Goal: Task Accomplishment & Management: Manage account settings

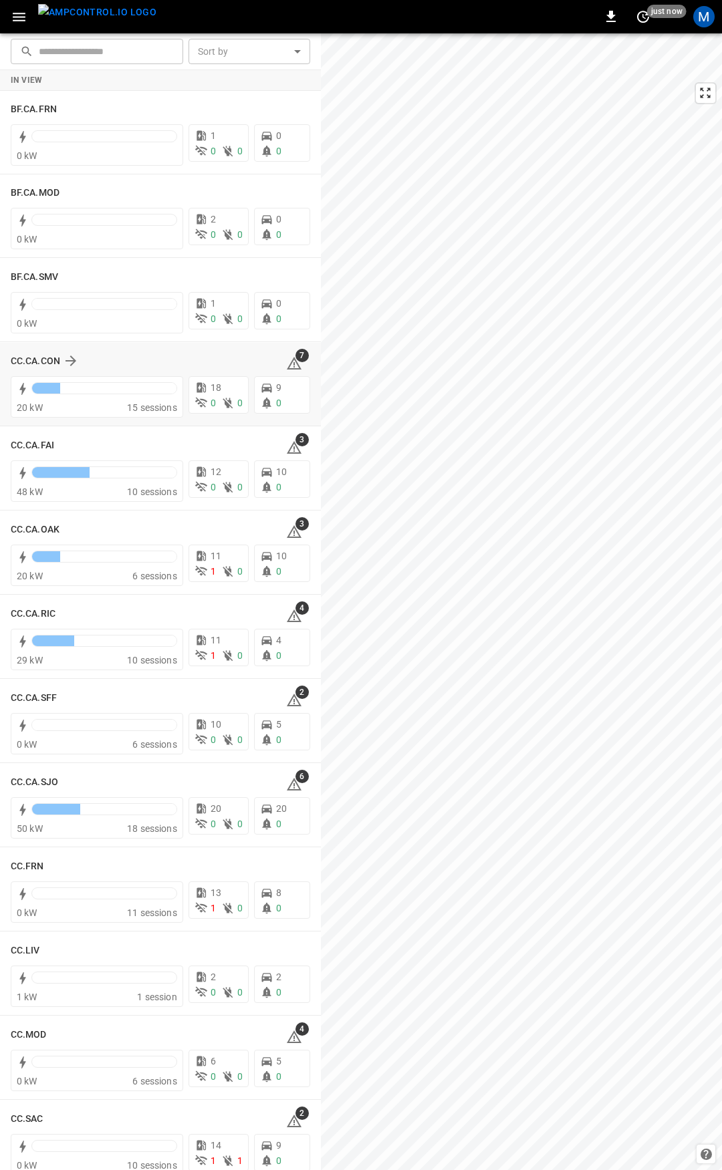
click at [291, 369] on icon at bounding box center [294, 363] width 15 height 13
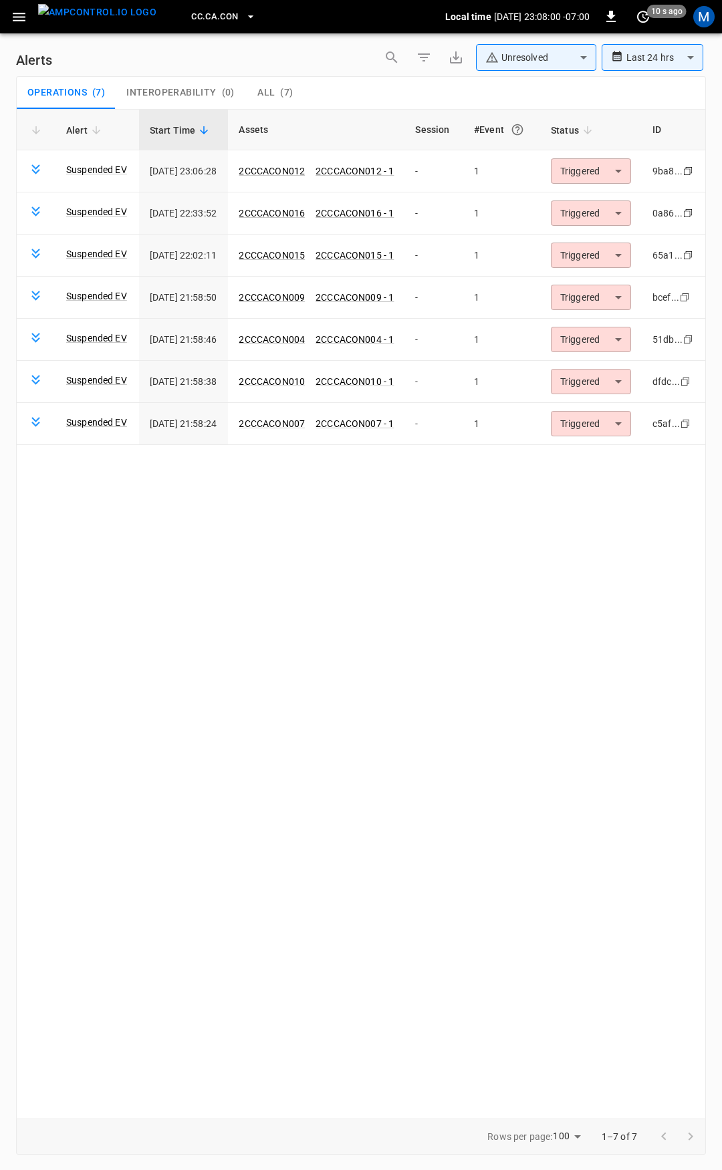
click at [23, 13] on icon "button" at bounding box center [19, 17] width 13 height 9
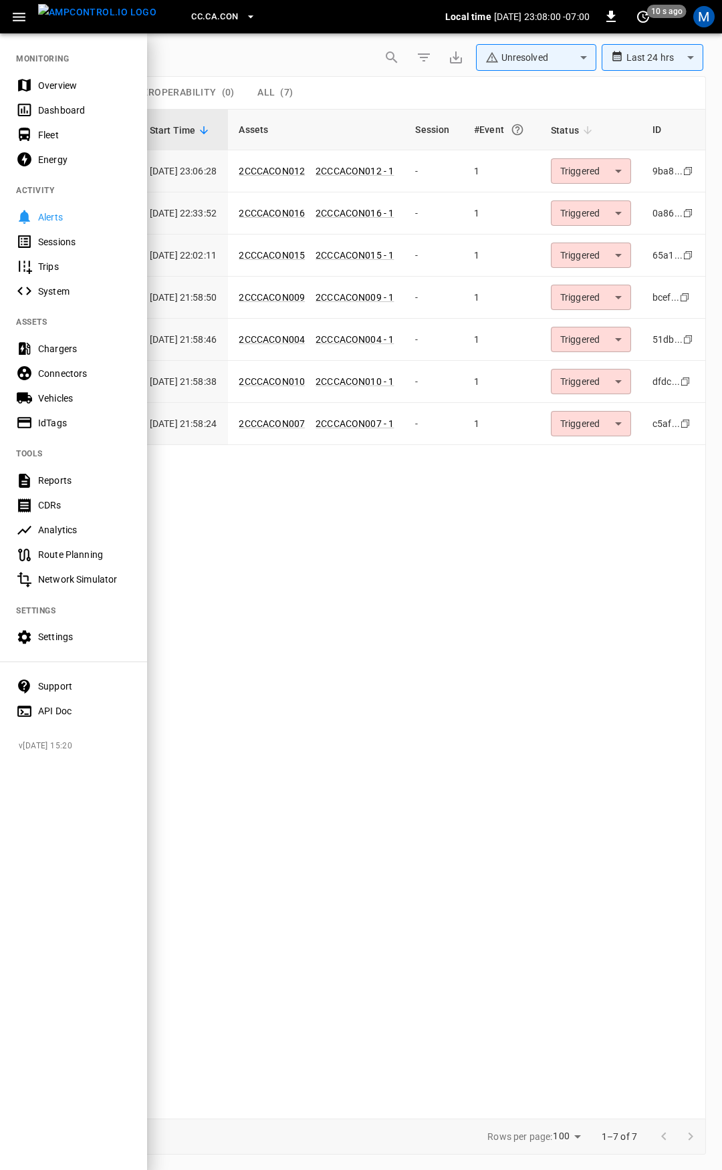
click at [51, 132] on div "Fleet" at bounding box center [84, 134] width 93 height 13
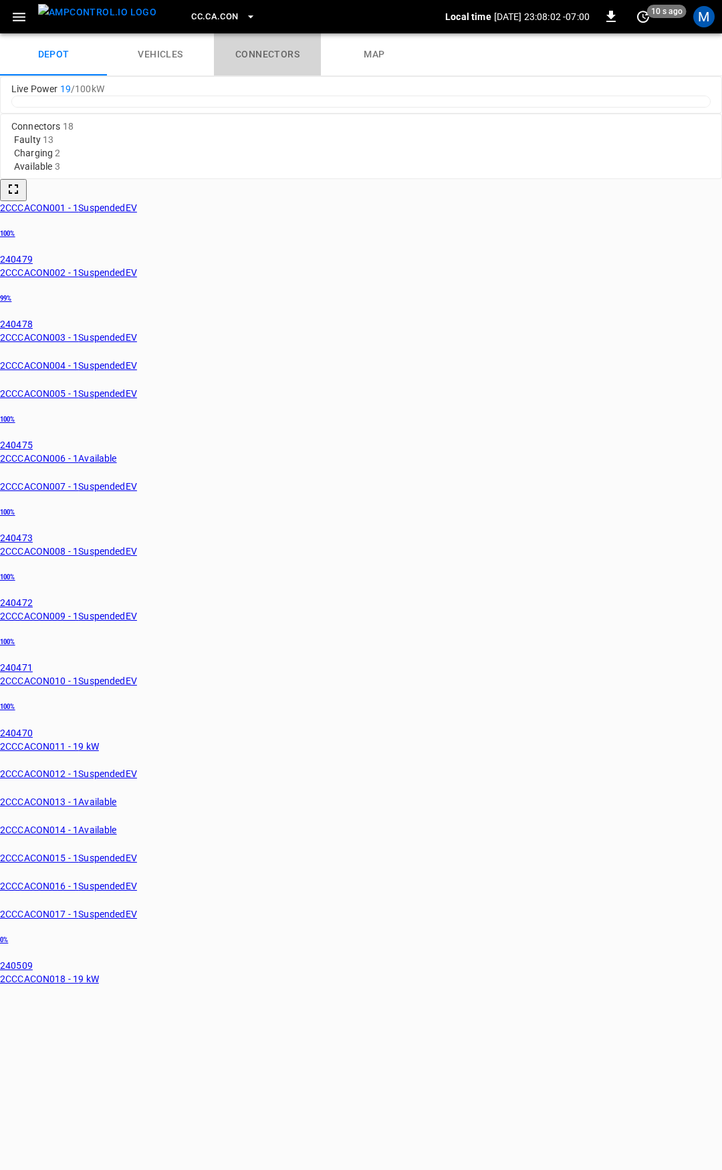
click at [272, 50] on link "connectors" at bounding box center [267, 54] width 107 height 43
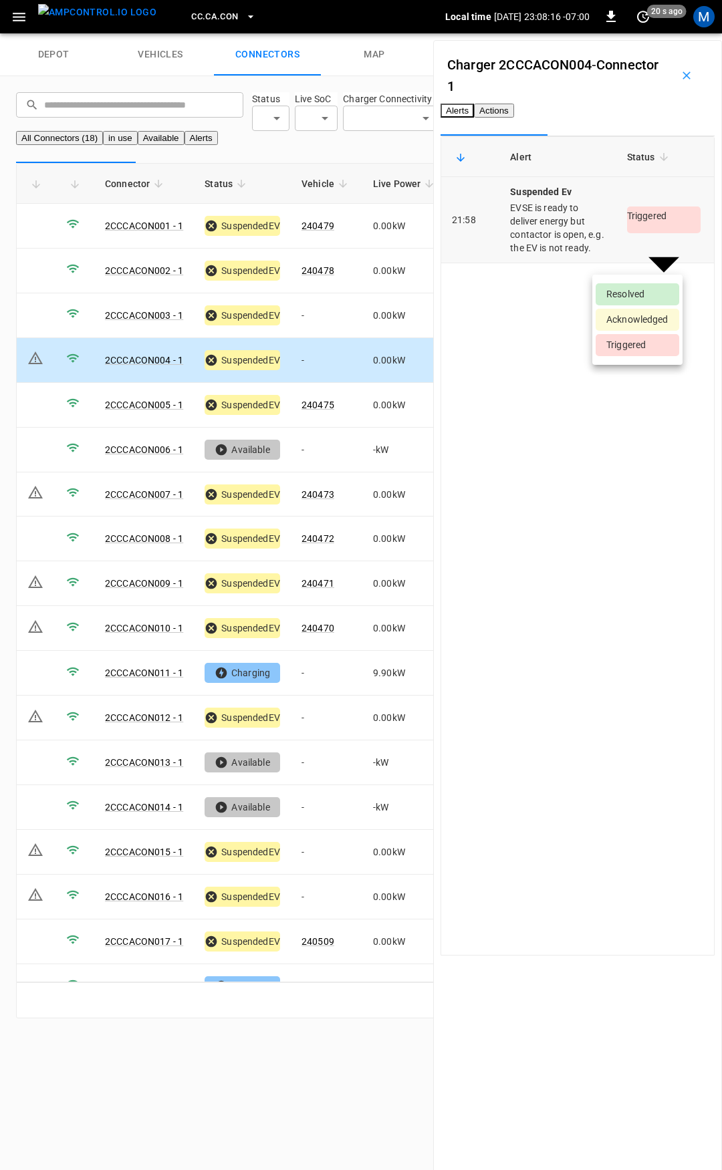
click at [630, 261] on body "CC.CA.CON Local time 2025-09-12 23:08:16 -07:00 0 20 s ago M depot vehicles con…" at bounding box center [361, 517] width 722 height 1034
click at [635, 301] on li "Resolved" at bounding box center [637, 294] width 84 height 22
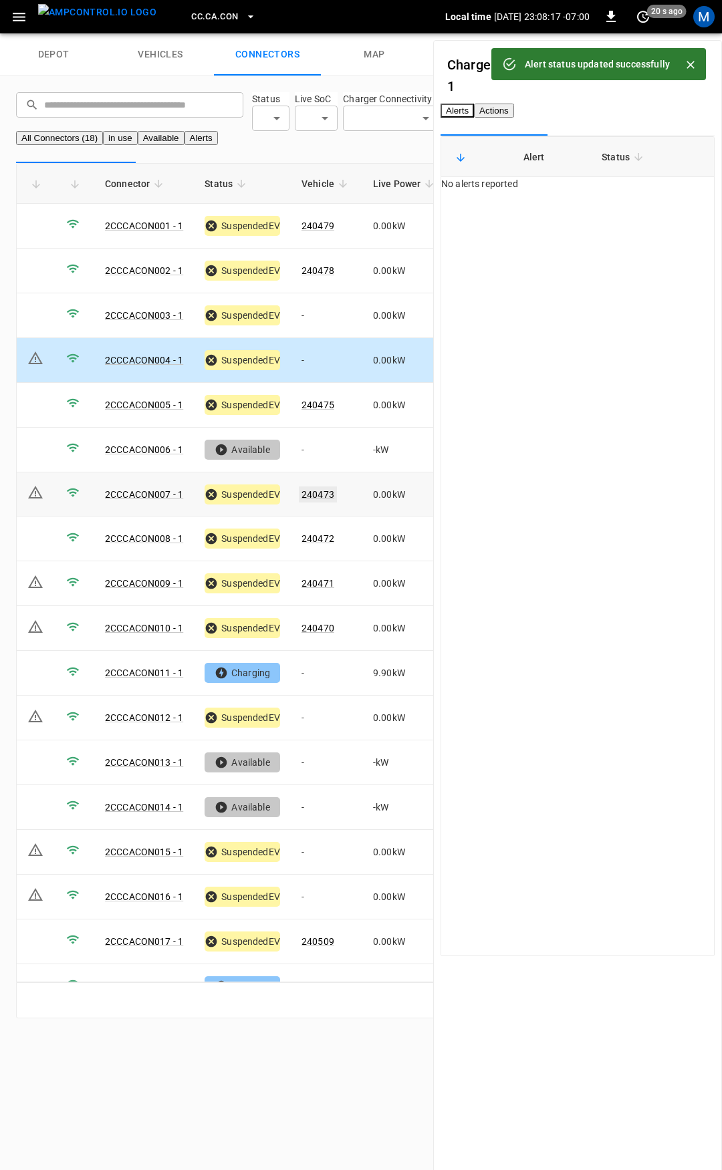
click at [324, 502] on link "240473" at bounding box center [318, 494] width 38 height 16
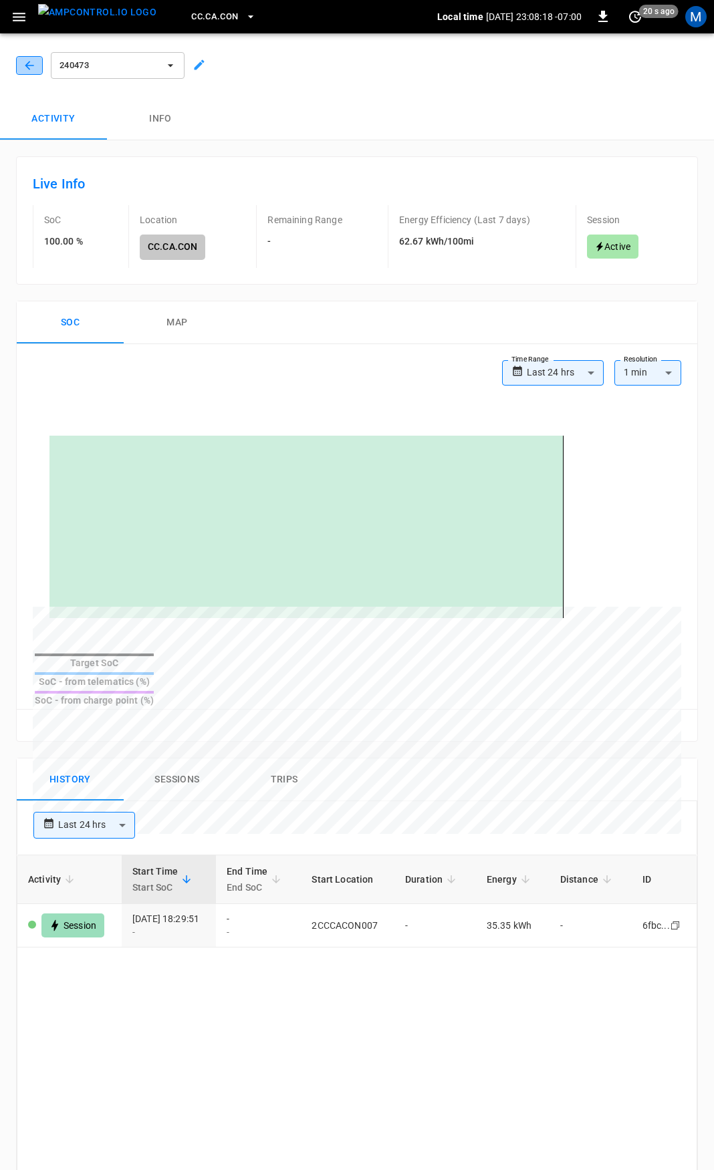
click at [31, 70] on icon "button" at bounding box center [29, 65] width 13 height 13
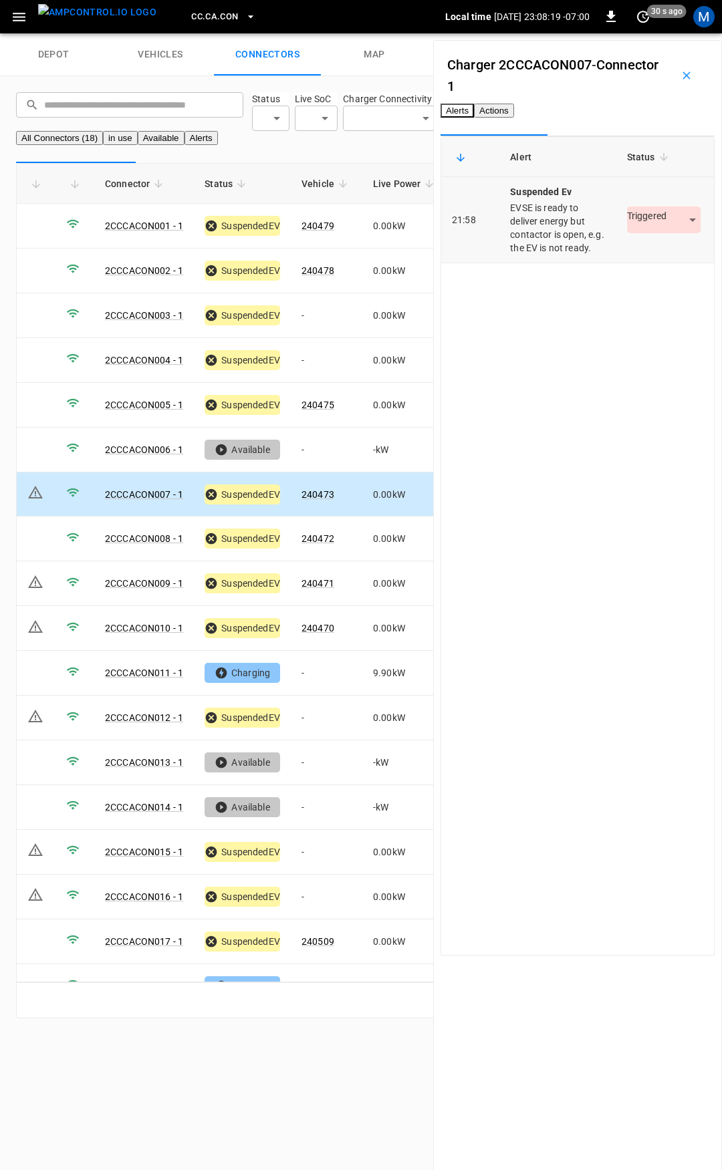
click at [623, 261] on body "CC.CA.CON Local time 2025-09-12 23:08:19 -07:00 0 30 s ago M depot vehicles con…" at bounding box center [361, 517] width 722 height 1034
click at [623, 289] on li "Resolved" at bounding box center [637, 294] width 84 height 22
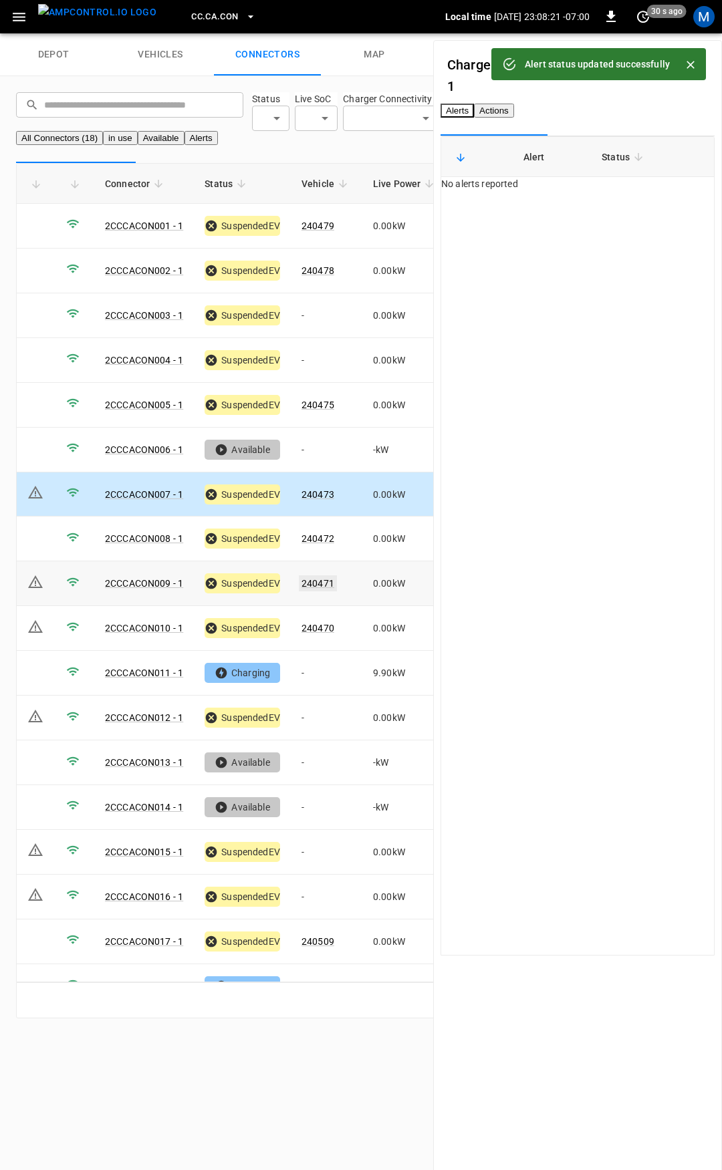
click at [322, 591] on link "240471" at bounding box center [318, 583] width 38 height 16
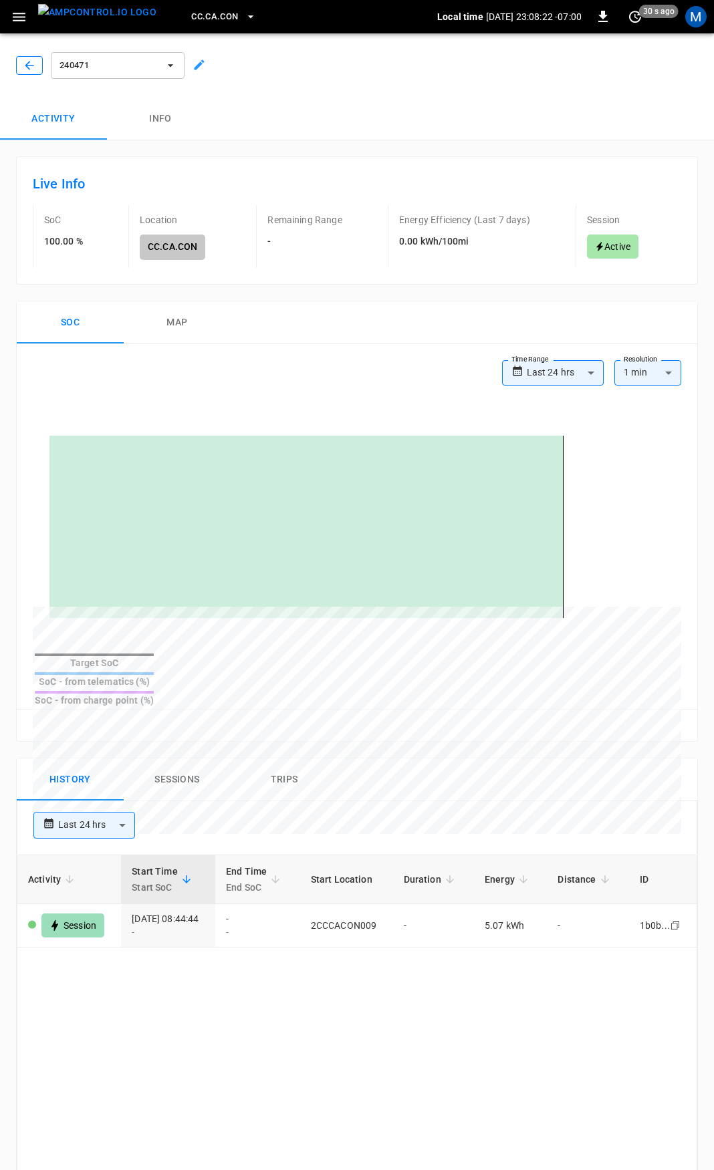
click at [27, 61] on icon "button" at bounding box center [29, 65] width 13 height 13
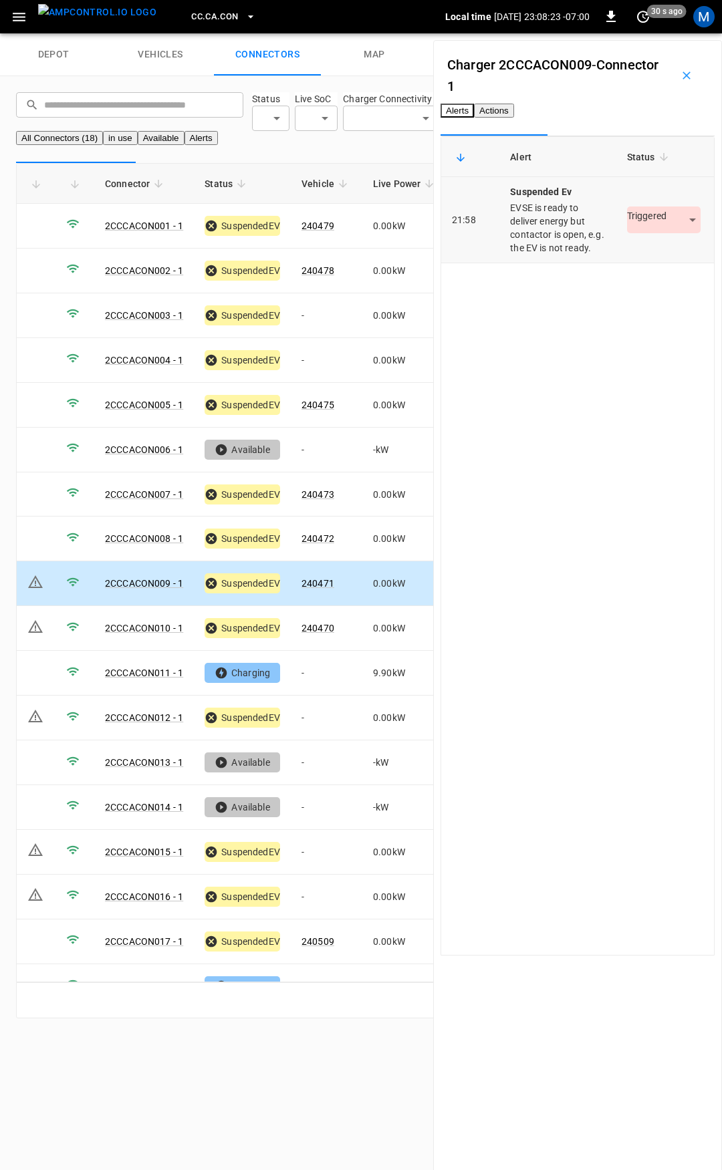
click at [621, 253] on body "CC.CA.CON Local time 2025-09-12 23:08:23 -07:00 0 30 s ago M depot vehicles con…" at bounding box center [361, 517] width 722 height 1034
drag, startPoint x: 630, startPoint y: 282, endPoint x: 635, endPoint y: 295, distance: 13.5
click at [631, 285] on ul "Resolved Acknowledged Triggered" at bounding box center [637, 320] width 90 height 90
click at [635, 295] on li "Resolved" at bounding box center [637, 294] width 84 height 22
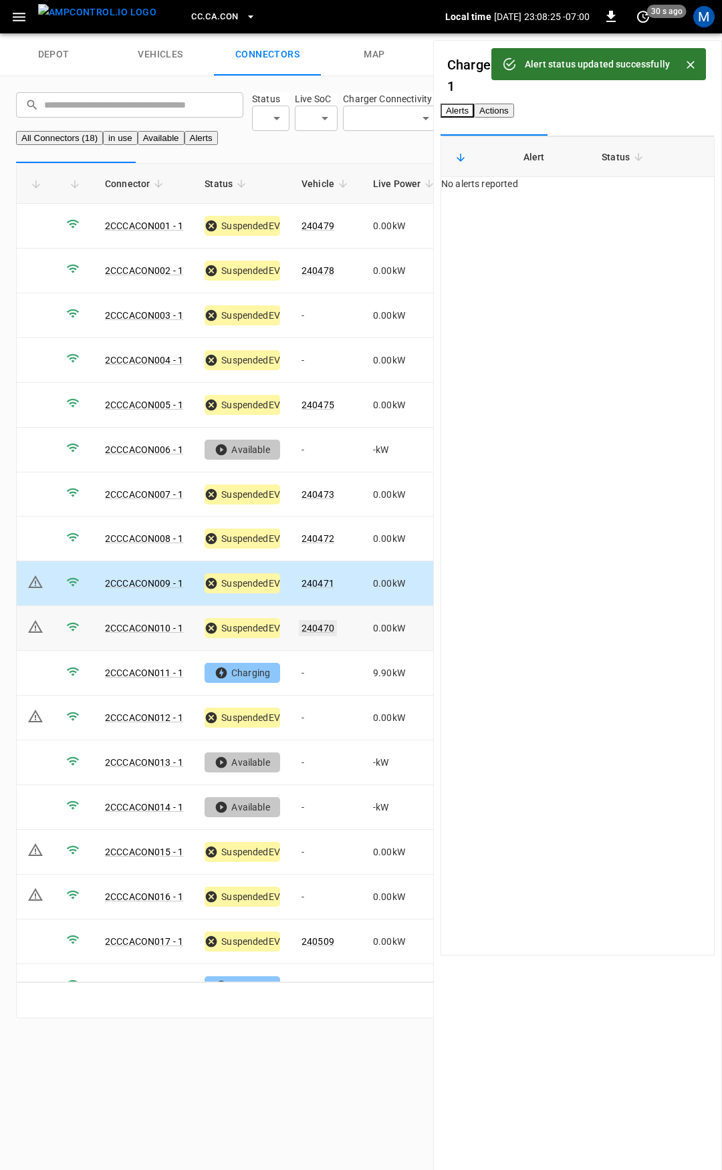
click at [323, 636] on link "240470" at bounding box center [318, 628] width 38 height 16
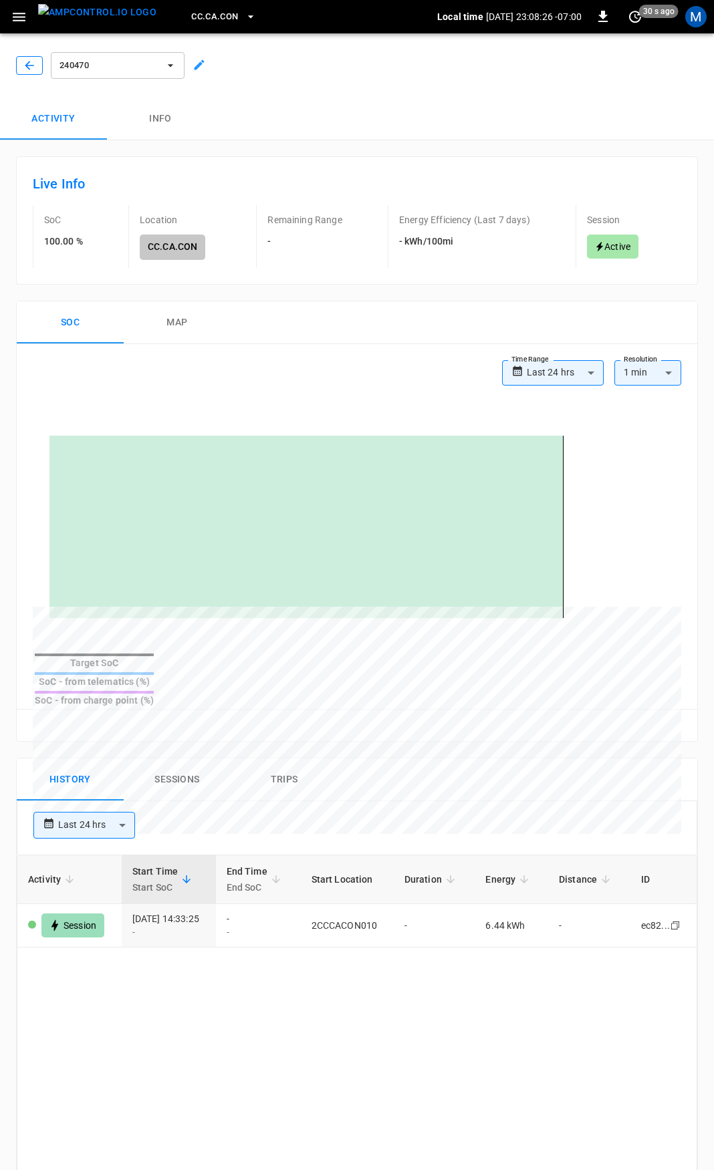
click at [25, 63] on icon "button" at bounding box center [29, 65] width 13 height 13
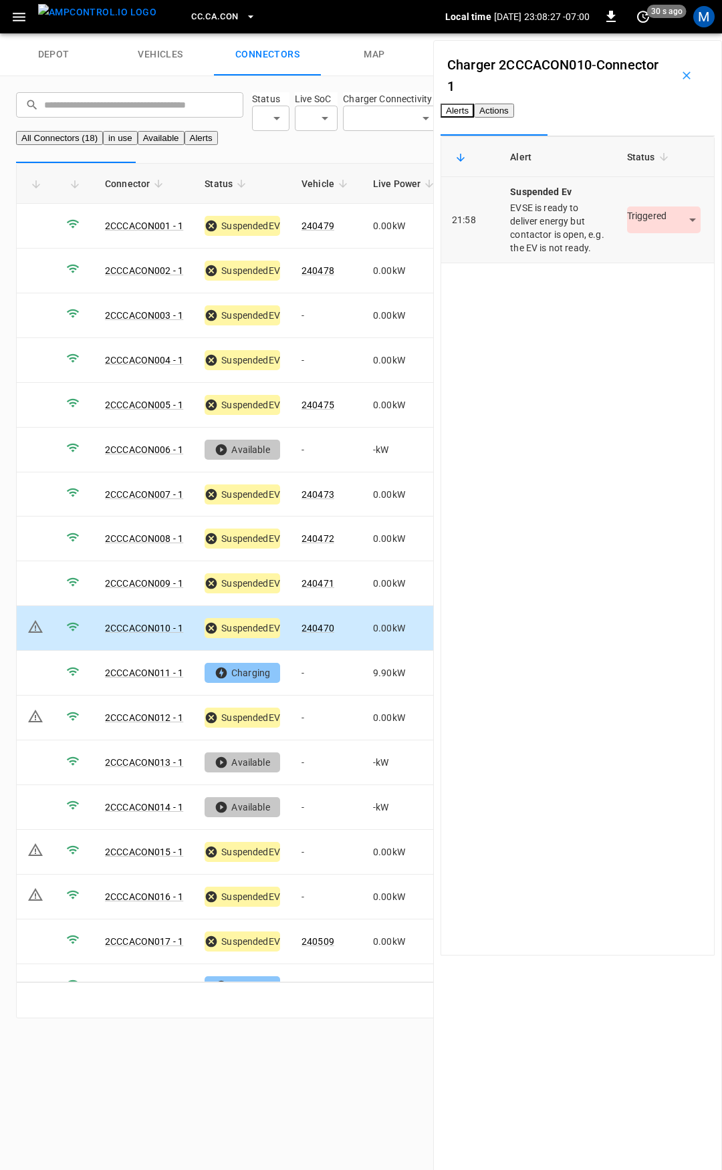
click at [633, 266] on body "CC.CA.CON Local time 2025-09-12 23:08:27 -07:00 0 30 s ago M depot vehicles con…" at bounding box center [361, 517] width 722 height 1034
click at [627, 291] on li "Resolved" at bounding box center [637, 294] width 84 height 22
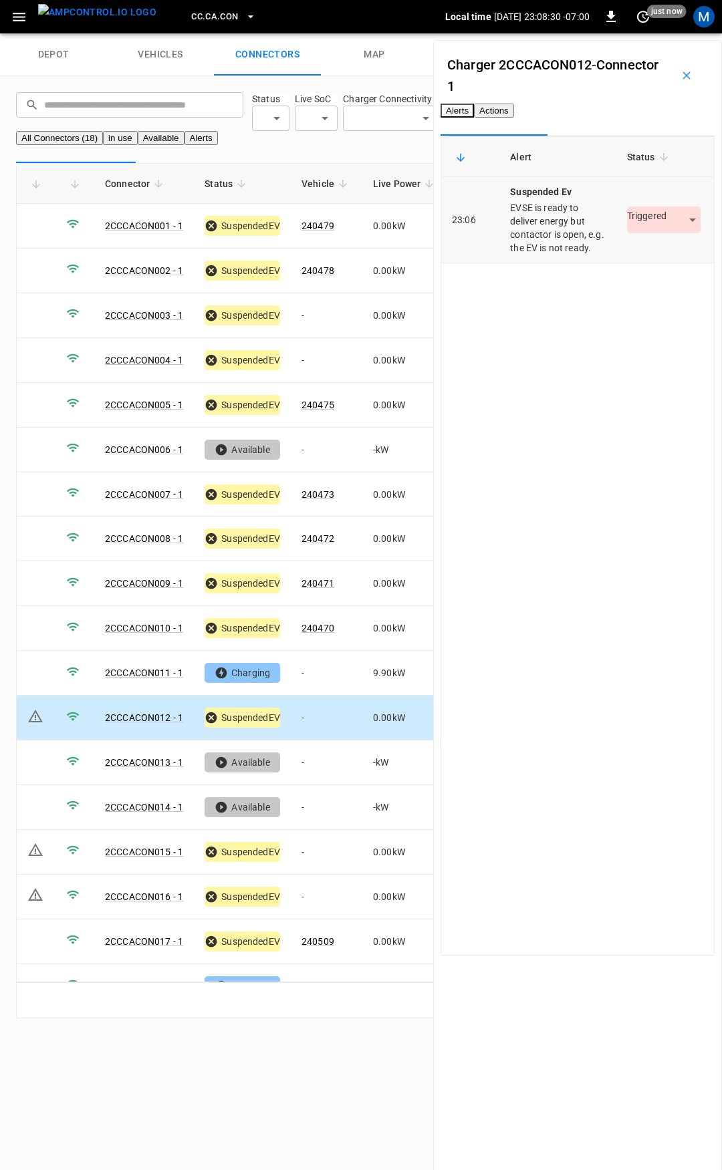
click at [656, 260] on body "CC.CA.CON Local time 2025-09-12 23:08:30 -07:00 0 just now M depot vehicles con…" at bounding box center [361, 517] width 722 height 1034
click at [633, 292] on li "Resolved" at bounding box center [637, 294] width 84 height 22
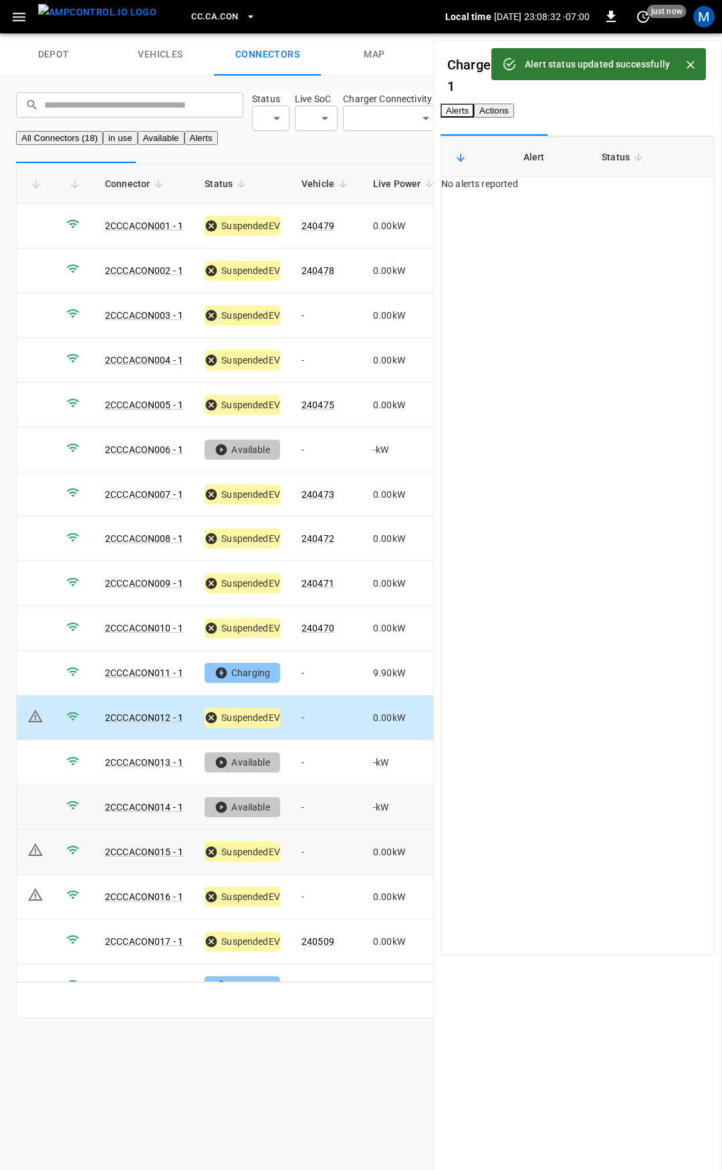
click at [52, 861] on td "1" at bounding box center [36, 852] width 39 height 45
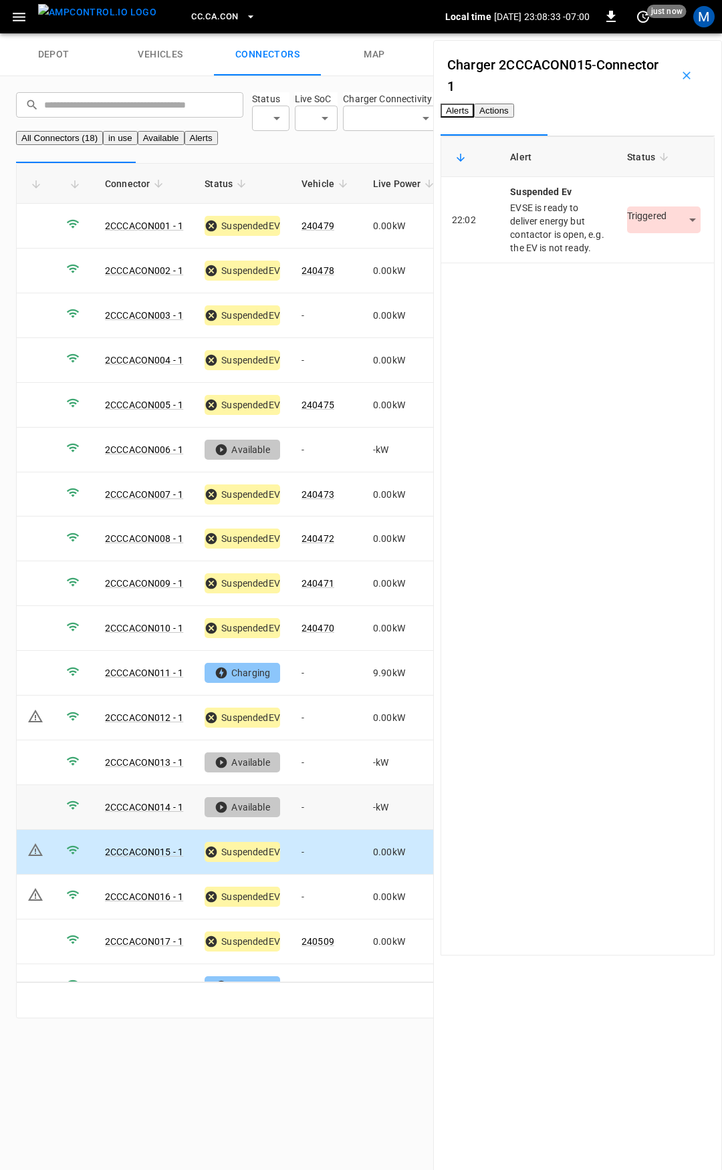
click at [28, 858] on icon at bounding box center [35, 850] width 16 height 16
click at [618, 265] on body "CC.CA.CON Local time 2025-09-12 23:08:34 -07:00 0 just now M depot vehicles con…" at bounding box center [361, 517] width 722 height 1034
click at [627, 302] on li "Resolved" at bounding box center [637, 294] width 84 height 22
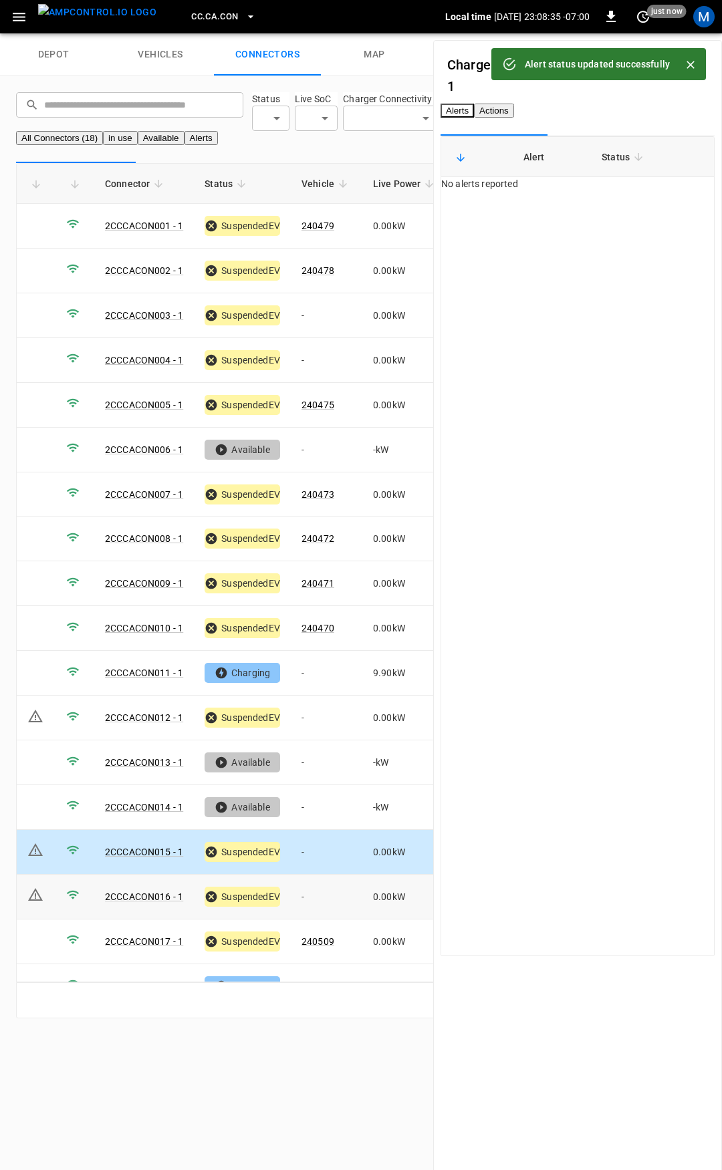
click at [27, 903] on icon at bounding box center [35, 895] width 16 height 16
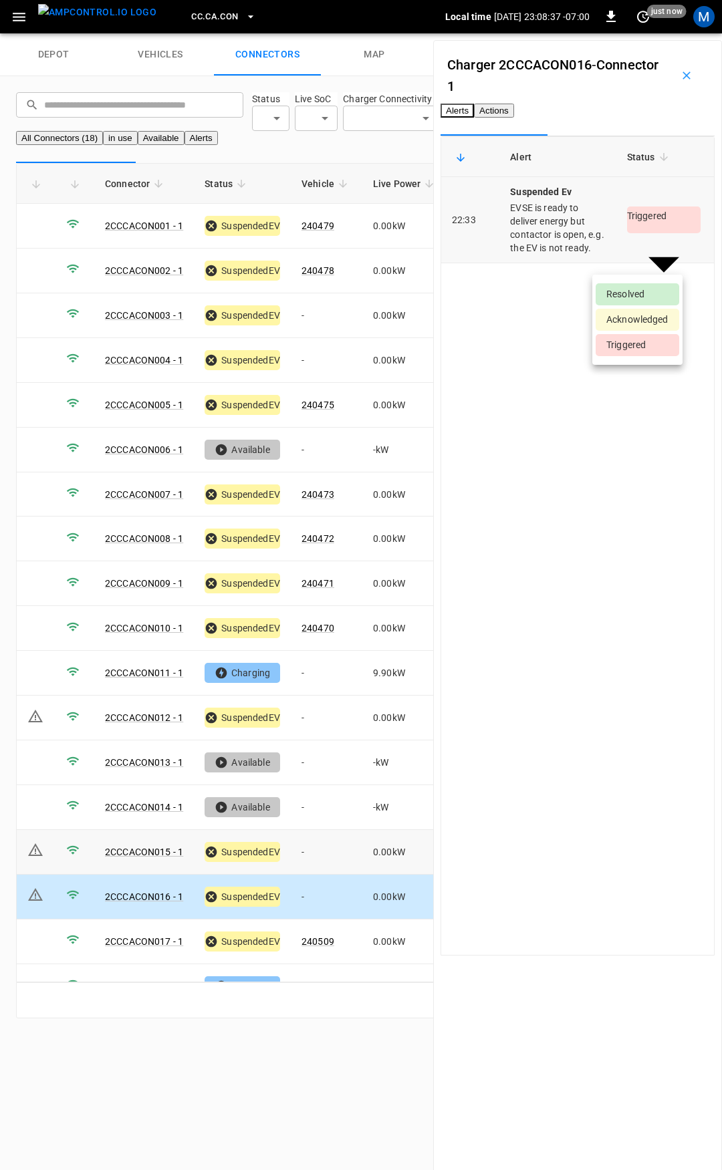
click at [640, 264] on body "CC.CA.CON Local time 2025-09-12 23:08:37 -07:00 0 just now M depot vehicles con…" at bounding box center [361, 517] width 722 height 1034
click at [637, 287] on li "Resolved" at bounding box center [637, 294] width 84 height 22
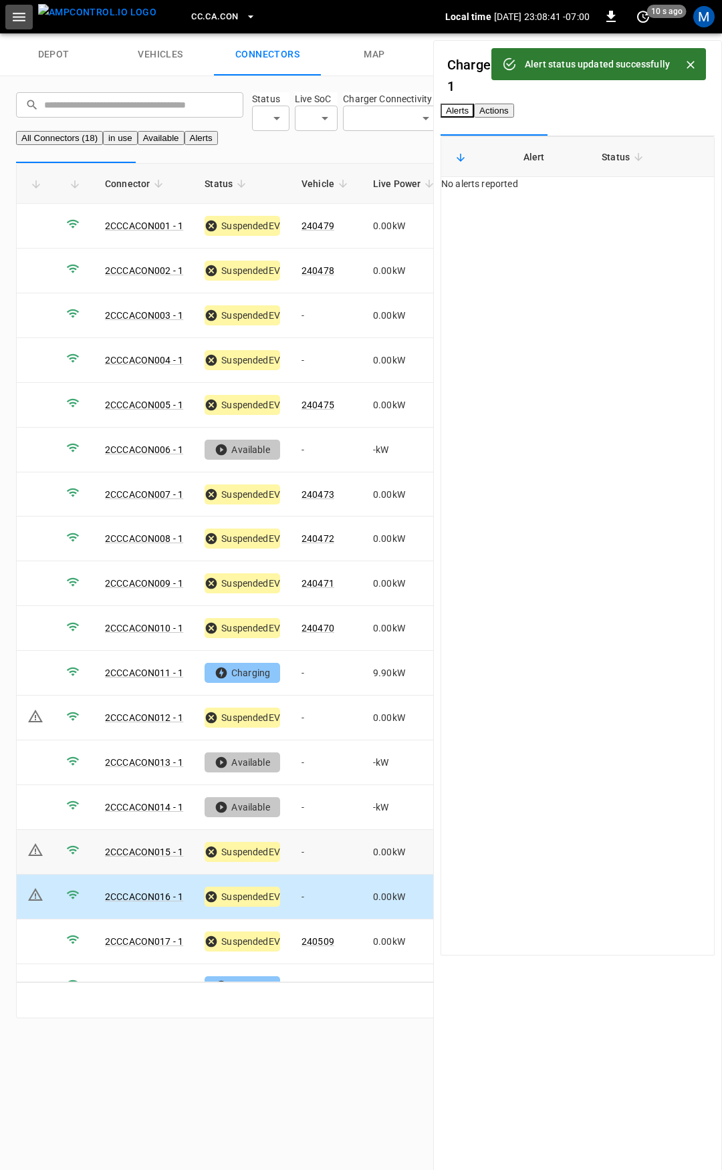
drag, startPoint x: 21, startPoint y: 20, endPoint x: 198, endPoint y: 18, distance: 176.4
click at [166, 23] on div "CC.CA.CON Local time 2025-09-12 23:08:41 -07:00 0 10 s ago M" at bounding box center [361, 16] width 722 height 33
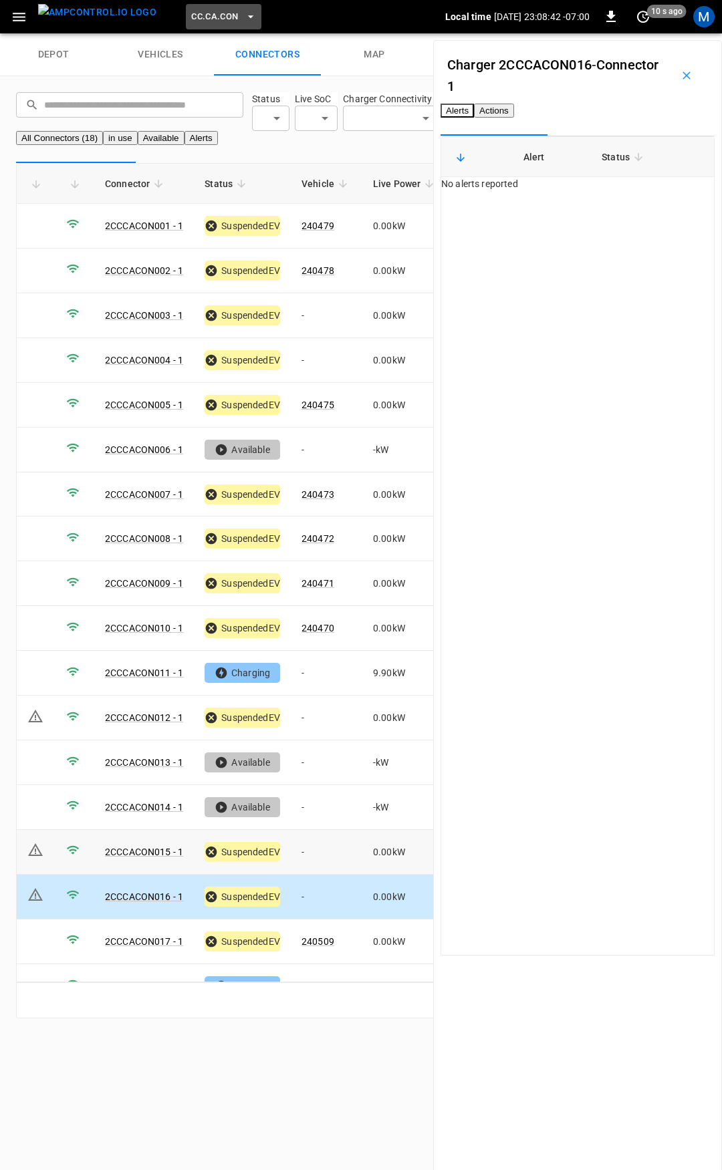
click at [208, 11] on span "CC.CA.CON" at bounding box center [214, 16] width 47 height 15
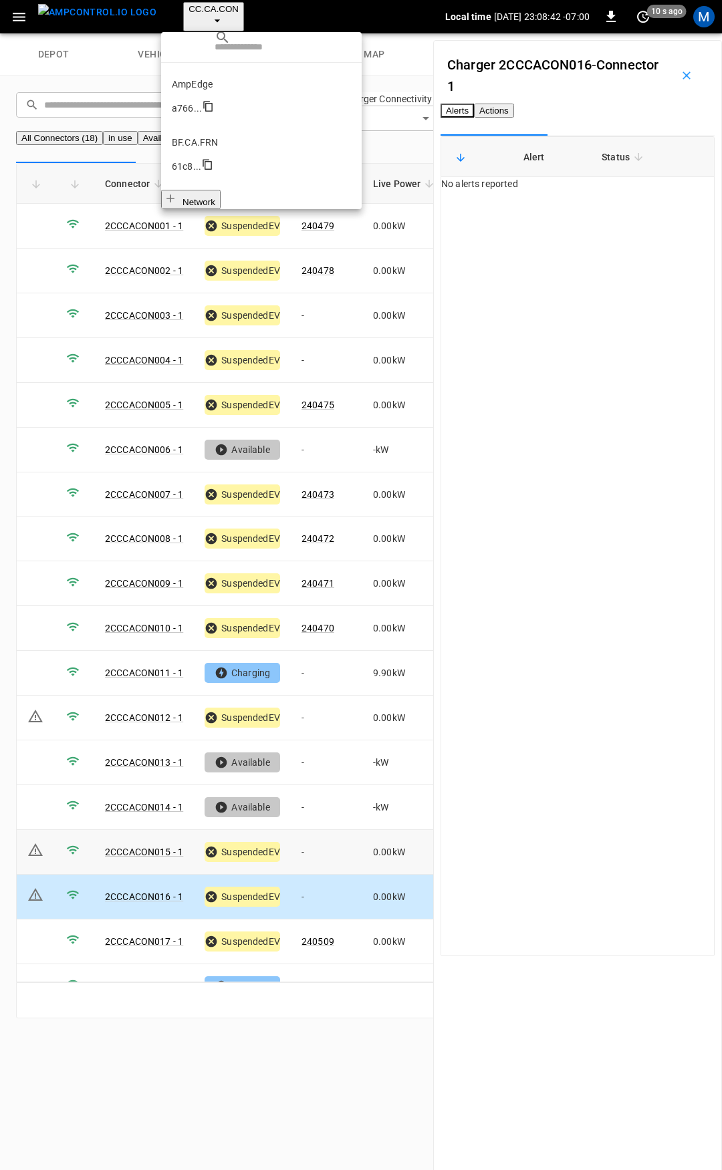
scroll to position [123, 0]
click at [207, 303] on p "CC.CA.FAI" at bounding box center [261, 309] width 179 height 13
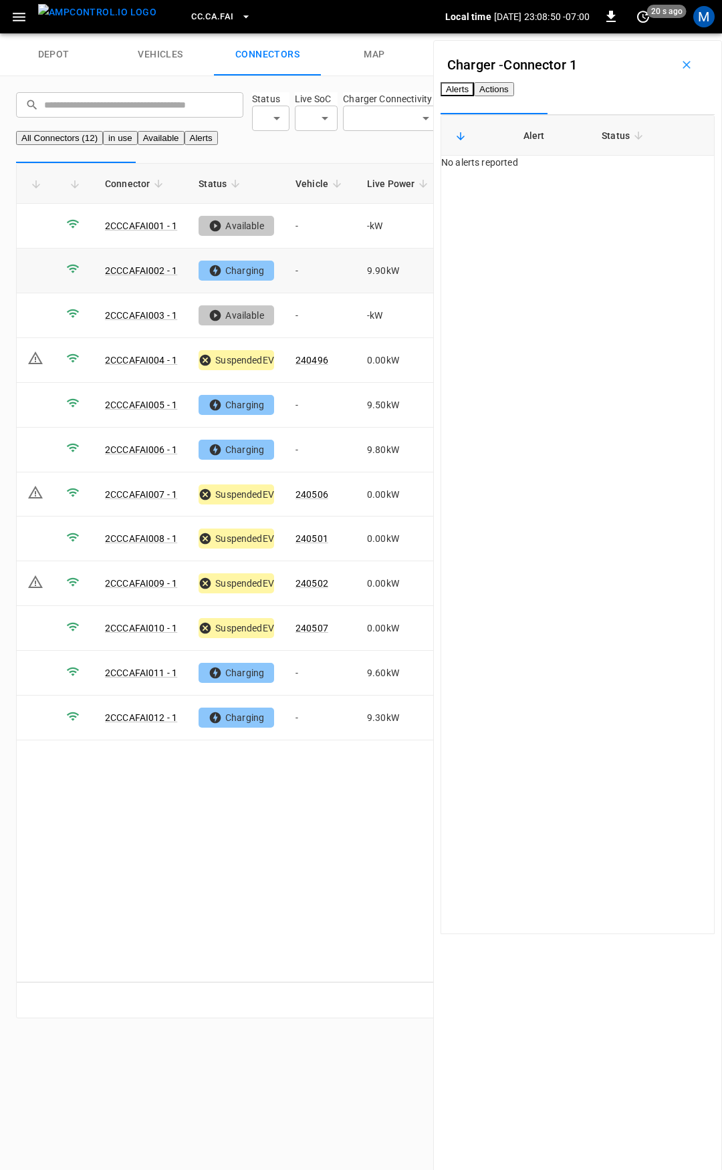
click at [307, 290] on td "-" at bounding box center [320, 271] width 71 height 45
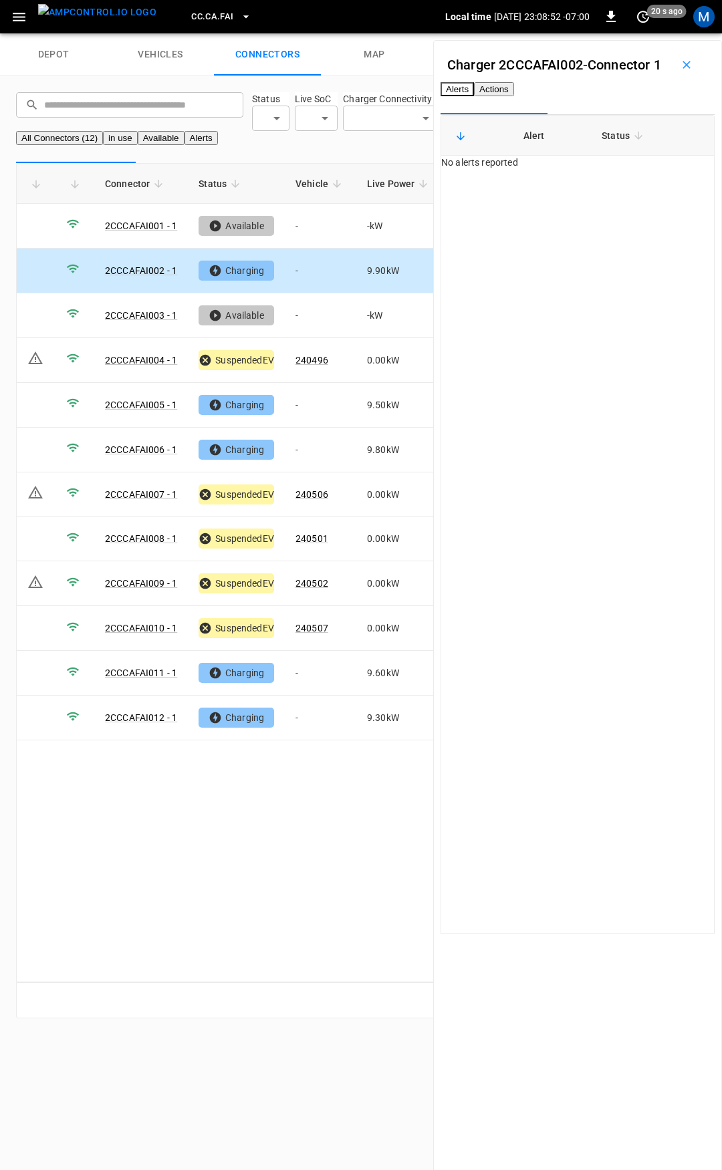
drag, startPoint x: 611, startPoint y: 121, endPoint x: 605, endPoint y: 141, distance: 20.7
click at [514, 96] on button "Actions" at bounding box center [494, 89] width 40 height 14
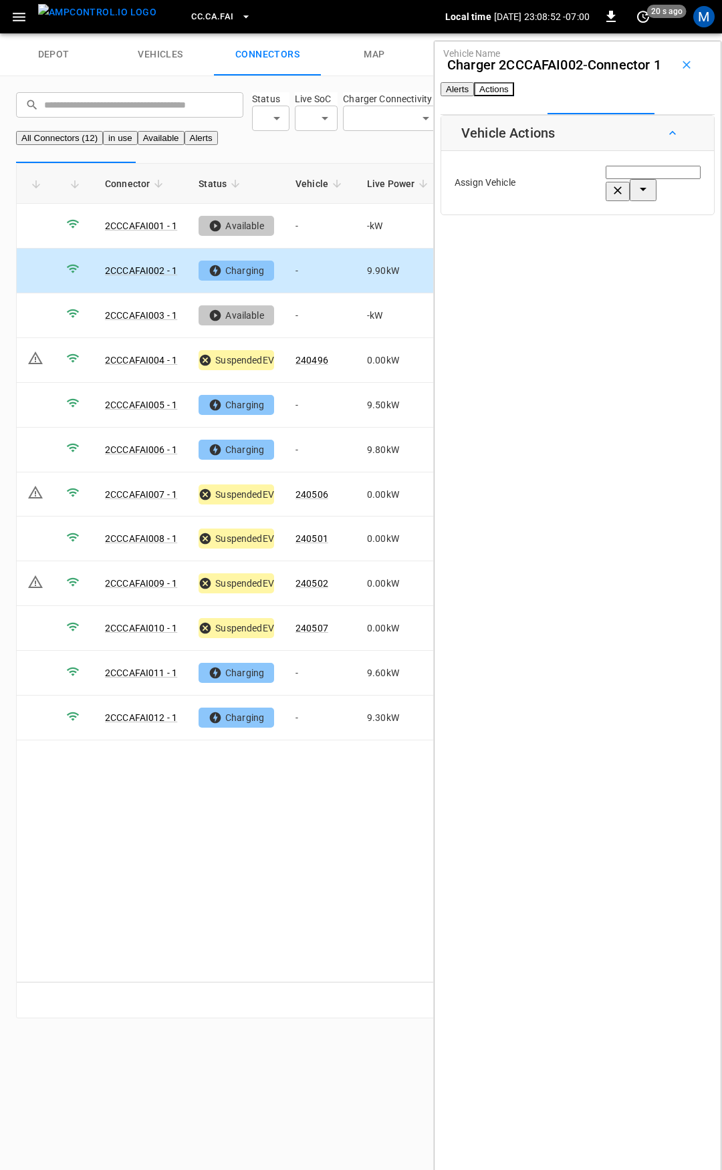
click at [605, 179] on input "Vehicle Name" at bounding box center [652, 172] width 95 height 13
click at [631, 277] on li "240498" at bounding box center [607, 283] width 127 height 13
type input "******"
click at [656, 253] on button "Save" at bounding box center [678, 241] width 45 height 25
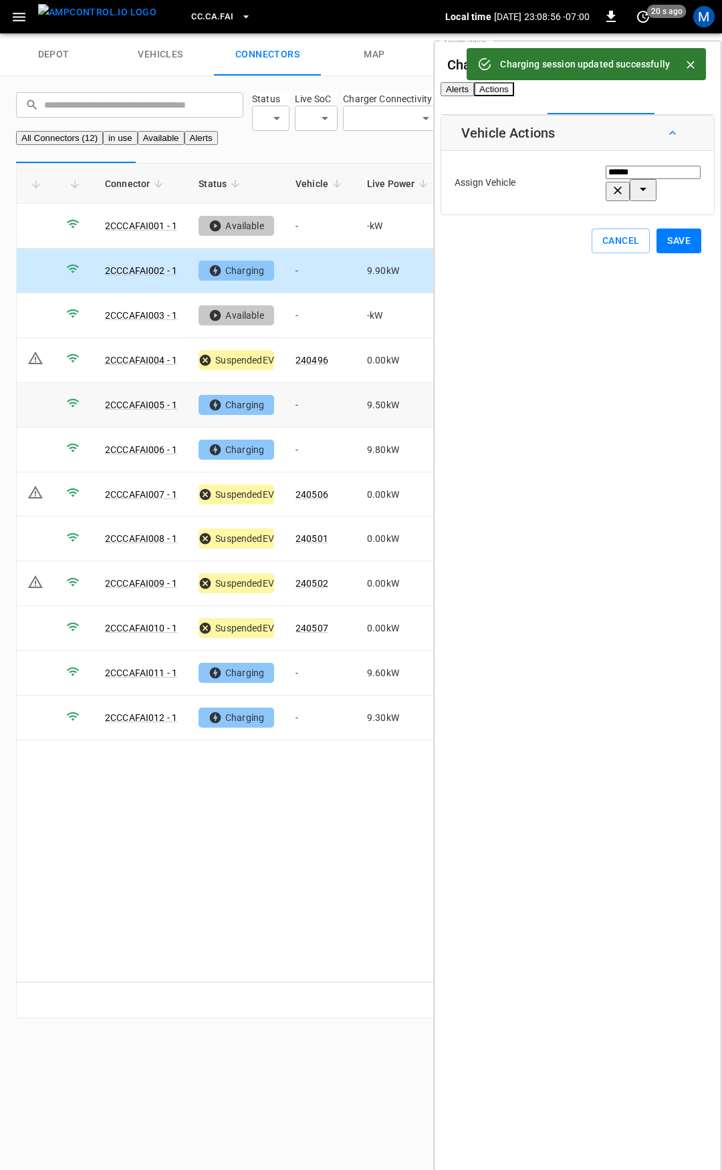
click at [309, 423] on td "-" at bounding box center [320, 405] width 71 height 45
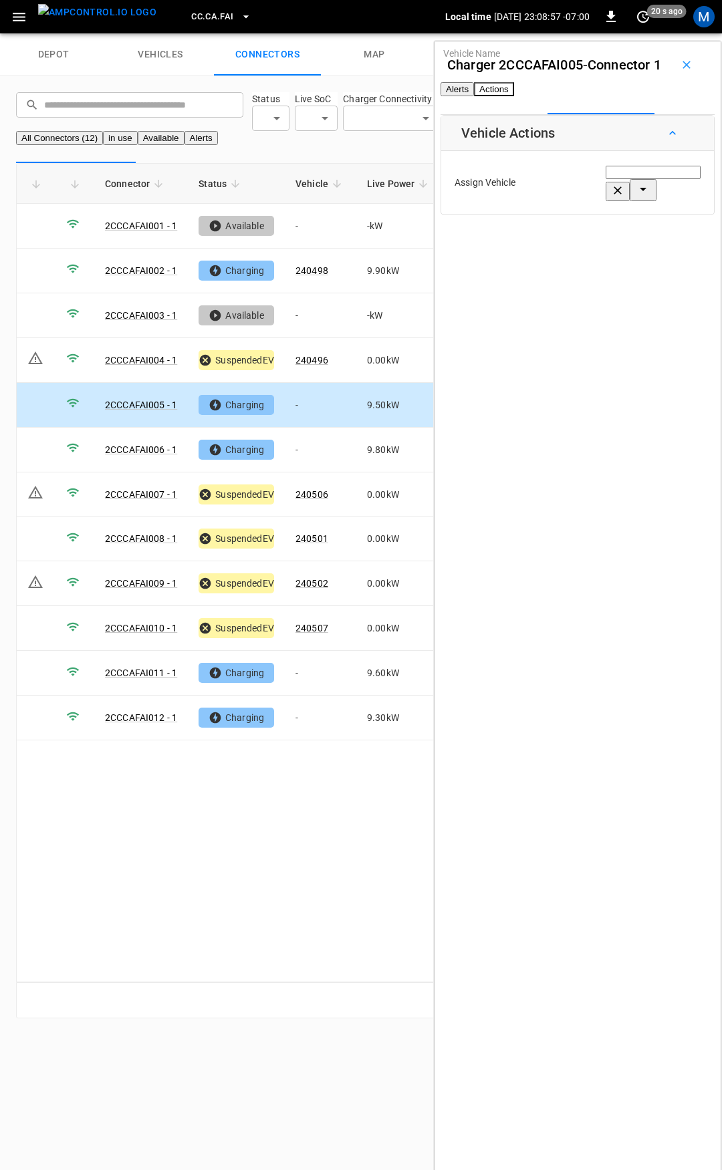
click at [605, 179] on input "Vehicle Name" at bounding box center [652, 172] width 95 height 13
click at [577, 278] on span "240500" at bounding box center [560, 283] width 33 height 11
type input "******"
click at [656, 253] on button "Save" at bounding box center [678, 241] width 45 height 25
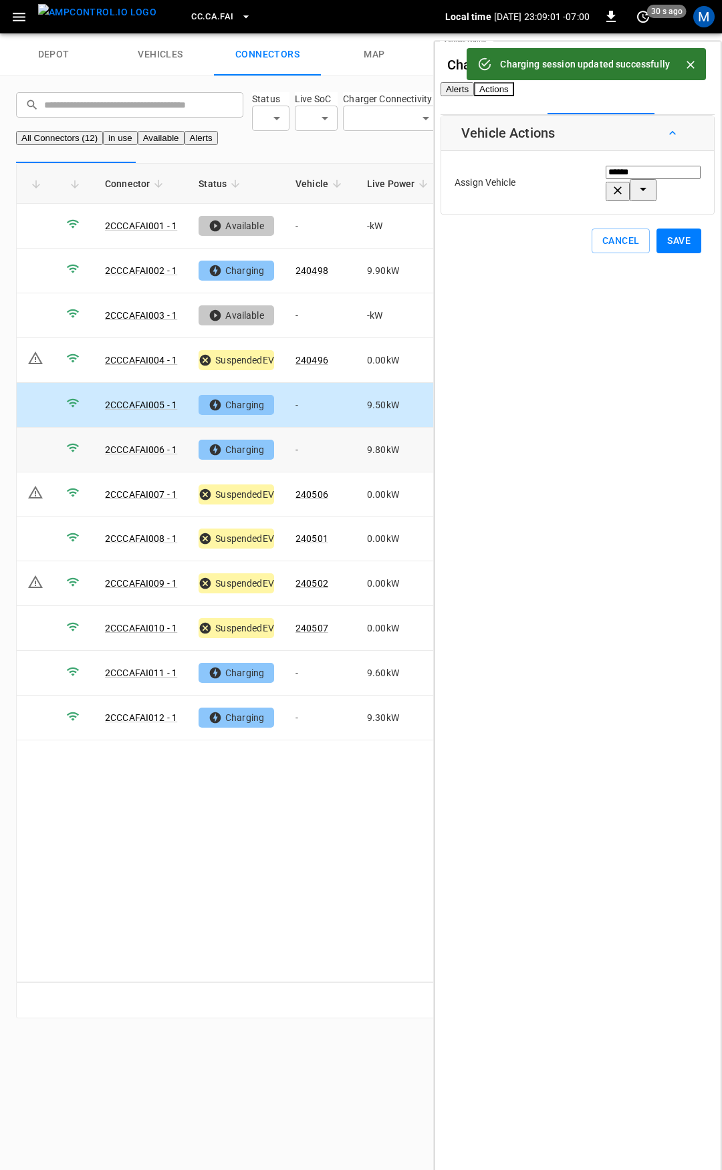
click at [316, 470] on td "-" at bounding box center [320, 450] width 71 height 45
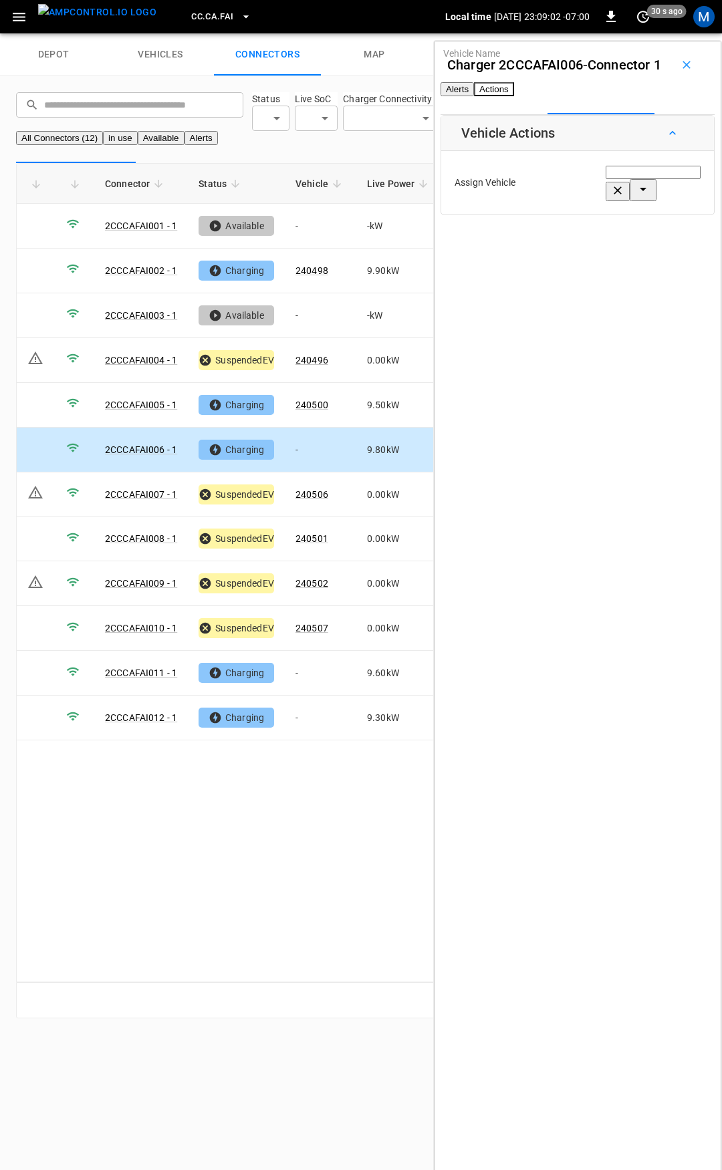
click at [555, 211] on div "Assign Vehicle Vehicle Name Vehicle Name" at bounding box center [577, 182] width 266 height 57
click at [605, 179] on input "Vehicle Name" at bounding box center [652, 172] width 95 height 13
click at [574, 278] on span "240497" at bounding box center [560, 283] width 33 height 11
click at [656, 253] on button "Save" at bounding box center [678, 241] width 45 height 25
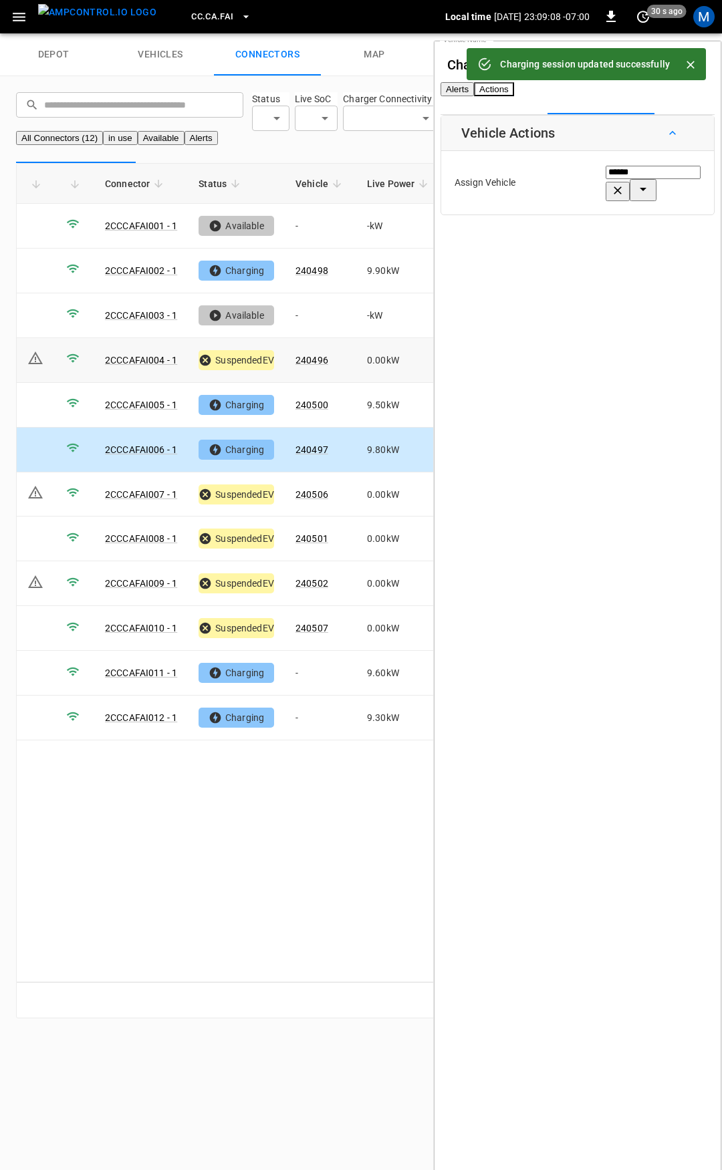
click at [311, 371] on td "240496" at bounding box center [320, 360] width 71 height 45
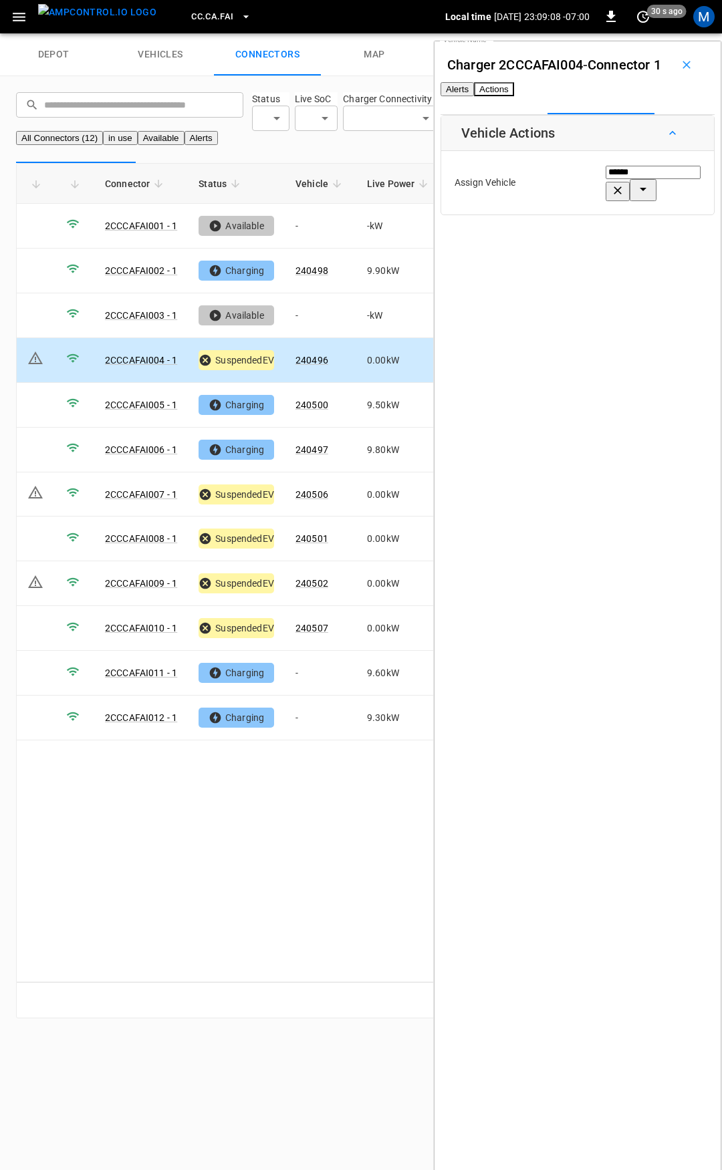
type input "******"
click at [309, 365] on link "240496" at bounding box center [311, 360] width 33 height 11
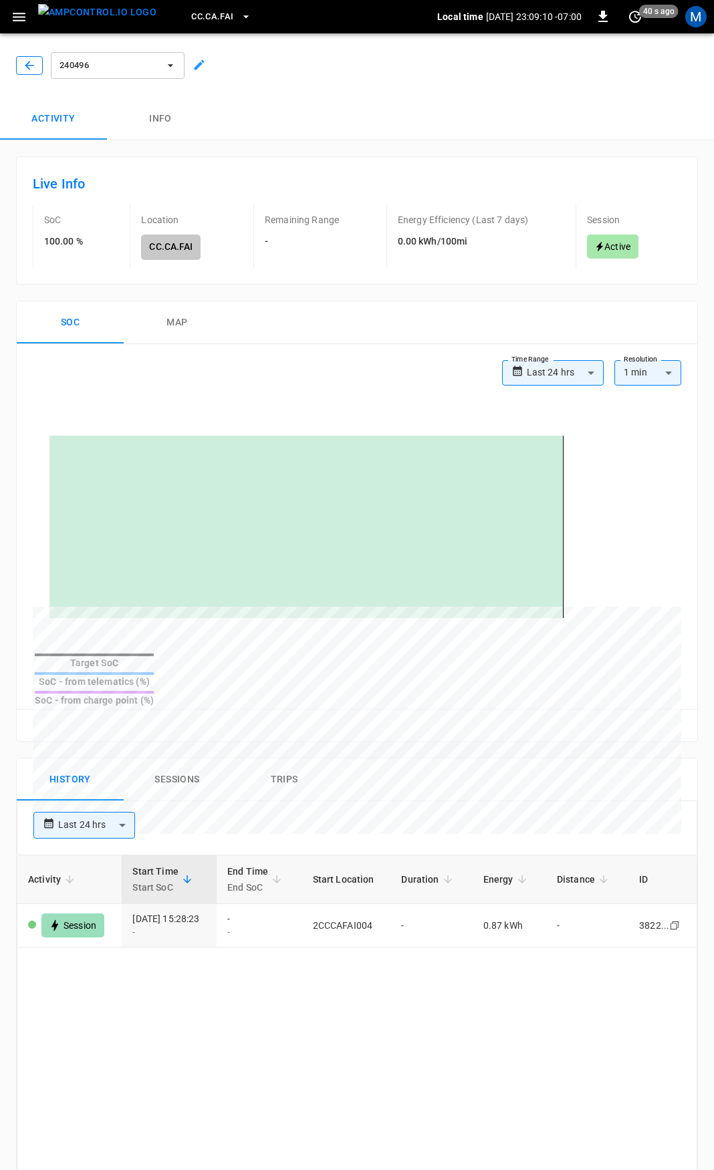
click at [28, 69] on icon "button" at bounding box center [29, 65] width 13 height 13
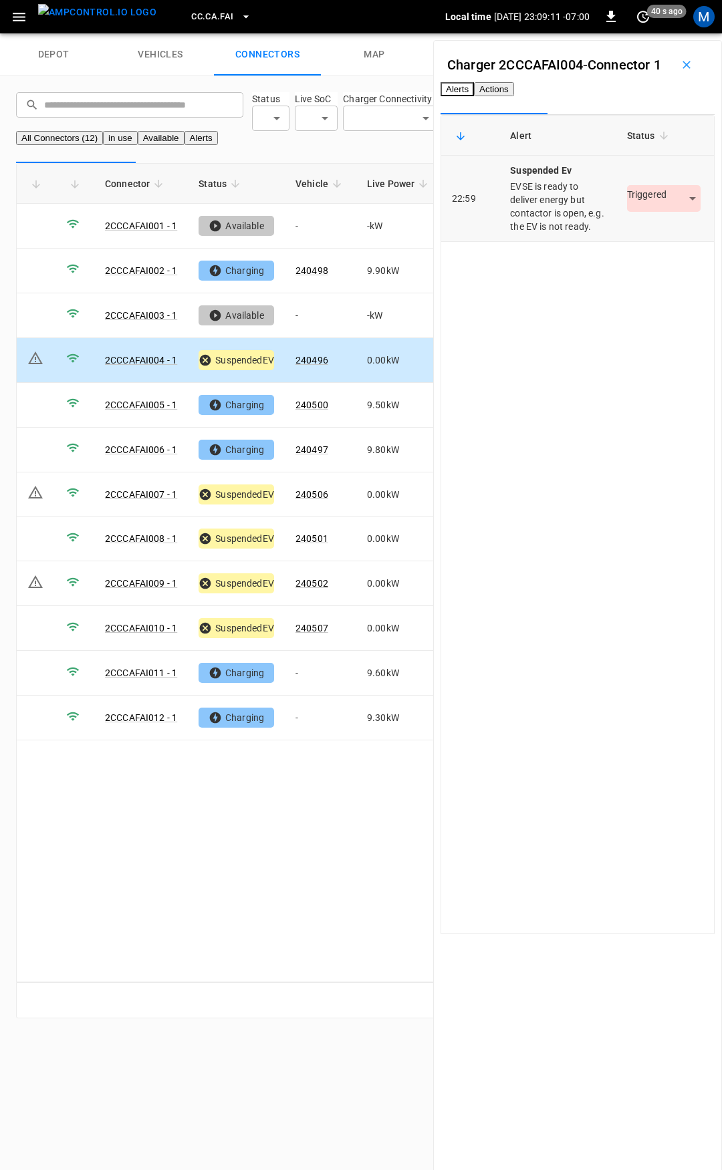
click at [631, 263] on body "CC.CA.FAI Local time 2025-09-12 23:09:11 -07:00 0 40 s ago M depot vehicles con…" at bounding box center [361, 517] width 722 height 1034
click at [633, 292] on li "Resolved" at bounding box center [637, 294] width 84 height 22
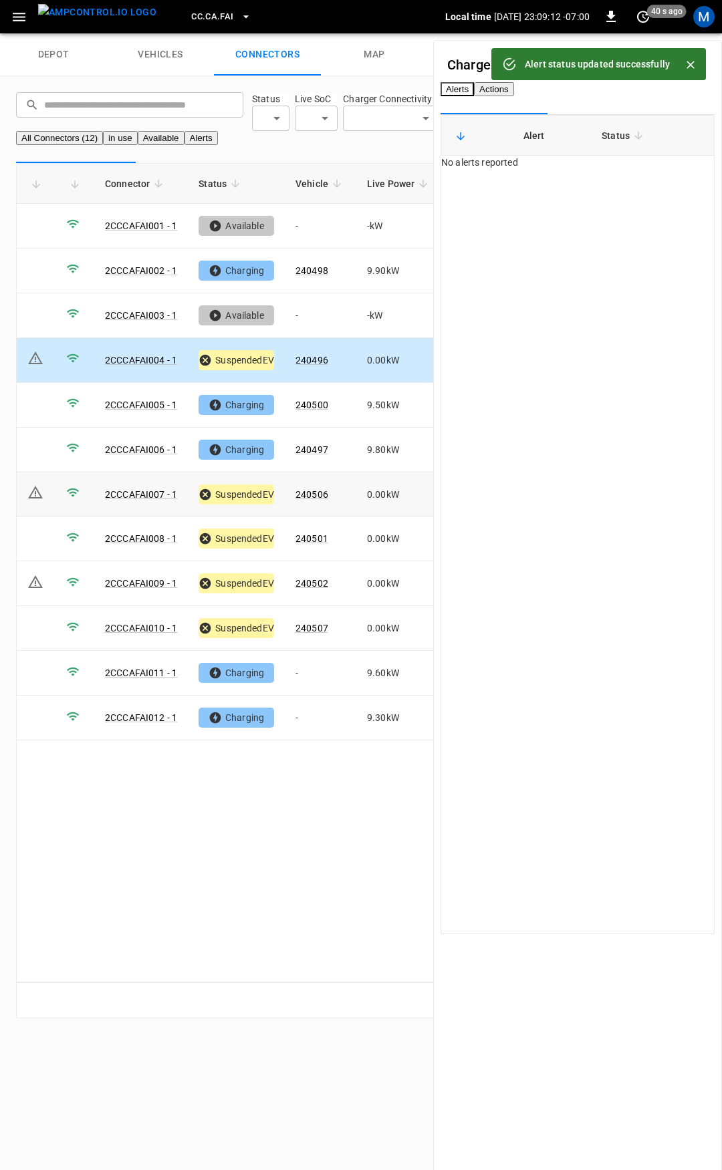
click at [315, 500] on link "240506" at bounding box center [311, 494] width 33 height 11
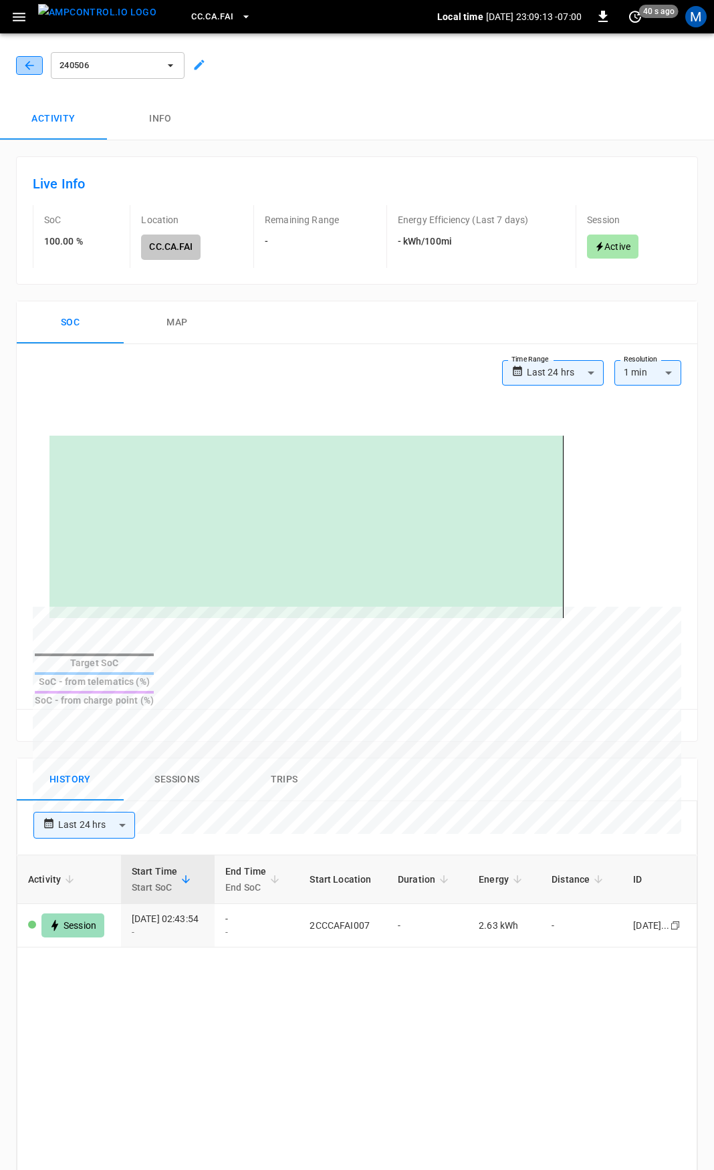
click at [27, 63] on icon "button" at bounding box center [29, 65] width 13 height 13
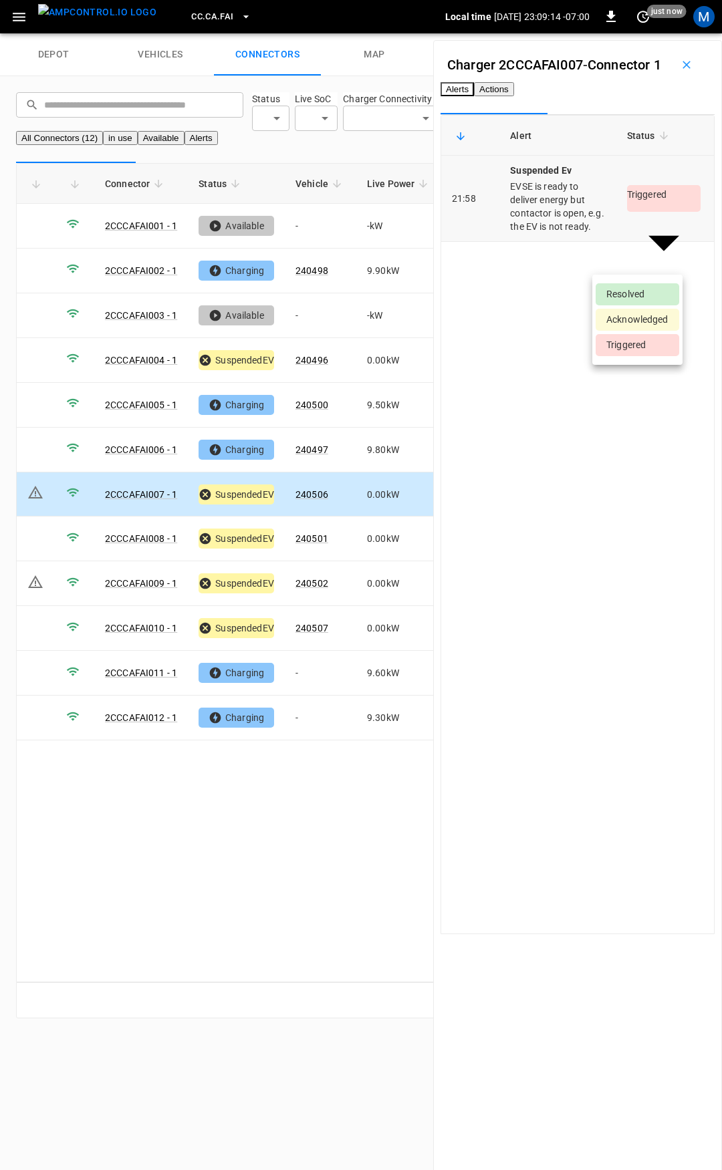
click at [633, 256] on body "CC.CA.FAI Local time 2025-09-12 23:09:14 -07:00 0 just now M depot vehicles con…" at bounding box center [361, 517] width 722 height 1034
click at [633, 287] on li "Resolved" at bounding box center [637, 294] width 84 height 22
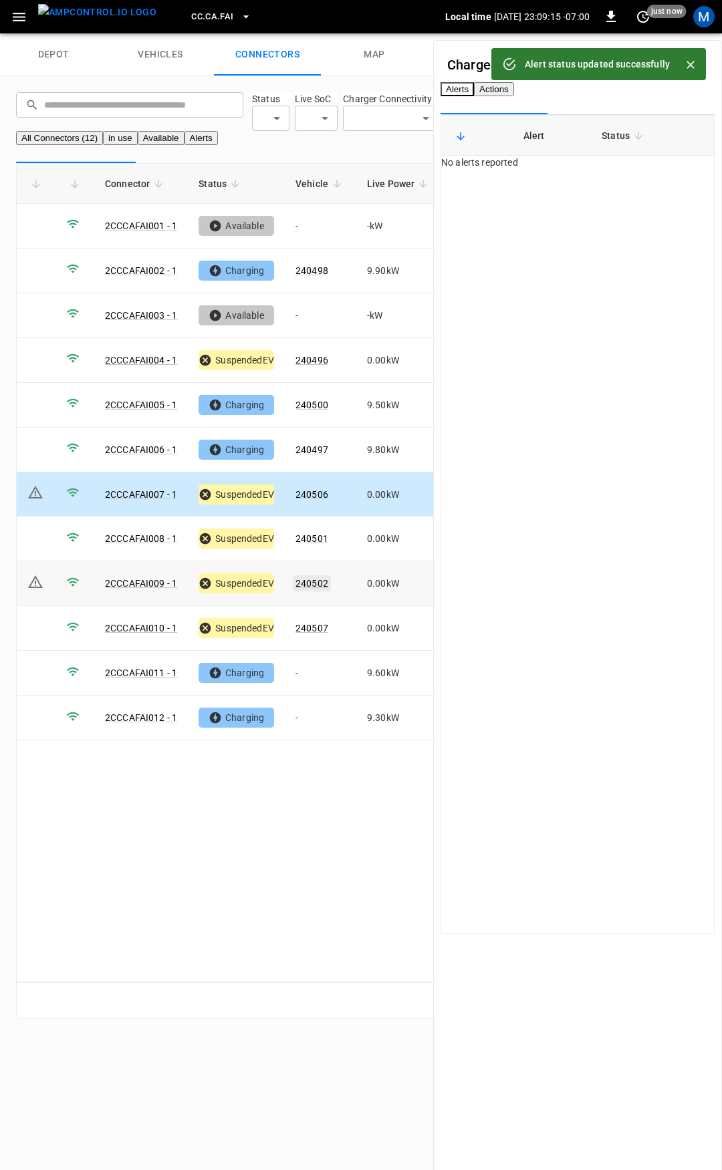
click at [327, 591] on link "240502" at bounding box center [312, 583] width 38 height 16
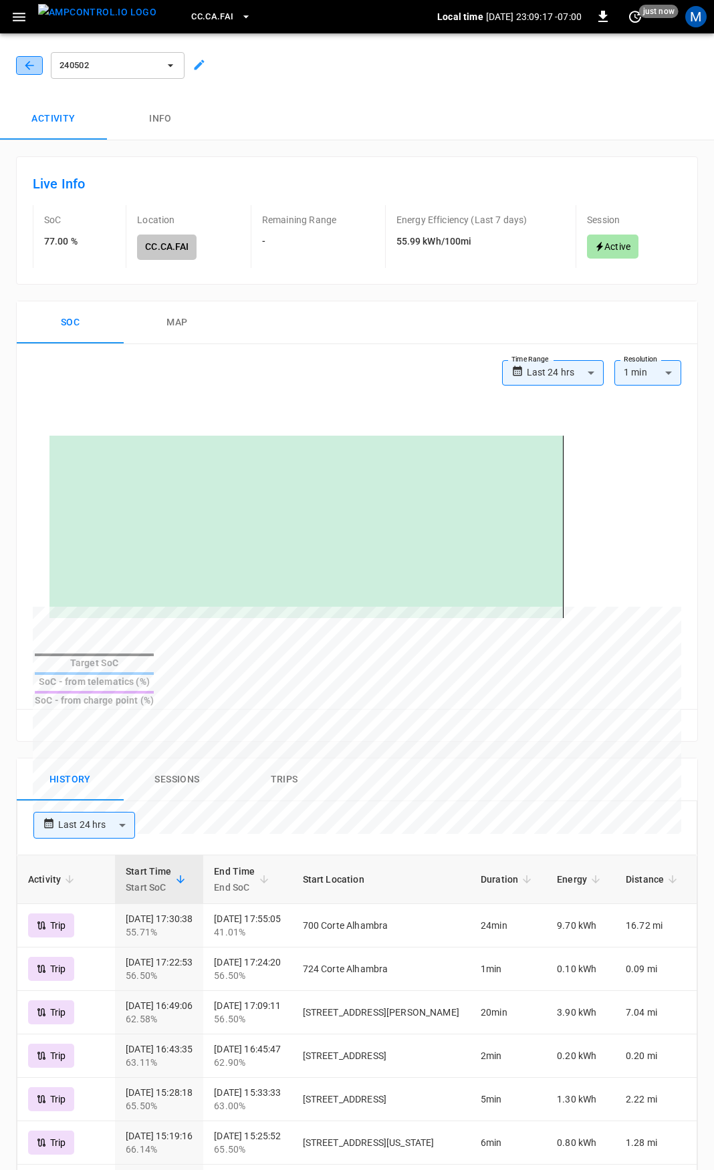
click at [23, 62] on icon "button" at bounding box center [29, 65] width 13 height 13
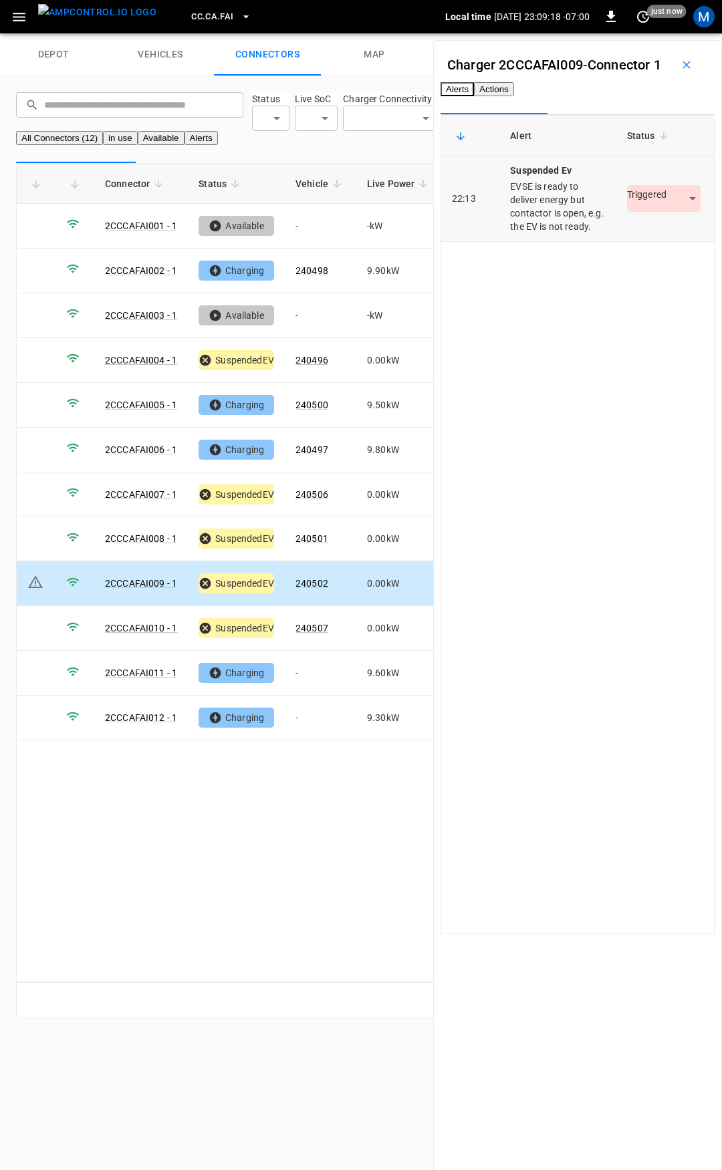
click at [641, 255] on body "CC.CA.FAI Local time 2025-09-12 23:09:18 -07:00 0 just now M depot vehicles con…" at bounding box center [361, 517] width 722 height 1034
click at [641, 291] on li "Resolved" at bounding box center [637, 294] width 84 height 22
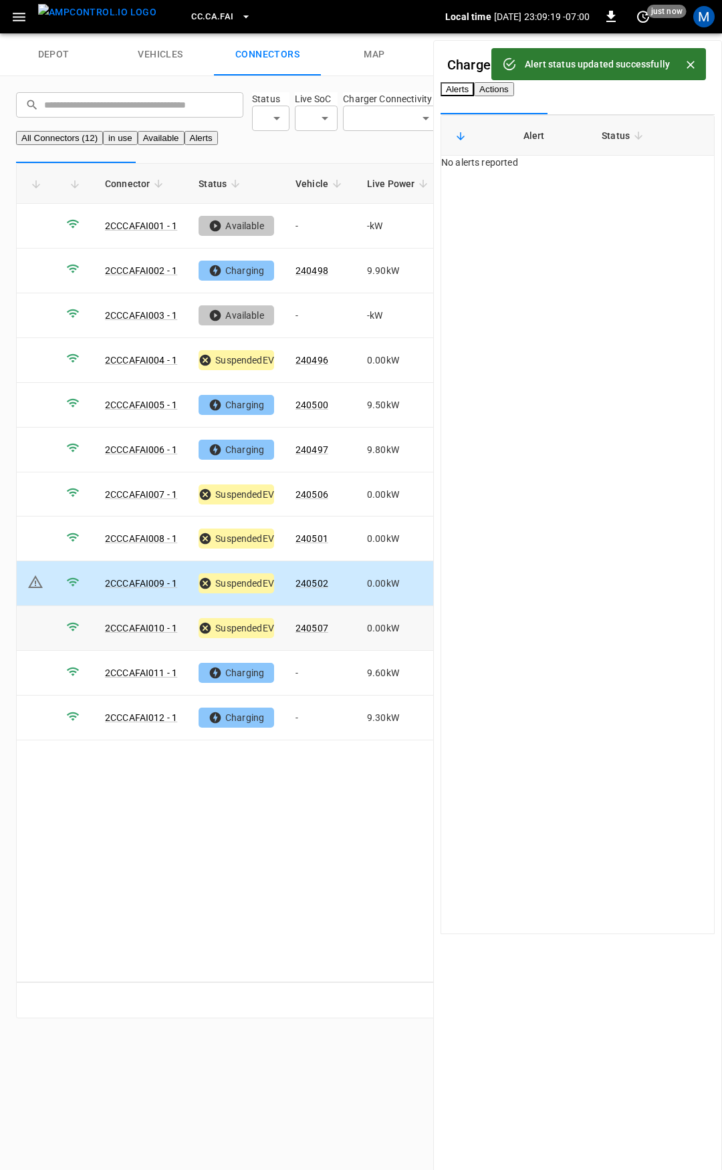
click at [308, 633] on link "240507" at bounding box center [311, 628] width 33 height 11
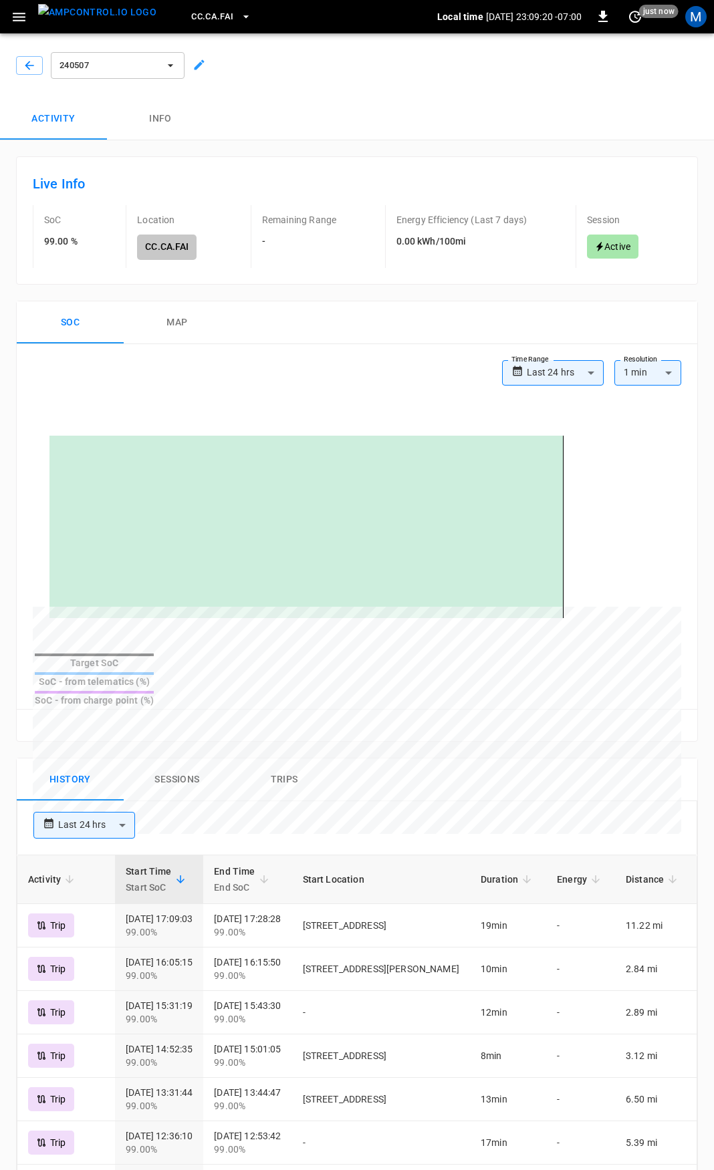
click at [23, 80] on div "240507" at bounding box center [354, 62] width 719 height 69
click at [31, 71] on icon "button" at bounding box center [29, 65] width 13 height 13
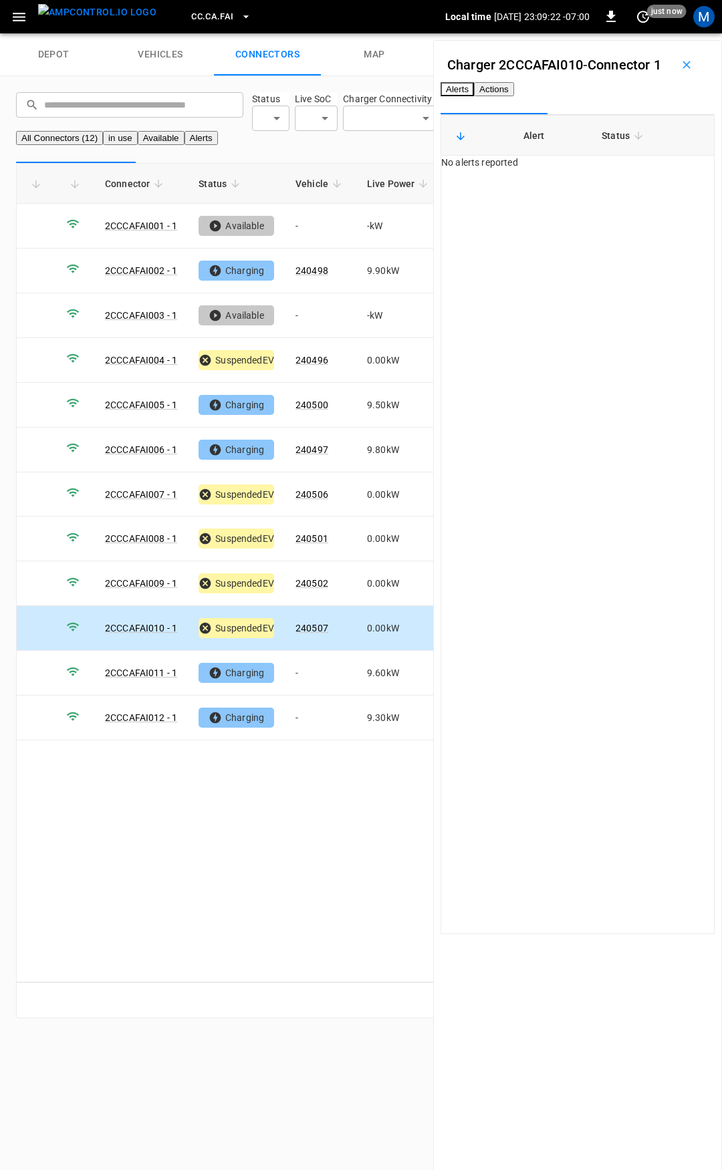
click at [603, 136] on div "Charger 2CCCAFAI010 - Connector 1 Alerts Actions Alert Status No alerts reported" at bounding box center [577, 625] width 289 height 1170
click at [514, 96] on button "Actions" at bounding box center [494, 89] width 40 height 14
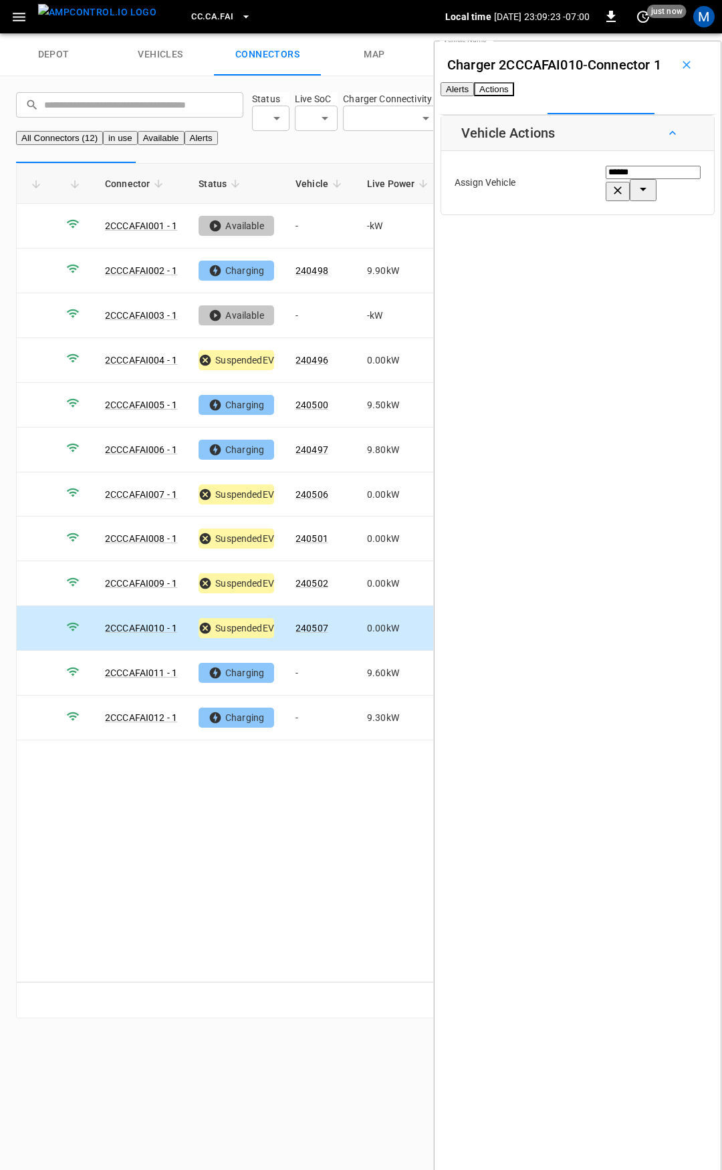
click at [617, 201] on div "****** Vehicle Name" at bounding box center [652, 182] width 95 height 37
click at [191, 15] on span "CC.CA.FAI" at bounding box center [212, 16] width 42 height 15
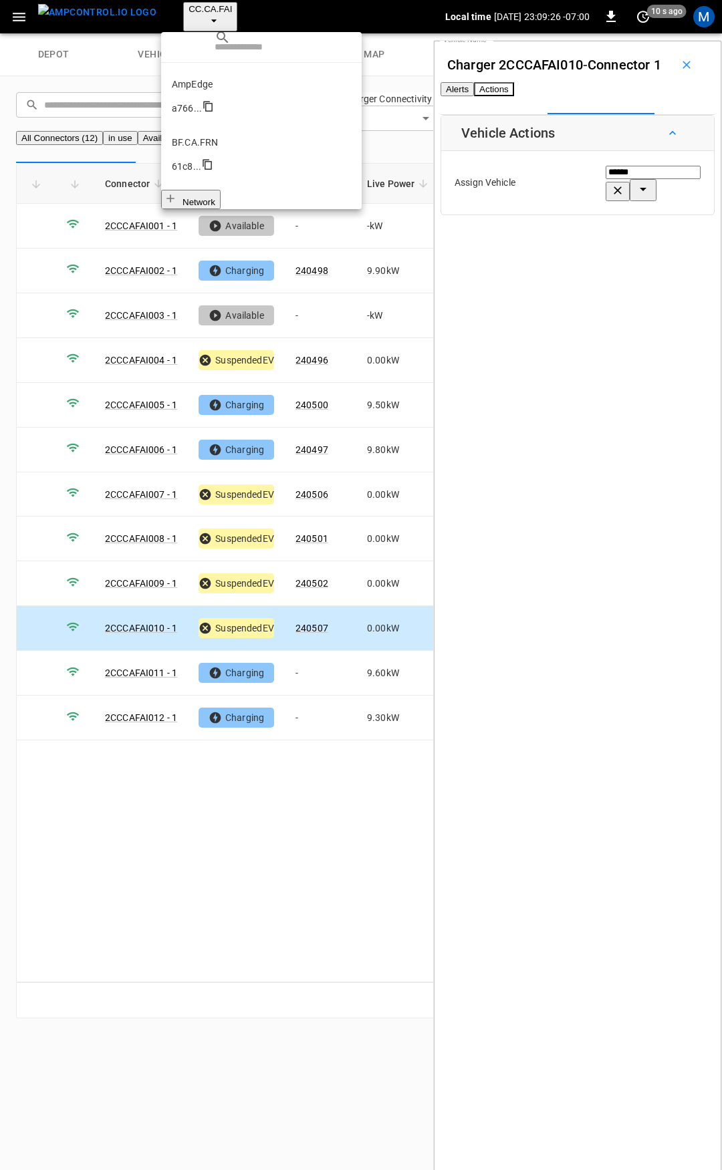
scroll to position [148, 0]
click at [221, 336] on p "CC.CA.OAK" at bounding box center [261, 342] width 179 height 13
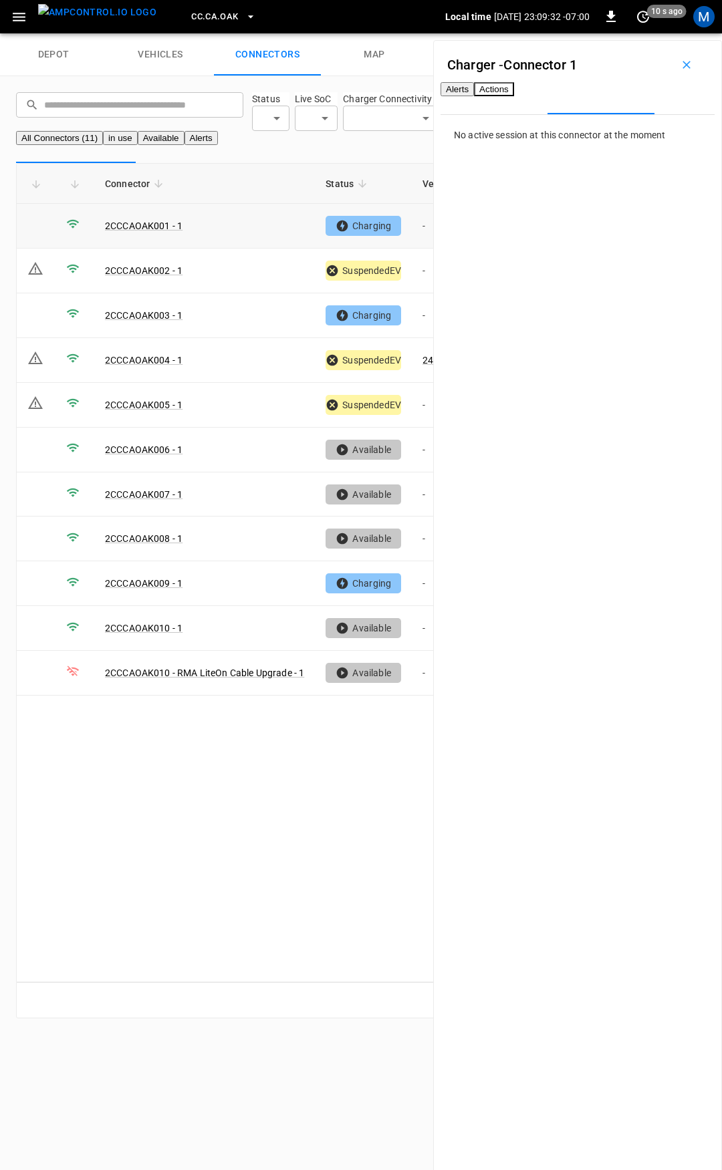
drag, startPoint x: 422, startPoint y: 251, endPoint x: 551, endPoint y: 135, distance: 173.6
click at [422, 249] on td "-" at bounding box center [447, 226] width 71 height 45
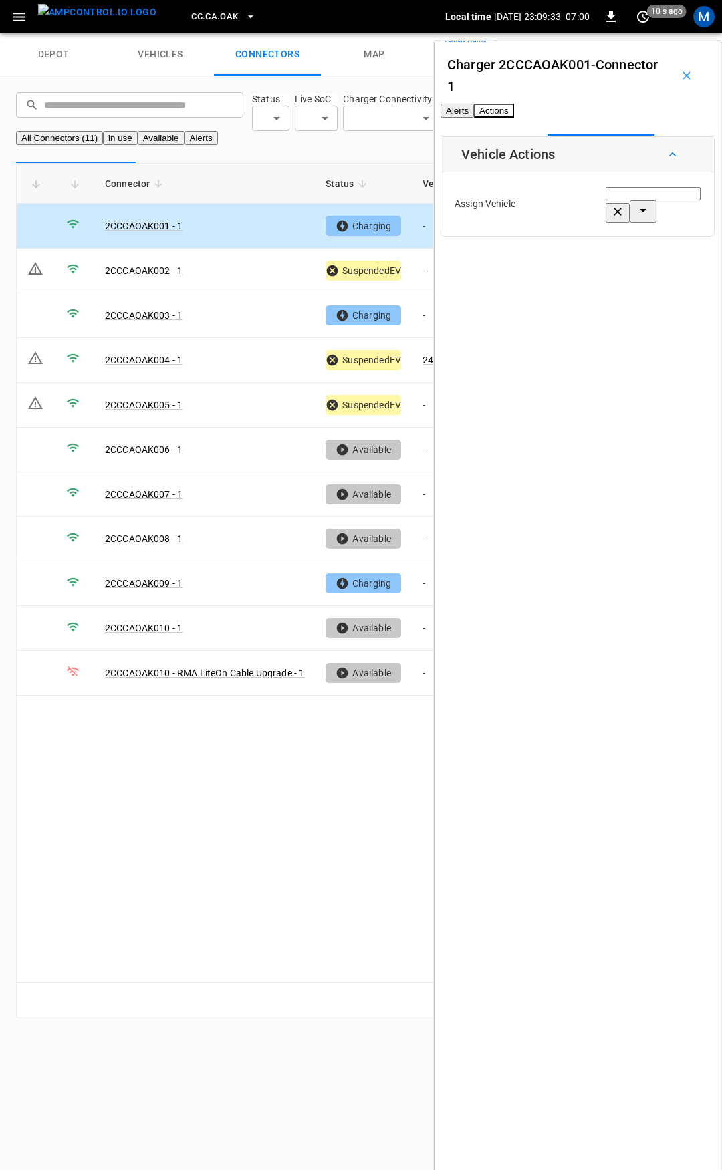
click at [605, 214] on div "Vehicle Name Vehicle Name" at bounding box center [652, 204] width 95 height 37
click at [573, 278] on span "240454" at bounding box center [560, 283] width 33 height 11
type input "******"
click at [656, 273] on button "Save" at bounding box center [678, 262] width 45 height 25
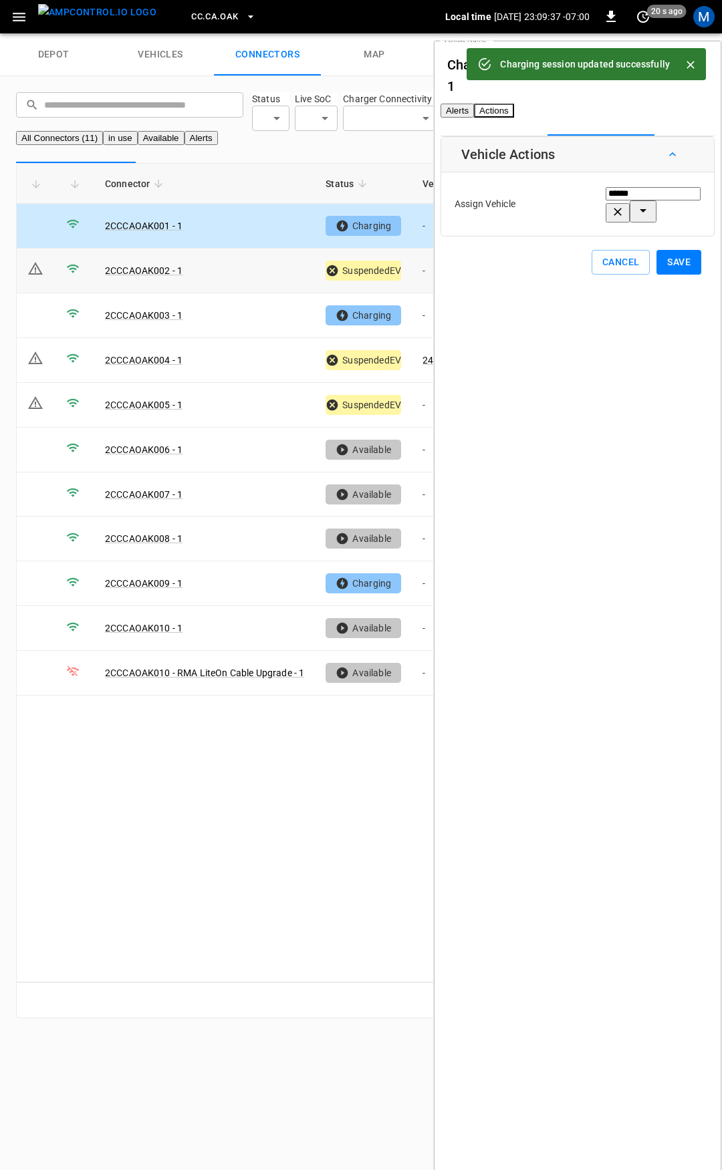
click at [414, 289] on td "-" at bounding box center [447, 271] width 71 height 45
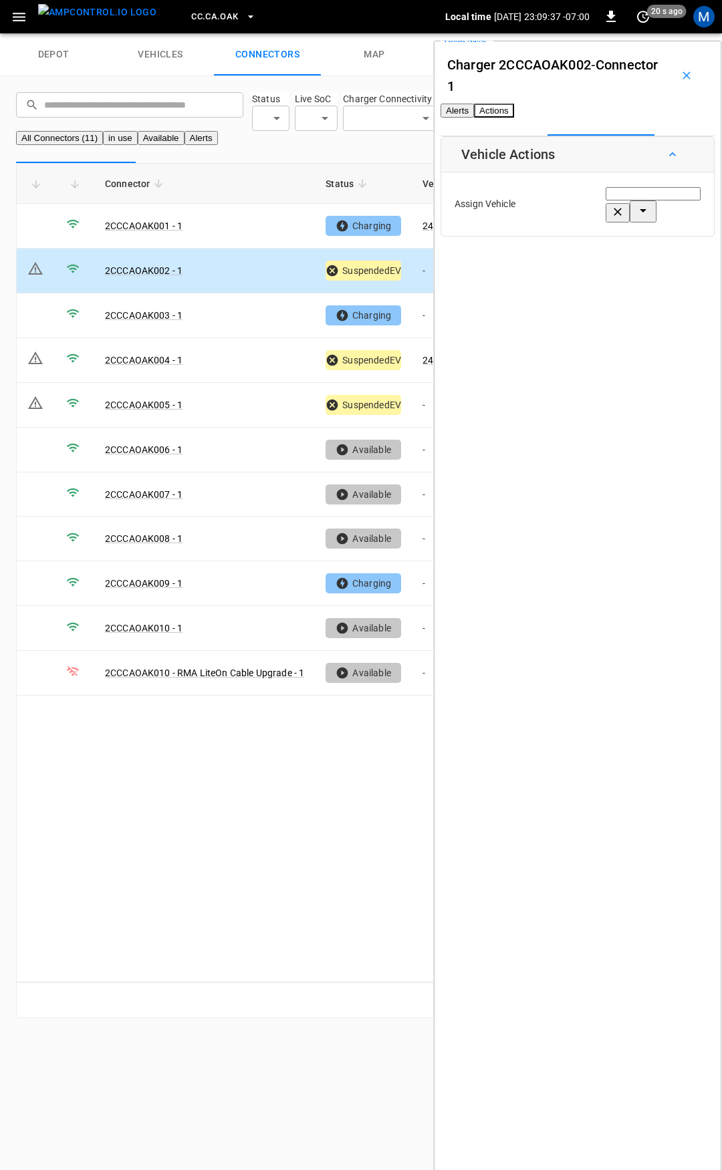
click at [605, 200] on input "Vehicle Name" at bounding box center [652, 193] width 95 height 13
click at [569, 278] on span "240452" at bounding box center [560, 283] width 33 height 11
type input "******"
drag, startPoint x: 644, startPoint y: 271, endPoint x: 583, endPoint y: 281, distance: 62.2
click at [656, 271] on button "Save" at bounding box center [678, 262] width 45 height 25
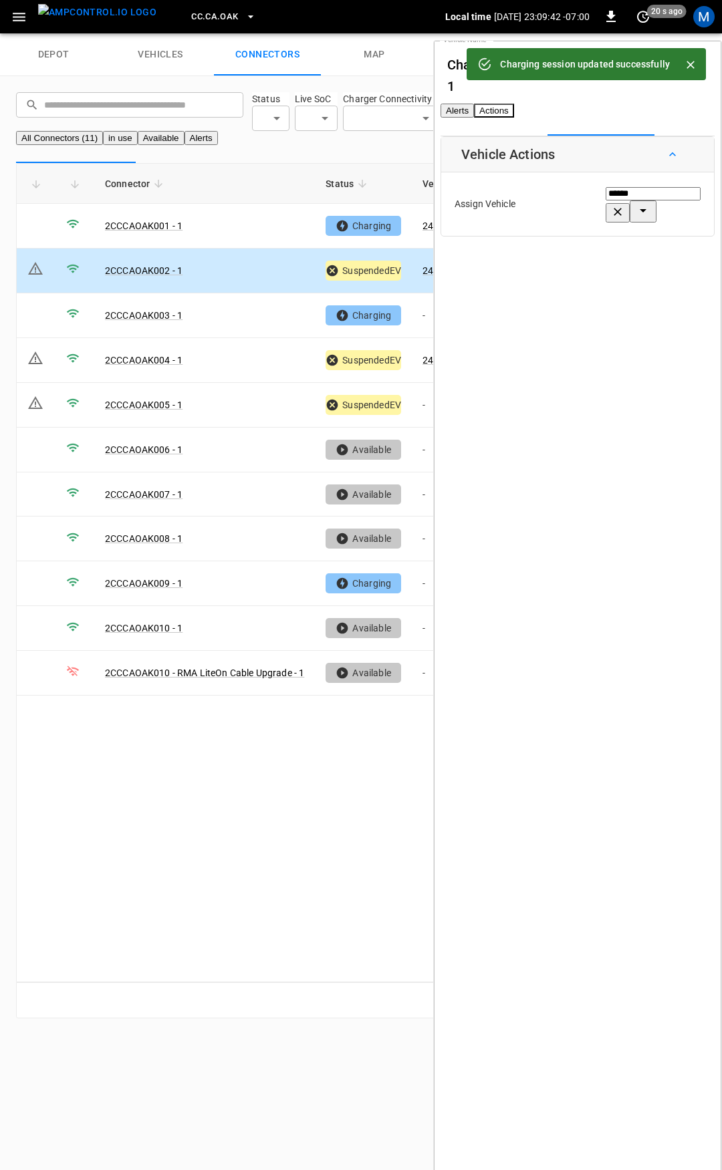
click at [474, 118] on button "Alerts" at bounding box center [456, 111] width 33 height 14
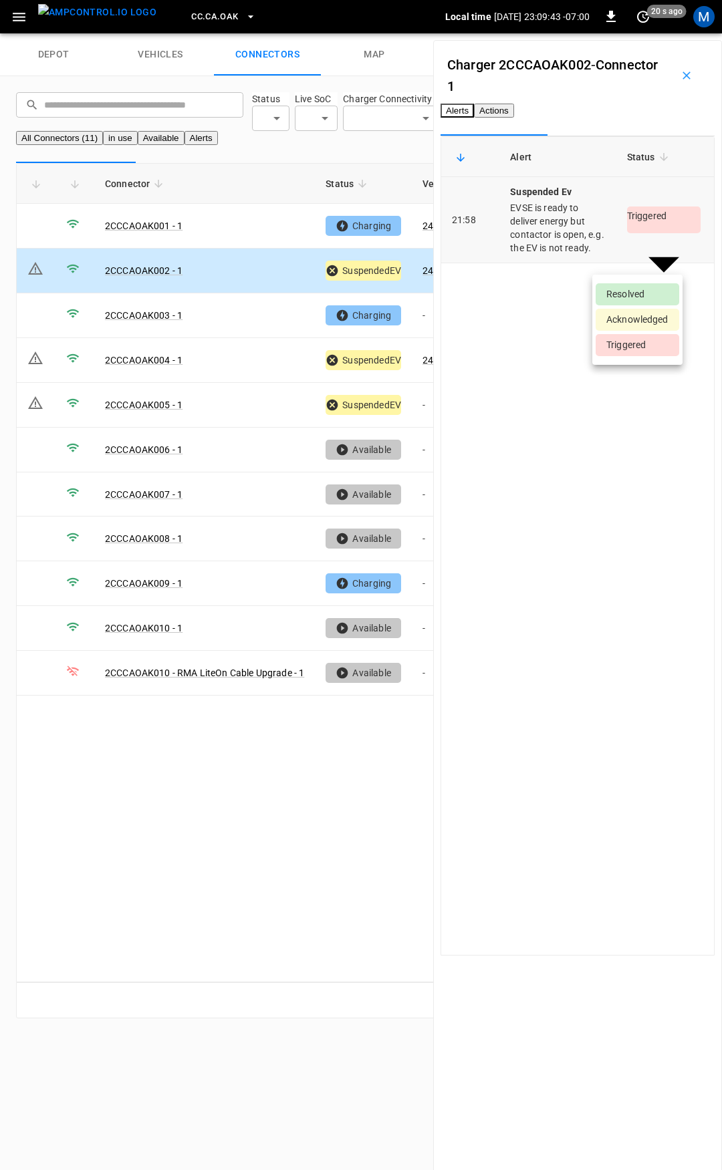
click at [622, 265] on body "CC.CA.OAK Local time 2025-09-12 23:09:43 -07:00 0 20 s ago M depot vehicles con…" at bounding box center [361, 517] width 722 height 1034
click at [629, 299] on li "Resolved" at bounding box center [637, 294] width 84 height 22
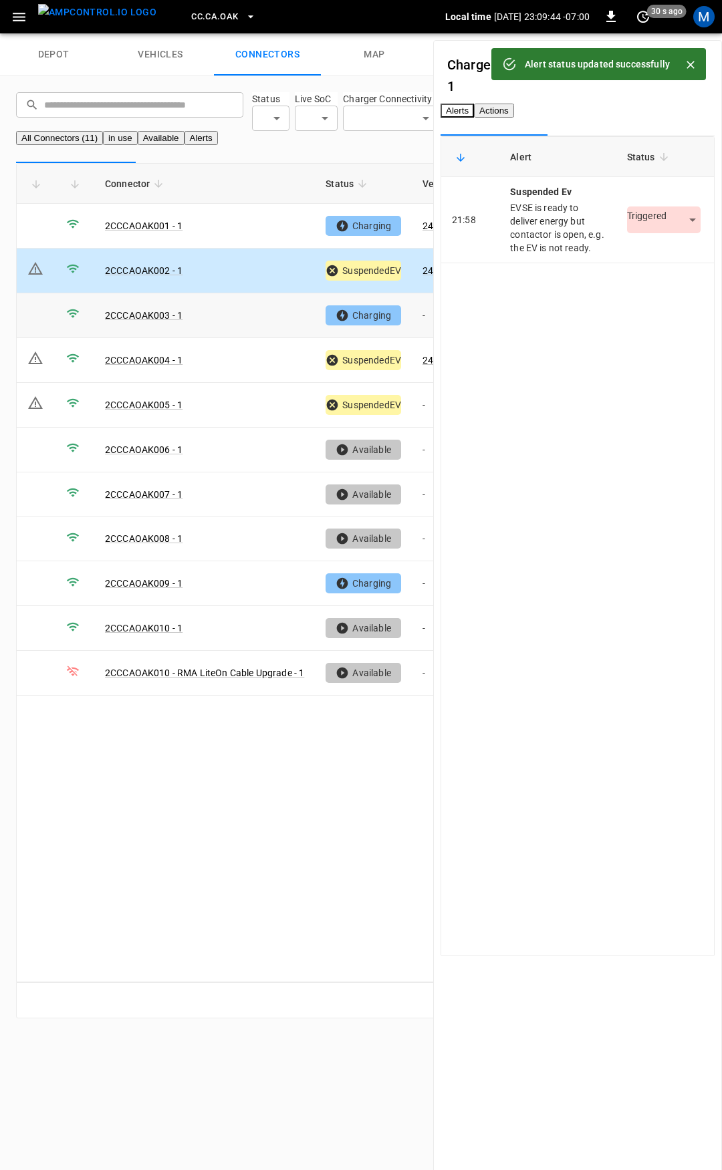
click at [425, 338] on td "-" at bounding box center [447, 315] width 71 height 45
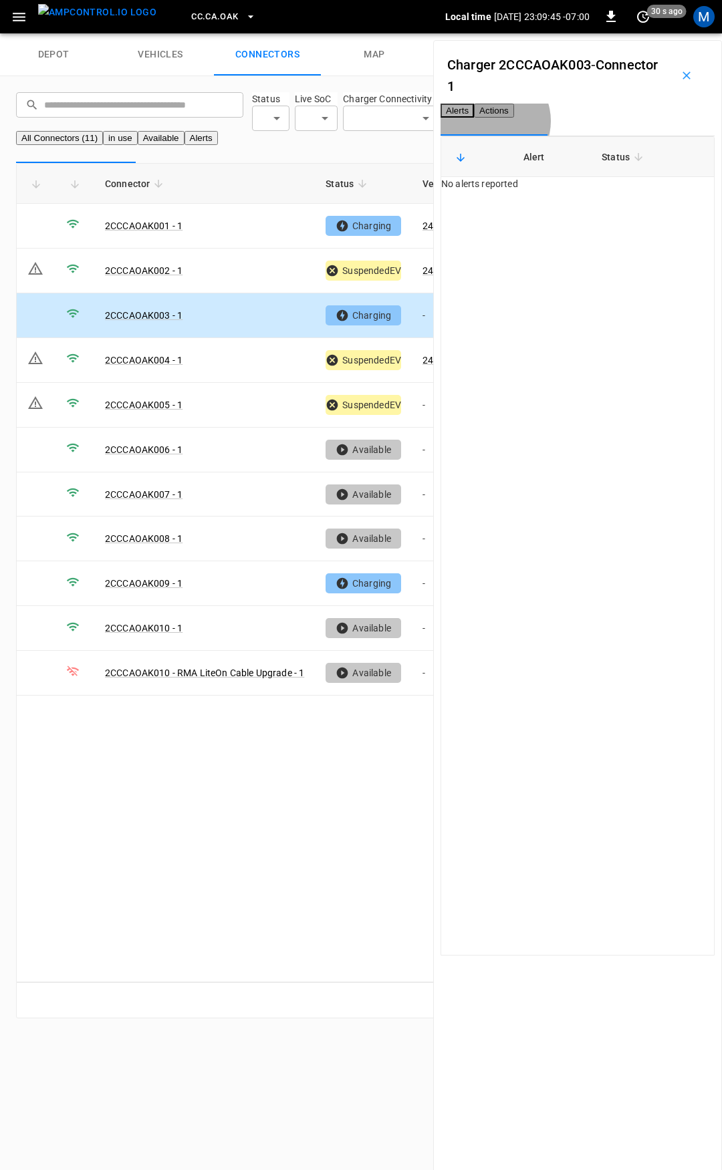
click at [514, 118] on button "Actions" at bounding box center [494, 111] width 40 height 14
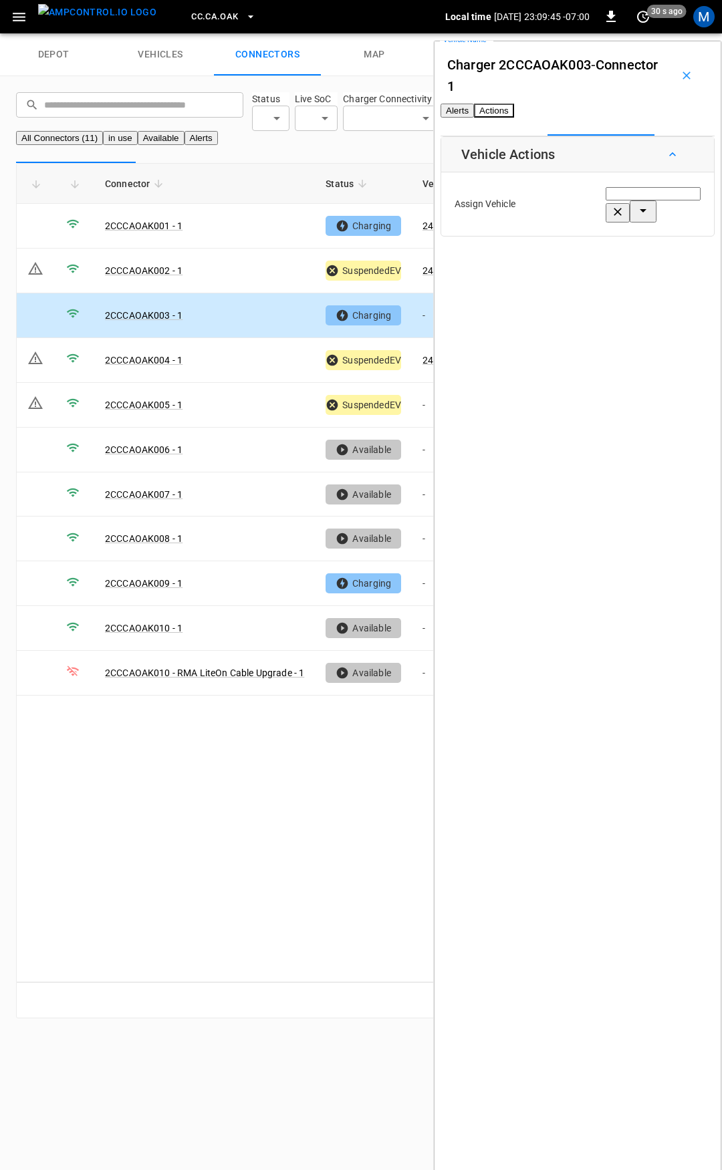
click at [605, 215] on div "Vehicle Name Vehicle Name" at bounding box center [652, 204] width 95 height 37
click at [615, 200] on input "Vehicle Name" at bounding box center [652, 193] width 95 height 13
click at [594, 306] on li "240448" at bounding box center [607, 299] width 127 height 13
type input "******"
click at [656, 271] on button "Save" at bounding box center [678, 262] width 45 height 25
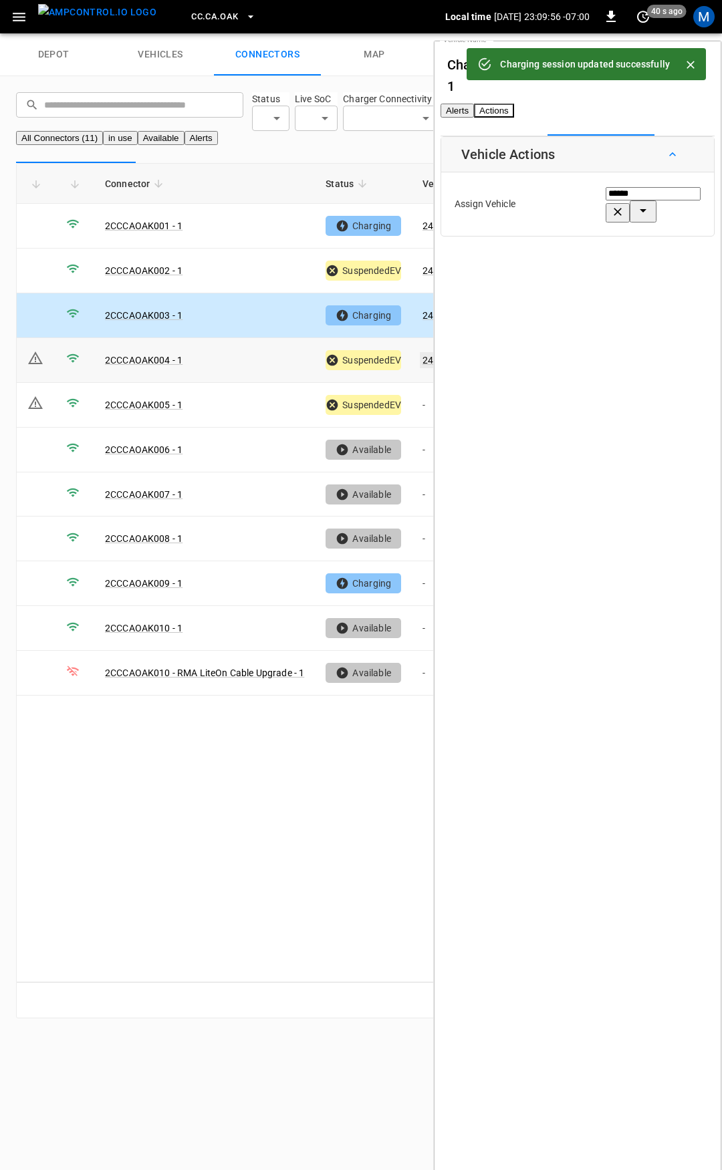
click at [426, 368] on link "240451" at bounding box center [439, 360] width 38 height 16
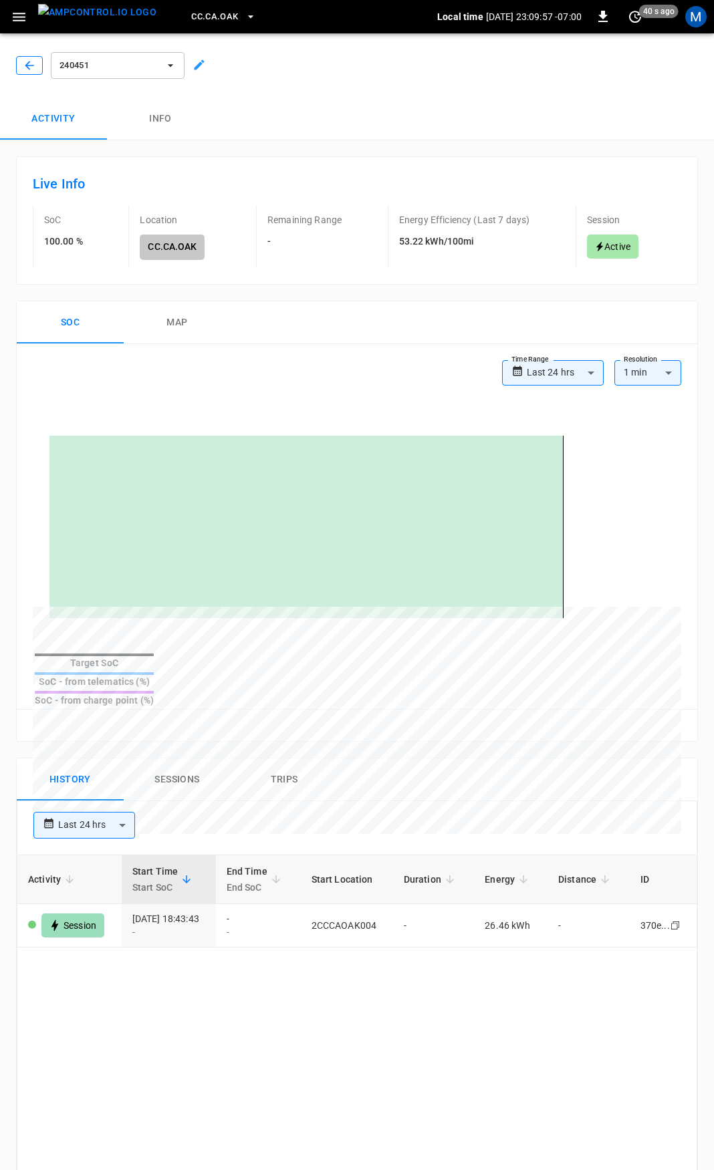
click at [29, 63] on icon "button" at bounding box center [29, 65] width 13 height 13
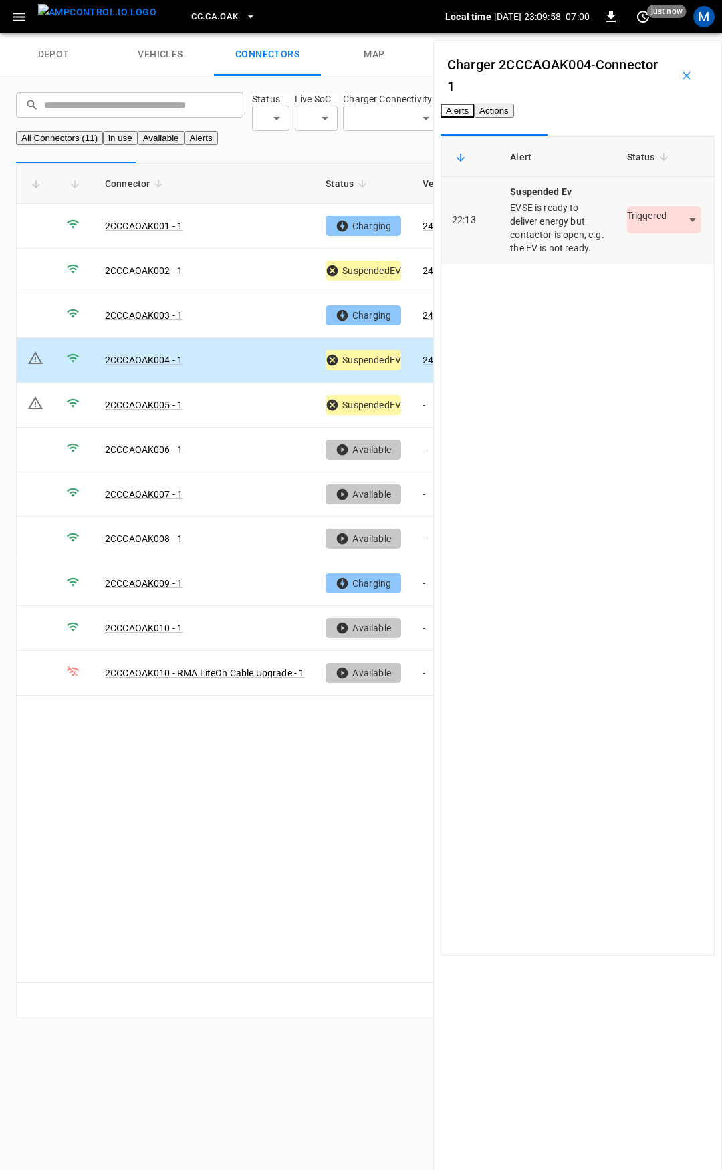
click at [623, 267] on body "CC.CA.OAK Local time 2025-09-12 23:09:58 -07:00 0 just now M depot vehicles con…" at bounding box center [361, 517] width 722 height 1034
click at [623, 294] on li "Resolved" at bounding box center [637, 294] width 84 height 22
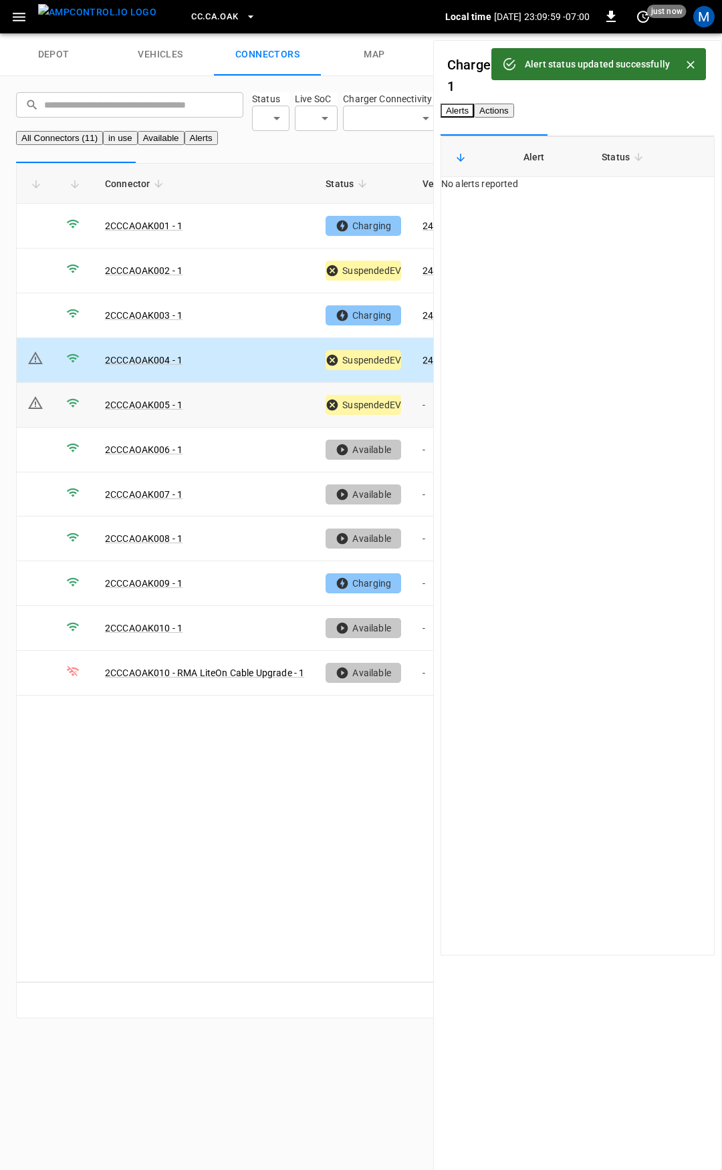
click at [422, 422] on td "-" at bounding box center [447, 405] width 71 height 45
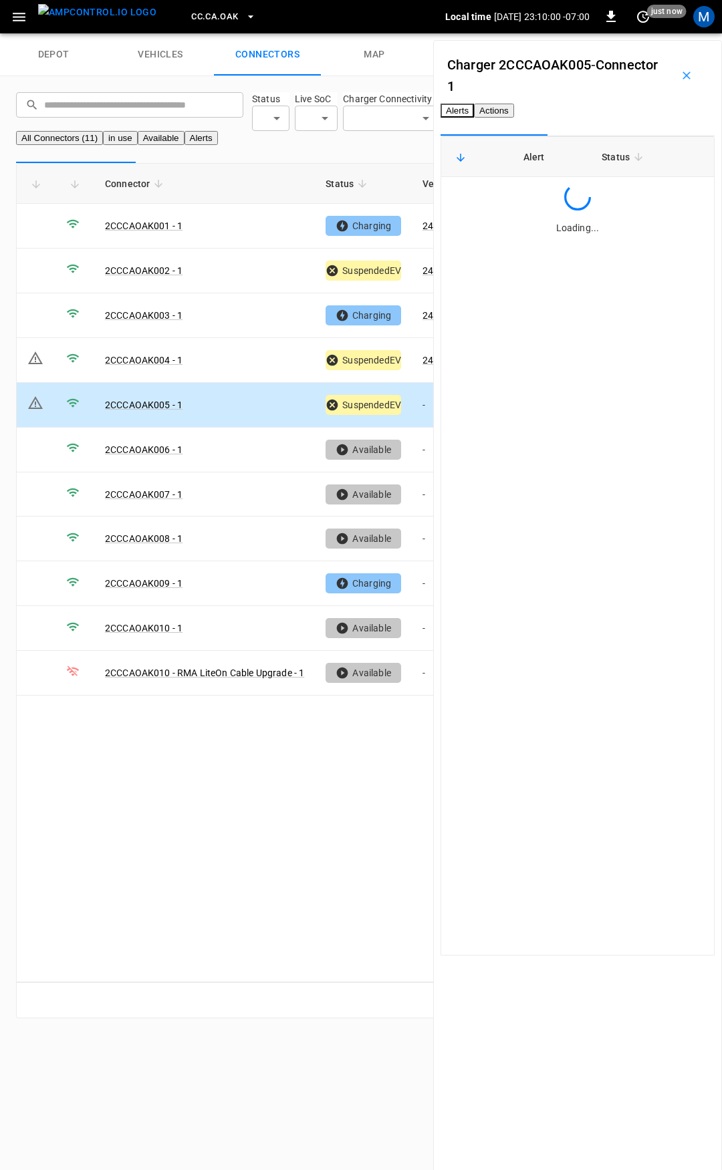
click at [514, 118] on button "Actions" at bounding box center [494, 111] width 40 height 14
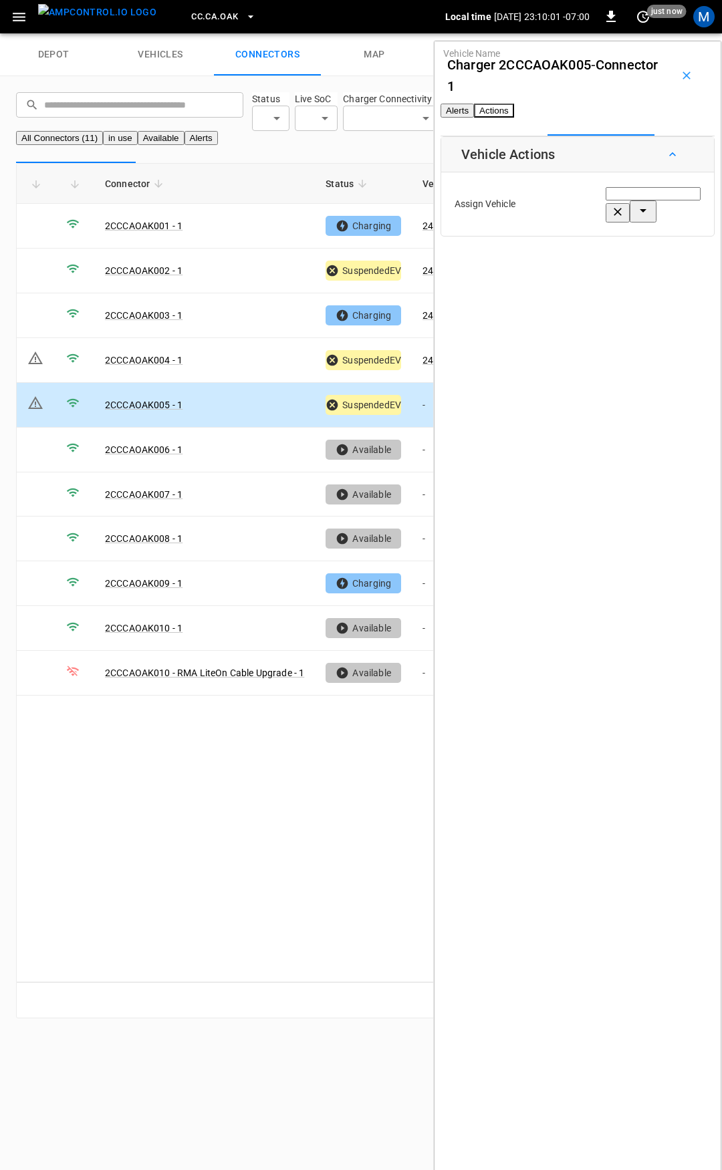
click at [605, 217] on div "Vehicle Name Vehicle Name" at bounding box center [652, 204] width 95 height 37
click at [500, 61] on label "Vehicle Name" at bounding box center [471, 54] width 57 height 14
click at [605, 200] on input "Vehicle Name" at bounding box center [652, 193] width 95 height 13
click at [575, 278] on span "240449" at bounding box center [560, 283] width 33 height 11
type input "******"
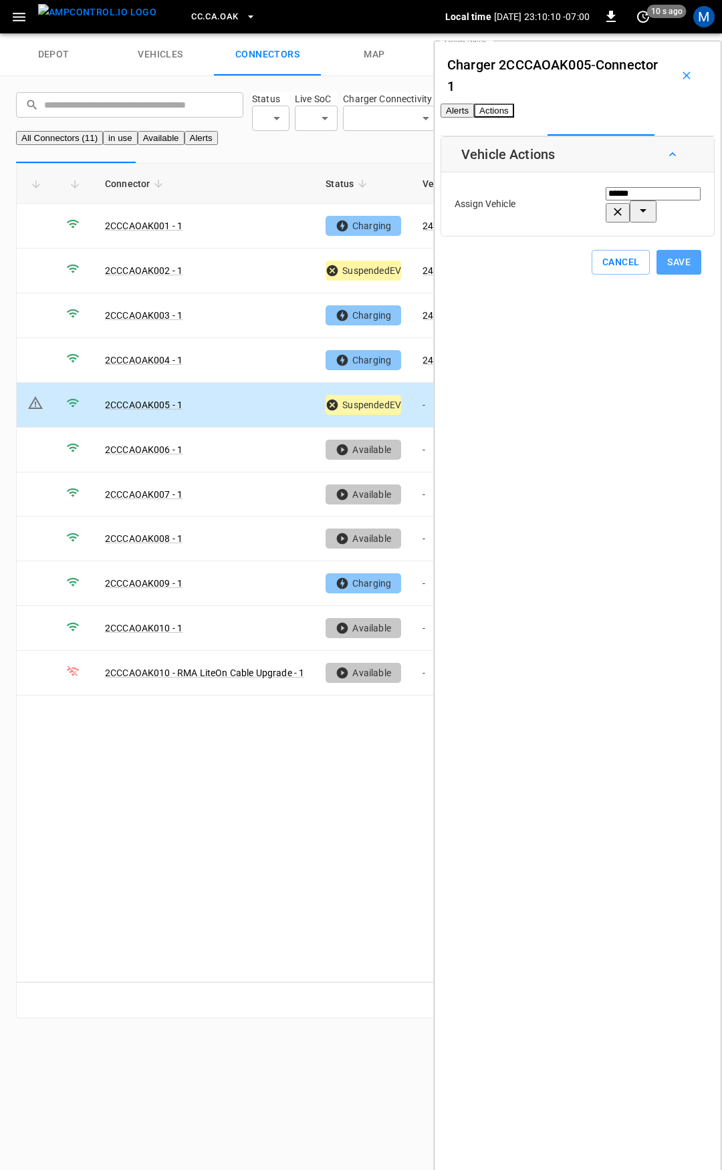
click at [656, 271] on button "Save" at bounding box center [678, 262] width 45 height 25
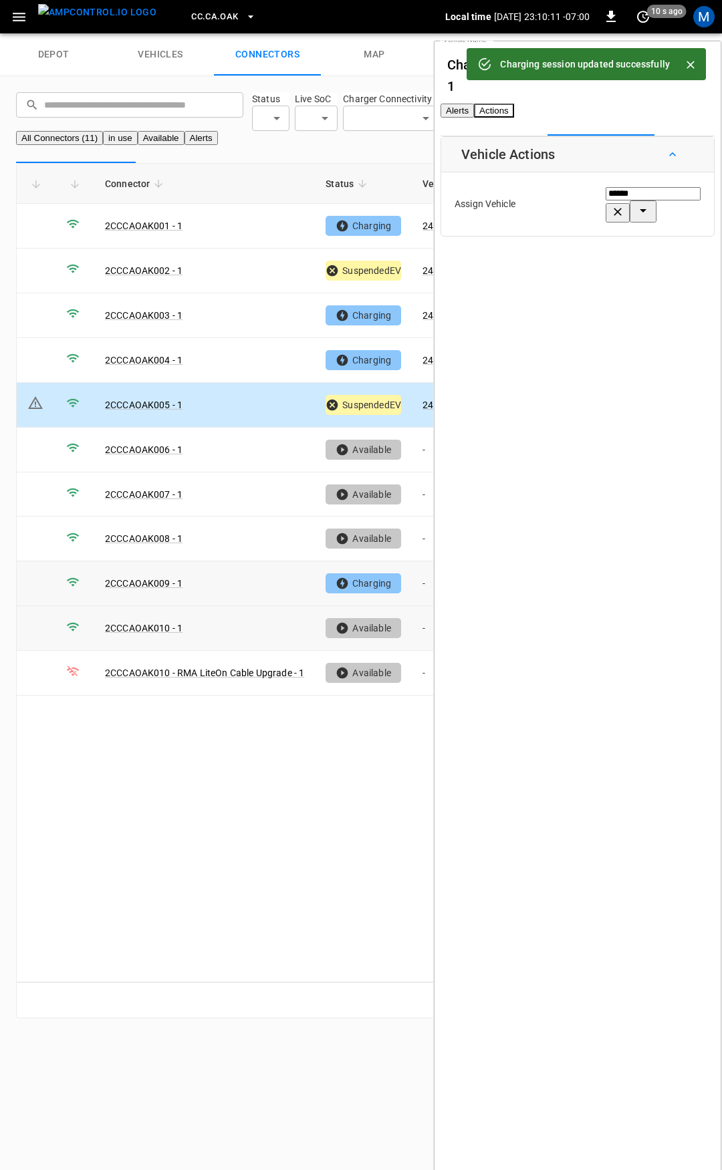
click at [425, 606] on td "-" at bounding box center [447, 583] width 71 height 45
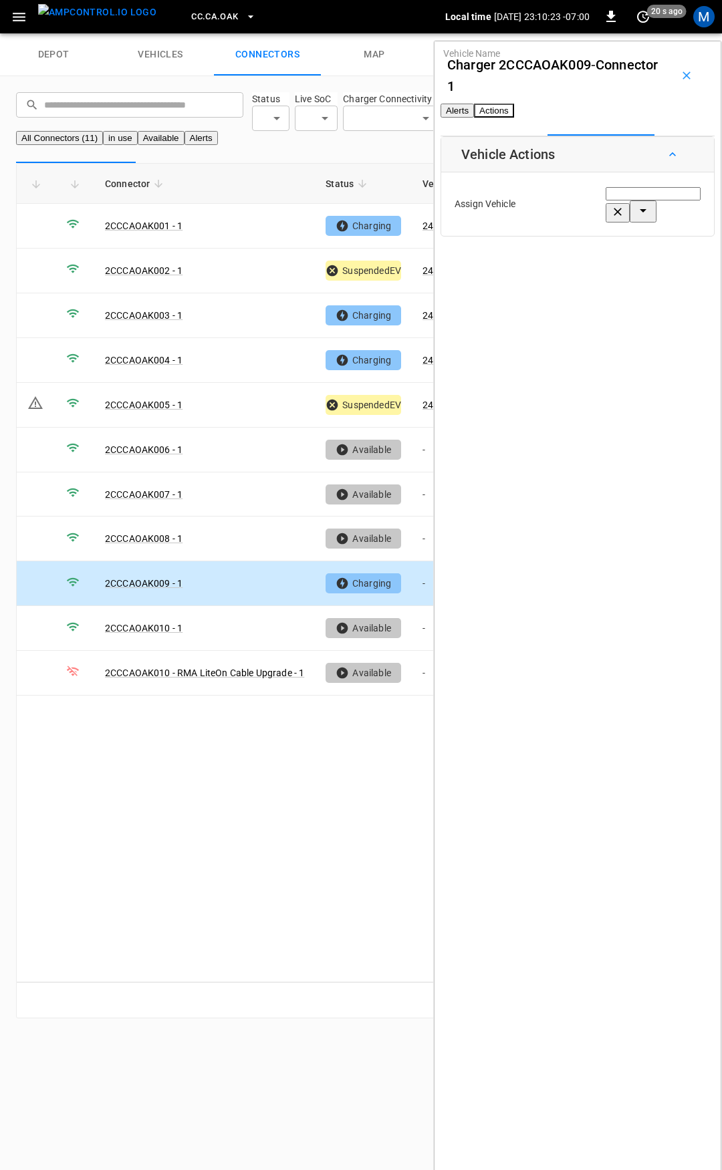
click at [605, 200] on input "Vehicle Name" at bounding box center [652, 193] width 95 height 13
click at [574, 279] on span "240450" at bounding box center [560, 283] width 33 height 11
click at [656, 275] on button "Save" at bounding box center [678, 262] width 45 height 25
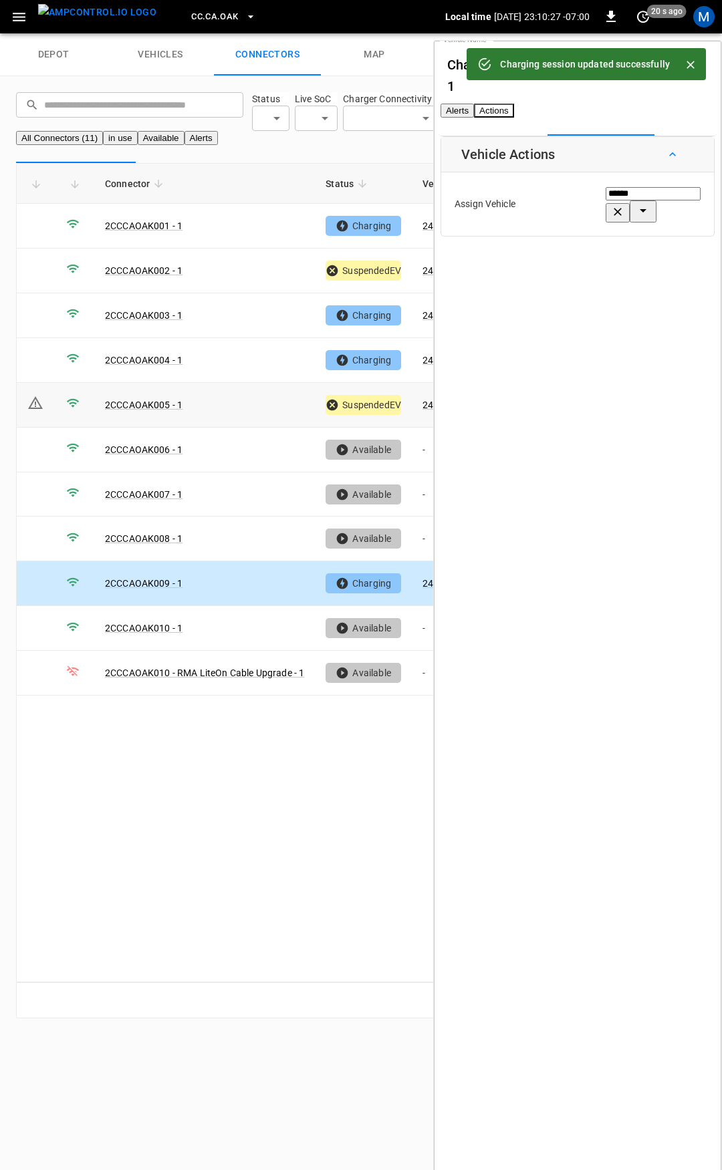
click at [257, 428] on td "2CCCAOAK005 - 1" at bounding box center [204, 405] width 221 height 45
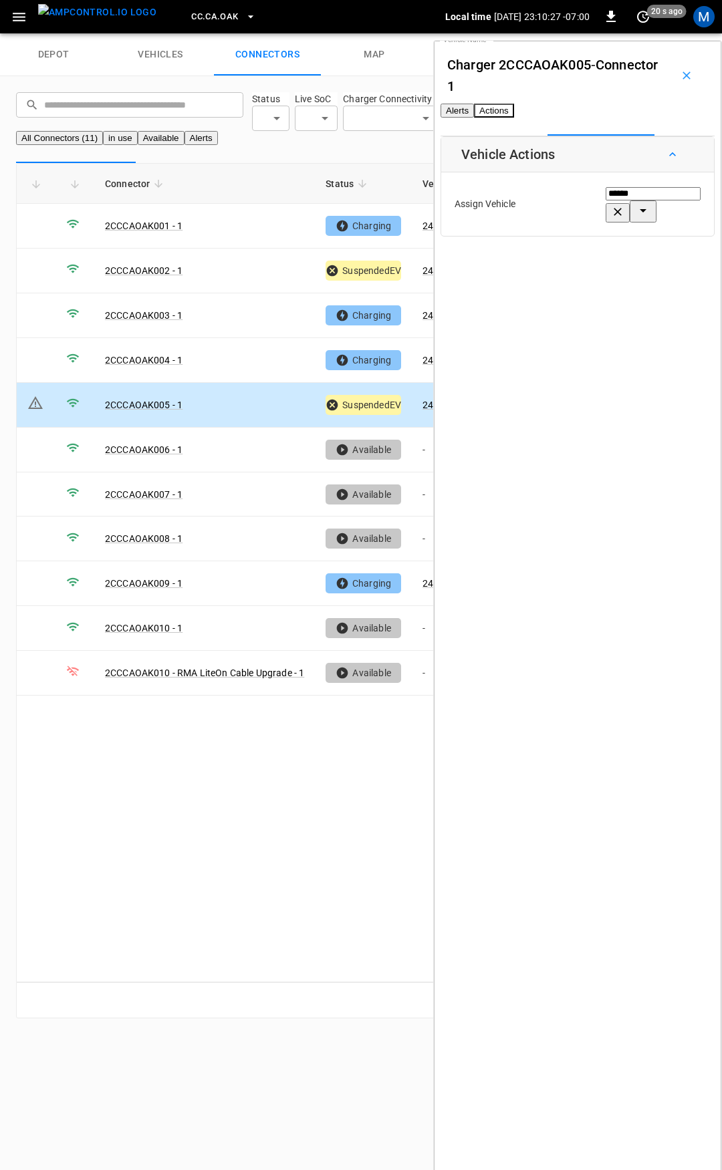
type input "******"
click at [474, 114] on button "Alerts" at bounding box center [456, 111] width 33 height 14
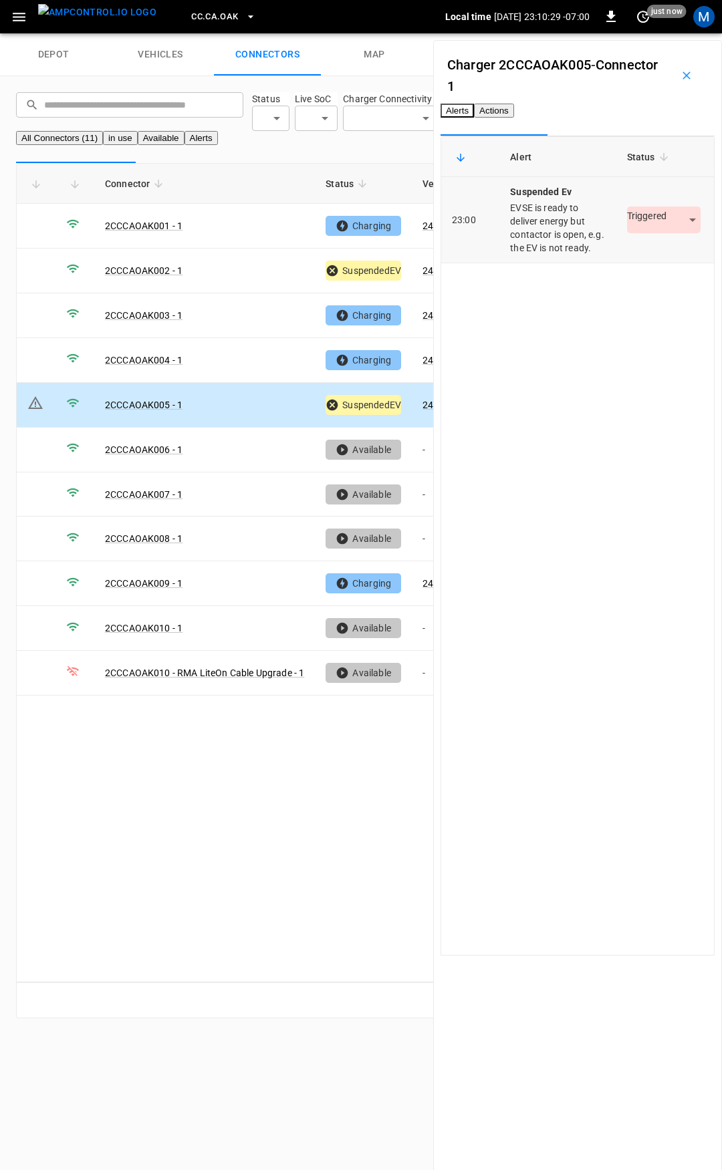
click at [655, 267] on body "CC.CA.OAK Local time 2025-09-12 23:10:29 -07:00 0 just now M depot vehicles con…" at bounding box center [361, 517] width 722 height 1034
click at [639, 295] on li "Resolved" at bounding box center [637, 294] width 84 height 22
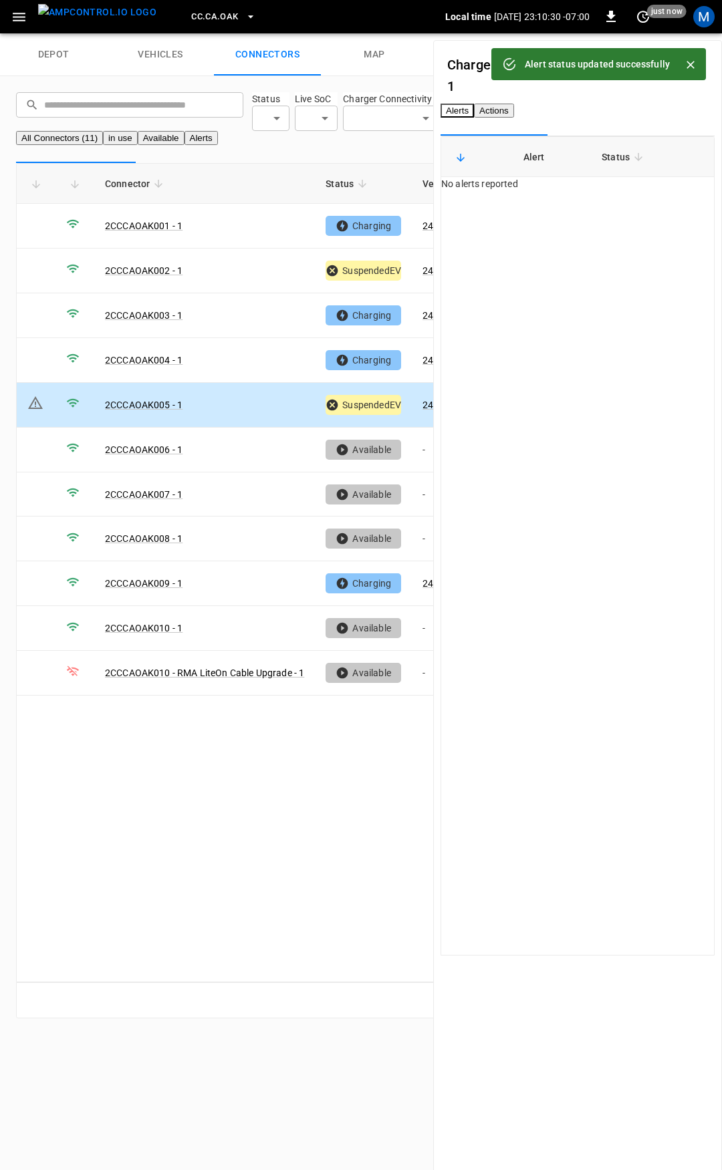
click at [196, 13] on span "CC.CA.OAK" at bounding box center [214, 16] width 47 height 15
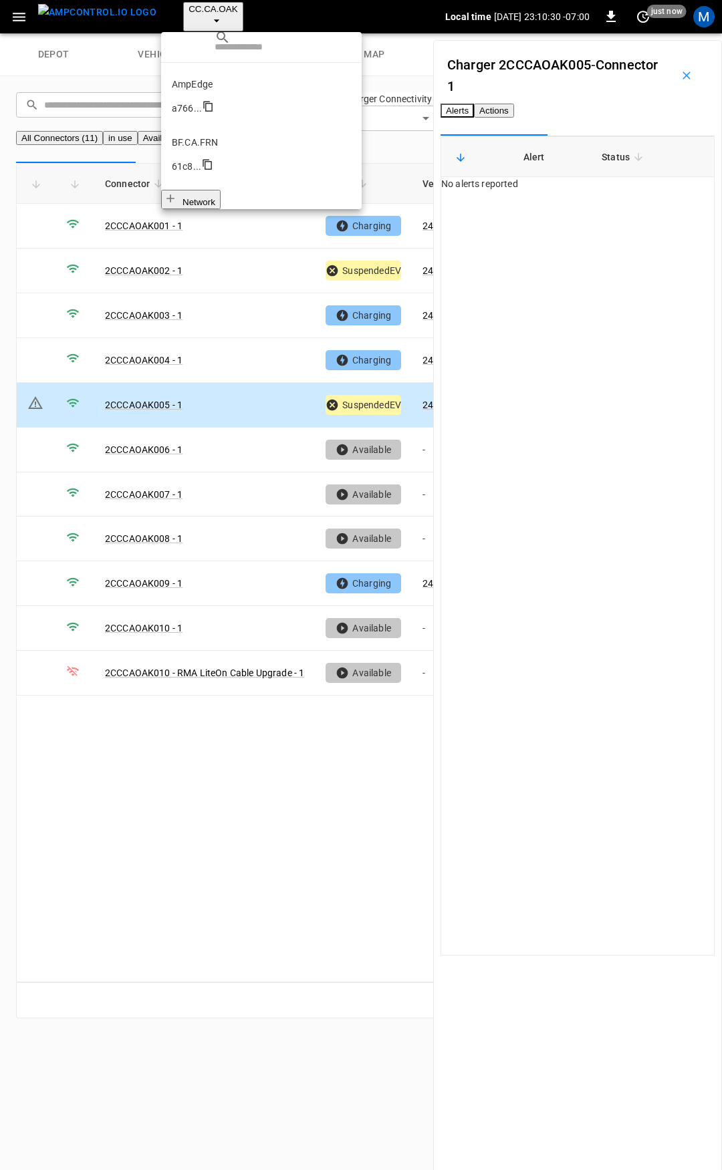
scroll to position [174, 0]
click at [216, 370] on p "CC.CA.RIC" at bounding box center [261, 376] width 179 height 13
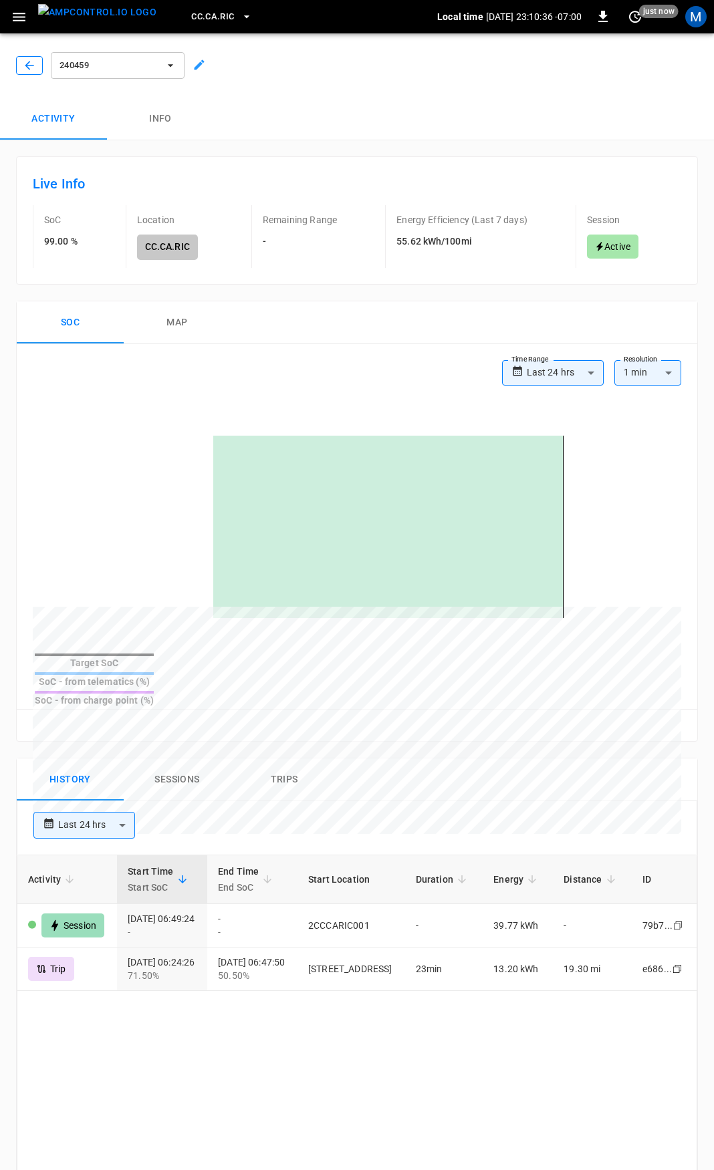
click at [21, 67] on button "button" at bounding box center [29, 65] width 27 height 19
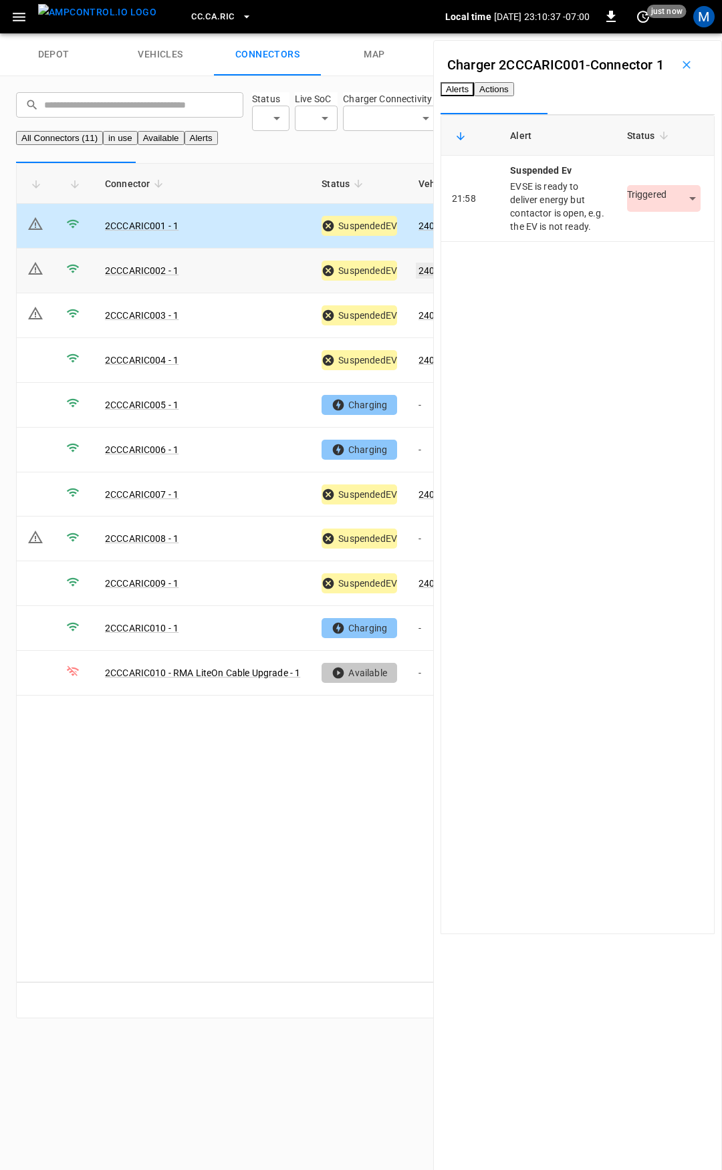
click at [426, 279] on link "240462" at bounding box center [435, 271] width 38 height 16
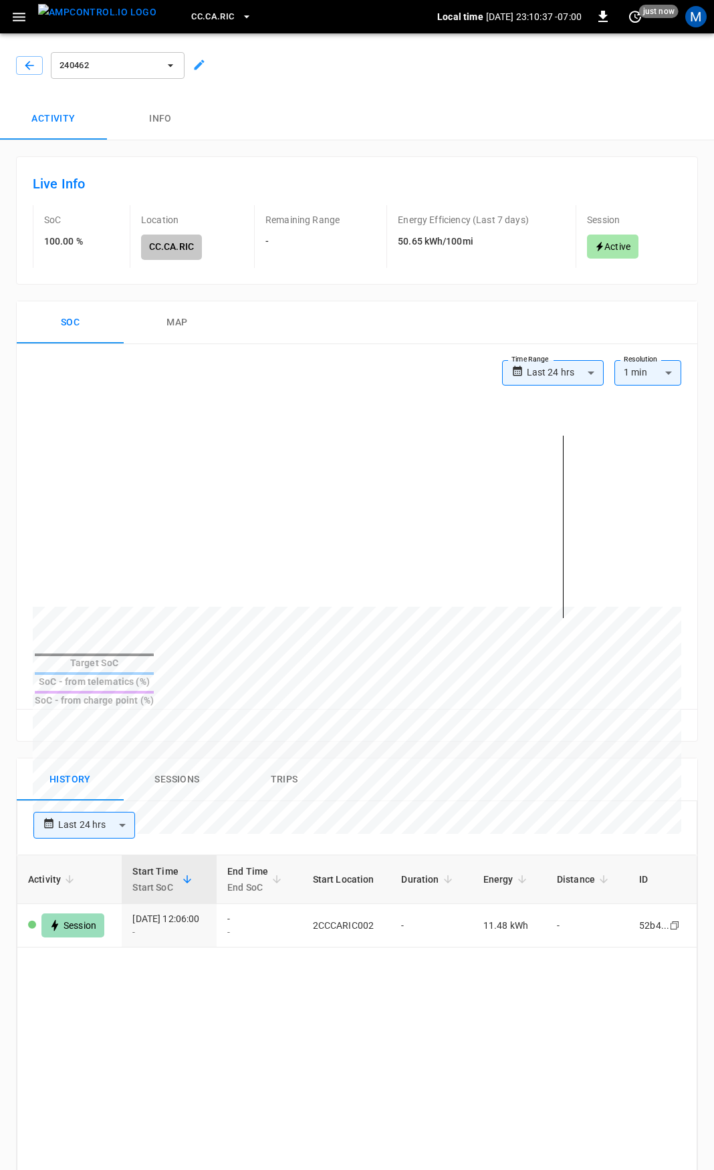
click at [14, 60] on div at bounding box center [27, 63] width 32 height 24
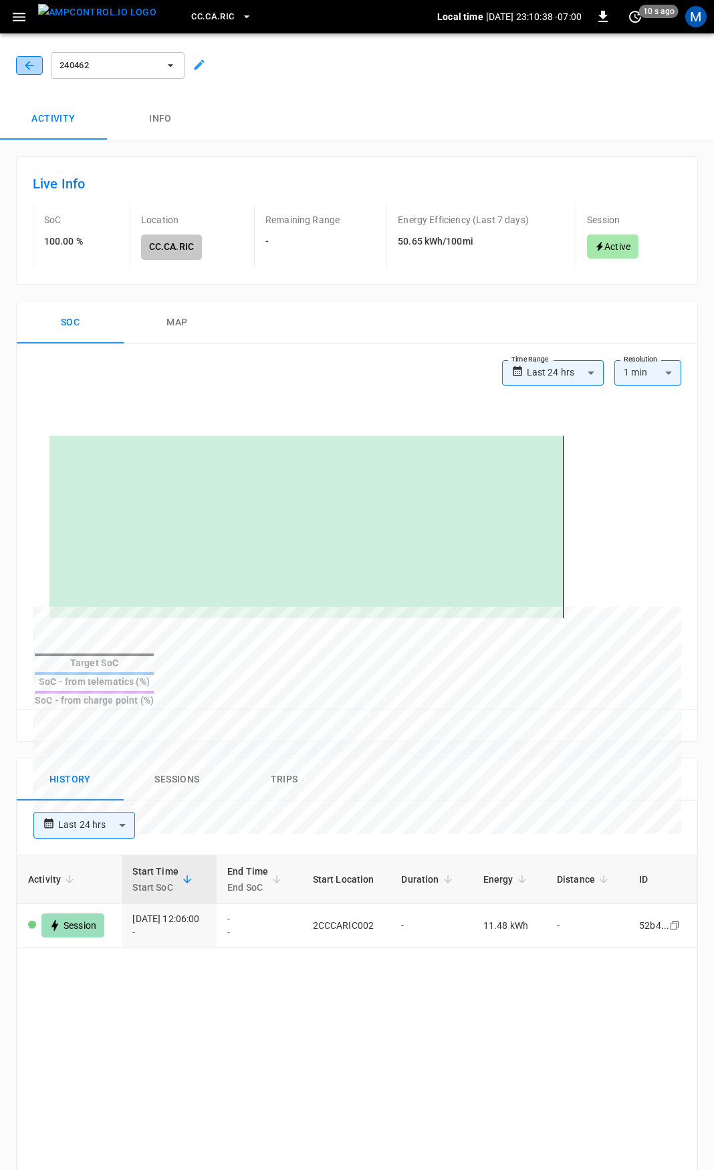
click at [31, 67] on icon "button" at bounding box center [29, 65] width 13 height 13
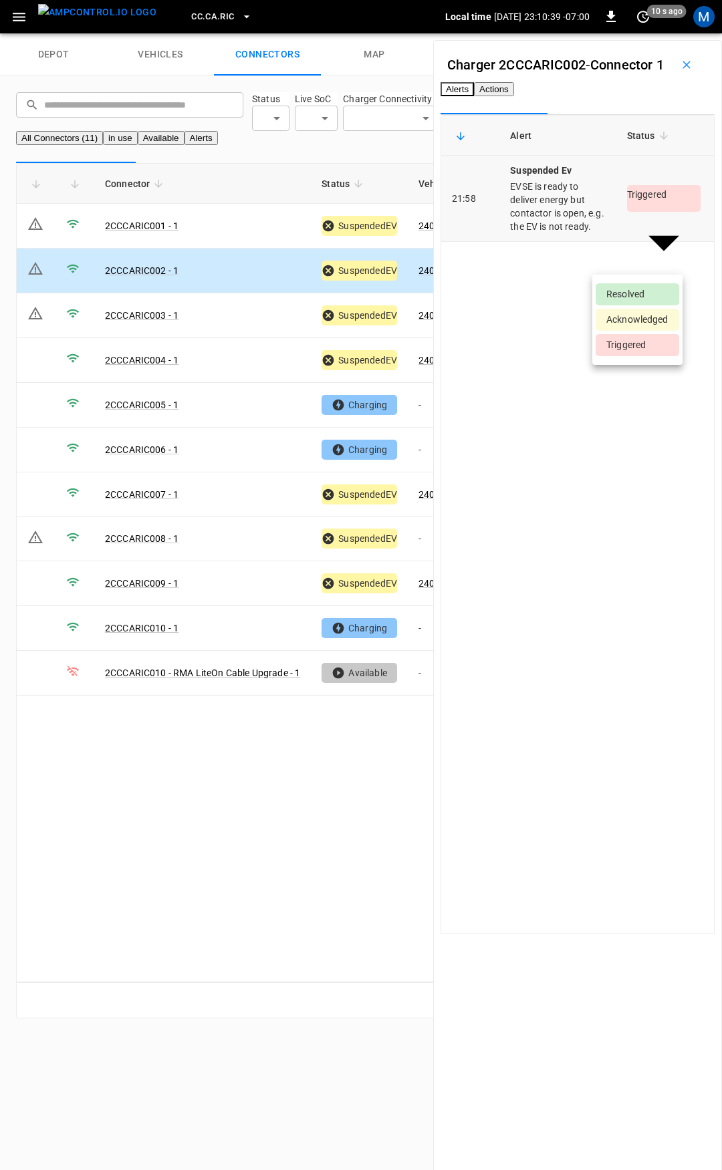
click at [646, 257] on body "CC.CA.RIC Local time 2025-09-12 23:10:39 -07:00 0 10 s ago M depot vehicles con…" at bounding box center [361, 517] width 722 height 1034
click at [643, 295] on li "Resolved" at bounding box center [637, 294] width 84 height 22
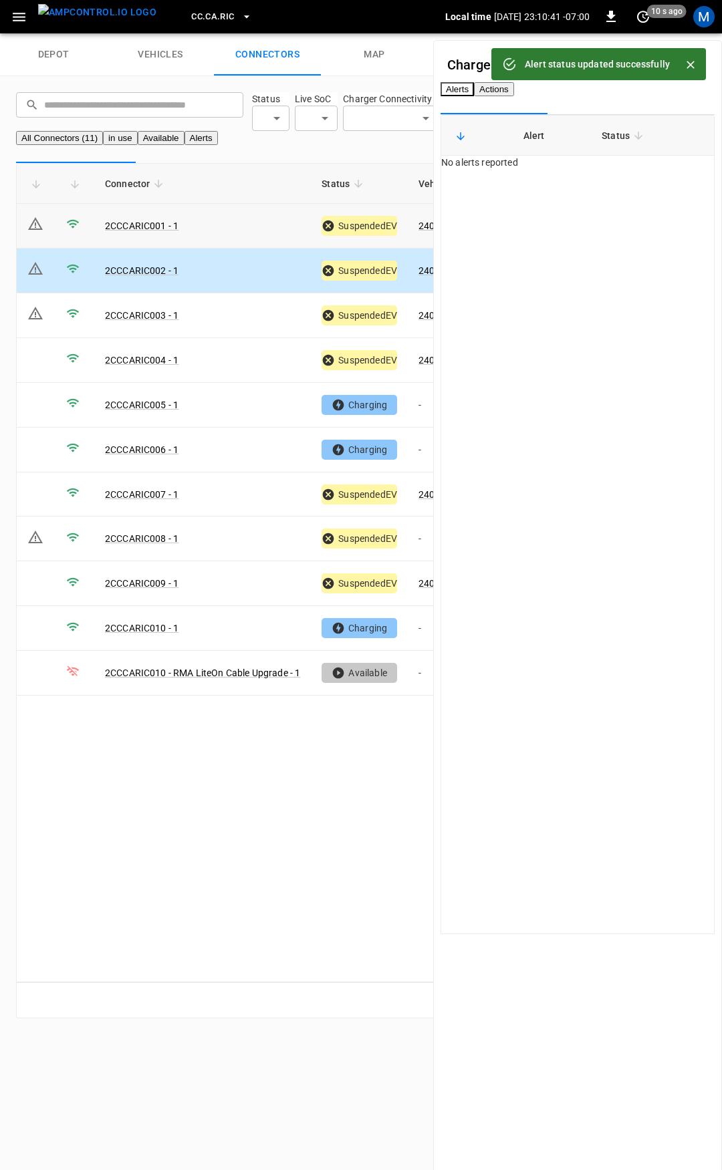
click at [245, 249] on td "2CCCARIC001 - 1" at bounding box center [202, 226] width 216 height 45
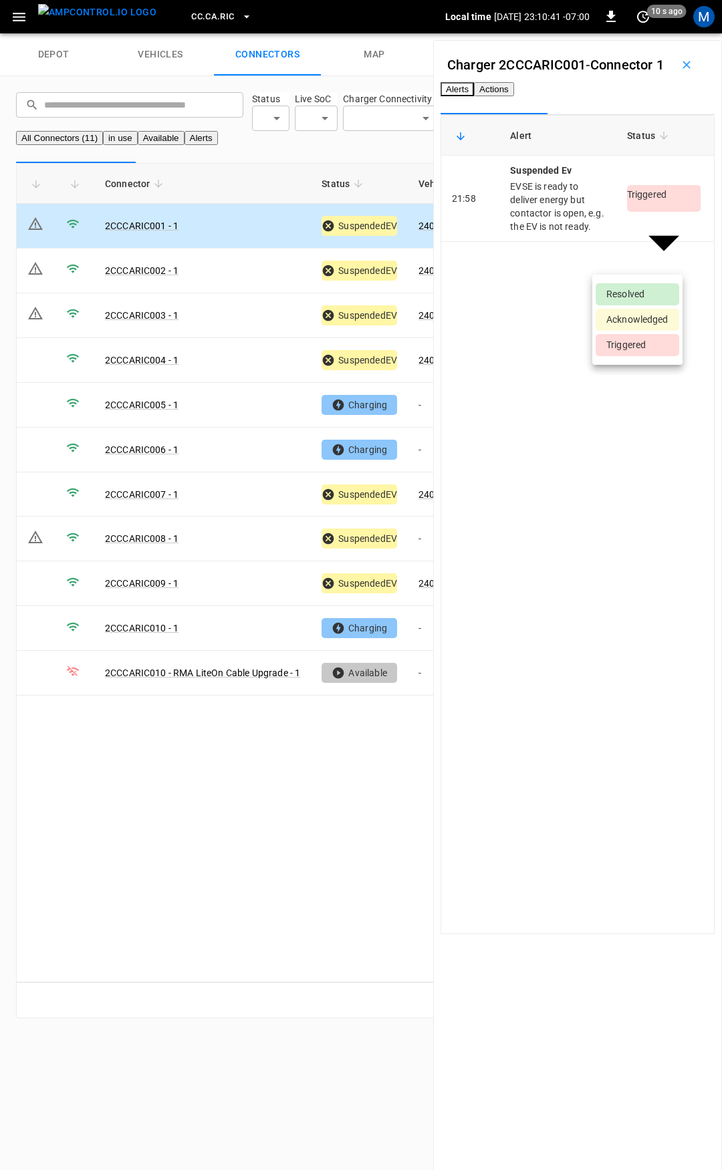
click at [635, 268] on body "CC.CA.RIC Local time 2025-09-12 23:10:41 -07:00 0 10 s ago M depot vehicles con…" at bounding box center [361, 517] width 722 height 1034
click at [635, 296] on li "Resolved" at bounding box center [637, 294] width 84 height 22
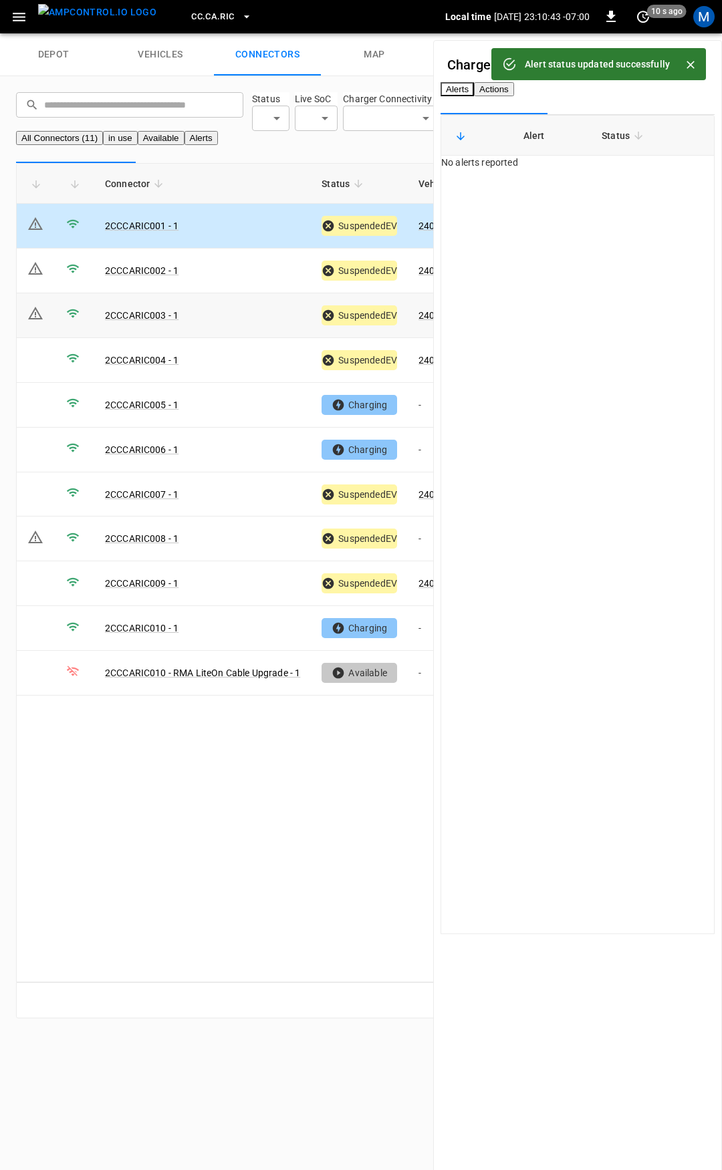
click at [261, 338] on td "2CCCARIC003 - 1" at bounding box center [202, 315] width 216 height 45
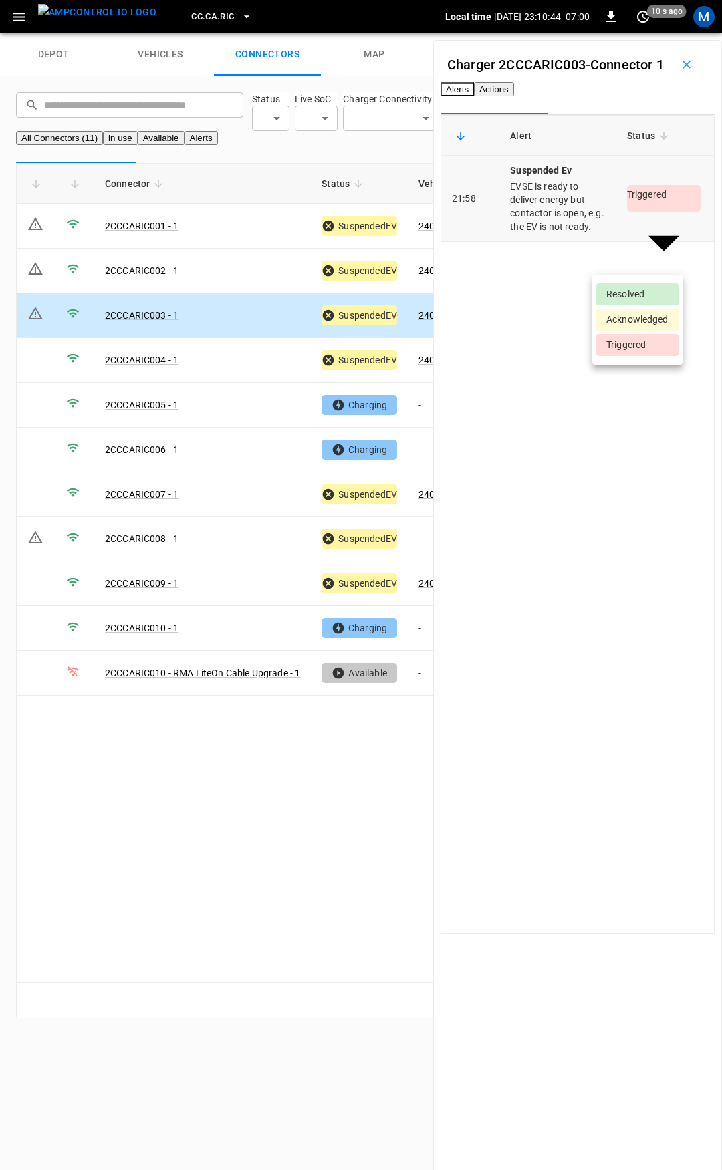
click at [627, 256] on body "CC.CA.RIC Local time 2025-09-12 23:10:44 -07:00 0 10 s ago M depot vehicles con…" at bounding box center [361, 517] width 722 height 1034
click at [629, 289] on li "Resolved" at bounding box center [637, 294] width 84 height 22
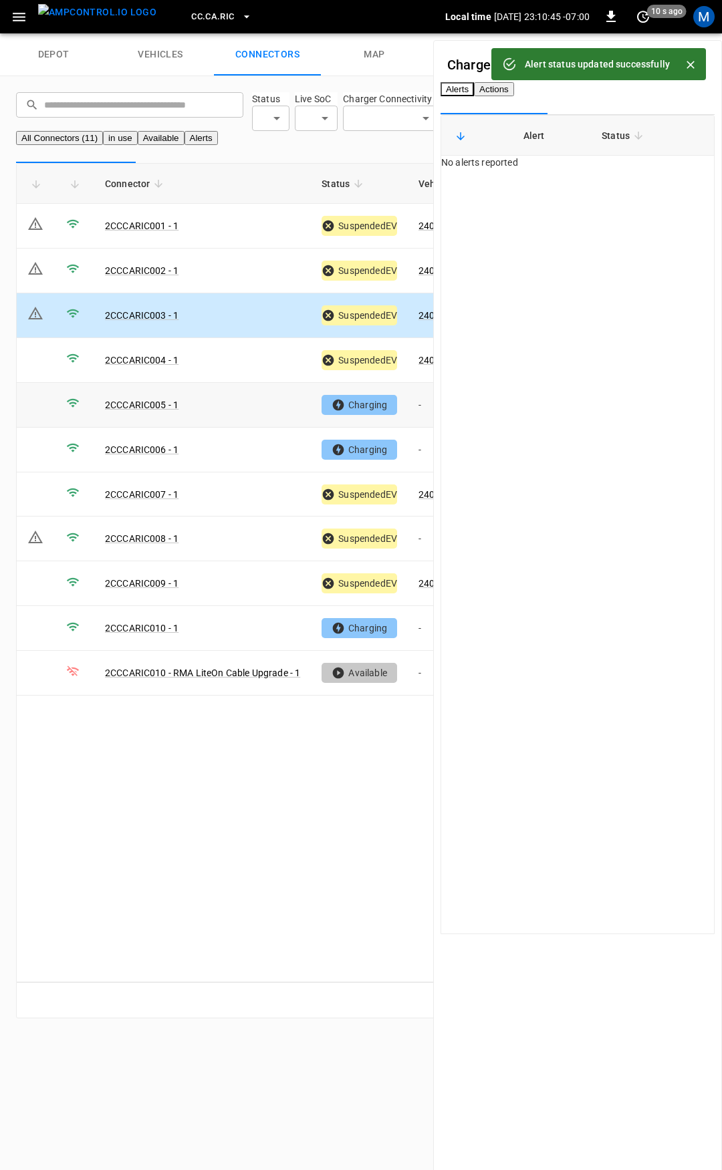
click at [423, 425] on td "-" at bounding box center [443, 405] width 71 height 45
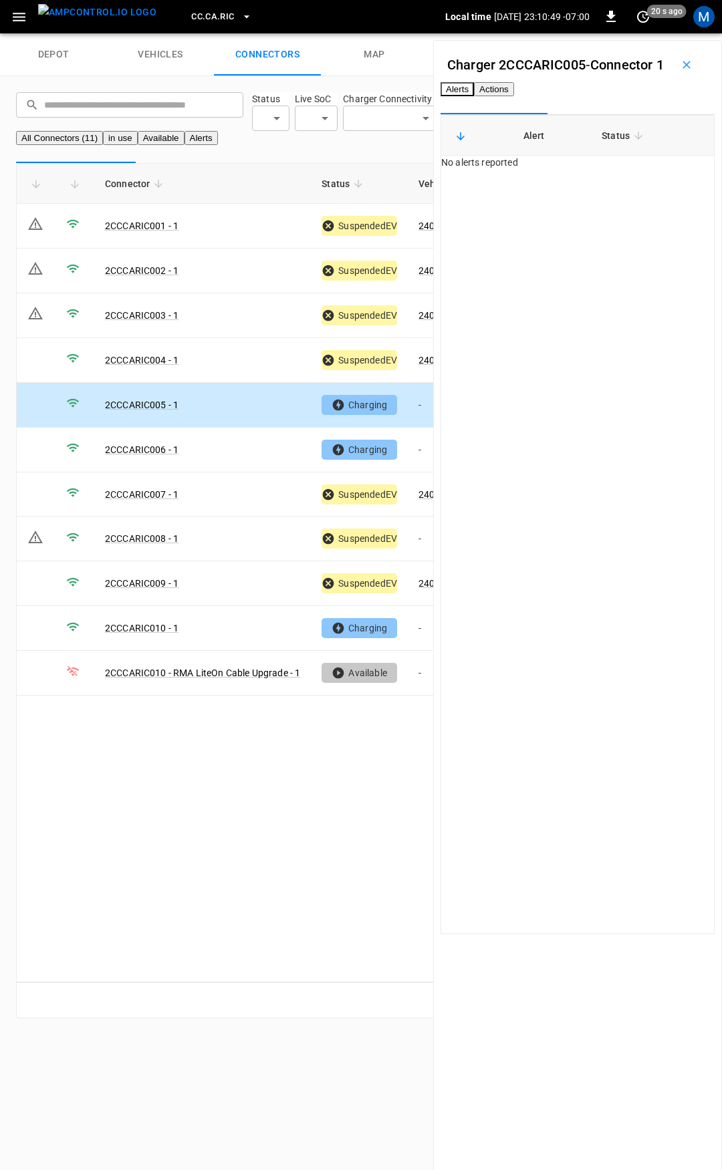
click at [514, 96] on button "Actions" at bounding box center [494, 89] width 40 height 14
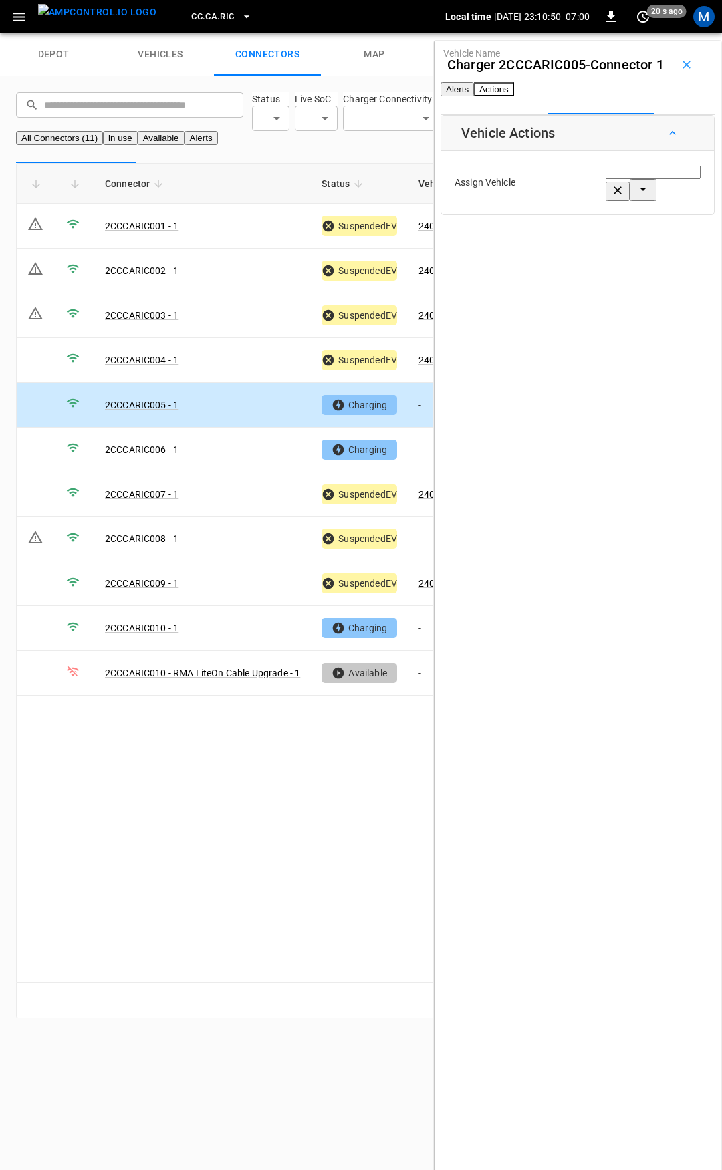
click at [605, 201] on div "Vehicle Name Vehicle Name" at bounding box center [652, 182] width 95 height 37
click at [613, 282] on li "240461" at bounding box center [607, 283] width 127 height 13
type input "******"
click at [662, 253] on button "Save" at bounding box center [678, 241] width 45 height 25
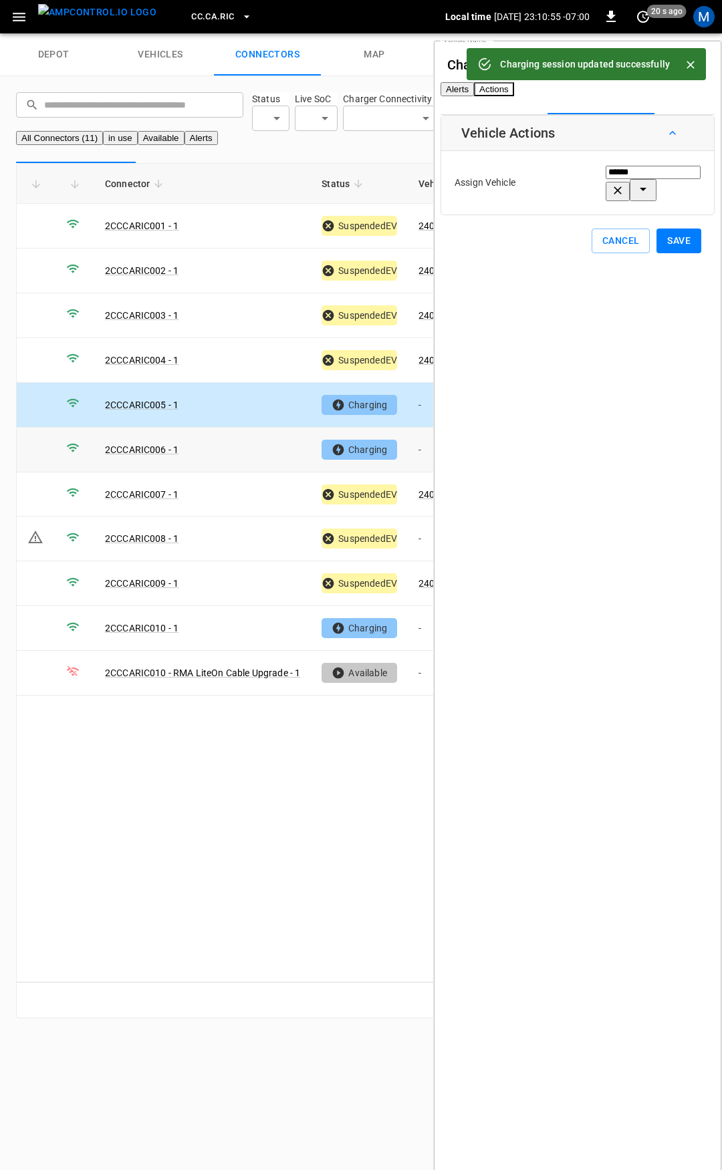
click at [421, 472] on td "-" at bounding box center [443, 450] width 71 height 45
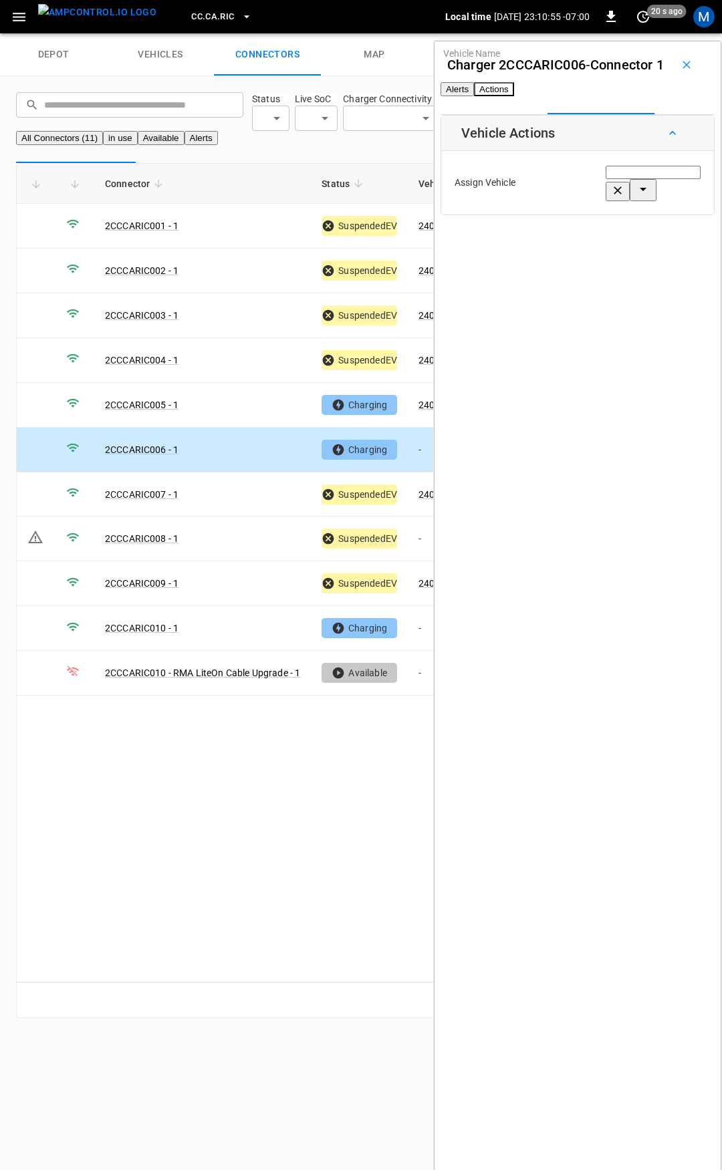
click at [605, 201] on div "Vehicle Name" at bounding box center [652, 182] width 95 height 37
click at [564, 278] on span "240464" at bounding box center [560, 283] width 33 height 11
type input "******"
click at [657, 253] on button "Save" at bounding box center [678, 241] width 45 height 25
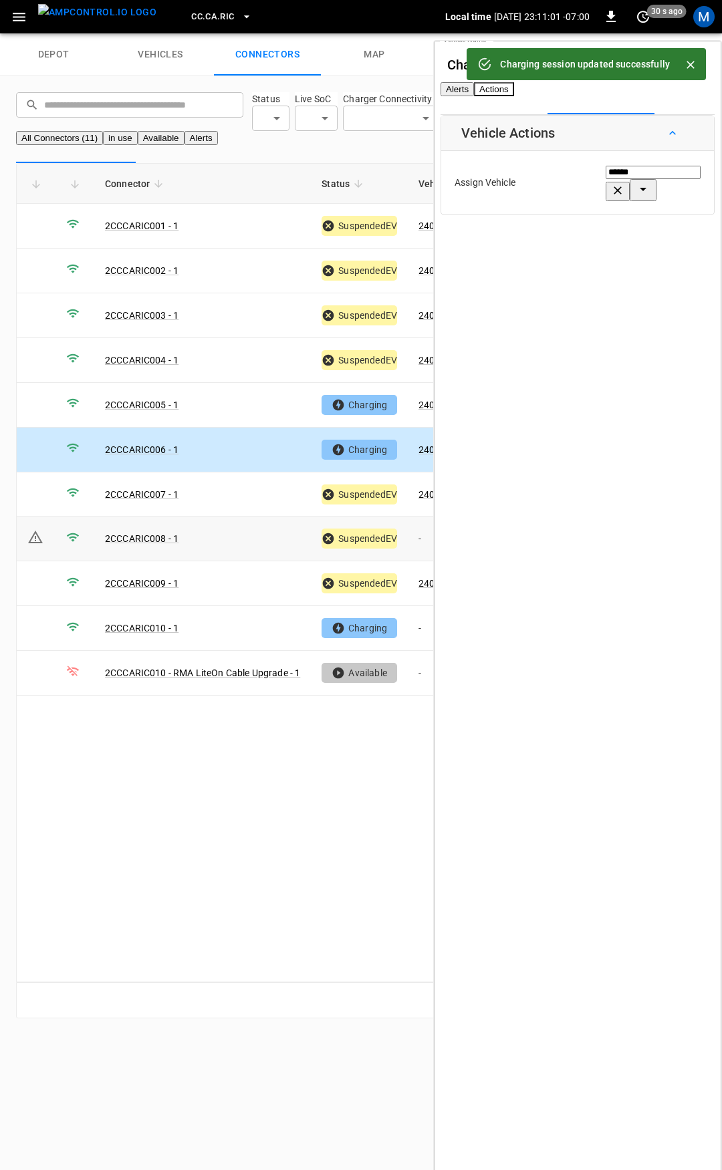
click at [413, 558] on td "-" at bounding box center [443, 539] width 71 height 45
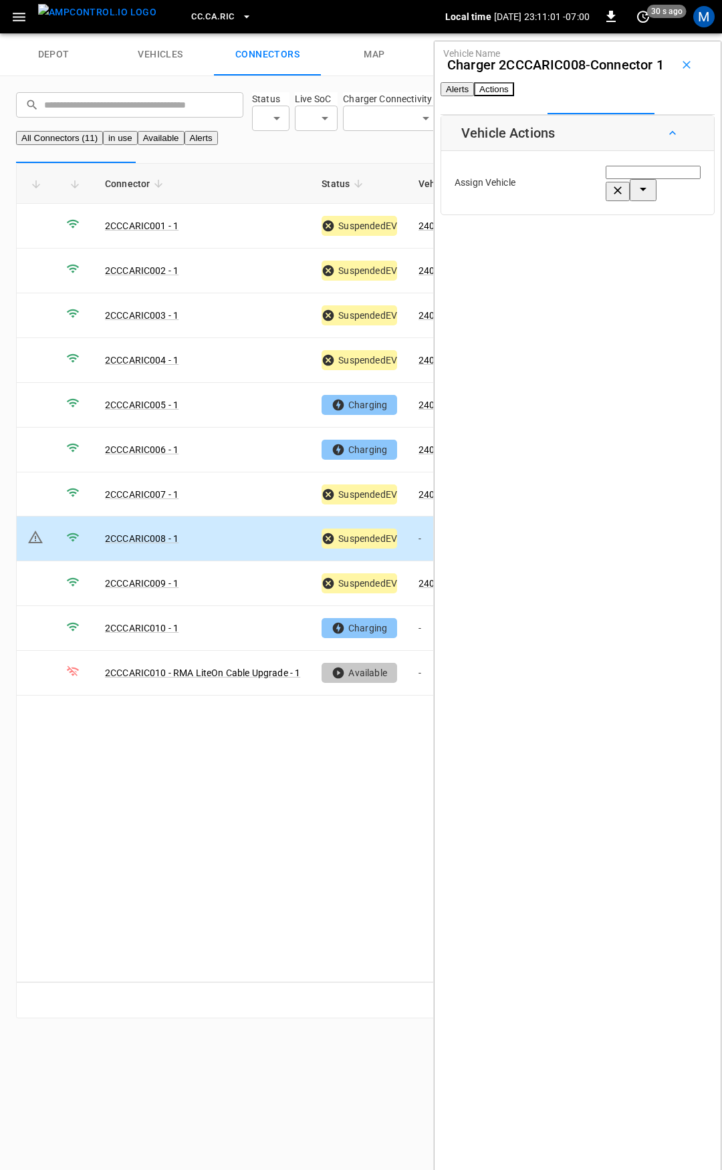
click at [605, 201] on div "Vehicle Name" at bounding box center [652, 182] width 95 height 37
click at [577, 281] on span "240460" at bounding box center [560, 283] width 33 height 11
type input "******"
click at [656, 253] on button "Save" at bounding box center [678, 241] width 45 height 25
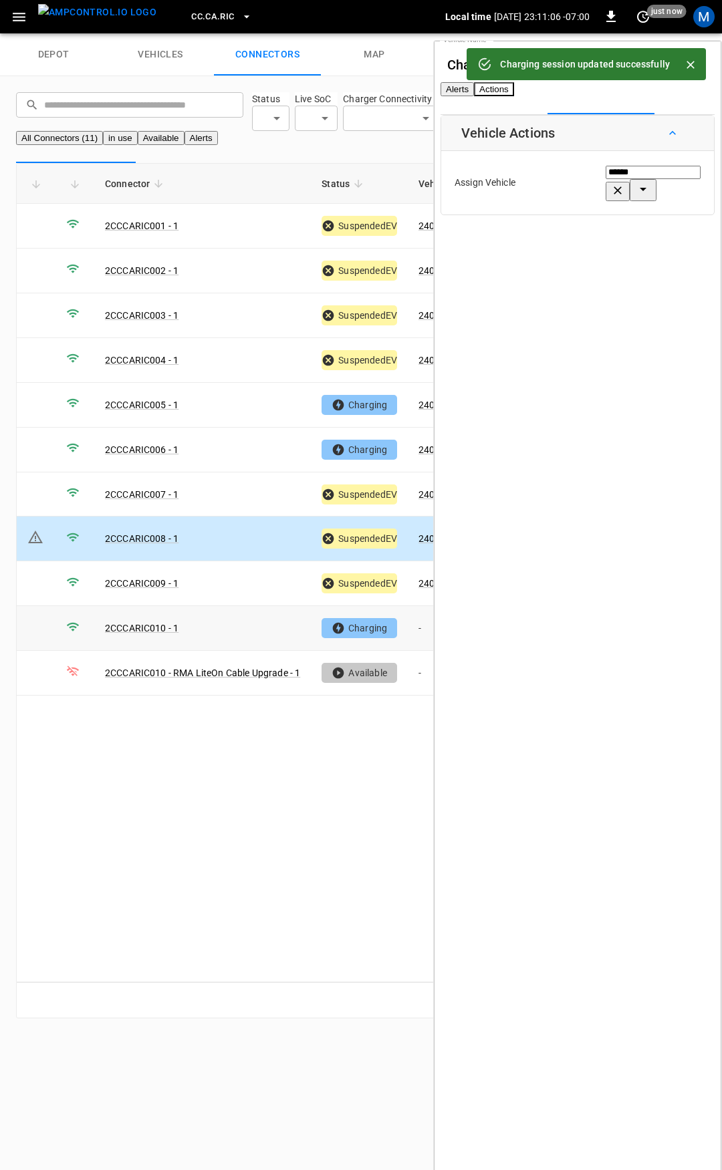
click at [422, 642] on td "-" at bounding box center [443, 628] width 71 height 45
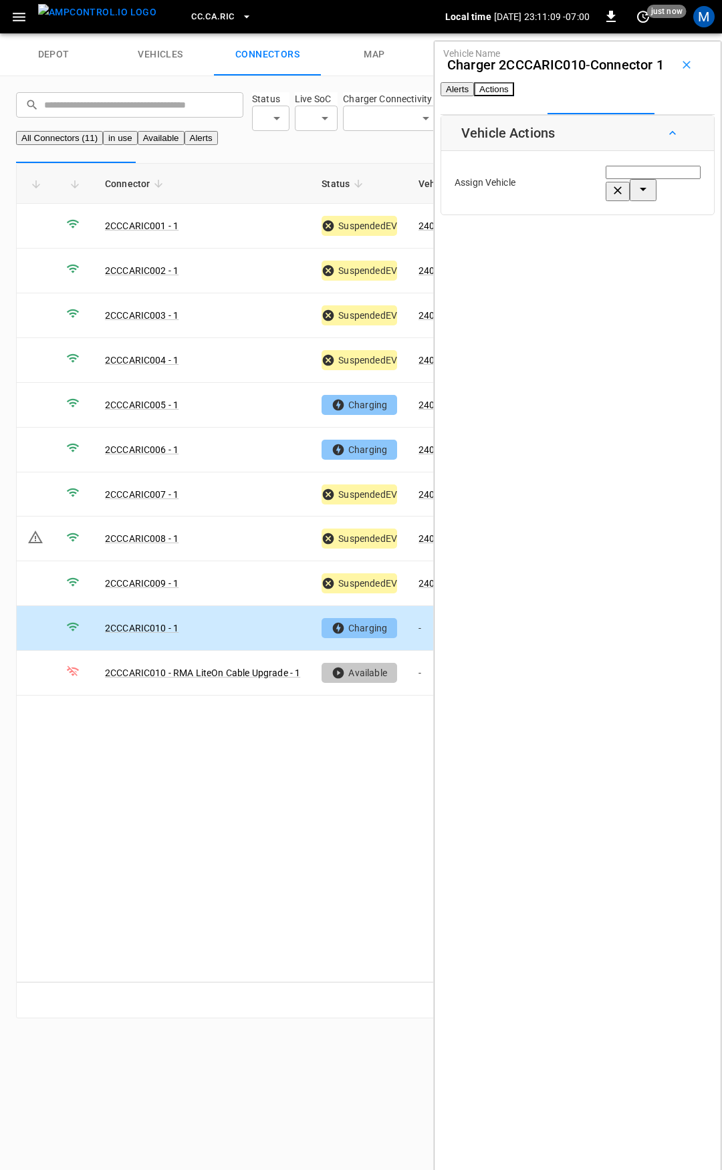
click at [605, 179] on input "Vehicle Name" at bounding box center [652, 172] width 95 height 13
click at [572, 284] on li "240463" at bounding box center [607, 283] width 127 height 13
click at [656, 253] on button "Save" at bounding box center [678, 241] width 45 height 25
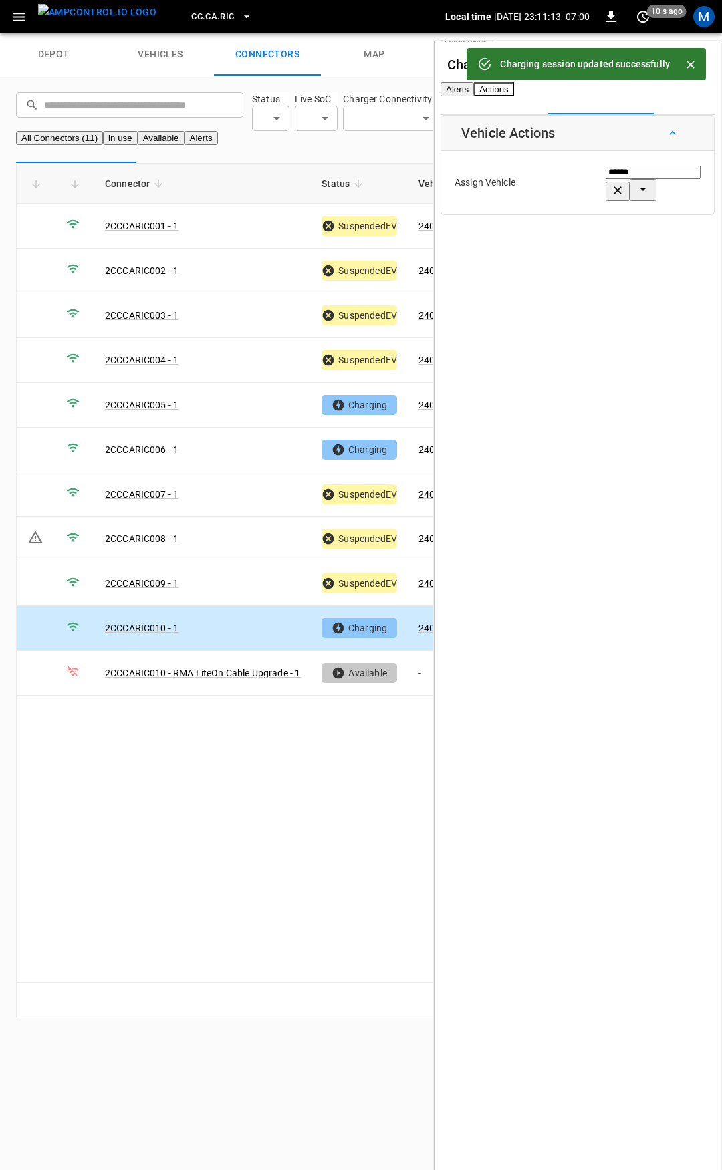
click at [191, 12] on span "CC.CA.RIC" at bounding box center [212, 16] width 43 height 15
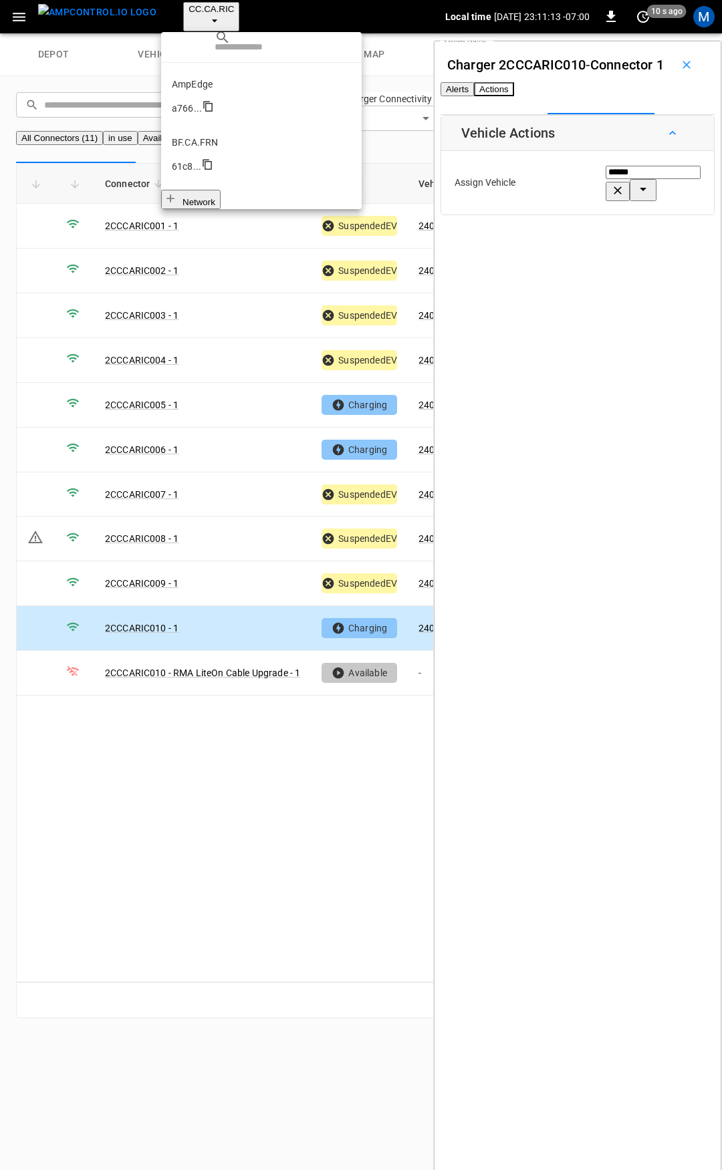
scroll to position [199, 0]
click at [233, 557] on div at bounding box center [361, 585] width 722 height 1170
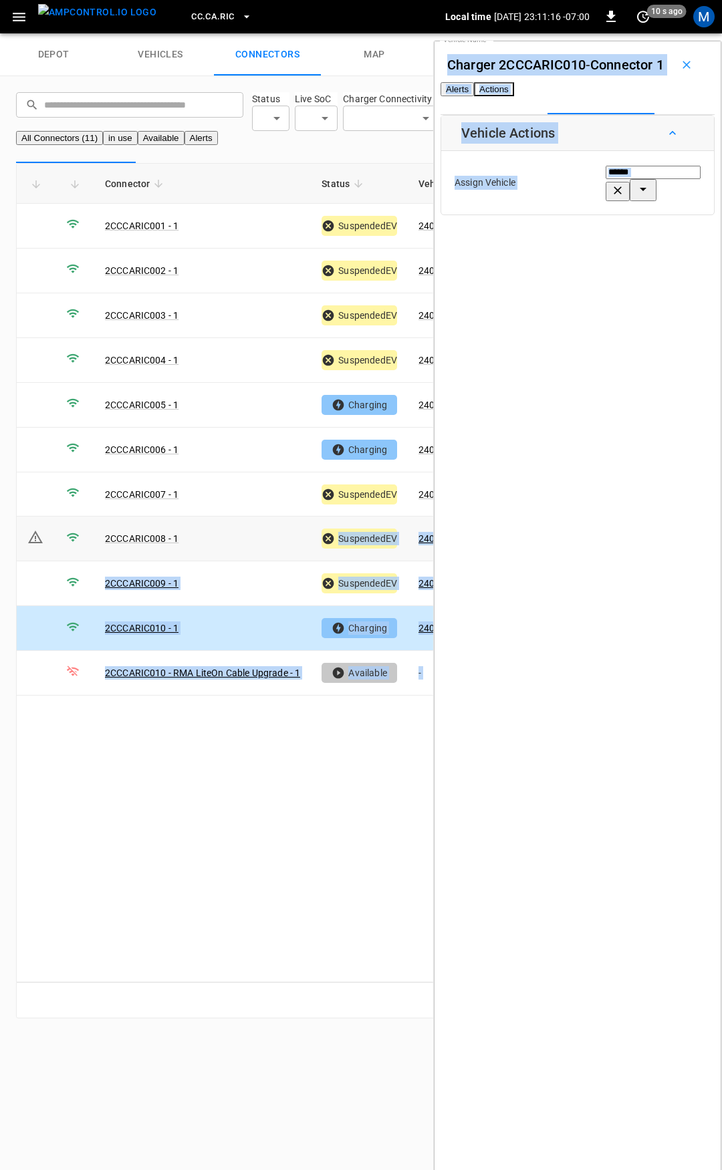
click at [233, 561] on td "2CCCARIC008 - 1" at bounding box center [202, 539] width 216 height 45
type input "******"
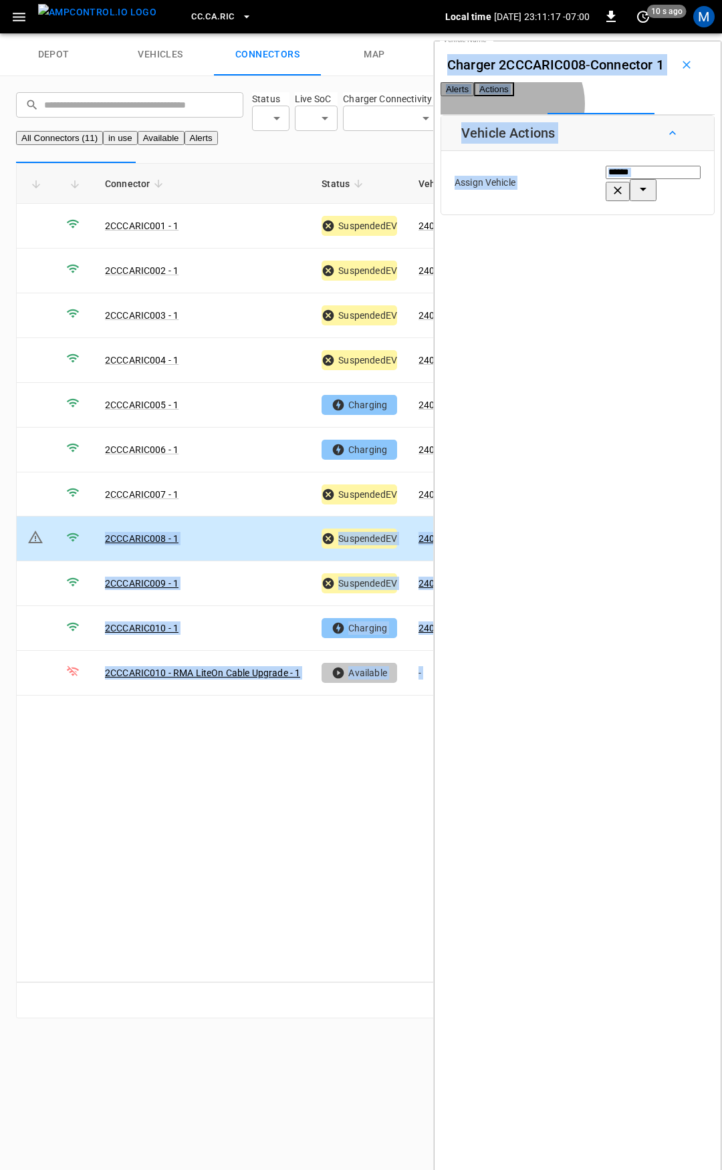
click at [474, 96] on button "Alerts" at bounding box center [456, 89] width 33 height 14
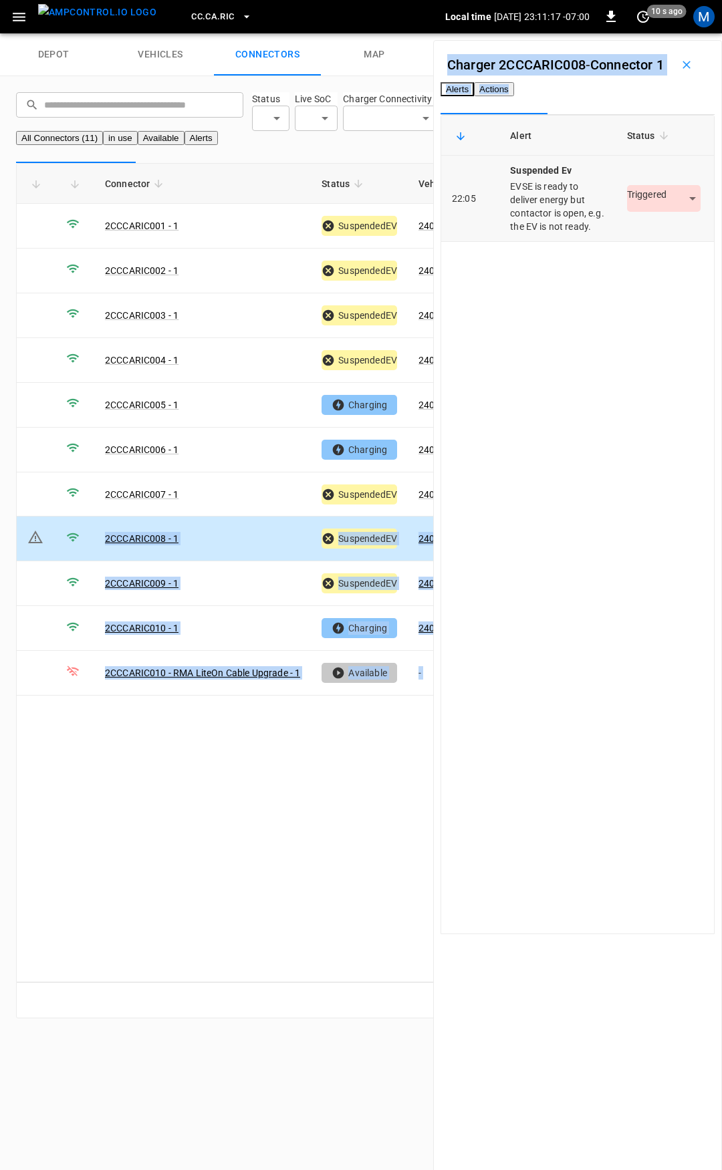
click at [621, 255] on body "CC.CA.RIC Local time 2025-09-12 23:11:17 -07:00 0 10 s ago M depot vehicles con…" at bounding box center [361, 517] width 722 height 1034
click at [639, 291] on li "Resolved" at bounding box center [637, 294] width 84 height 22
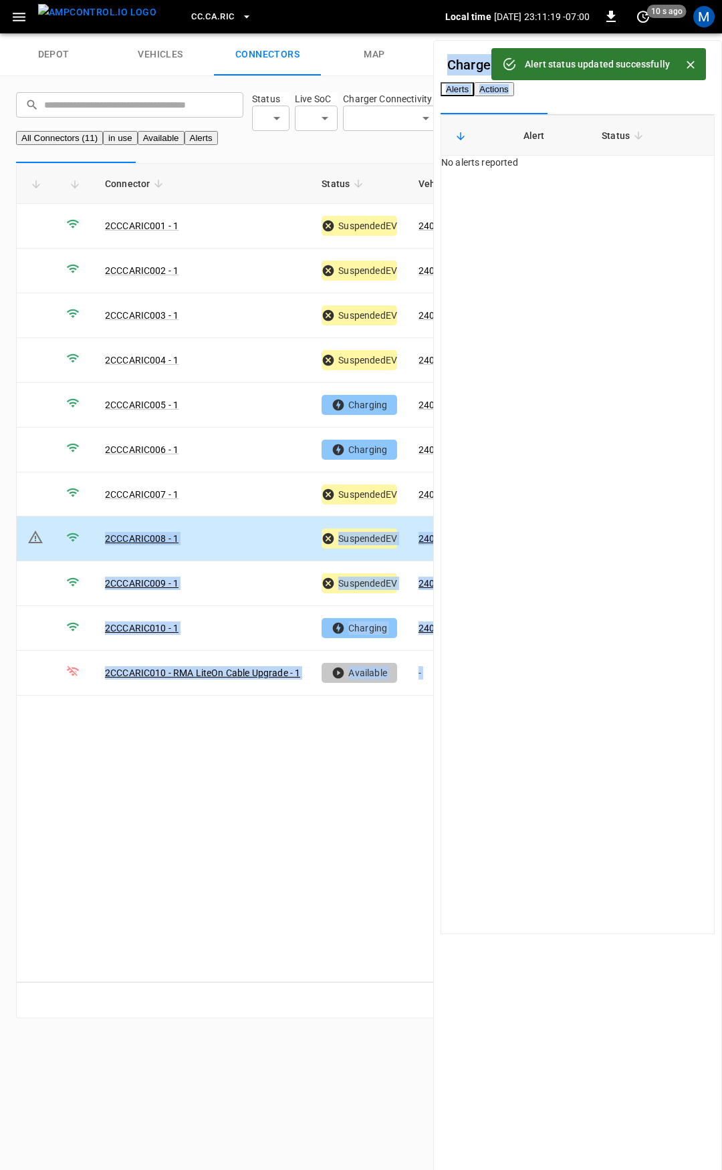
click at [243, 16] on icon "button" at bounding box center [245, 16] width 5 height 3
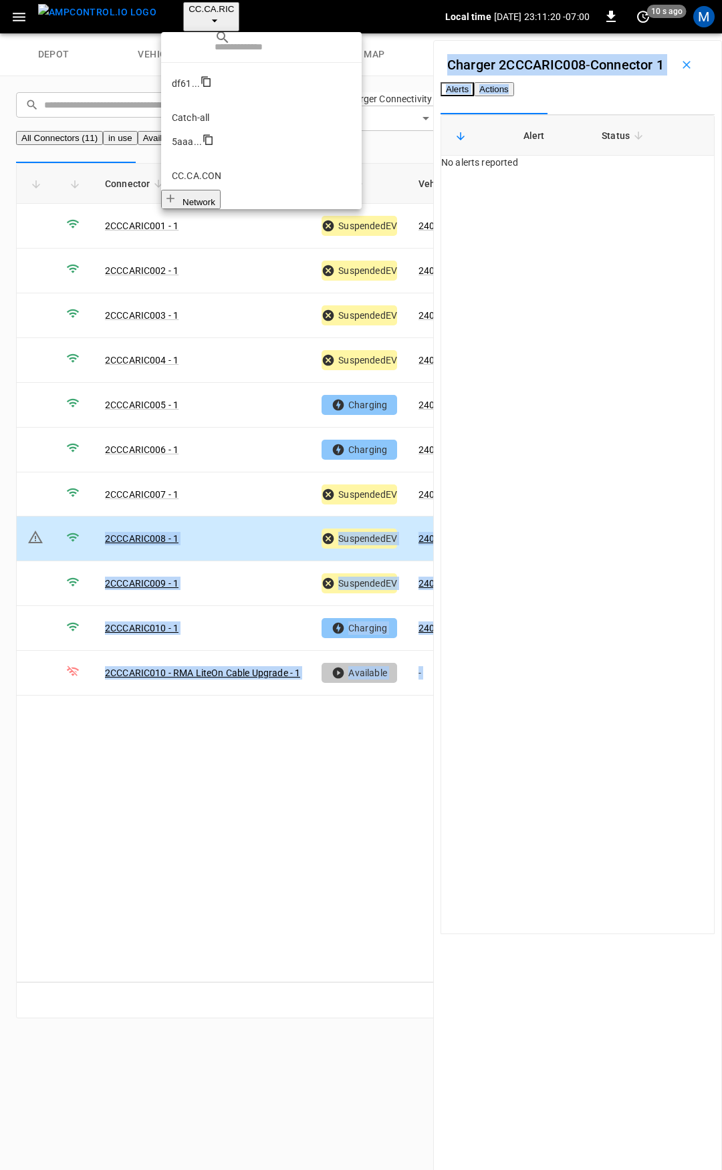
click at [215, 402] on p "CC.CA.SFF" at bounding box center [261, 408] width 179 height 13
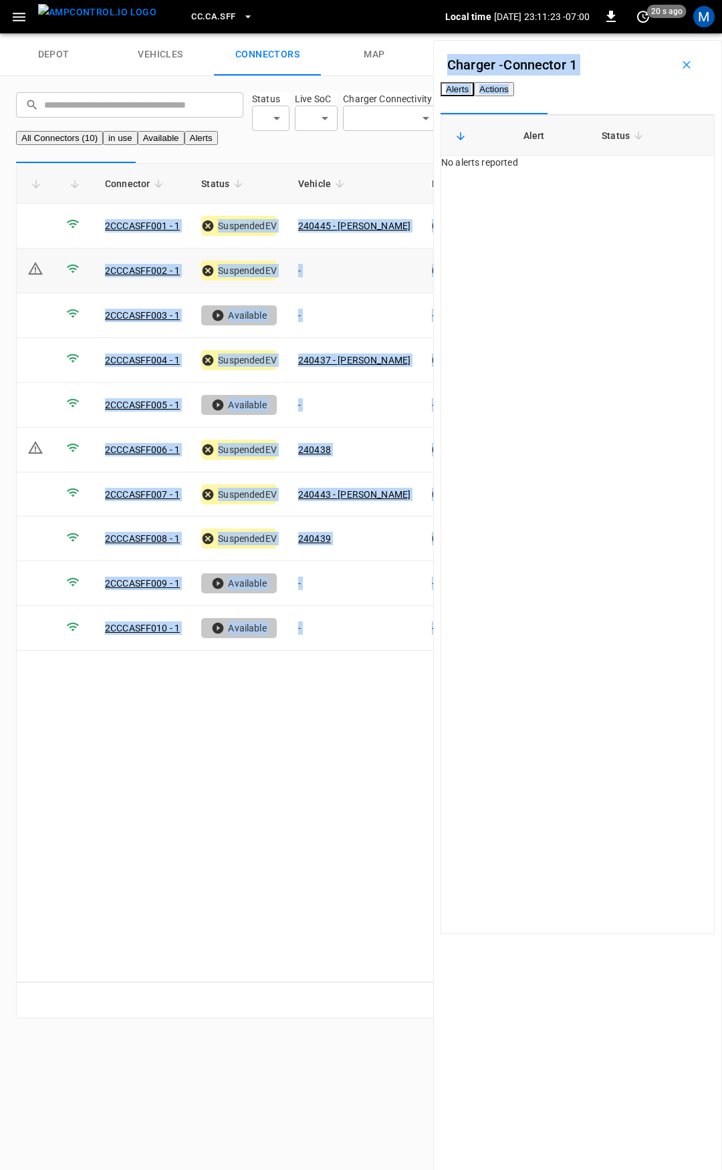
drag, startPoint x: 341, startPoint y: 290, endPoint x: 145, endPoint y: 400, distance: 225.3
click at [341, 290] on td "-" at bounding box center [354, 271] width 134 height 45
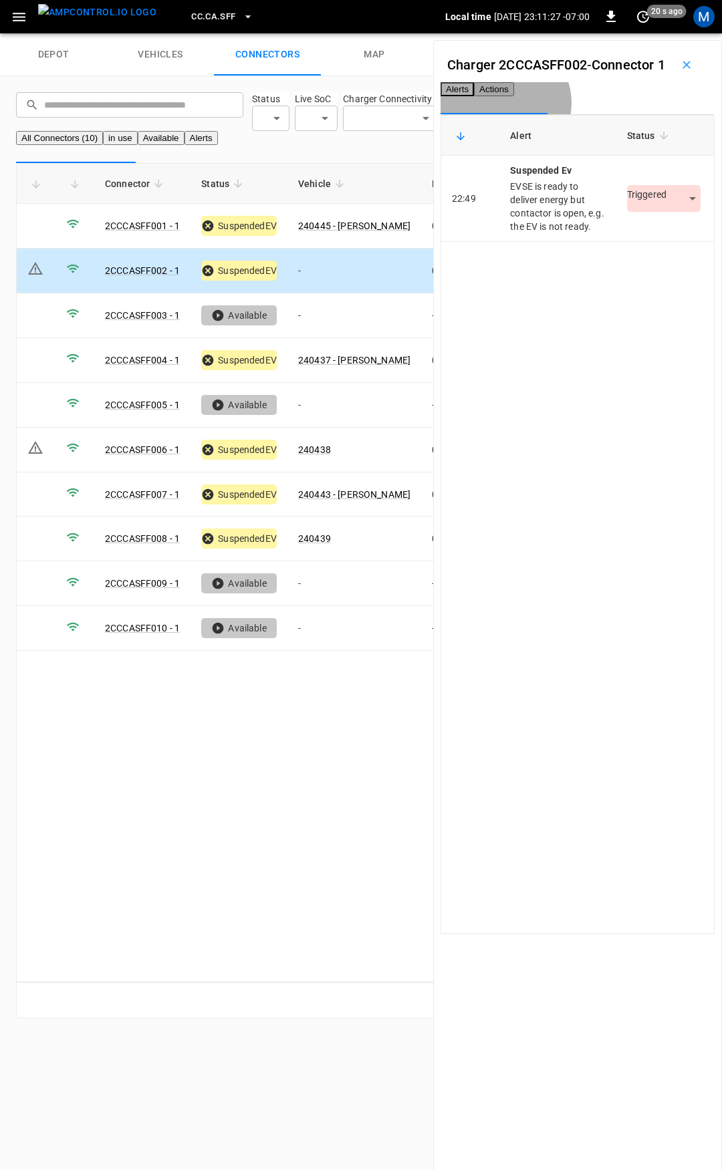
click at [514, 96] on button "Actions" at bounding box center [494, 89] width 40 height 14
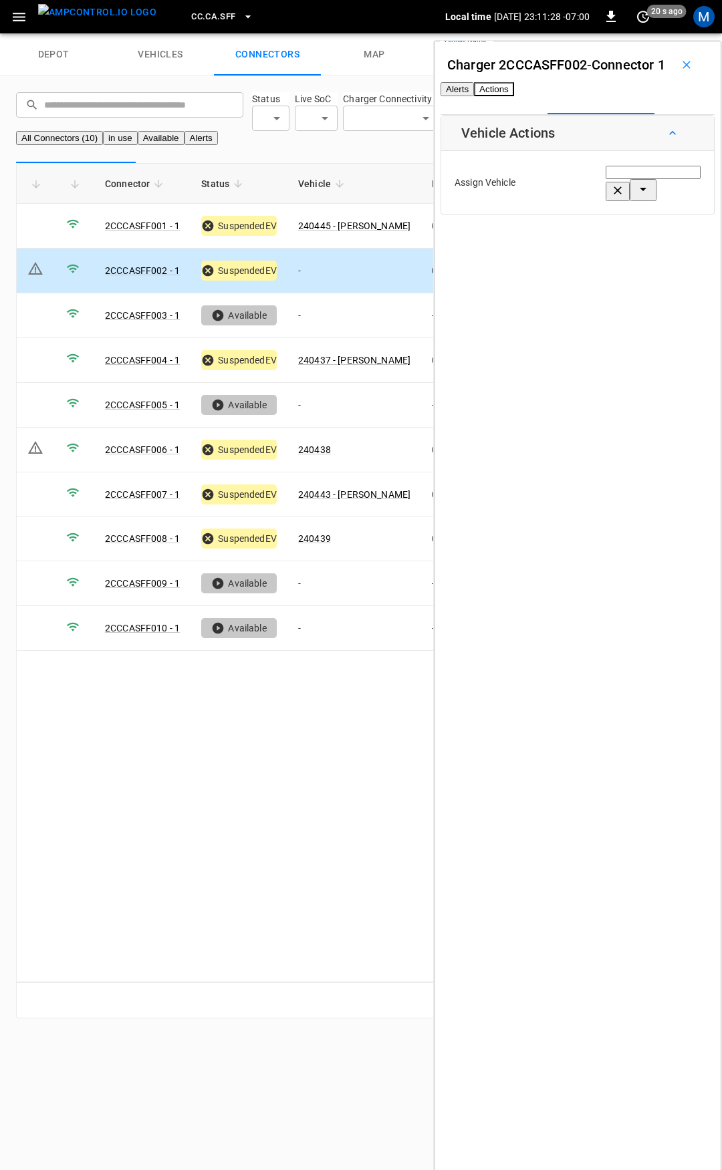
click at [605, 201] on div "Vehicle Name Vehicle Name" at bounding box center [652, 182] width 95 height 37
click at [597, 278] on span "240436 - [PERSON_NAME]" at bounding box center [600, 283] width 112 height 11
type input "**********"
click at [656, 253] on button "Save" at bounding box center [678, 241] width 45 height 25
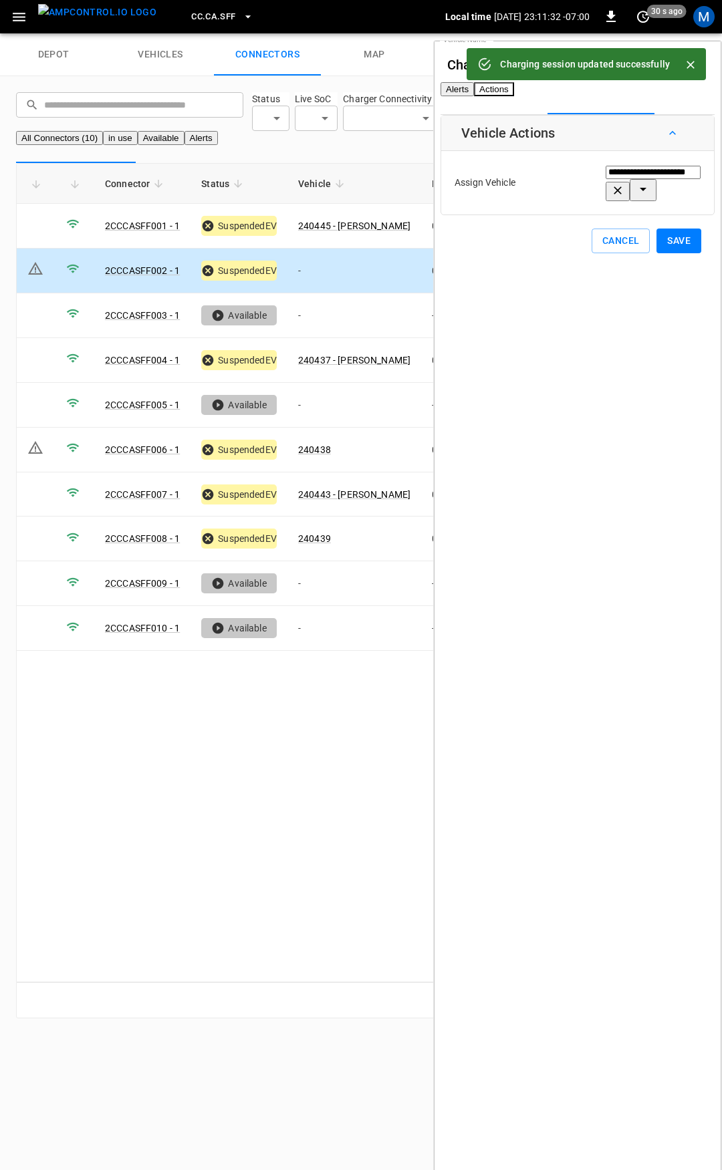
click at [474, 96] on button "Alerts" at bounding box center [456, 89] width 33 height 14
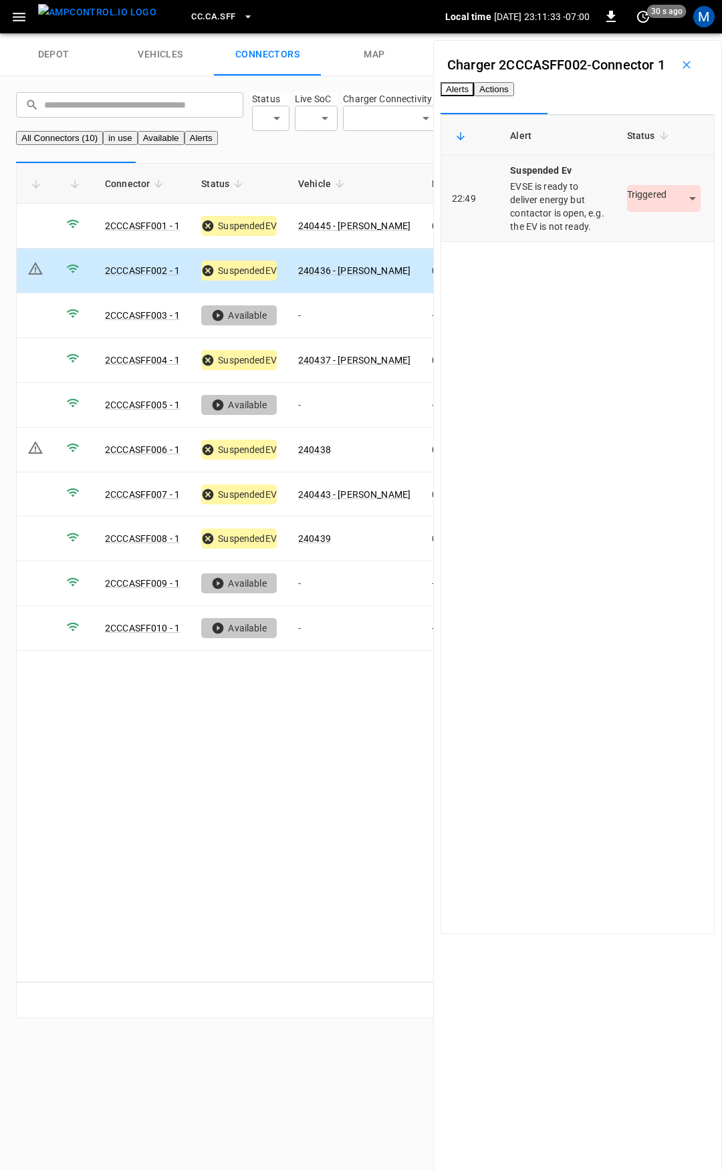
click at [622, 257] on body "CC.CA.SFF Local time 2025-09-12 23:11:33 -07:00 0 30 s ago M depot vehicles con…" at bounding box center [361, 517] width 722 height 1034
click at [637, 287] on li "Resolved" at bounding box center [637, 294] width 84 height 22
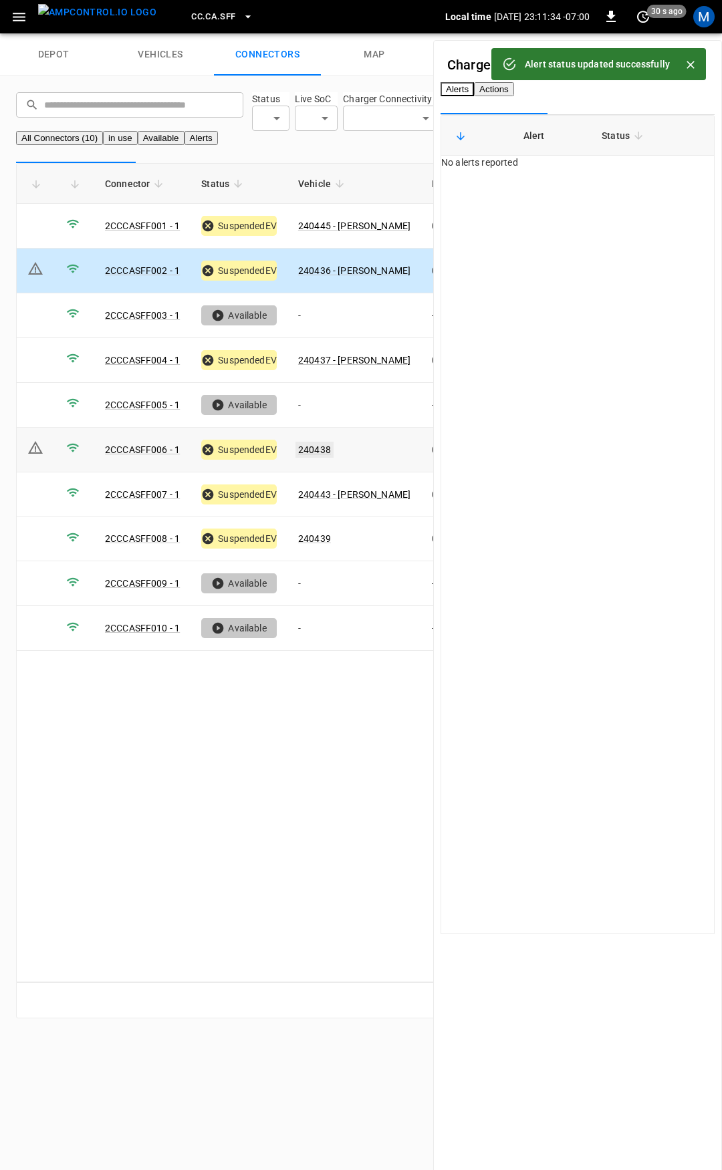
click at [327, 458] on link "240438" at bounding box center [314, 450] width 38 height 16
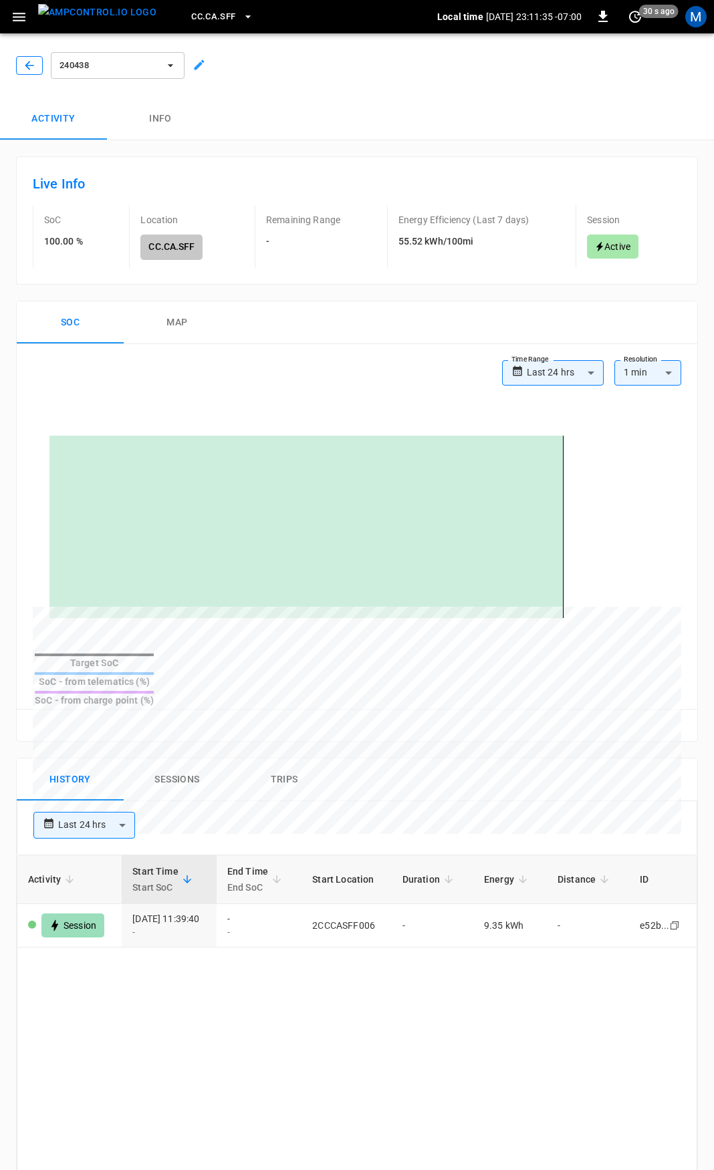
click at [36, 66] on button "button" at bounding box center [29, 65] width 27 height 19
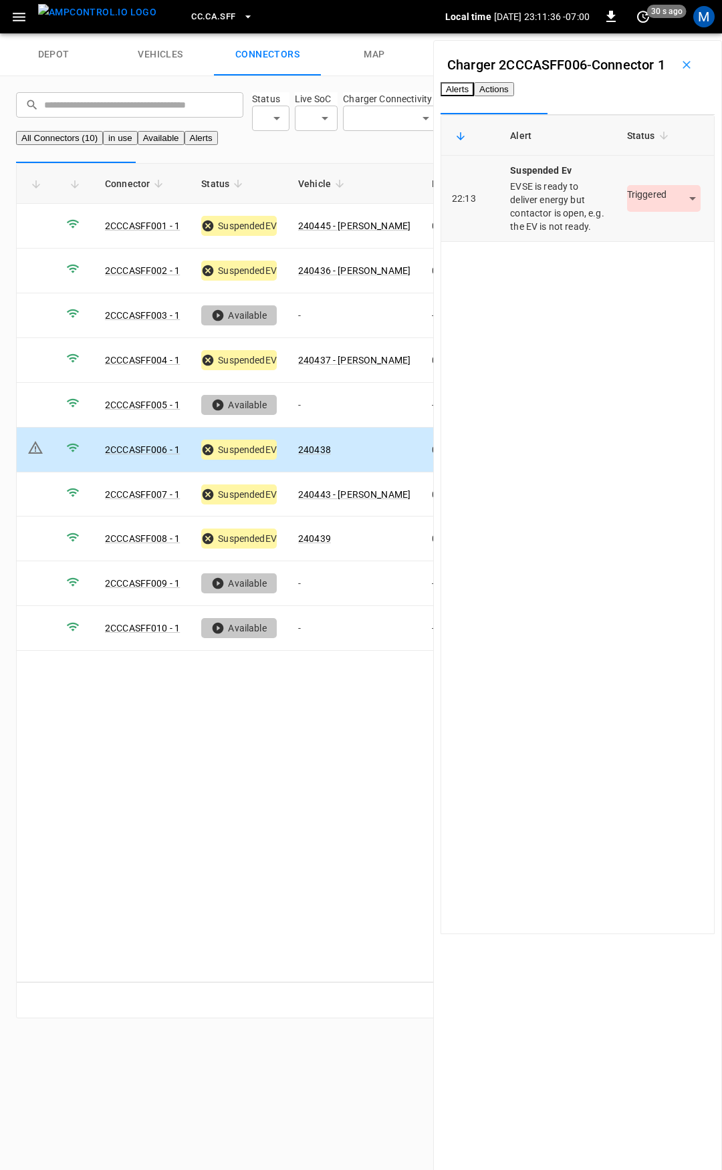
click at [632, 272] on body "CC.CA.SFF Local time 2025-09-12 23:11:36 -07:00 0 30 s ago M depot vehicles con…" at bounding box center [361, 517] width 722 height 1034
click at [633, 299] on li "Resolved" at bounding box center [637, 294] width 84 height 22
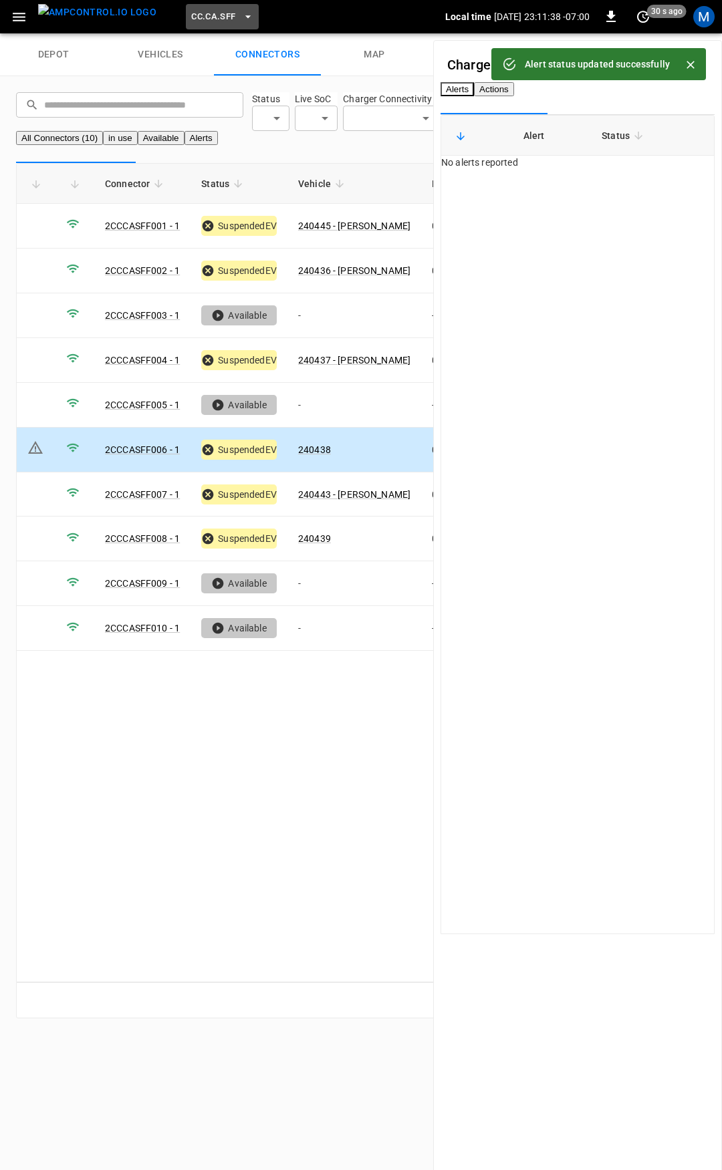
click at [194, 13] on span "CC.CA.SFF" at bounding box center [213, 16] width 44 height 15
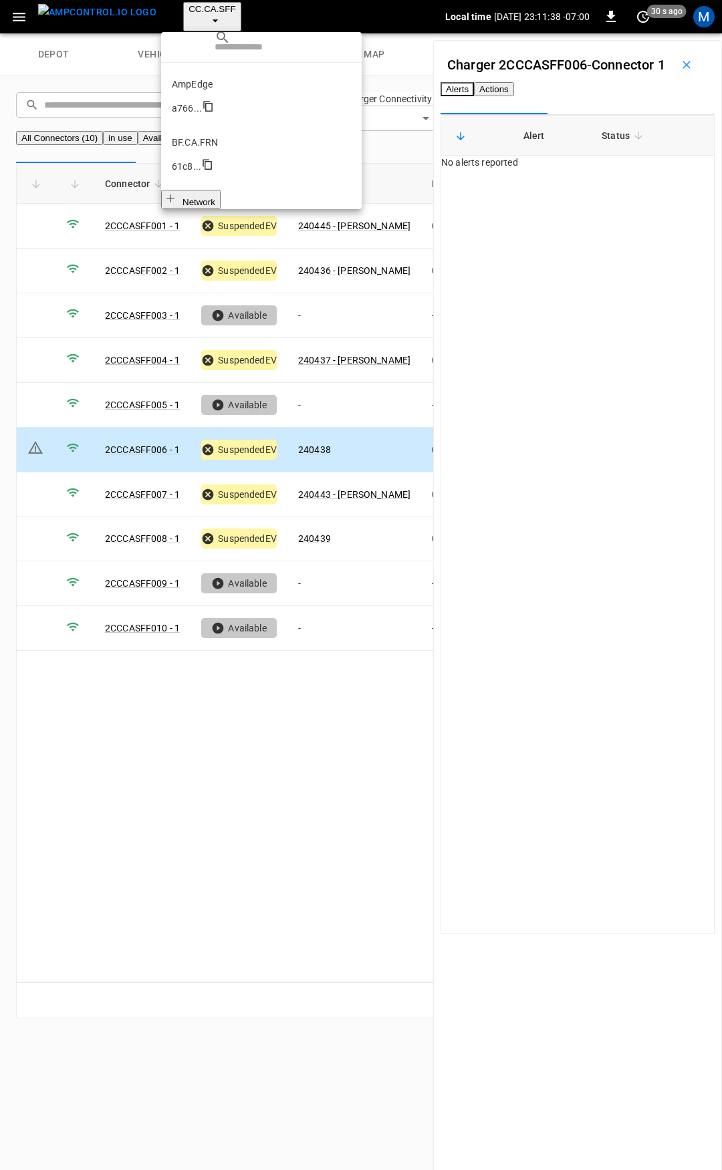
scroll to position [225, 0]
drag, startPoint x: 221, startPoint y: 113, endPoint x: 186, endPoint y: 116, distance: 34.2
click at [221, 435] on p "CC.CA.SJO" at bounding box center [261, 441] width 179 height 13
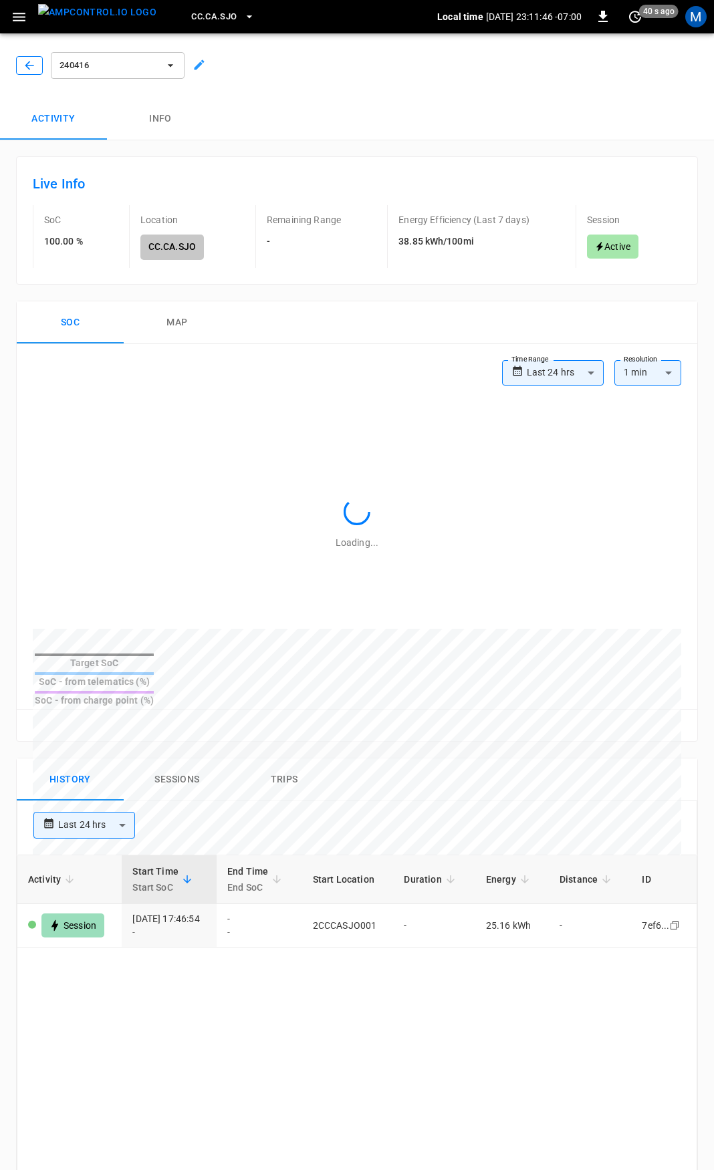
click at [31, 67] on icon "button" at bounding box center [29, 65] width 13 height 13
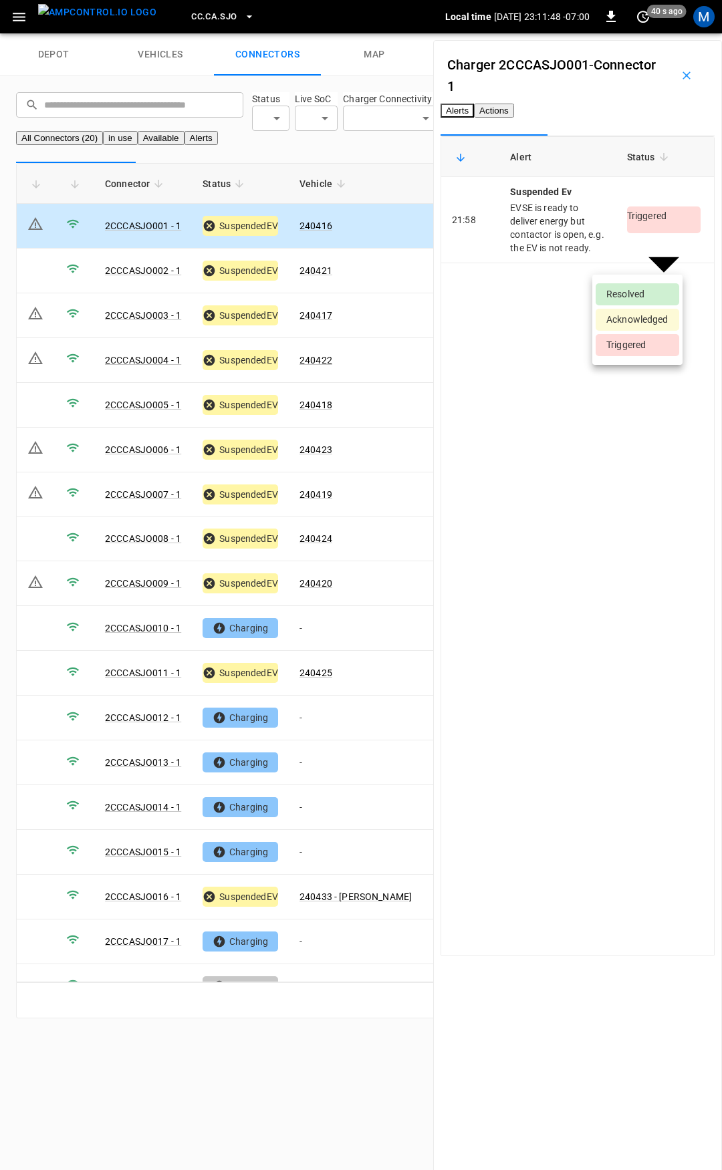
drag, startPoint x: 629, startPoint y: 257, endPoint x: 654, endPoint y: 297, distance: 47.1
click at [630, 258] on body "CC.CA.SJO Local time 2025-09-12 23:11:48 -07:00 0 40 s ago M depot vehicles con…" at bounding box center [361, 517] width 722 height 1034
click at [654, 295] on li "Resolved" at bounding box center [637, 294] width 84 height 22
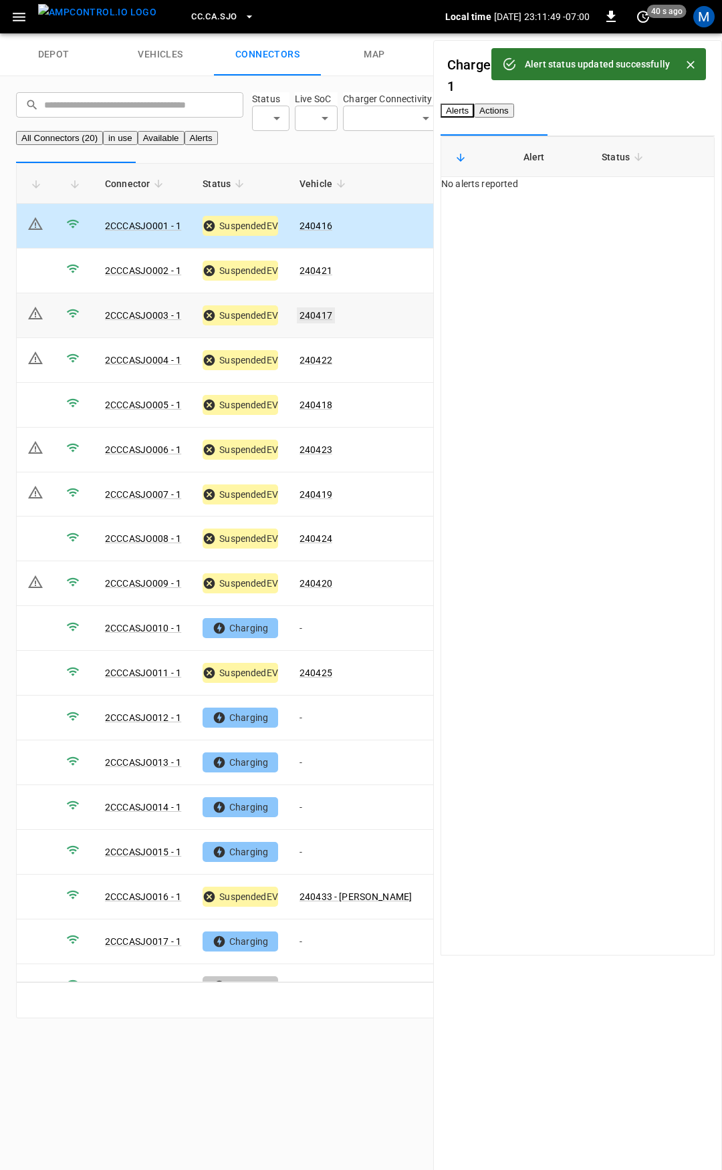
click at [324, 323] on link "240417" at bounding box center [316, 315] width 38 height 16
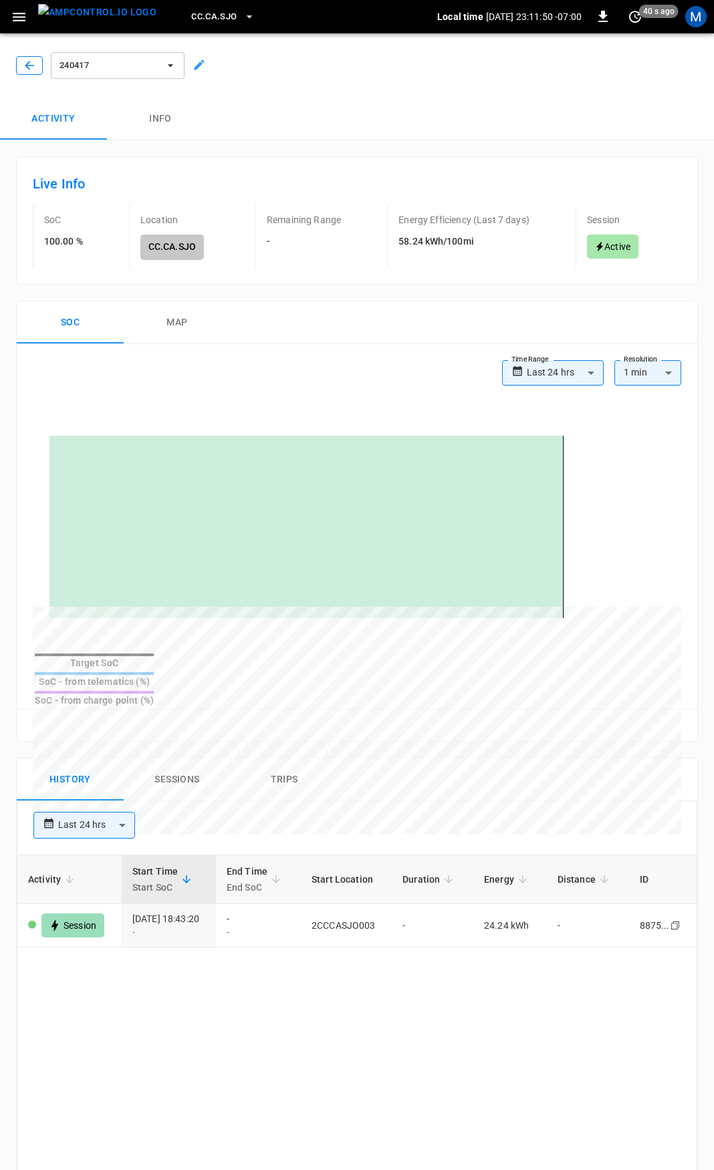
click at [35, 61] on icon "button" at bounding box center [29, 65] width 13 height 13
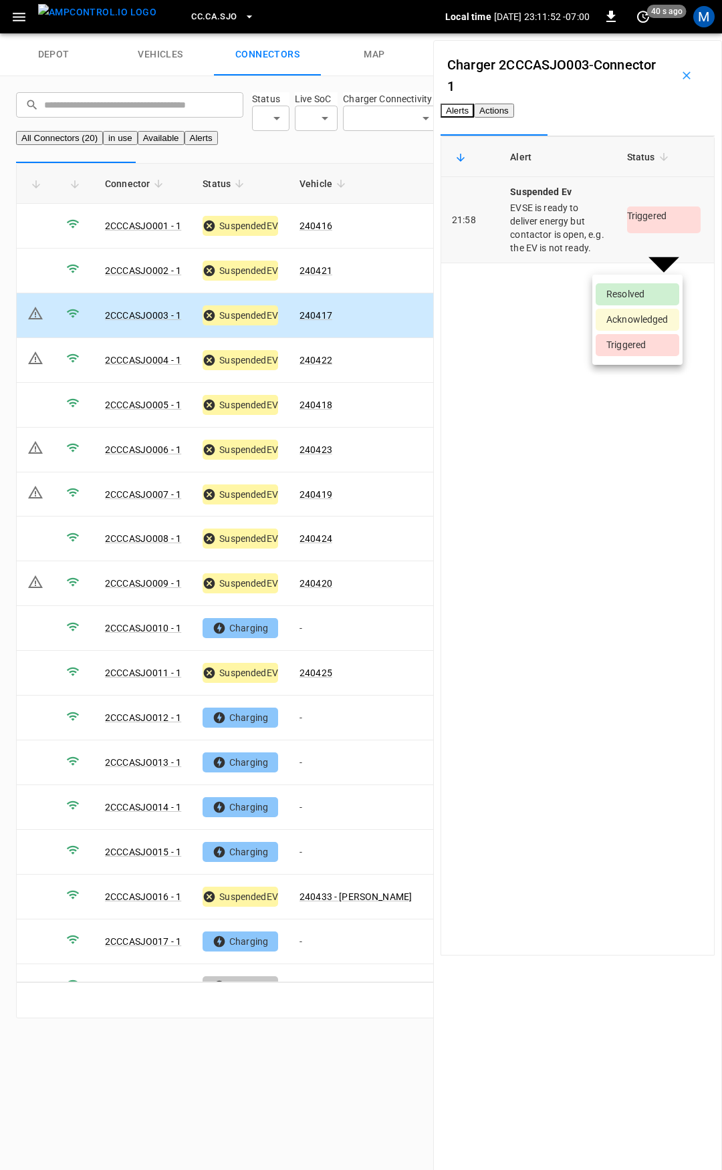
drag, startPoint x: 659, startPoint y: 258, endPoint x: 647, endPoint y: 287, distance: 32.0
click at [659, 259] on body "CC.CA.SJO Local time 2025-09-12 23:11:52 -07:00 0 40 s ago M depot vehicles con…" at bounding box center [361, 517] width 722 height 1034
click at [635, 299] on li "Resolved" at bounding box center [637, 294] width 84 height 22
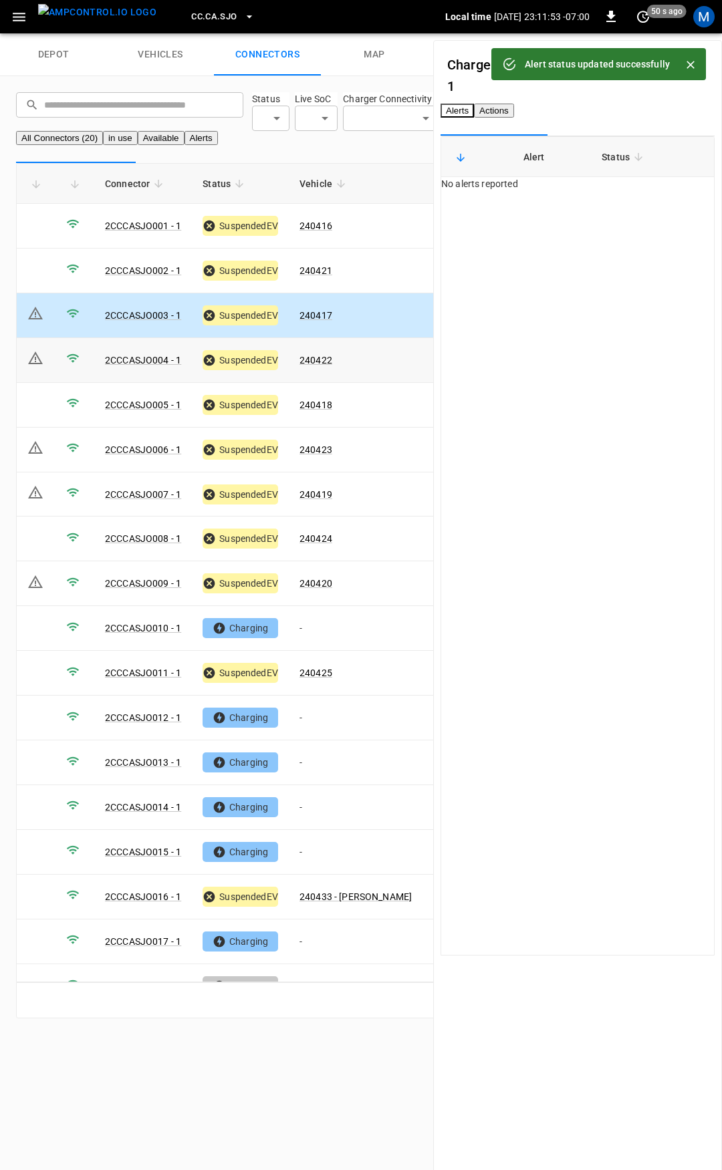
click at [327, 365] on link "240422" at bounding box center [315, 360] width 33 height 11
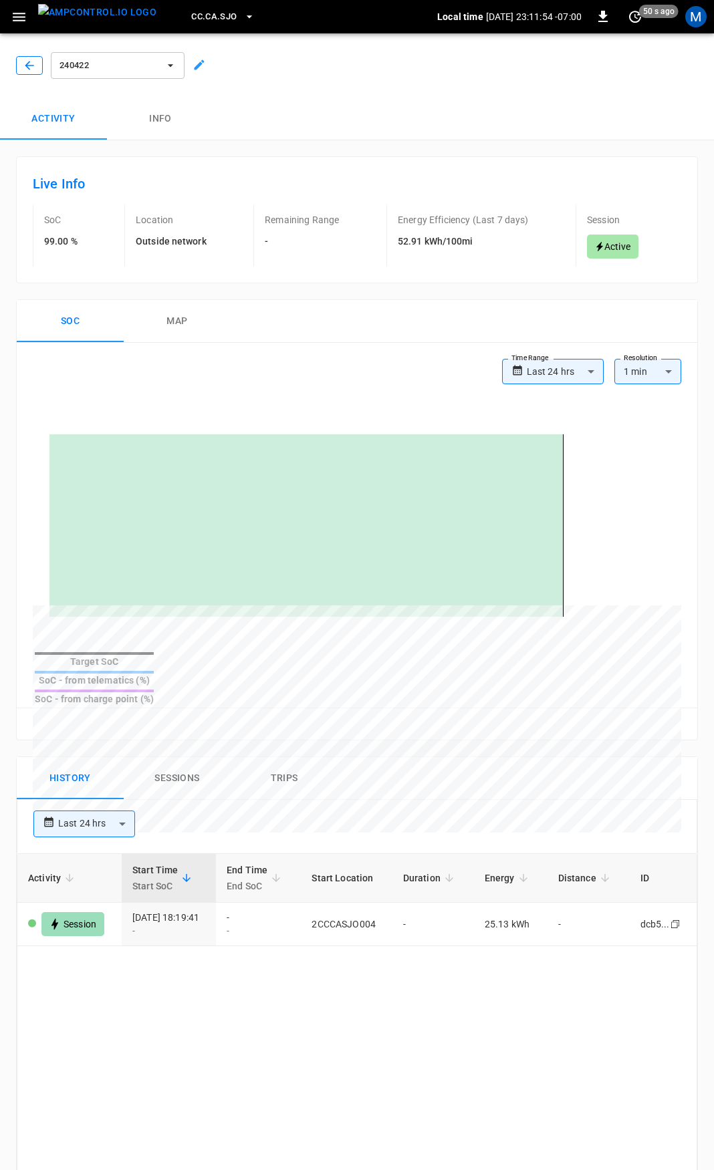
click at [21, 67] on button "button" at bounding box center [29, 65] width 27 height 19
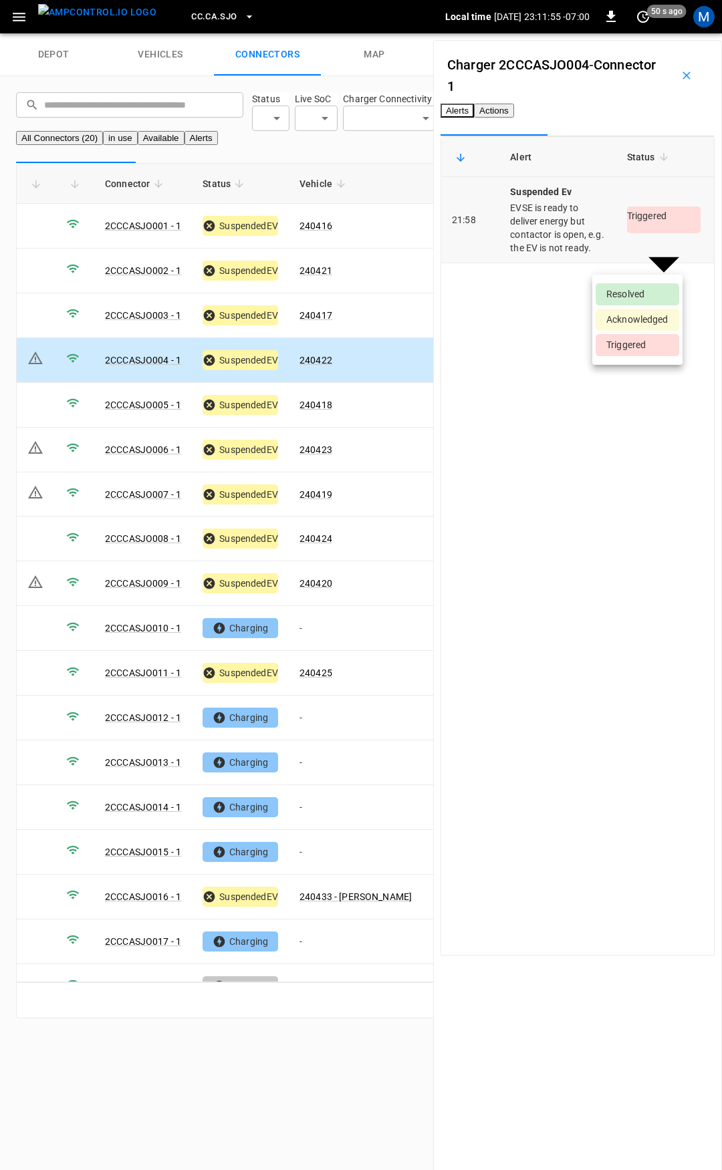
click at [634, 257] on body "CC.CA.SJO Local time 2025-09-12 23:11:55 -07:00 0 50 s ago M depot vehicles con…" at bounding box center [361, 517] width 722 height 1034
drag, startPoint x: 633, startPoint y: 291, endPoint x: 603, endPoint y: 315, distance: 39.0
click at [634, 291] on li "Resolved" at bounding box center [637, 294] width 84 height 22
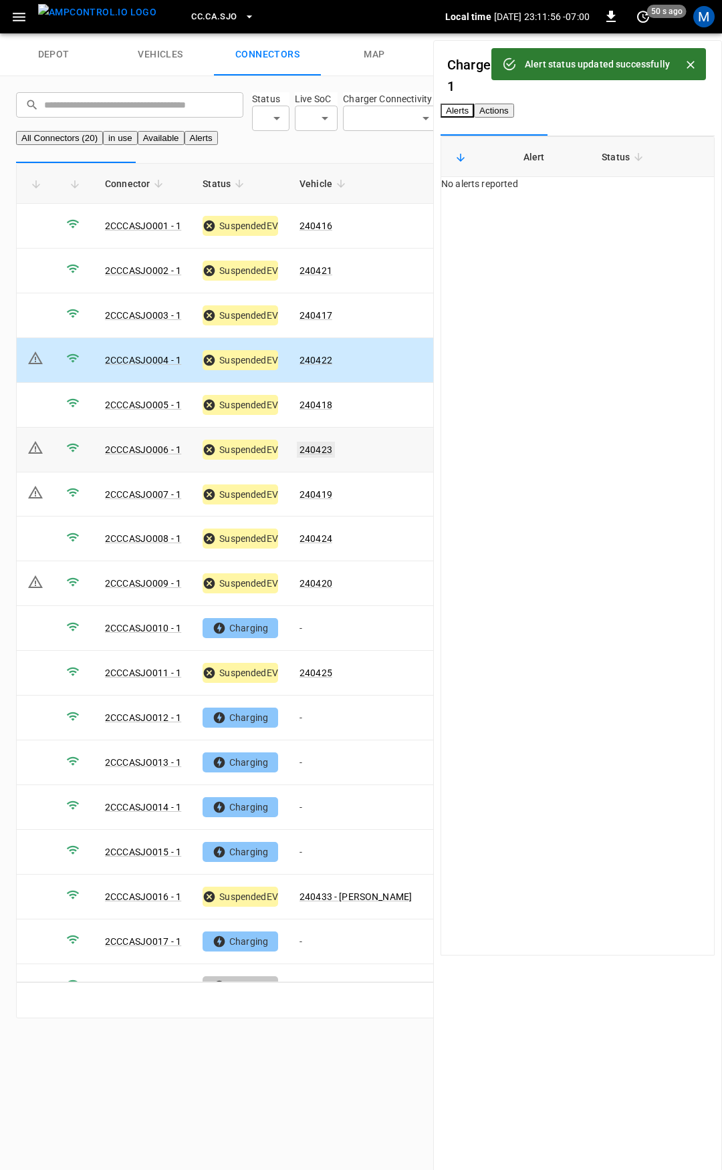
click at [319, 458] on link "240423" at bounding box center [316, 450] width 38 height 16
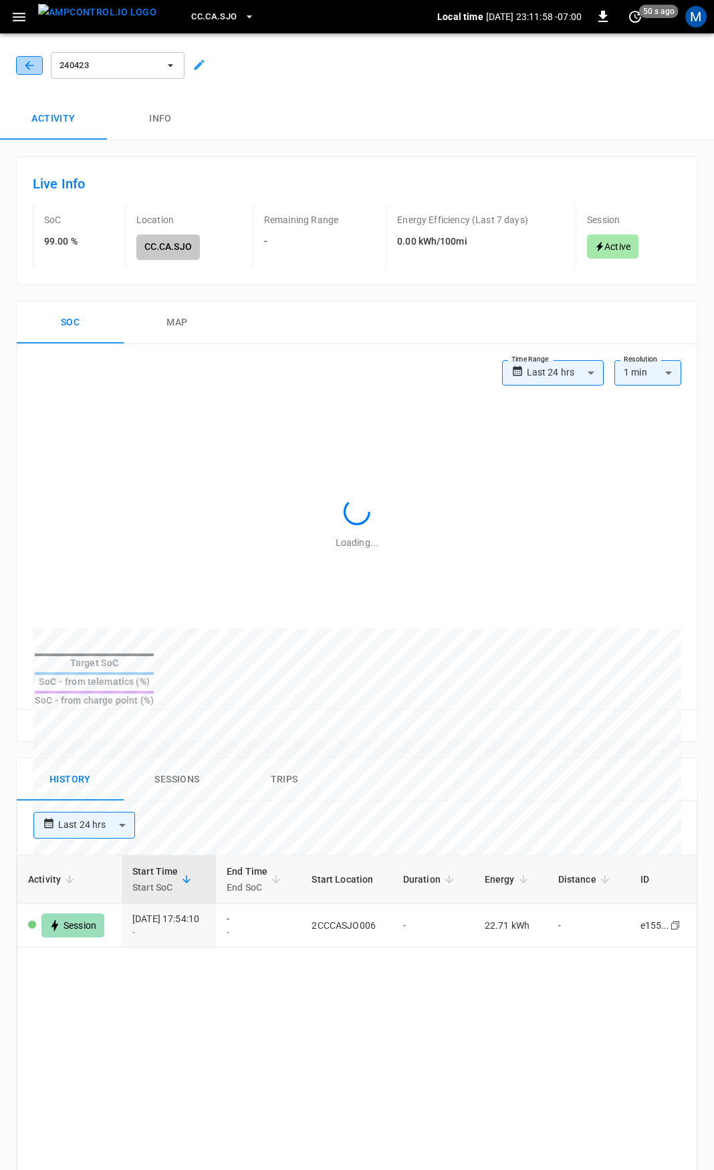
click at [33, 61] on icon "button" at bounding box center [29, 65] width 13 height 13
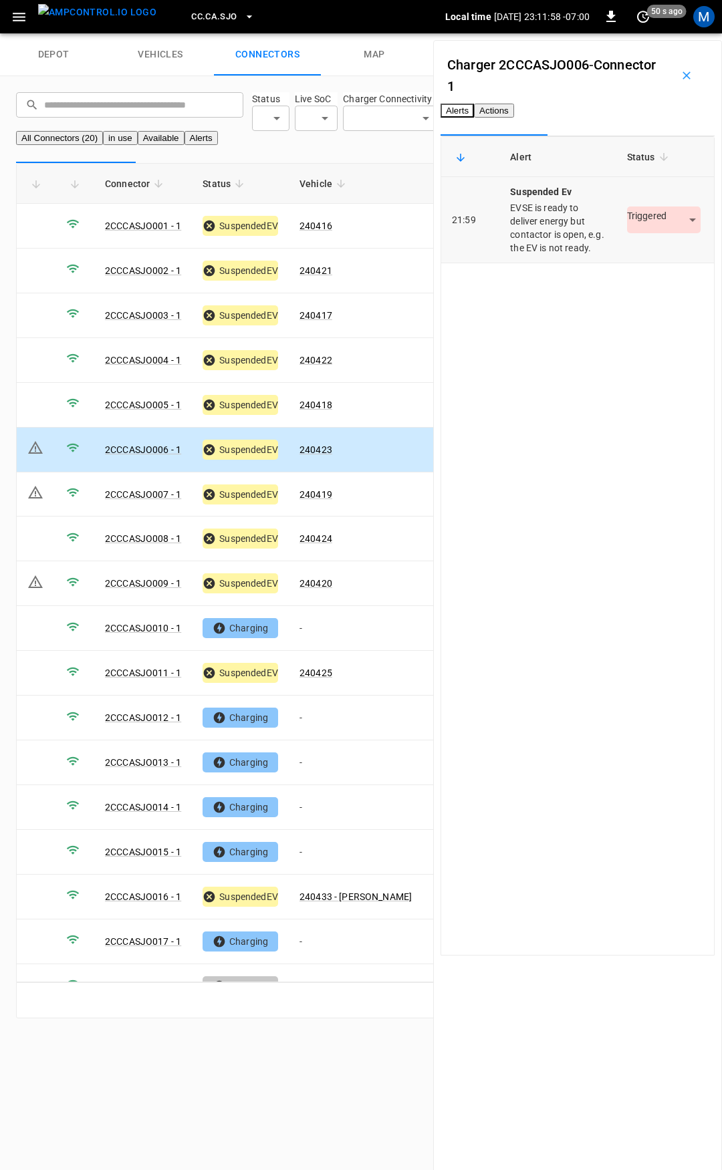
click at [621, 258] on body "CC.CA.SJO Local time 2025-09-12 23:11:58 -07:00 0 50 s ago M depot vehicles con…" at bounding box center [361, 517] width 722 height 1034
click at [629, 293] on li "Resolved" at bounding box center [637, 294] width 84 height 22
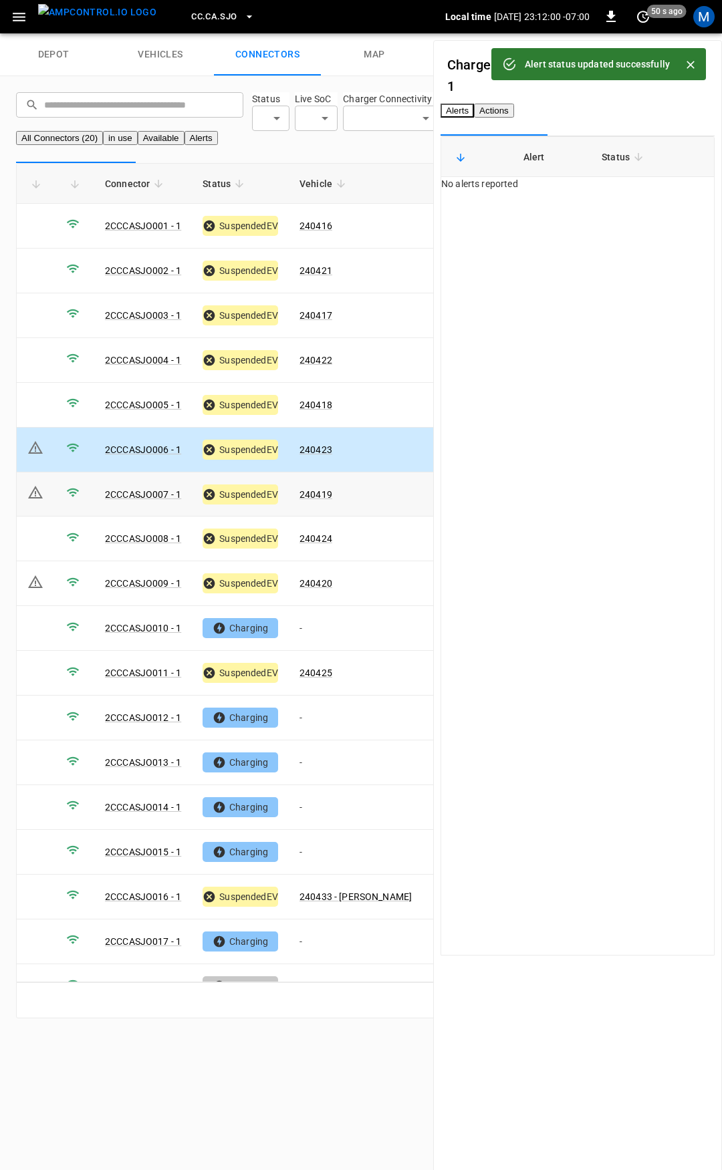
click at [314, 500] on link "240419" at bounding box center [315, 494] width 33 height 11
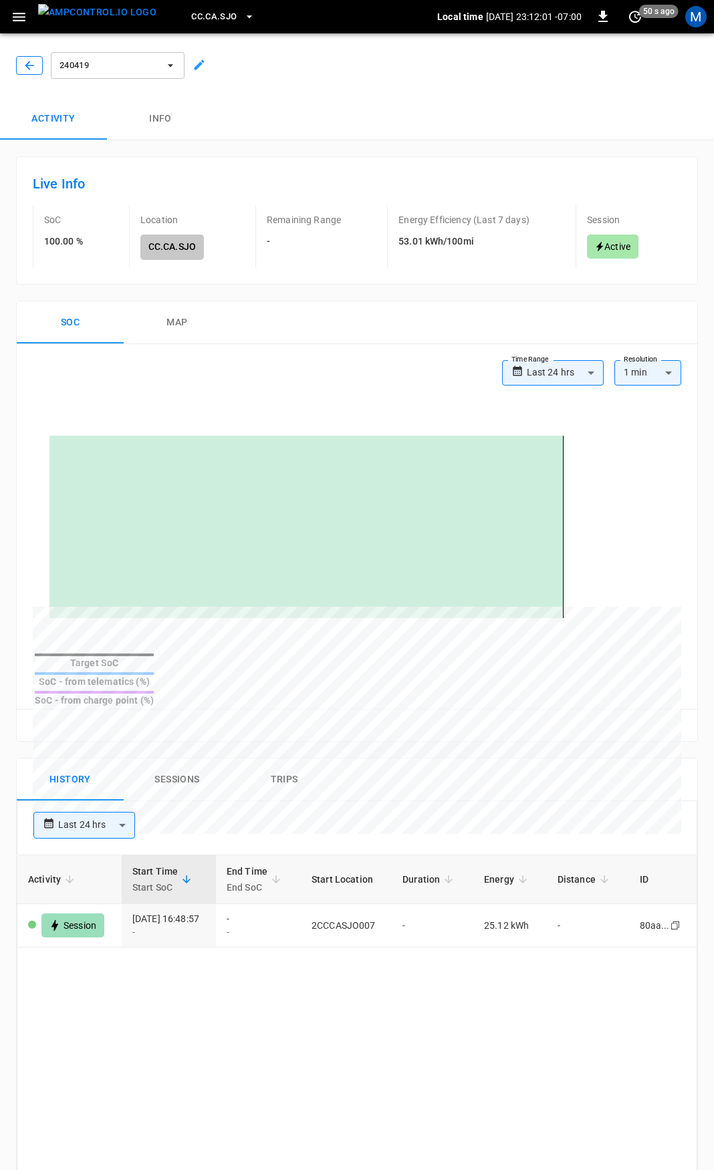
click at [35, 65] on icon "button" at bounding box center [29, 65] width 13 height 13
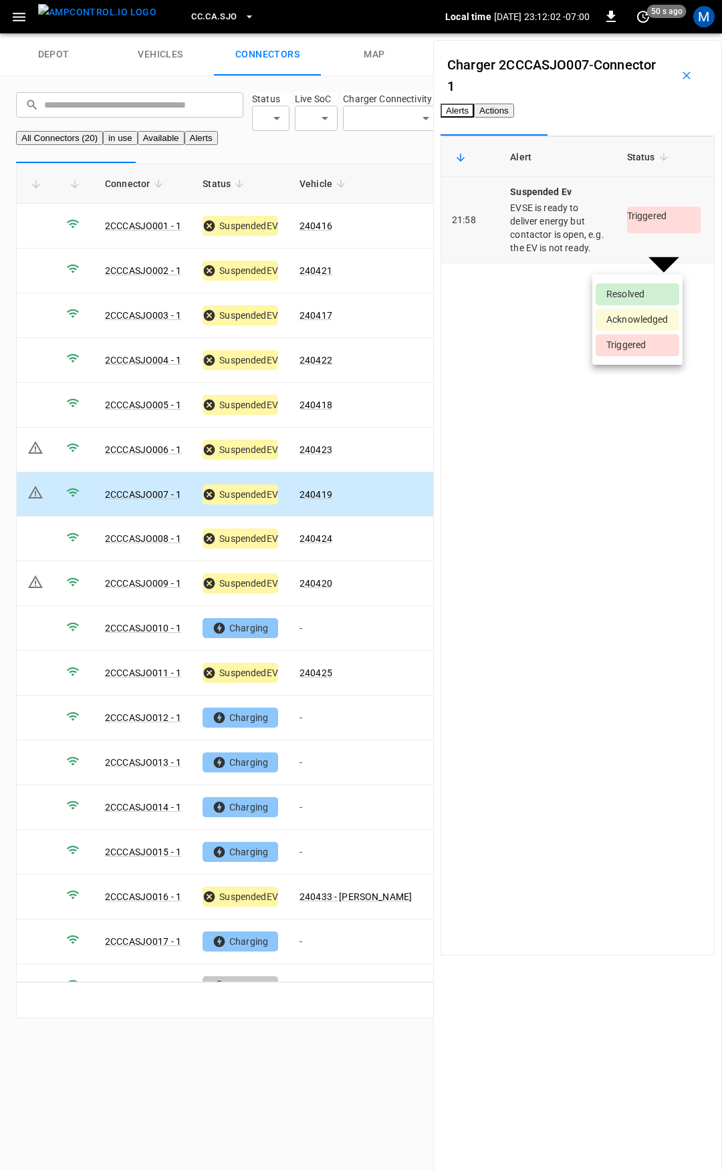
click at [655, 261] on body "CC.CA.SJO Local time 2025-09-12 23:12:02 -07:00 0 50 s ago M depot vehicles con…" at bounding box center [361, 517] width 722 height 1034
click at [645, 293] on li "Resolved" at bounding box center [637, 294] width 84 height 22
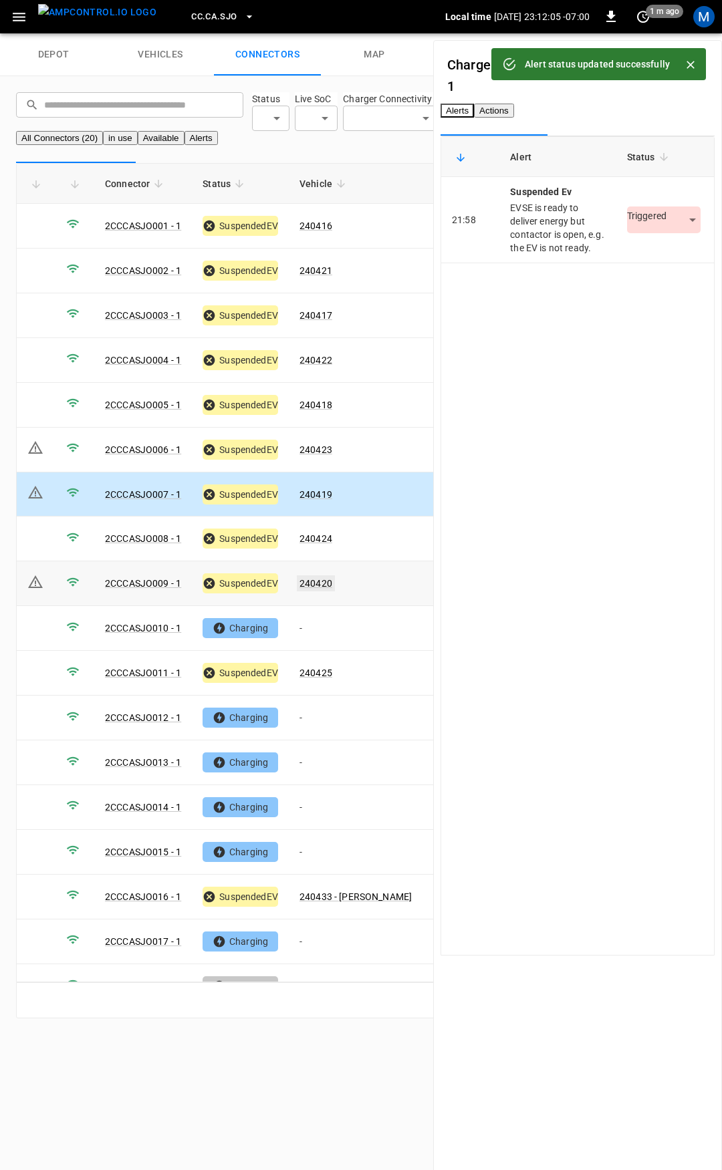
click at [319, 591] on link "240420" at bounding box center [316, 583] width 38 height 16
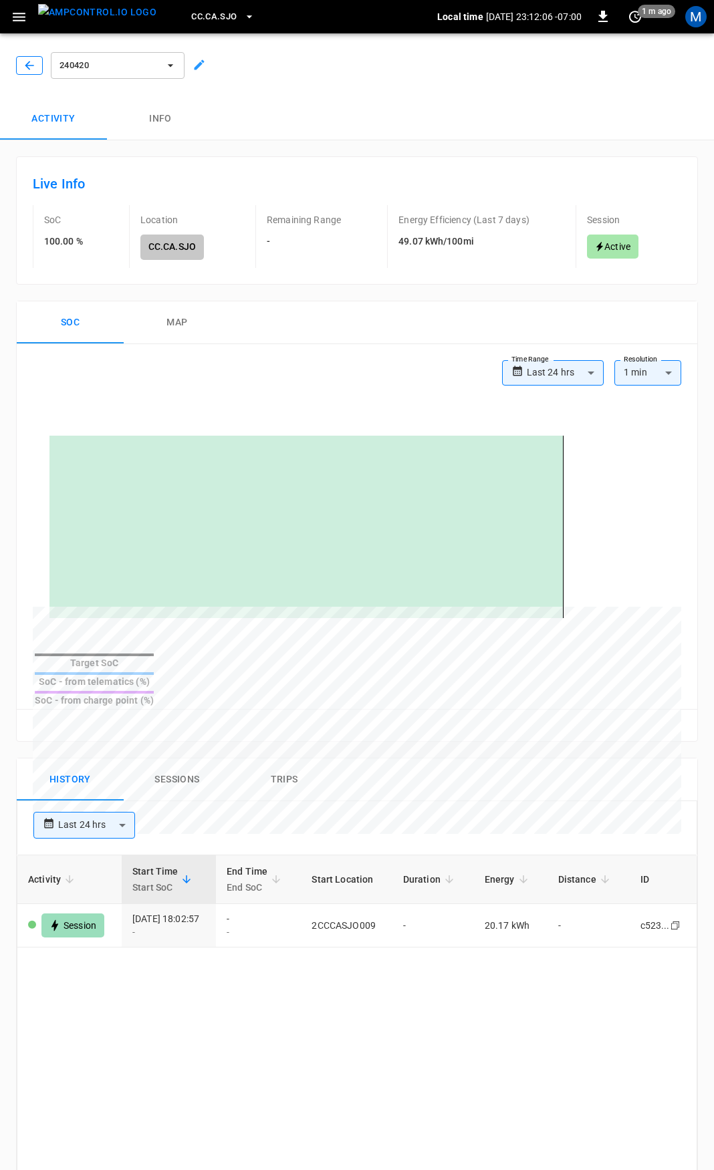
click at [19, 69] on button "button" at bounding box center [29, 65] width 27 height 19
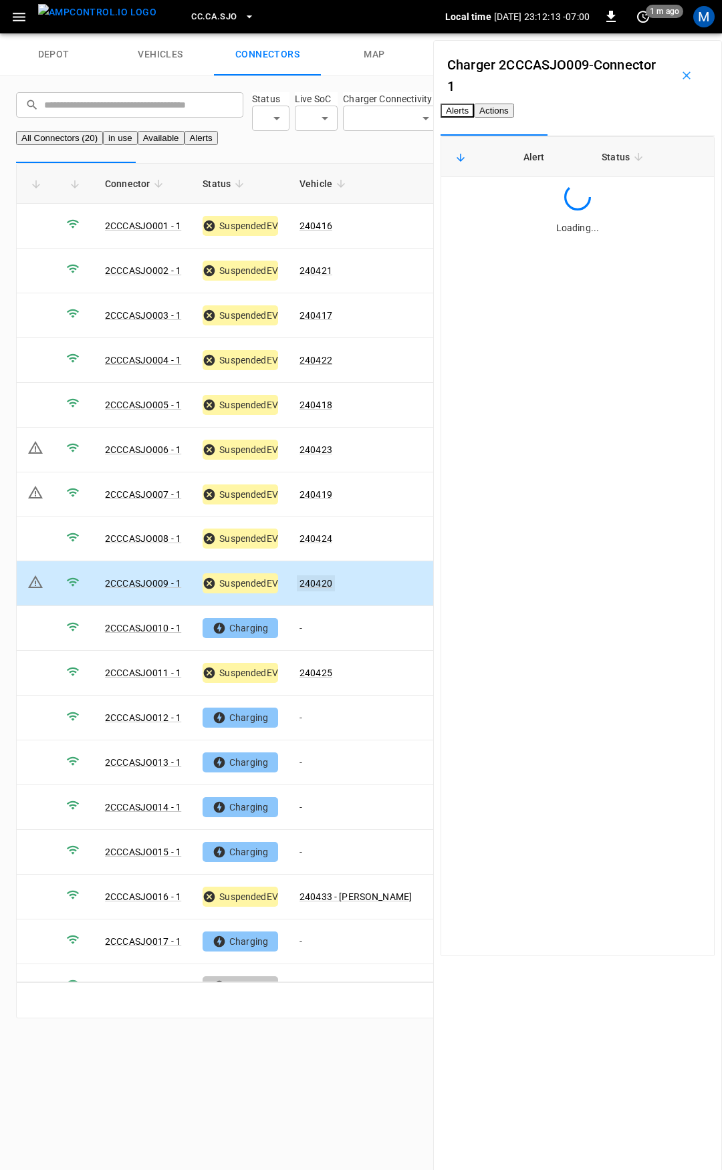
click at [317, 591] on link "240420" at bounding box center [316, 583] width 38 height 16
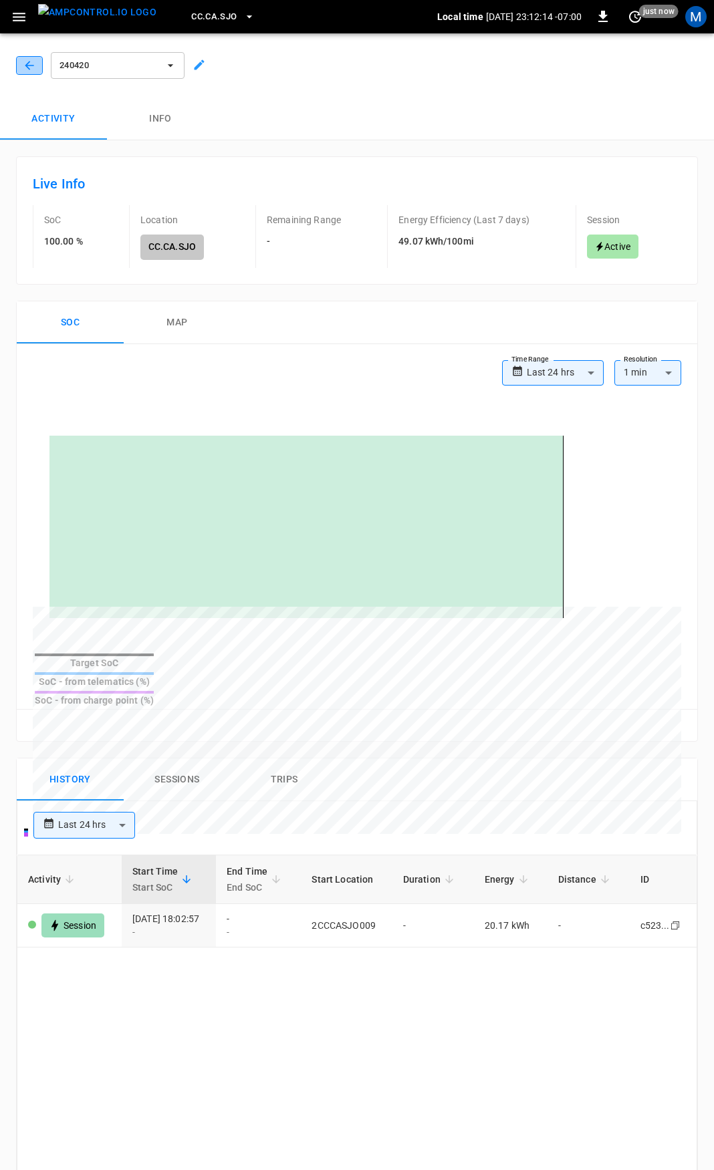
click at [27, 68] on icon "button" at bounding box center [29, 65] width 13 height 13
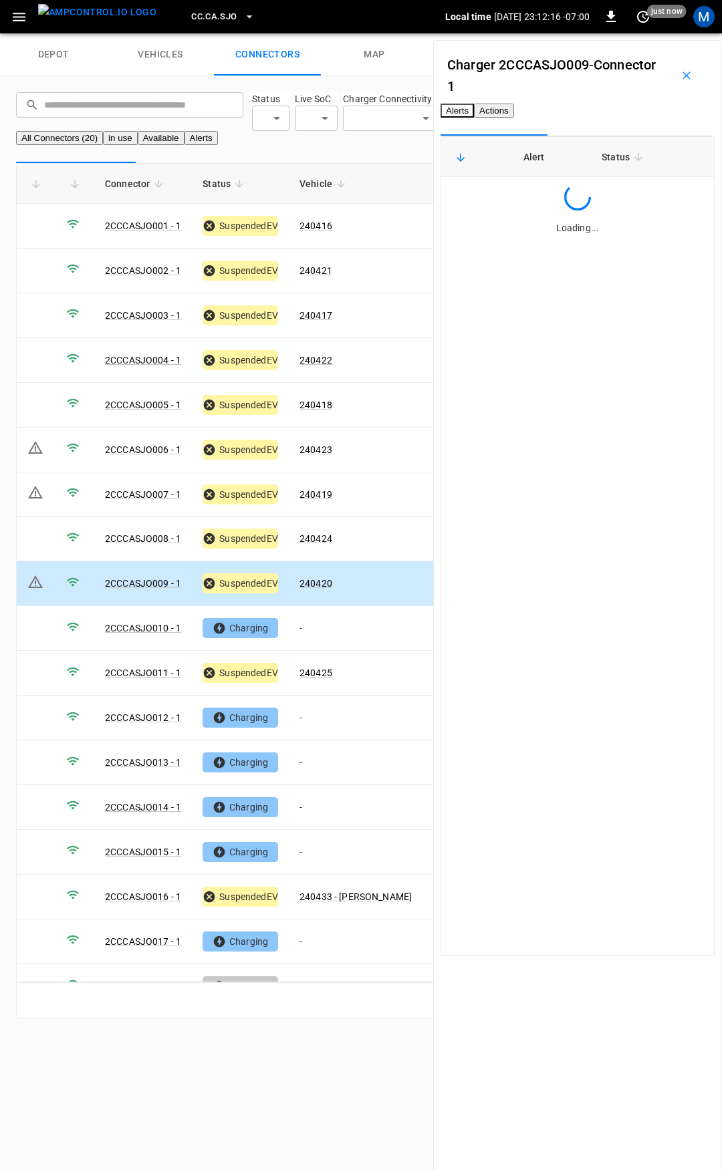
drag, startPoint x: 603, startPoint y: 116, endPoint x: 551, endPoint y: 139, distance: 56.9
click at [514, 116] on button "Actions" at bounding box center [494, 111] width 40 height 14
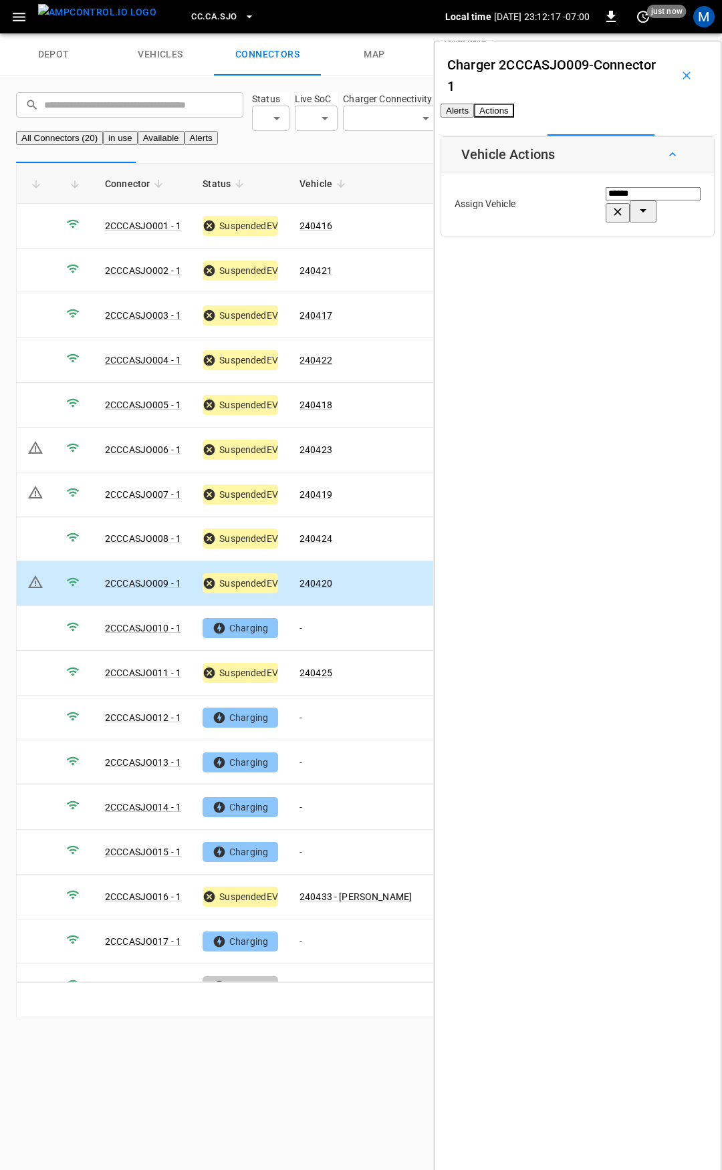
click at [474, 118] on button "Alerts" at bounding box center [456, 111] width 33 height 14
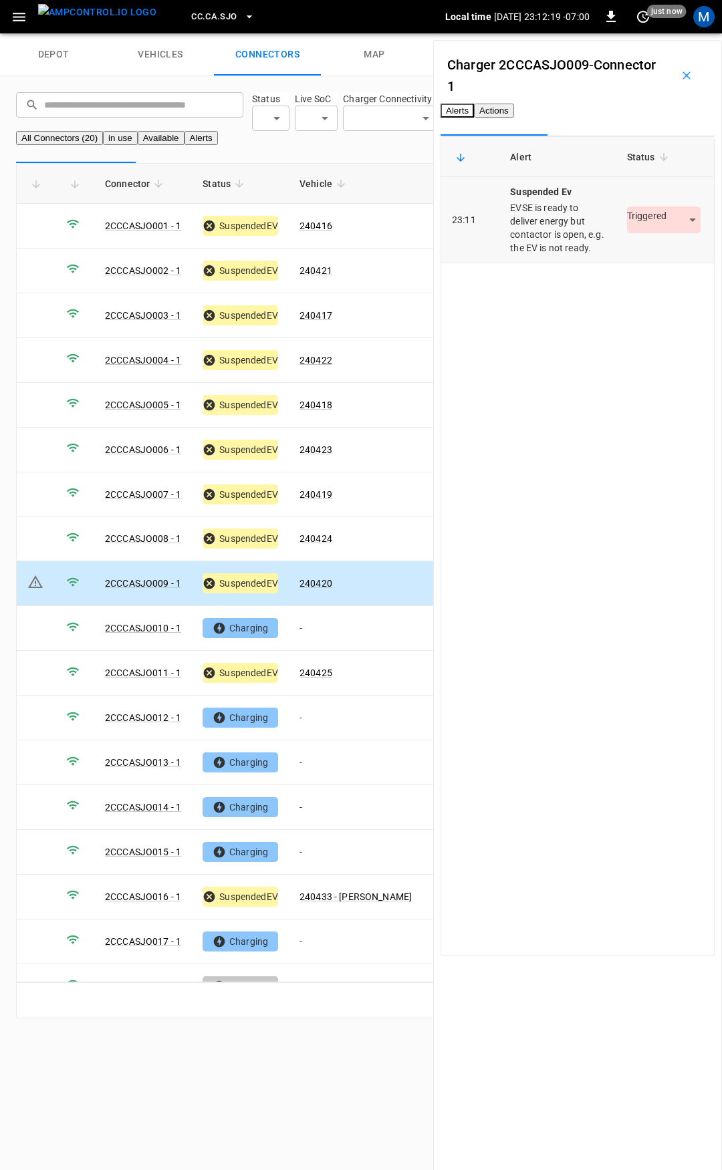
click at [657, 260] on body "CC.CA.SJO Local time 2025-09-12 23:12:19 -07:00 0 just now M depot vehicles con…" at bounding box center [361, 517] width 722 height 1034
click at [649, 293] on li "Resolved" at bounding box center [637, 294] width 84 height 22
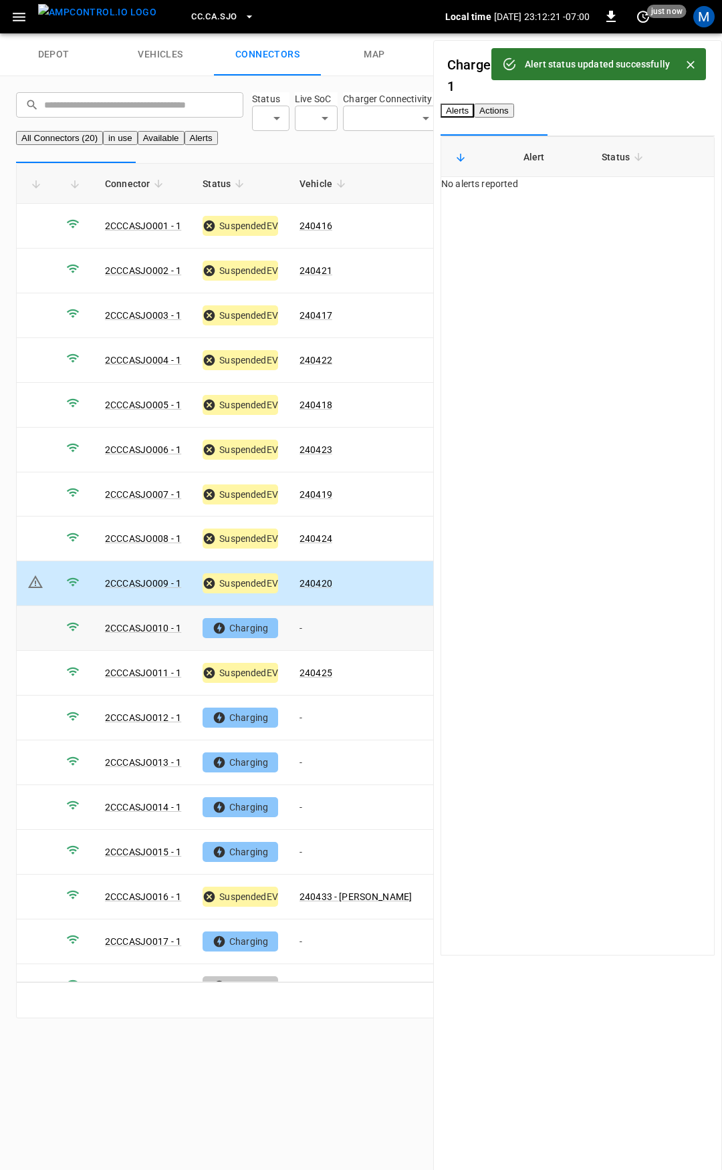
drag, startPoint x: 338, startPoint y: 652, endPoint x: 542, endPoint y: 257, distance: 444.4
click at [338, 650] on td "-" at bounding box center [356, 628] width 134 height 45
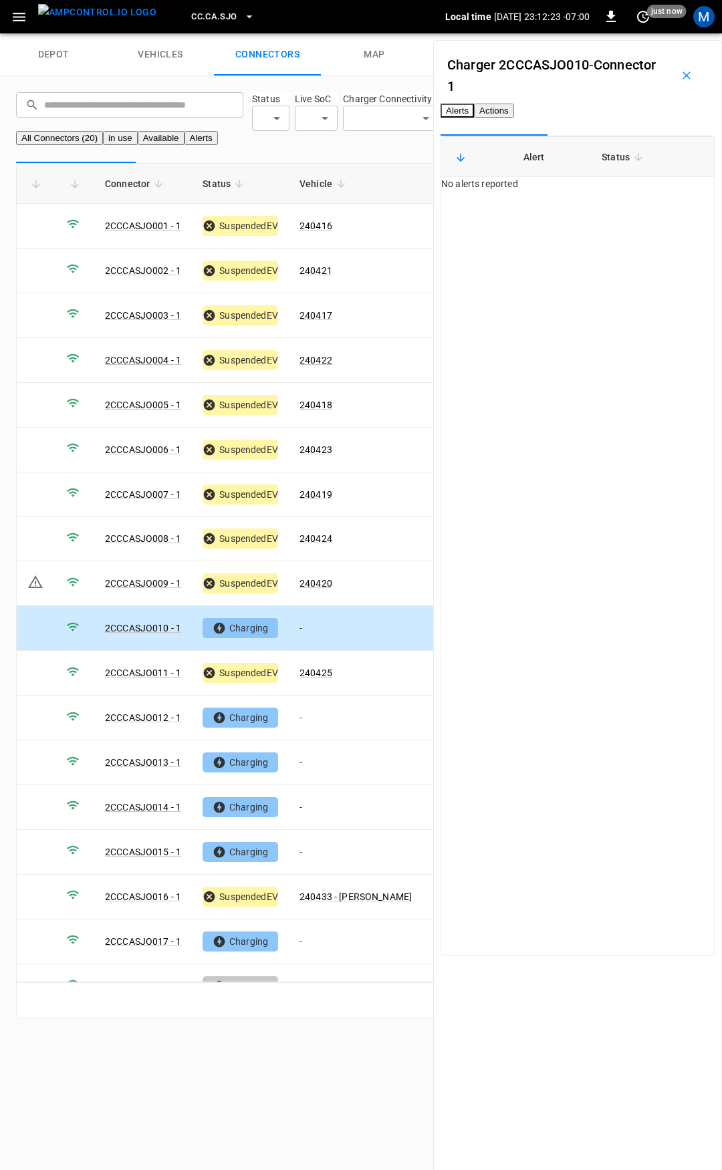
click at [514, 118] on button "Actions" at bounding box center [494, 111] width 40 height 14
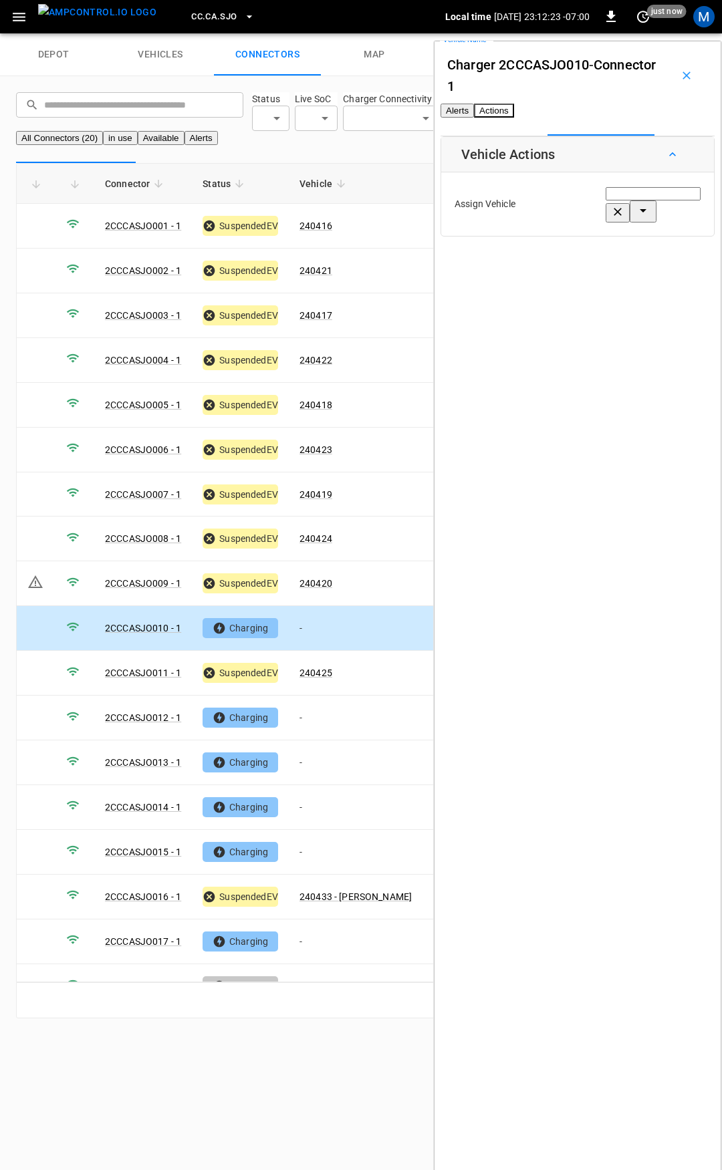
click at [605, 200] on input "Vehicle Name" at bounding box center [652, 193] width 95 height 13
click at [547, 278] on span "240431" at bounding box center [560, 283] width 33 height 11
type input "******"
click at [656, 275] on button "Save" at bounding box center [678, 262] width 45 height 25
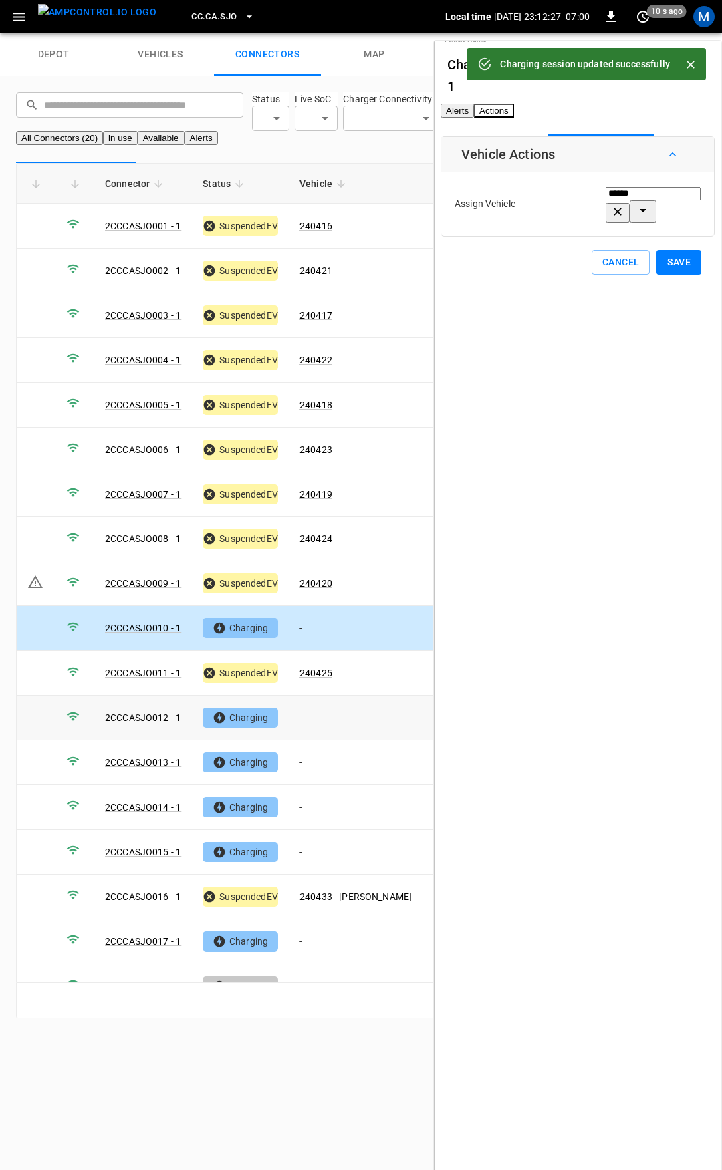
drag, startPoint x: 321, startPoint y: 736, endPoint x: 480, endPoint y: 337, distance: 429.4
click at [321, 736] on td "-" at bounding box center [356, 718] width 134 height 45
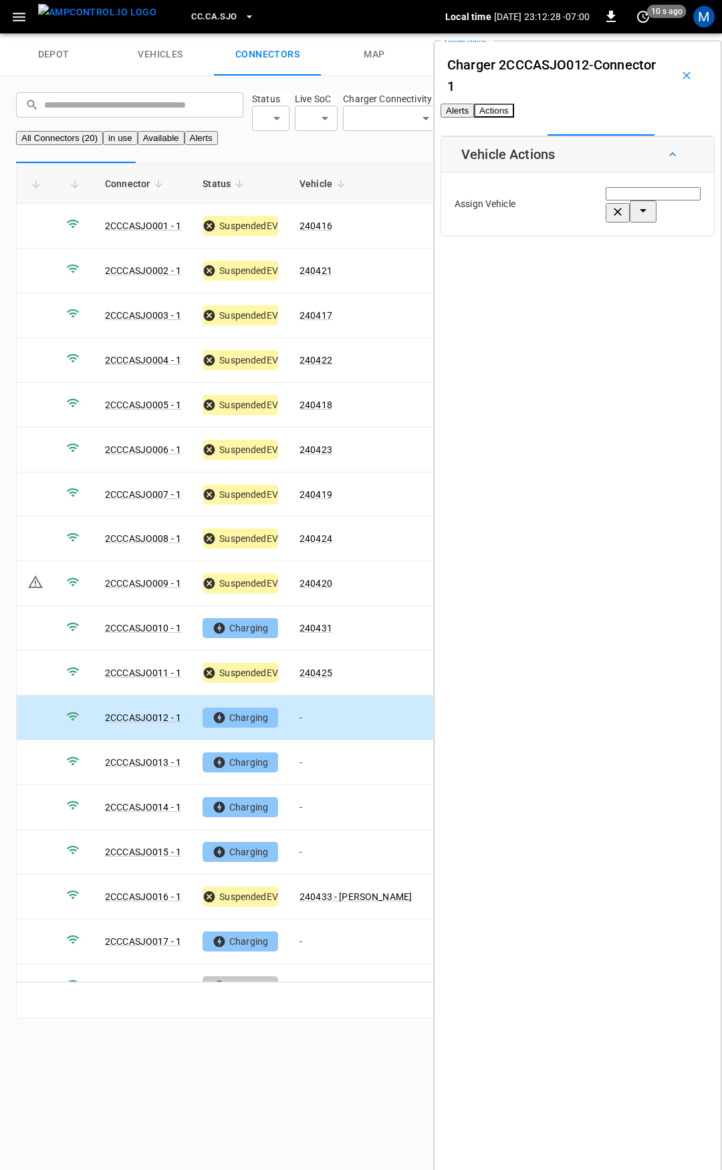
click at [605, 200] on input "Vehicle Name" at bounding box center [652, 193] width 95 height 13
click at [577, 278] on span "240426" at bounding box center [560, 283] width 33 height 11
type input "******"
click at [662, 275] on button "Save" at bounding box center [678, 262] width 45 height 25
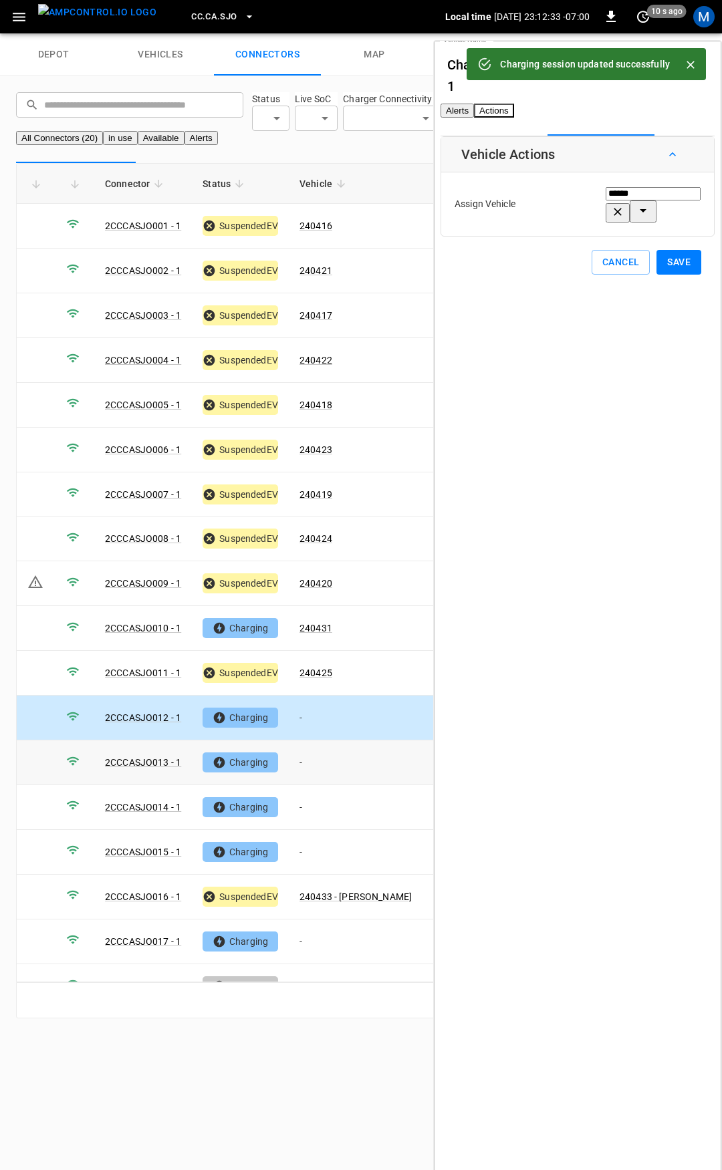
click at [326, 785] on td "-" at bounding box center [356, 762] width 134 height 45
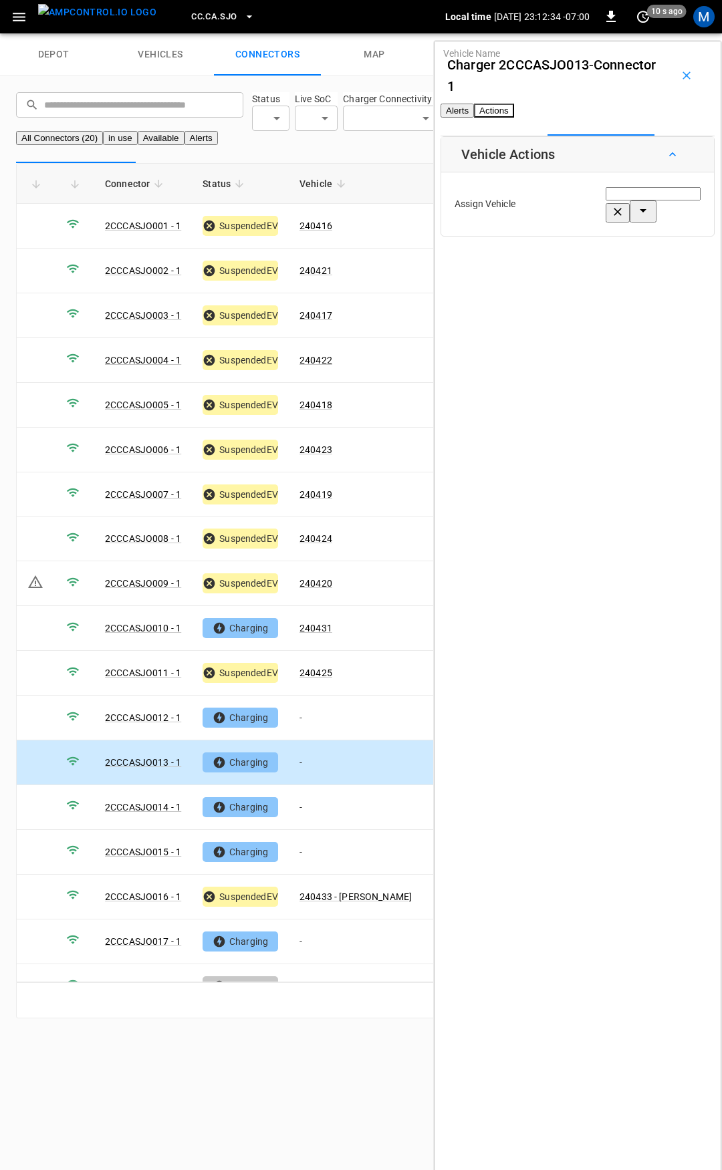
click at [605, 200] on input "Vehicle Name" at bounding box center [652, 193] width 95 height 13
click at [573, 278] on span "240427" at bounding box center [560, 283] width 33 height 11
type input "******"
click at [656, 273] on button "Save" at bounding box center [678, 262] width 45 height 25
click at [314, 822] on td "-" at bounding box center [356, 807] width 134 height 45
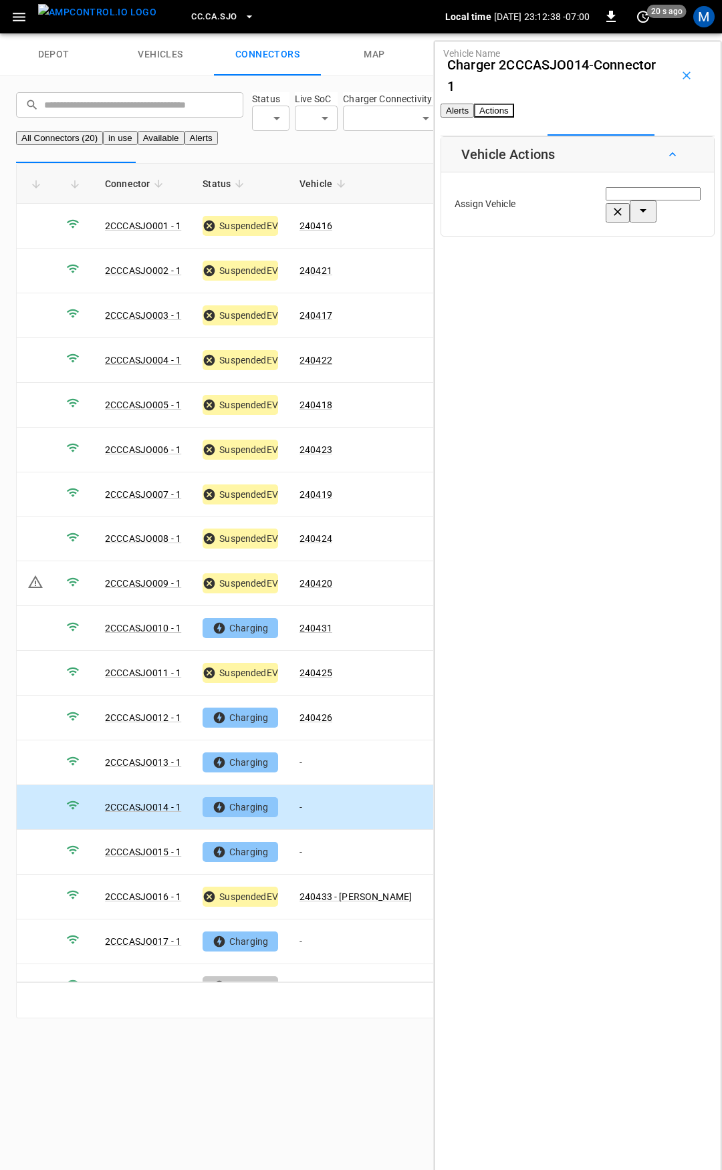
click at [605, 223] on div "Vehicle Name" at bounding box center [652, 204] width 95 height 37
click at [575, 278] on span "240432 - [PERSON_NAME]" at bounding box center [600, 283] width 112 height 11
type input "**********"
drag, startPoint x: 642, startPoint y: 277, endPoint x: 612, endPoint y: 356, distance: 84.4
click at [656, 275] on button "Save" at bounding box center [678, 262] width 45 height 25
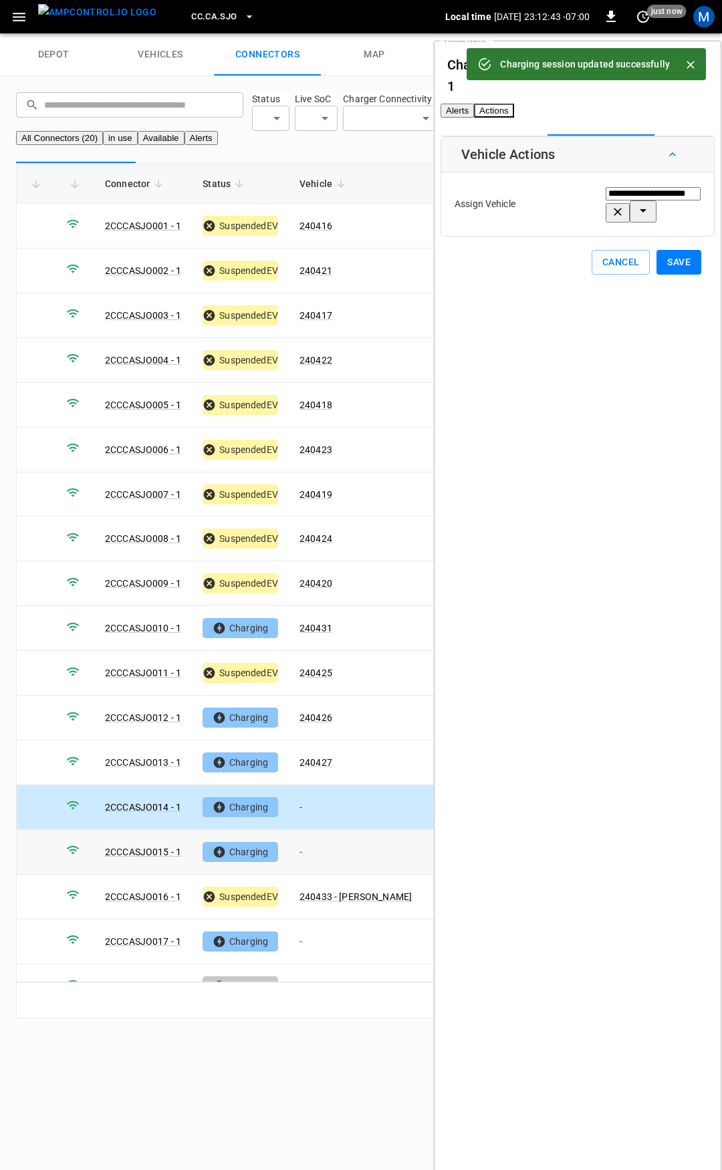
click at [331, 868] on td "-" at bounding box center [356, 852] width 134 height 45
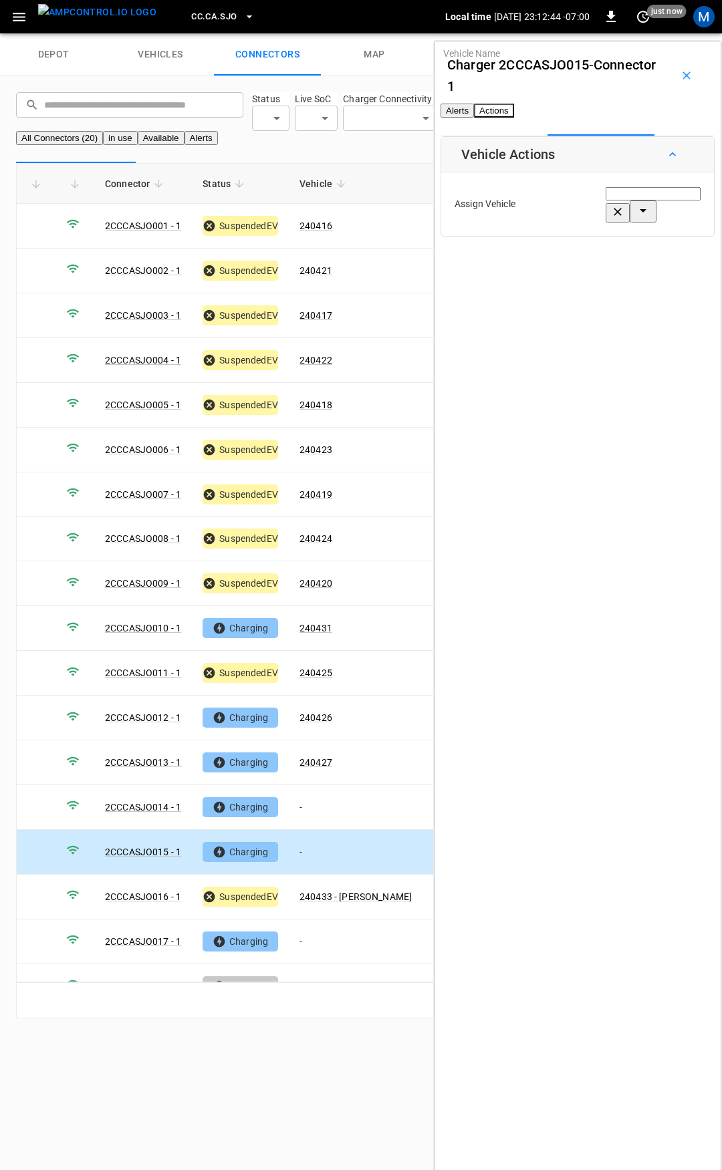
click at [582, 233] on div "Assign Vehicle Vehicle Name Vehicle Name" at bounding box center [577, 204] width 266 height 57
click at [605, 200] on input "Vehicle Name" at bounding box center [652, 193] width 95 height 13
click at [595, 277] on li "240428 - [PERSON_NAME]" at bounding box center [607, 283] width 127 height 13
type input "**********"
drag, startPoint x: 648, startPoint y: 277, endPoint x: 431, endPoint y: 651, distance: 432.6
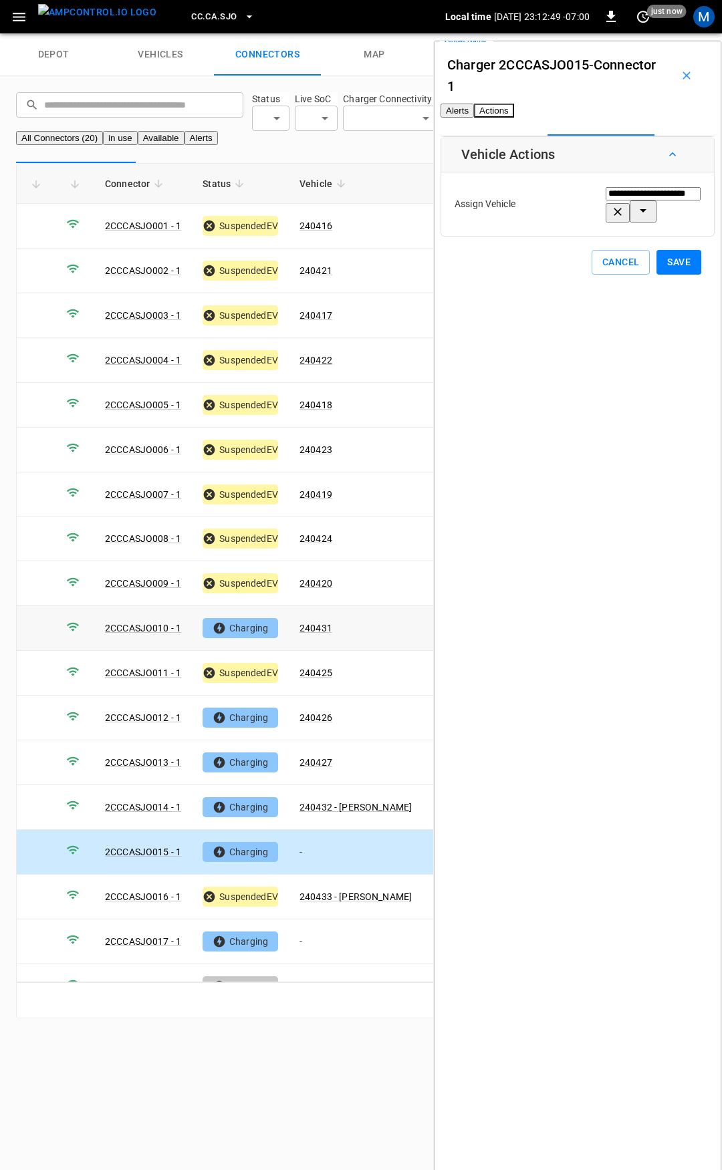
click at [656, 275] on button "Save" at bounding box center [678, 262] width 45 height 25
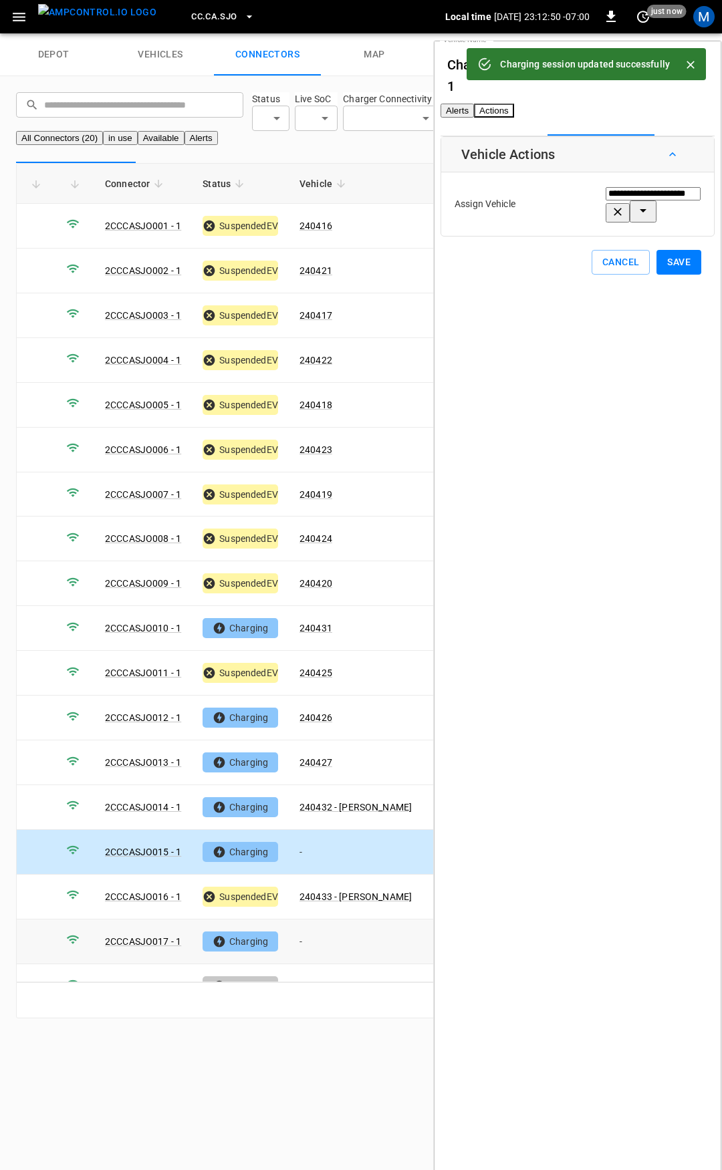
drag, startPoint x: 321, startPoint y: 951, endPoint x: 585, endPoint y: 385, distance: 624.8
click at [321, 951] on td "-" at bounding box center [356, 941] width 134 height 45
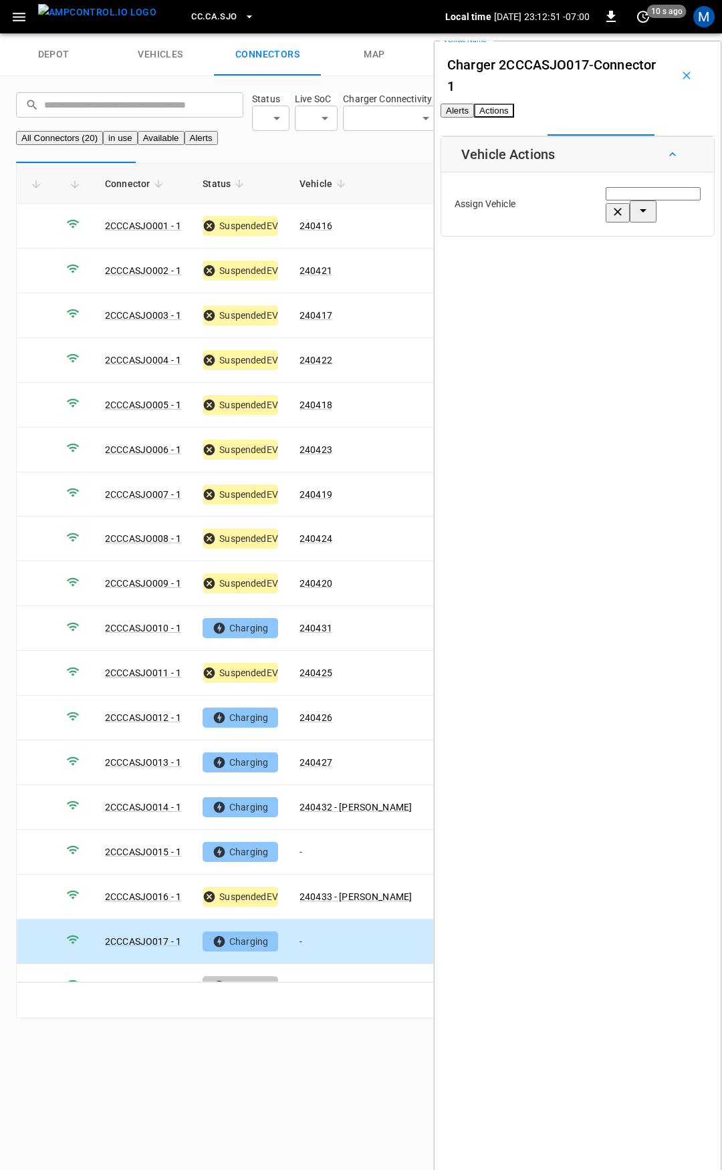
click at [605, 200] on input "Vehicle Name" at bounding box center [652, 193] width 95 height 13
click at [577, 278] on span "240429" at bounding box center [560, 283] width 33 height 11
type input "******"
drag, startPoint x: 661, startPoint y: 272, endPoint x: 619, endPoint y: 289, distance: 44.9
click at [661, 271] on button "Save" at bounding box center [678, 262] width 45 height 25
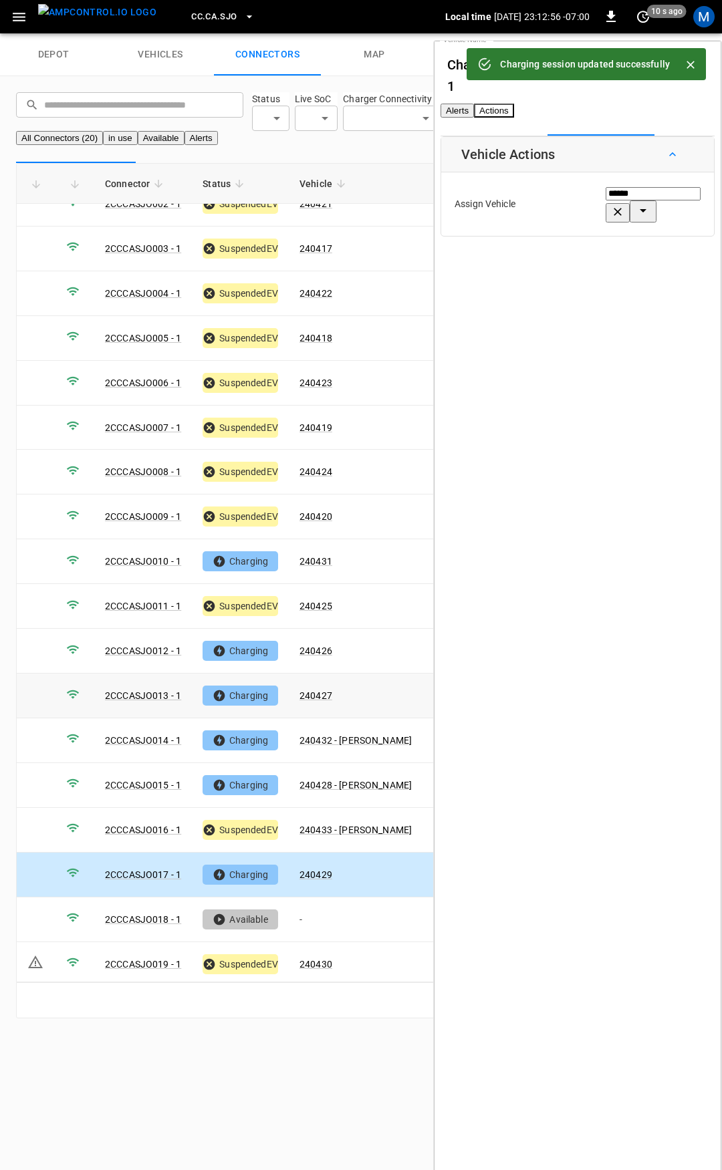
scroll to position [111, 0]
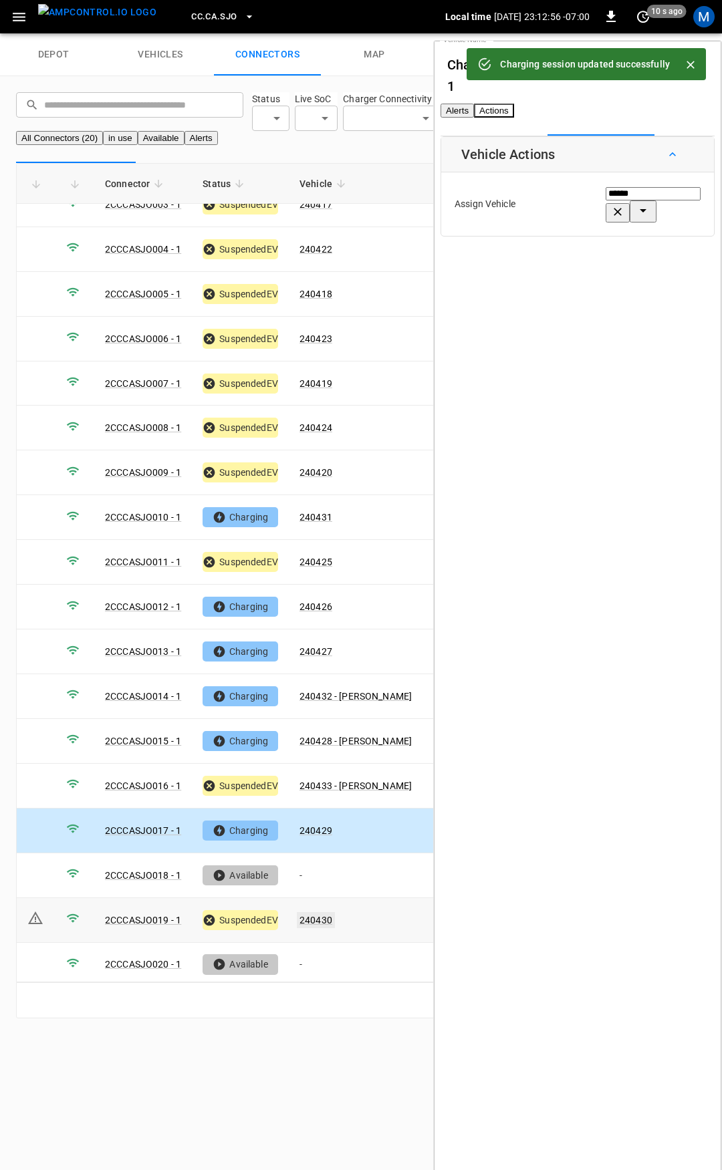
click at [325, 928] on link "240430" at bounding box center [316, 920] width 38 height 16
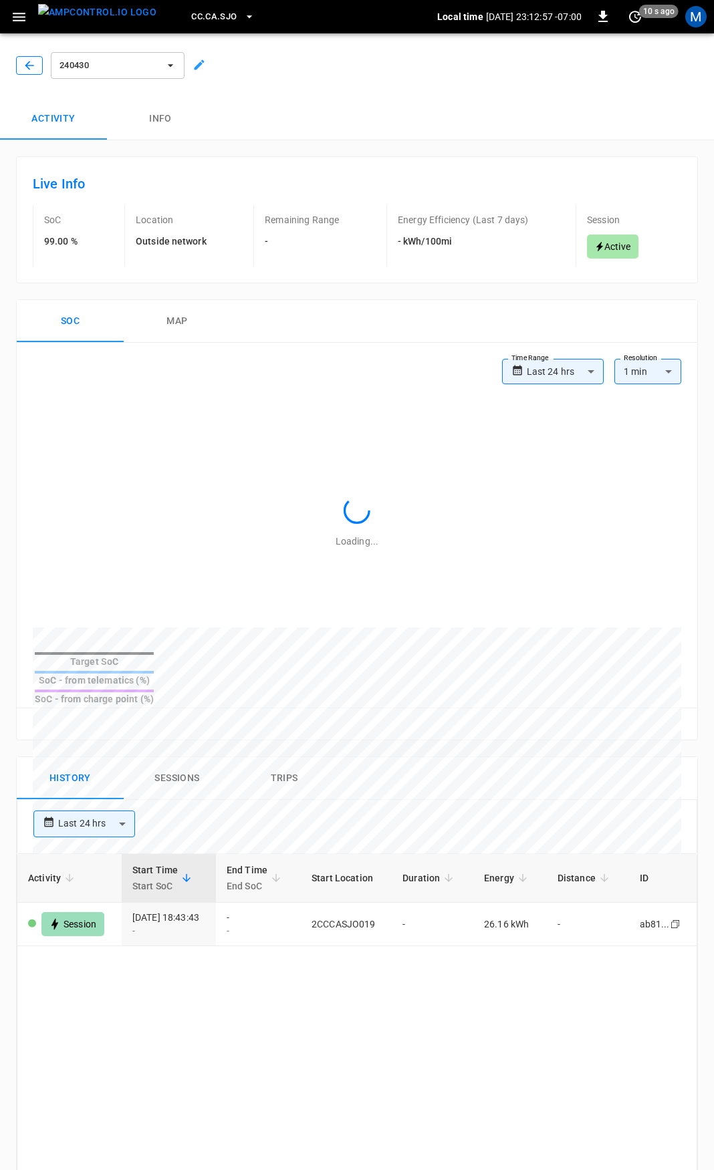
click at [19, 65] on button "button" at bounding box center [29, 65] width 27 height 19
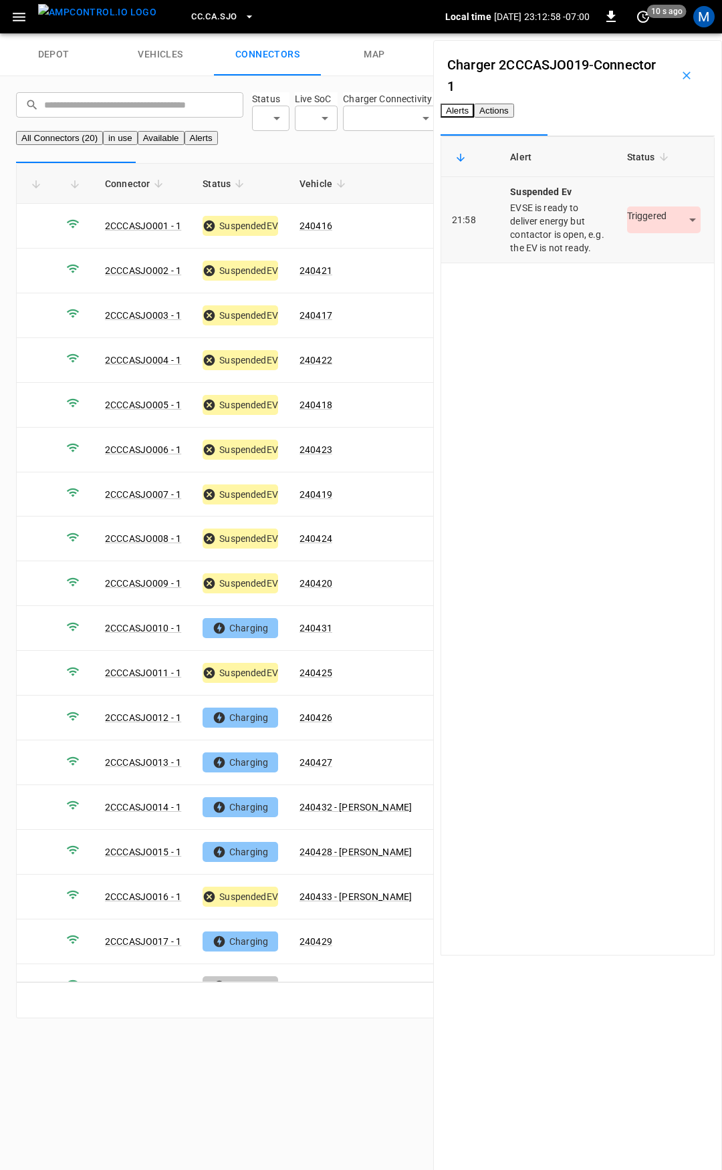
click at [639, 261] on body "CC.CA.SJO Local time 2025-09-12 23:12:58 -07:00 0 10 s ago M depot vehicles con…" at bounding box center [361, 517] width 722 height 1034
drag, startPoint x: 645, startPoint y: 290, endPoint x: 354, endPoint y: 188, distance: 307.9
click at [643, 290] on li "Resolved" at bounding box center [637, 294] width 84 height 22
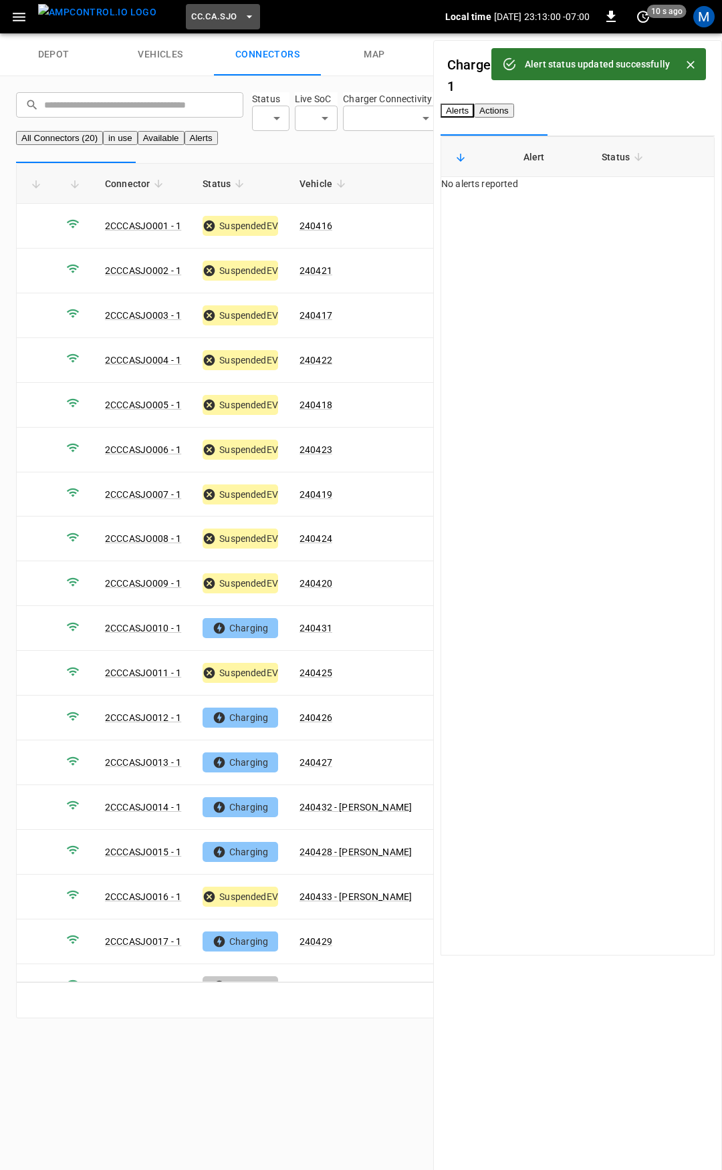
click at [191, 17] on span "CC.CA.SJO" at bounding box center [213, 16] width 45 height 15
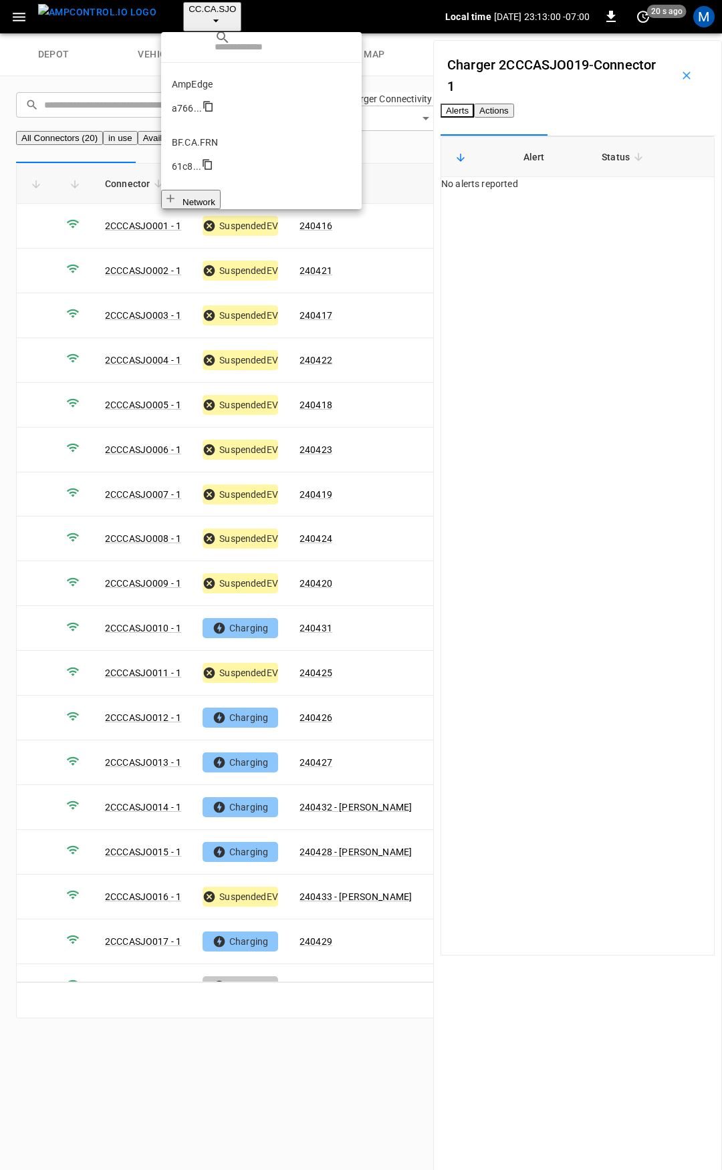
scroll to position [250, 0]
click at [211, 468] on p "CC.FRN" at bounding box center [261, 474] width 179 height 13
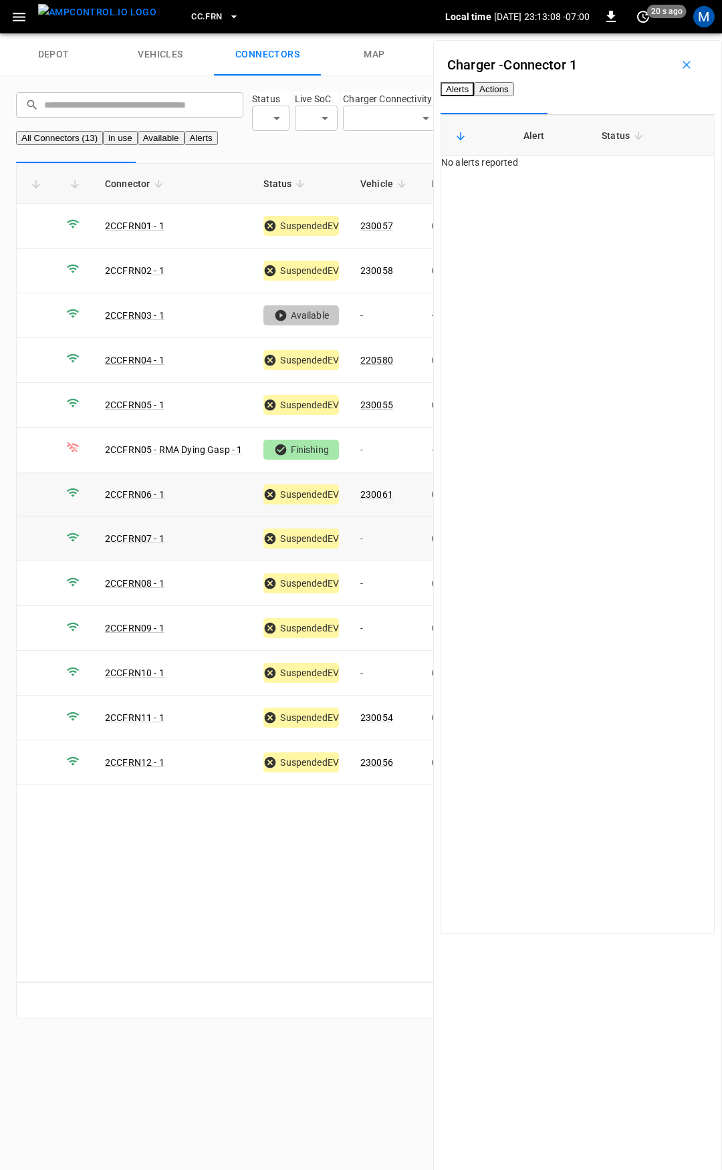
click at [376, 553] on td "-" at bounding box center [384, 539] width 71 height 45
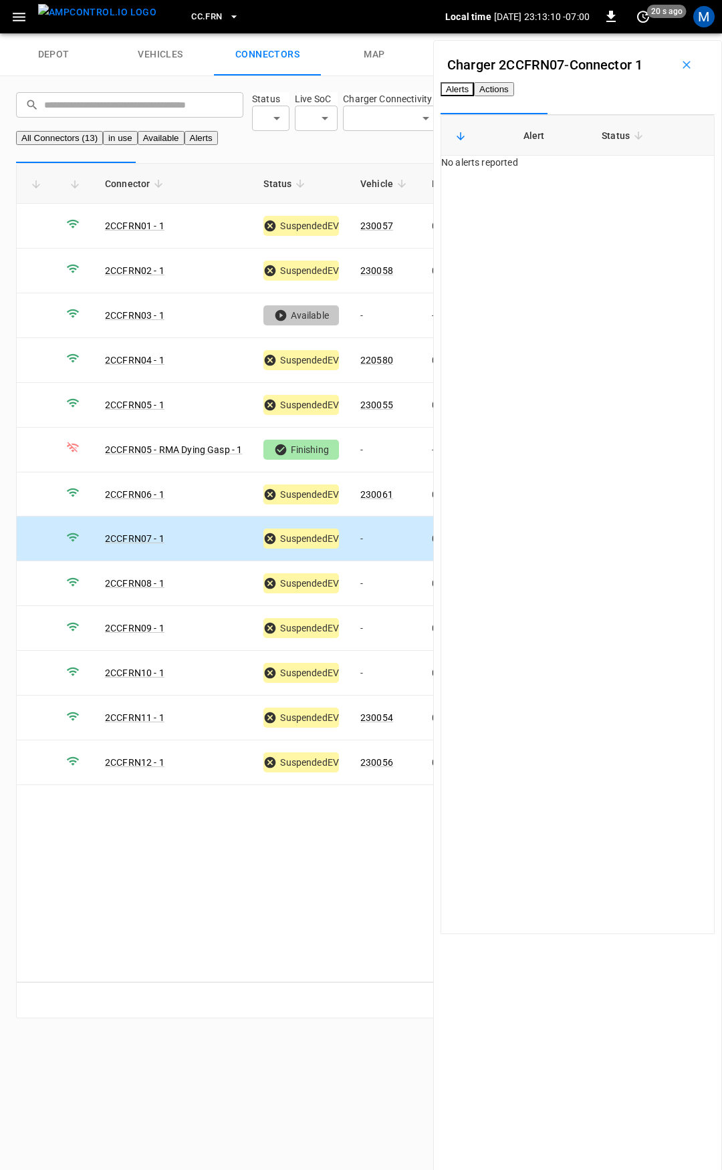
click at [514, 96] on button "Actions" at bounding box center [494, 89] width 40 height 14
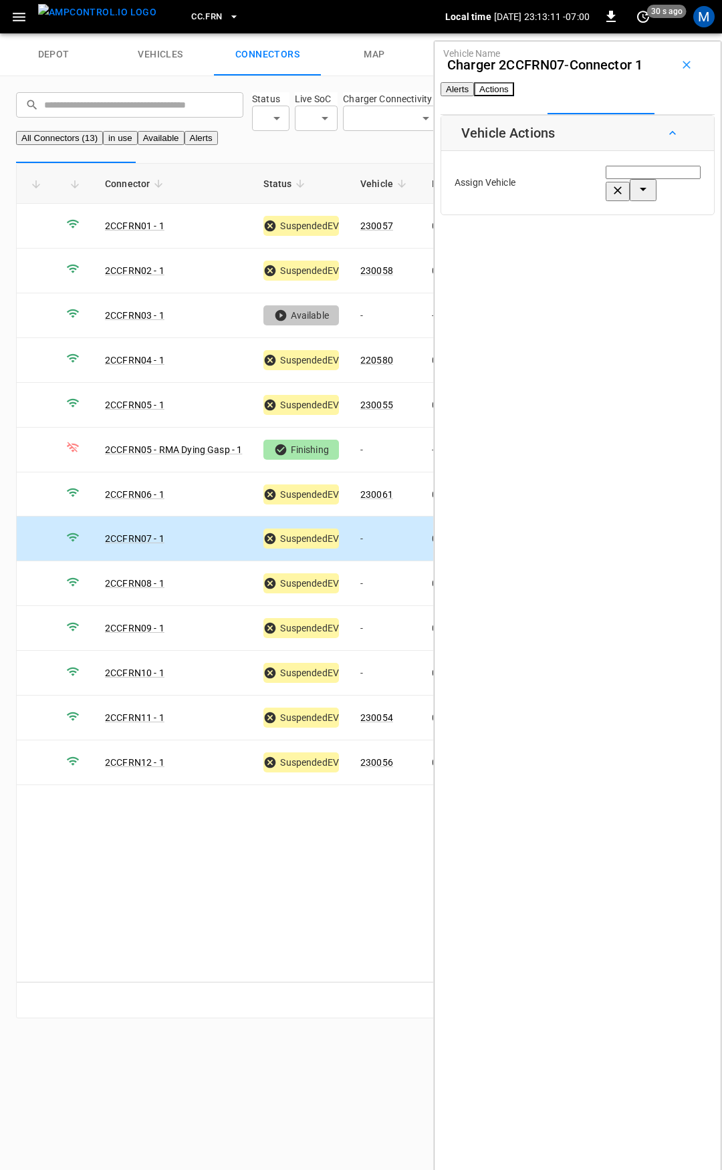
click at [605, 187] on div "Vehicle Name" at bounding box center [652, 182] width 95 height 37
click at [573, 257] on span "230052" at bounding box center [560, 262] width 33 height 11
type input "******"
click at [662, 250] on button "Save" at bounding box center [678, 241] width 45 height 25
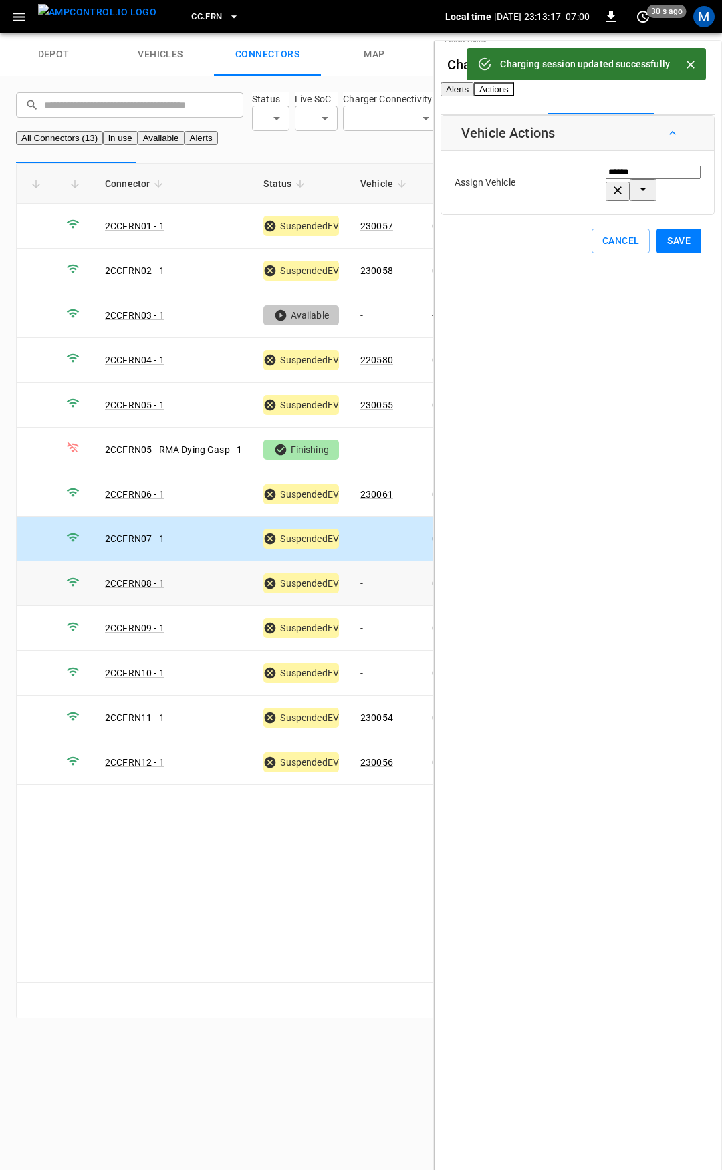
click at [385, 601] on td "-" at bounding box center [384, 583] width 71 height 45
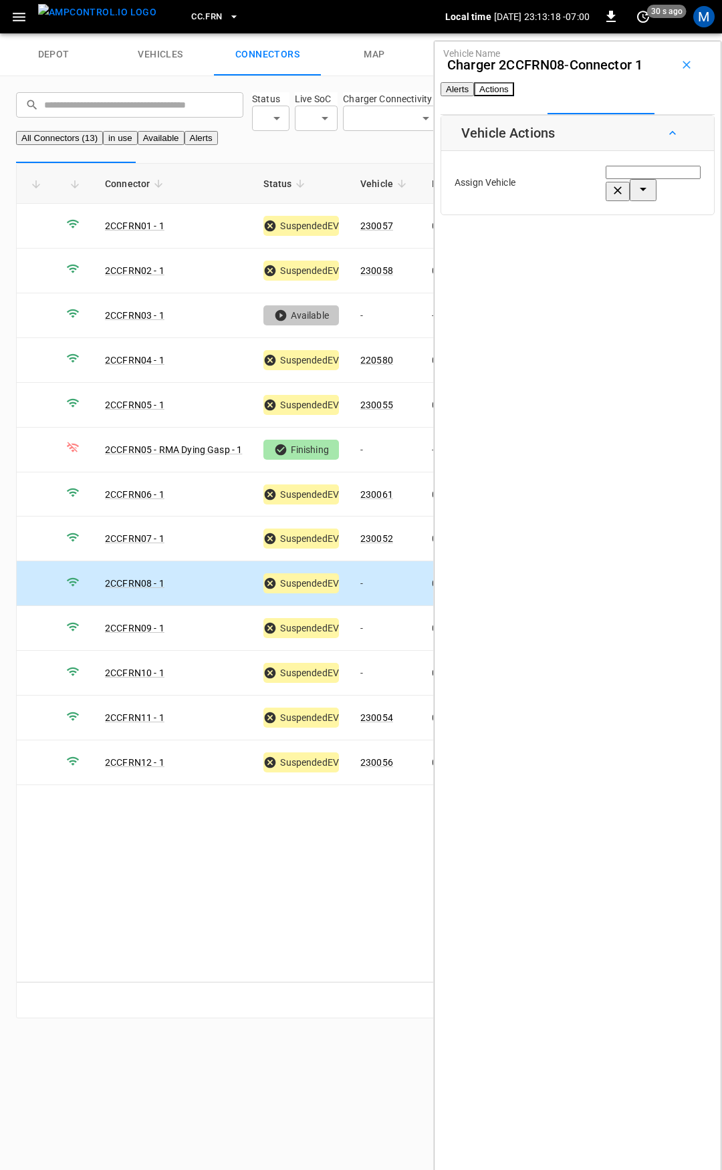
click at [605, 179] on input "Vehicle Name" at bounding box center [652, 172] width 95 height 13
click at [577, 257] on span "230059" at bounding box center [560, 262] width 33 height 11
type input "******"
click at [656, 247] on button "Save" at bounding box center [678, 241] width 45 height 25
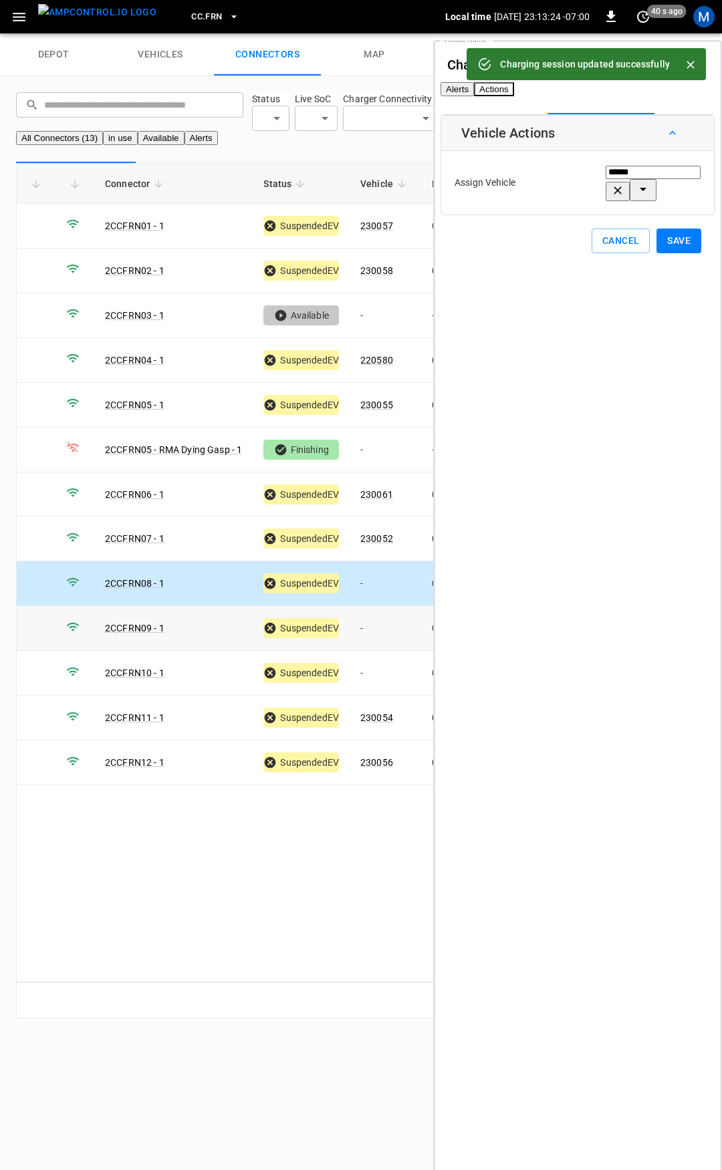
click at [382, 650] on td "-" at bounding box center [384, 628] width 71 height 45
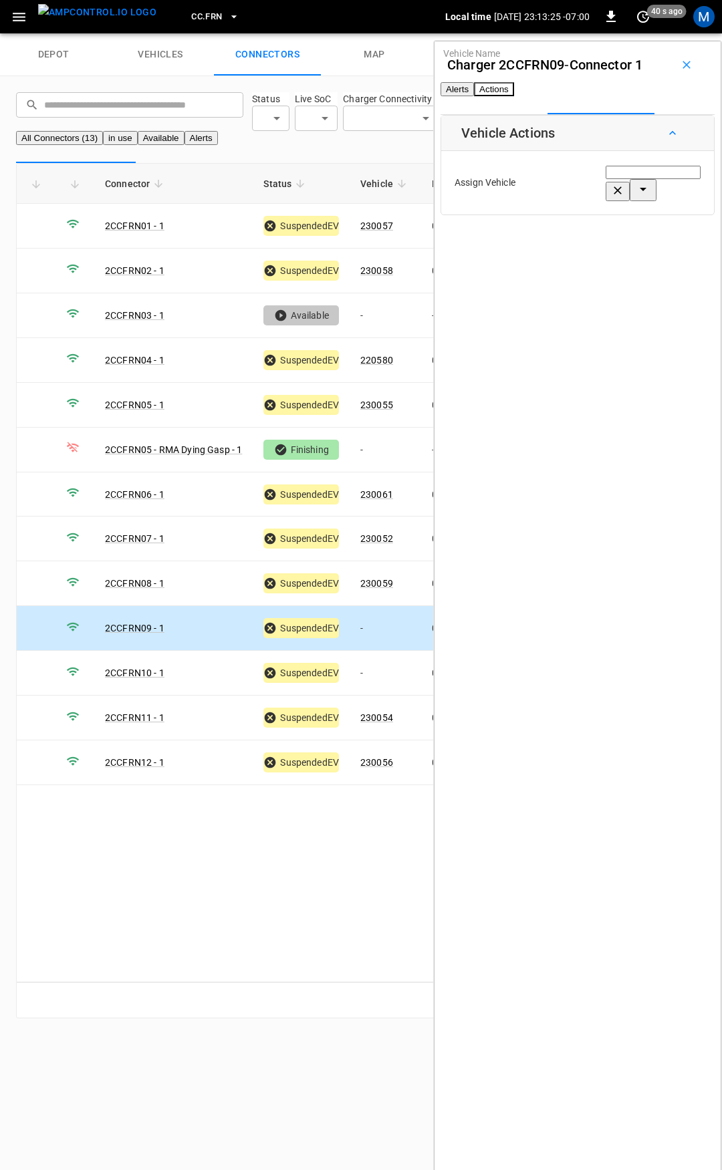
click at [565, 184] on div "Assign Vehicle Vehicle Name Vehicle Name" at bounding box center [577, 182] width 266 height 57
click at [605, 195] on div "Vehicle Name Vehicle Name" at bounding box center [652, 182] width 95 height 37
type input "******"
drag, startPoint x: 568, startPoint y: 186, endPoint x: 494, endPoint y: 202, distance: 75.7
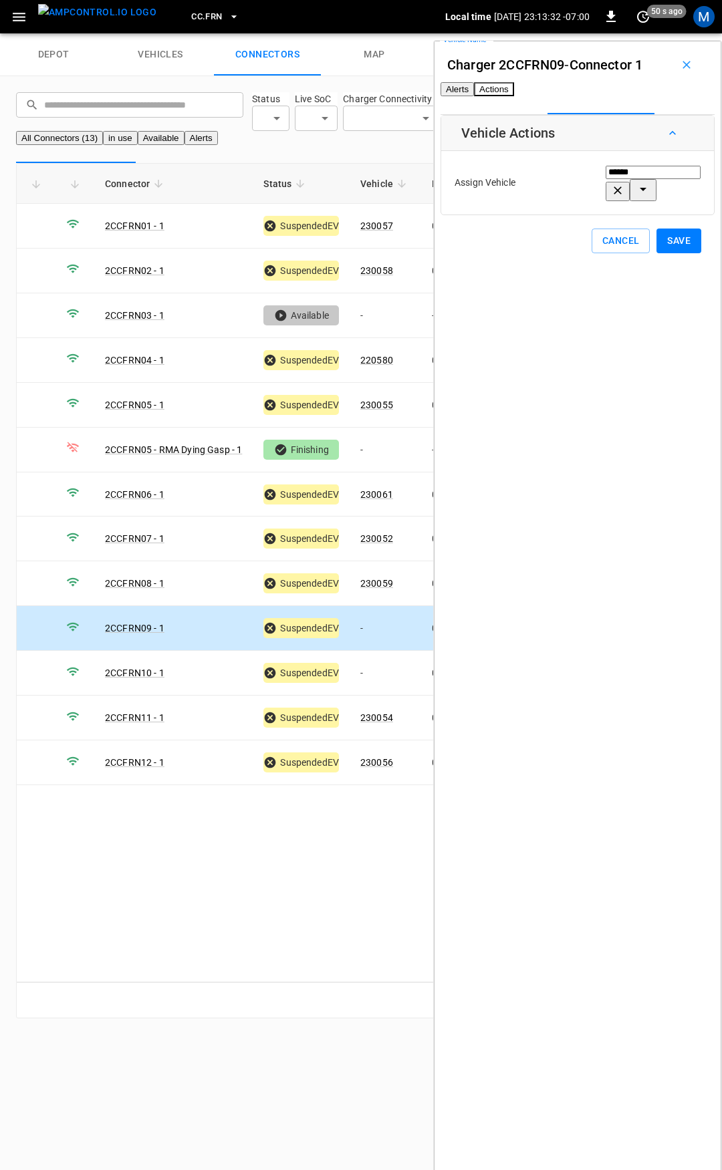
click at [480, 204] on div "Assign Vehicle Vehicle Name ****** Vehicle Name" at bounding box center [577, 182] width 266 height 57
drag, startPoint x: 571, startPoint y: 198, endPoint x: 508, endPoint y: 202, distance: 62.9
click at [508, 202] on div "Assign Vehicle Vehicle Name Vehicle Name" at bounding box center [577, 182] width 266 height 57
type input "*"
drag, startPoint x: 547, startPoint y: 250, endPoint x: 587, endPoint y: 266, distance: 43.2
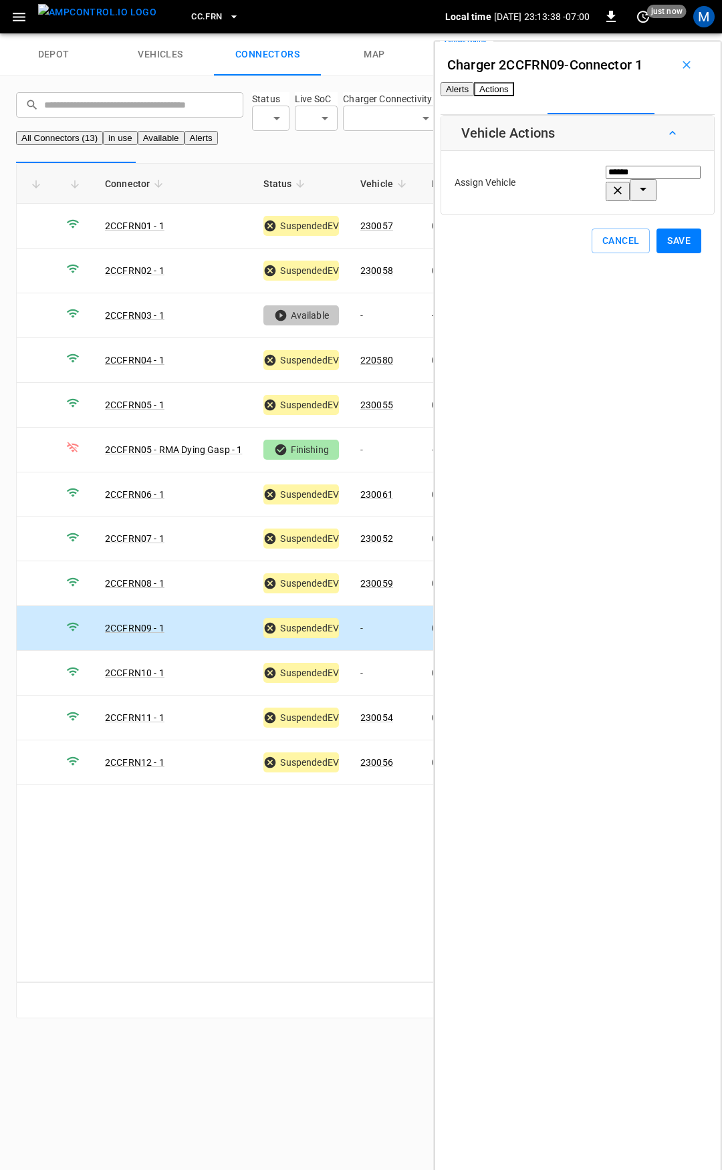
click at [549, 257] on span "230060" at bounding box center [560, 262] width 33 height 11
type input "******"
drag, startPoint x: 645, startPoint y: 245, endPoint x: 613, endPoint y: 323, distance: 84.5
click at [656, 247] on button "Save" at bounding box center [678, 241] width 45 height 25
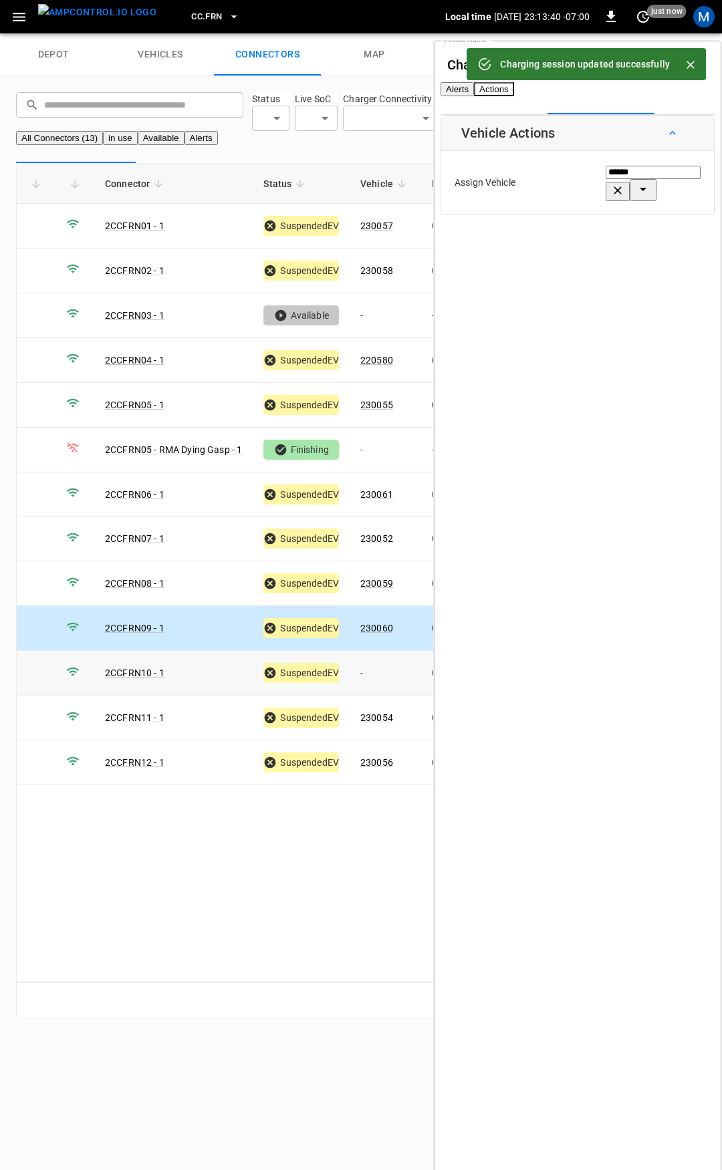
click at [376, 691] on td "-" at bounding box center [384, 673] width 71 height 45
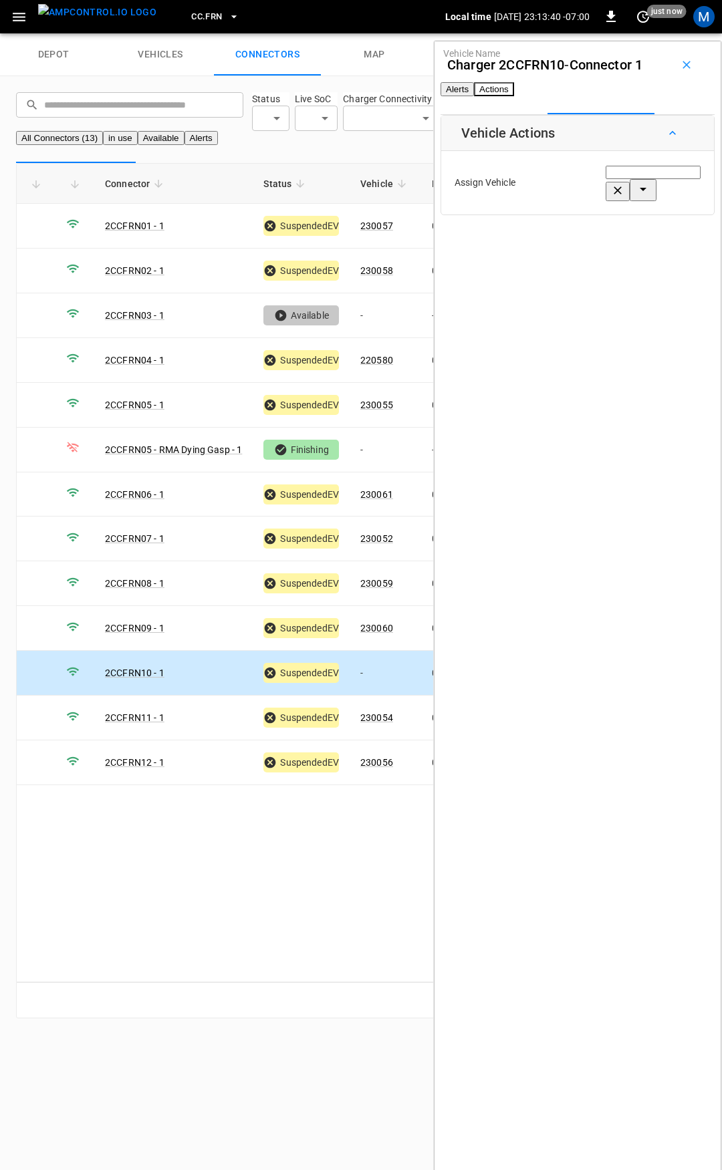
click at [605, 179] on input "Vehicle Name" at bounding box center [652, 172] width 95 height 13
click at [577, 257] on span "230053" at bounding box center [560, 262] width 33 height 11
type input "******"
click at [656, 249] on button "Save" at bounding box center [678, 241] width 45 height 25
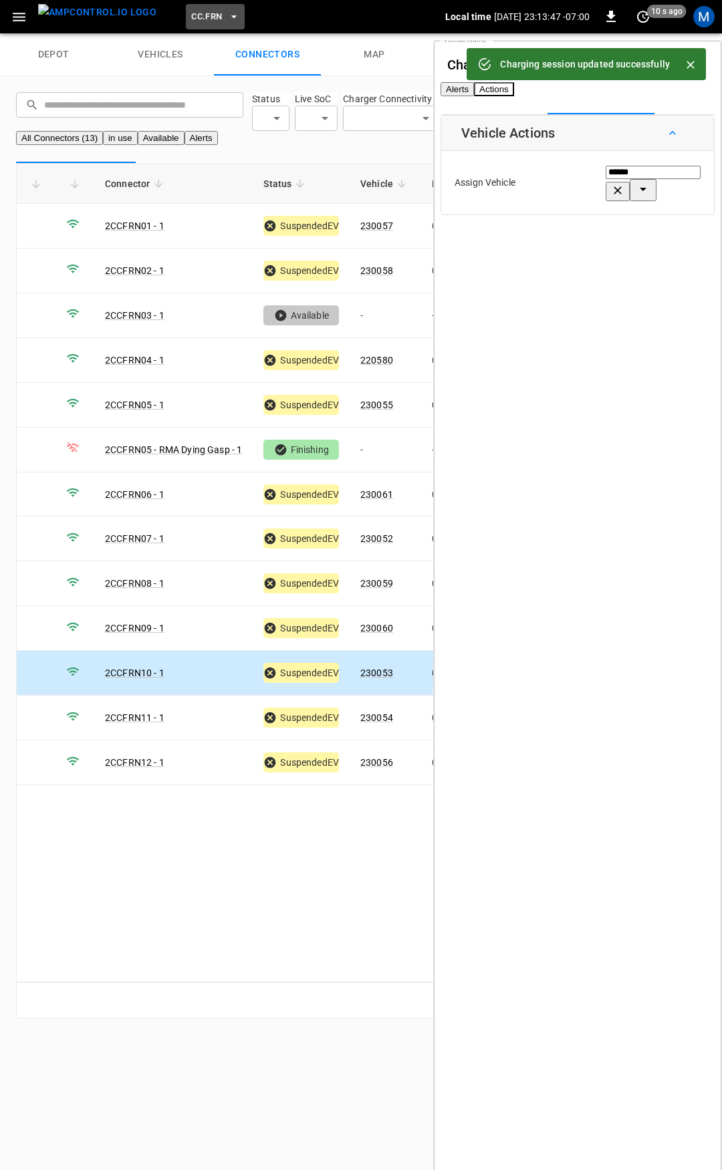
click at [191, 17] on span "CC.FRN" at bounding box center [206, 16] width 31 height 15
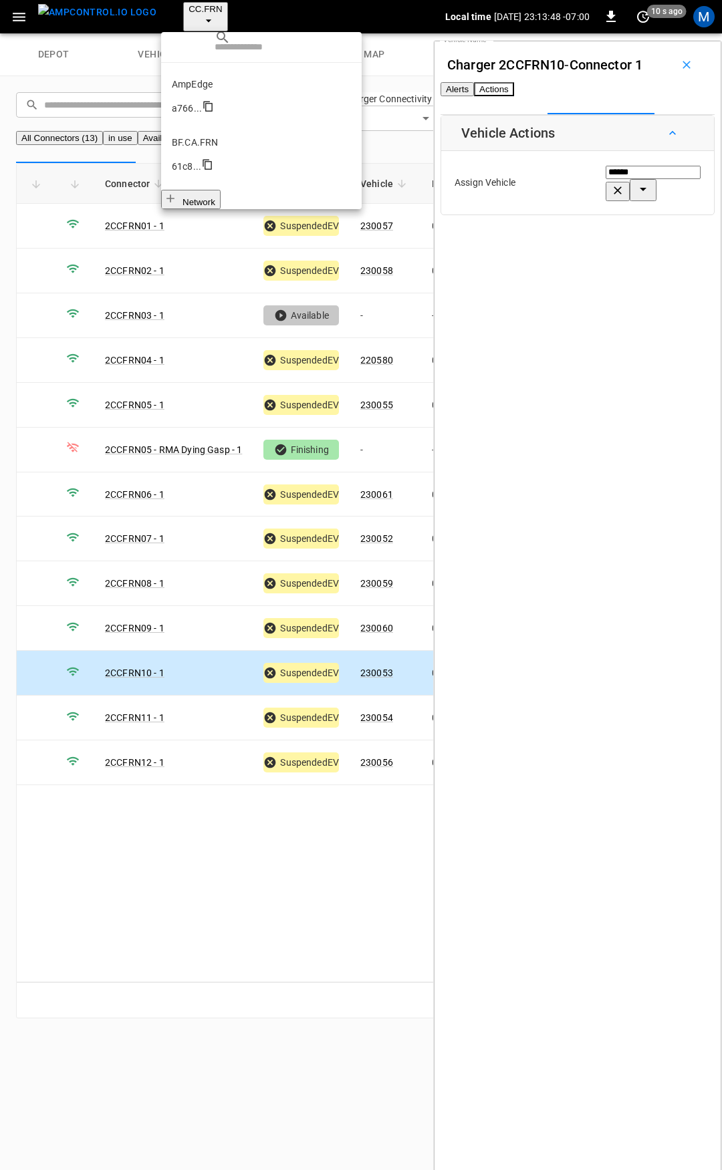
scroll to position [275, 0]
click at [218, 500] on p "CC.LIV" at bounding box center [261, 506] width 179 height 13
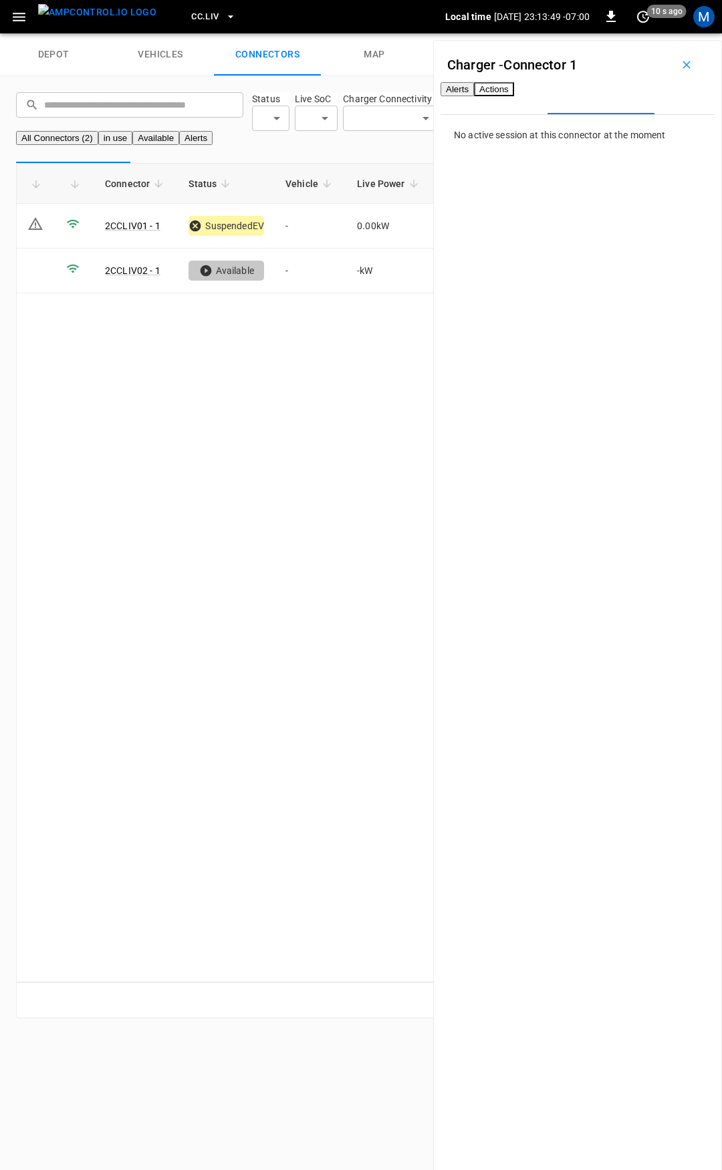
click at [191, 12] on span "CC.LIV" at bounding box center [204, 16] width 27 height 15
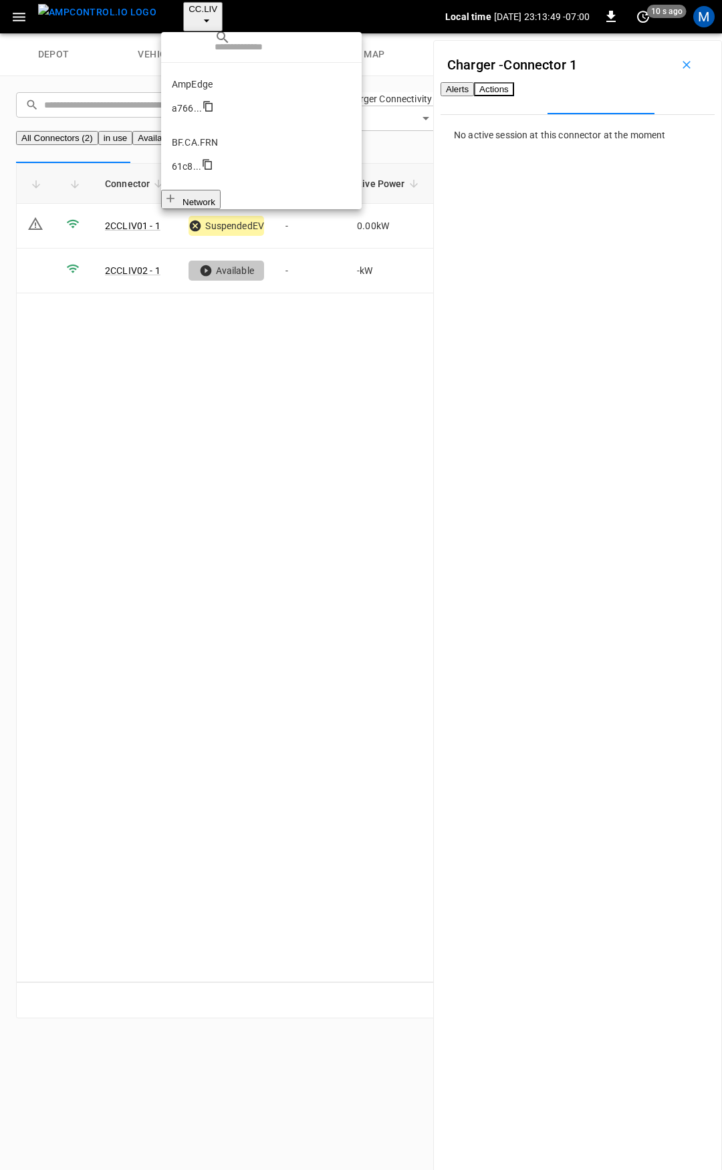
scroll to position [301, 0]
click at [234, 254] on div at bounding box center [361, 585] width 722 height 1170
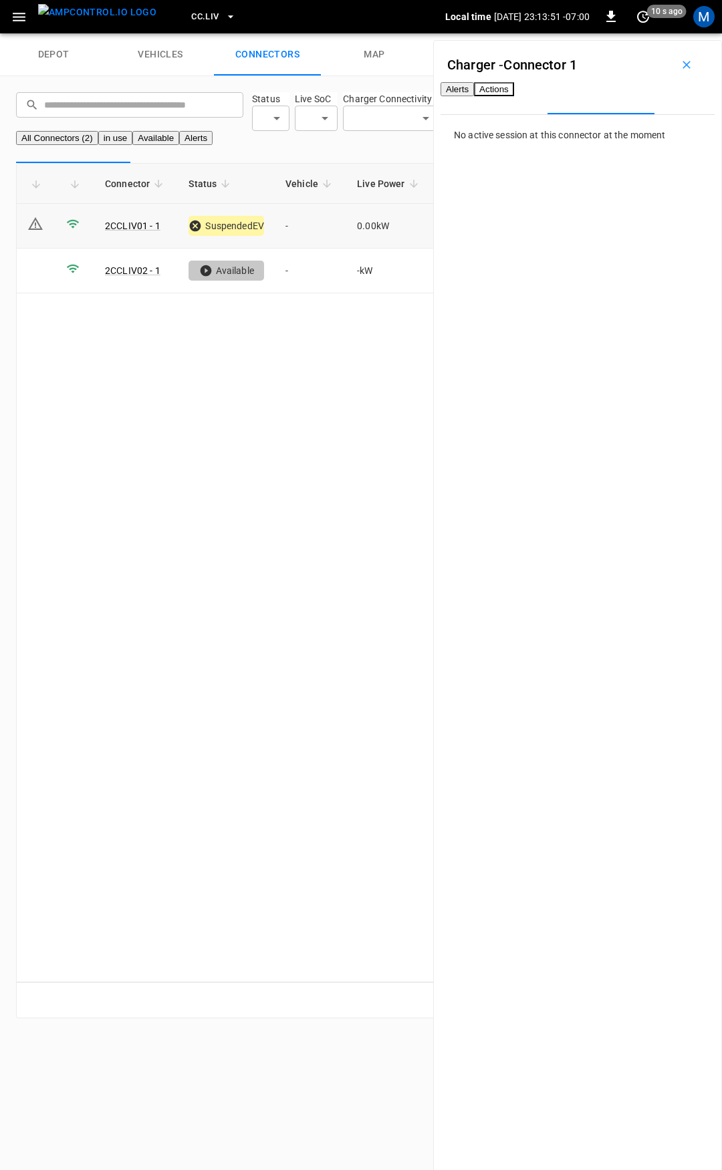
click at [716, 9] on div "1" at bounding box center [722, 2] width 13 height 13
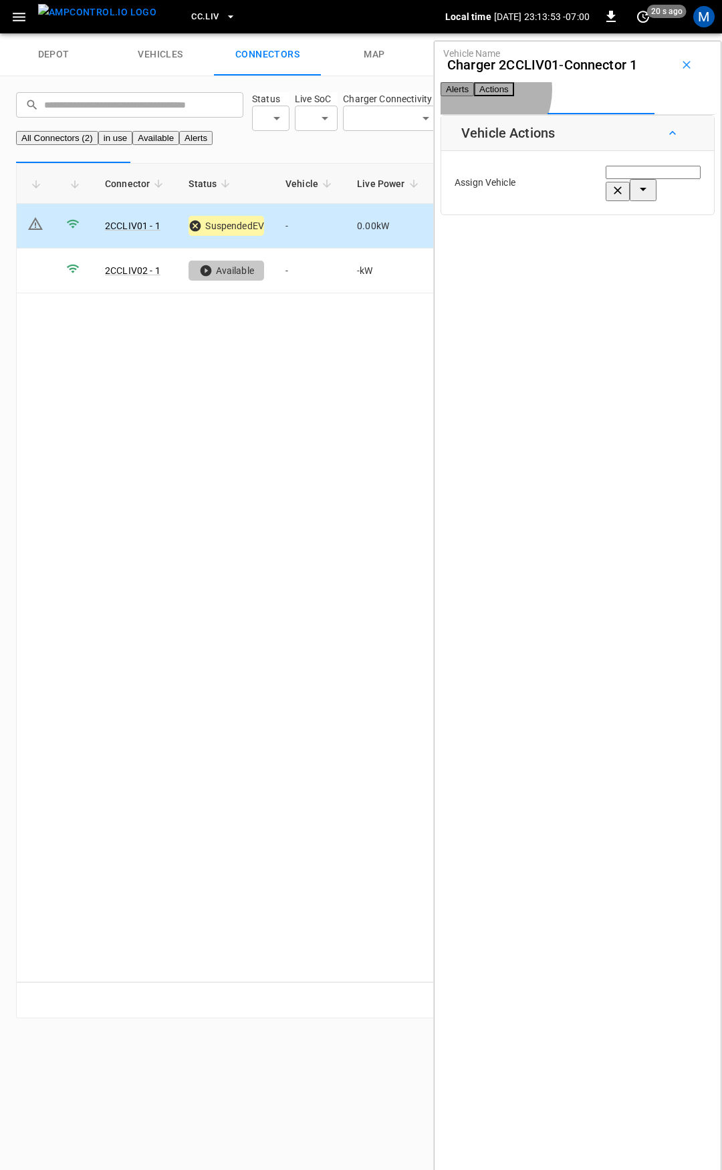
click at [471, 90] on button "Alerts" at bounding box center [456, 89] width 33 height 14
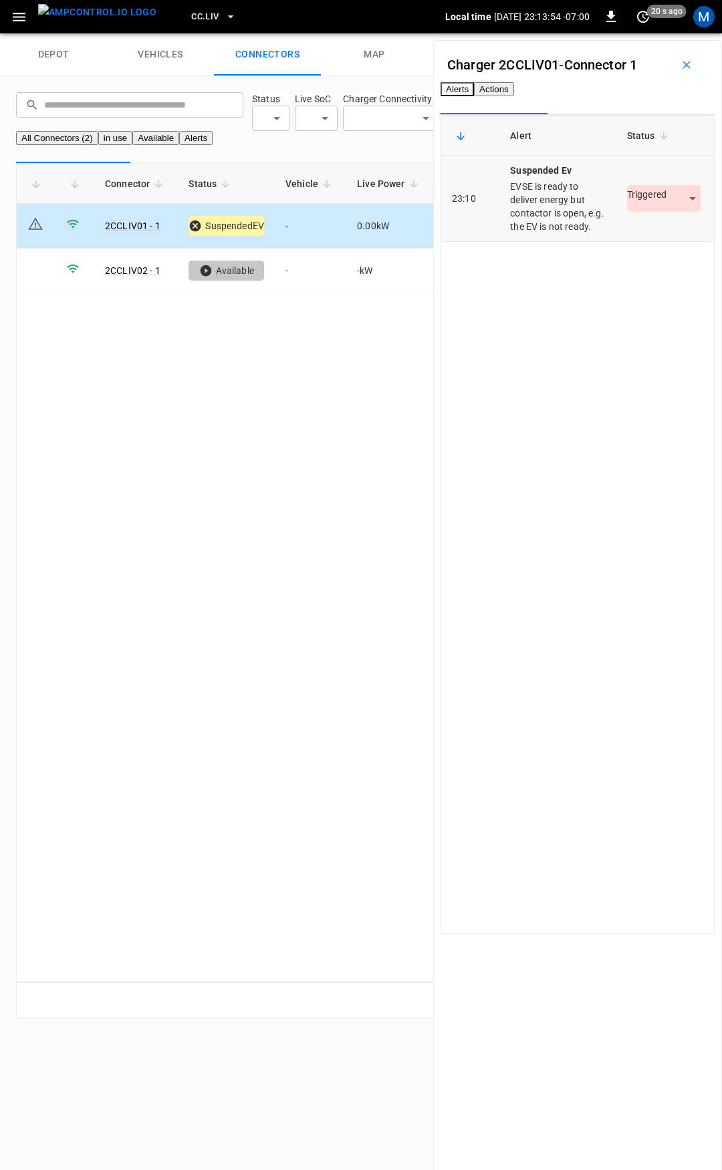
click at [633, 242] on td "Triggered *********" at bounding box center [665, 199] width 98 height 86
click at [635, 245] on body "CC.LIV Local time 2025-09-12 23:13:54 -07:00 0 20 s ago M depot vehicles connec…" at bounding box center [361, 517] width 722 height 1034
click at [638, 273] on li "Resolved" at bounding box center [637, 273] width 84 height 22
click at [191, 9] on span "CC.LIV" at bounding box center [204, 16] width 27 height 15
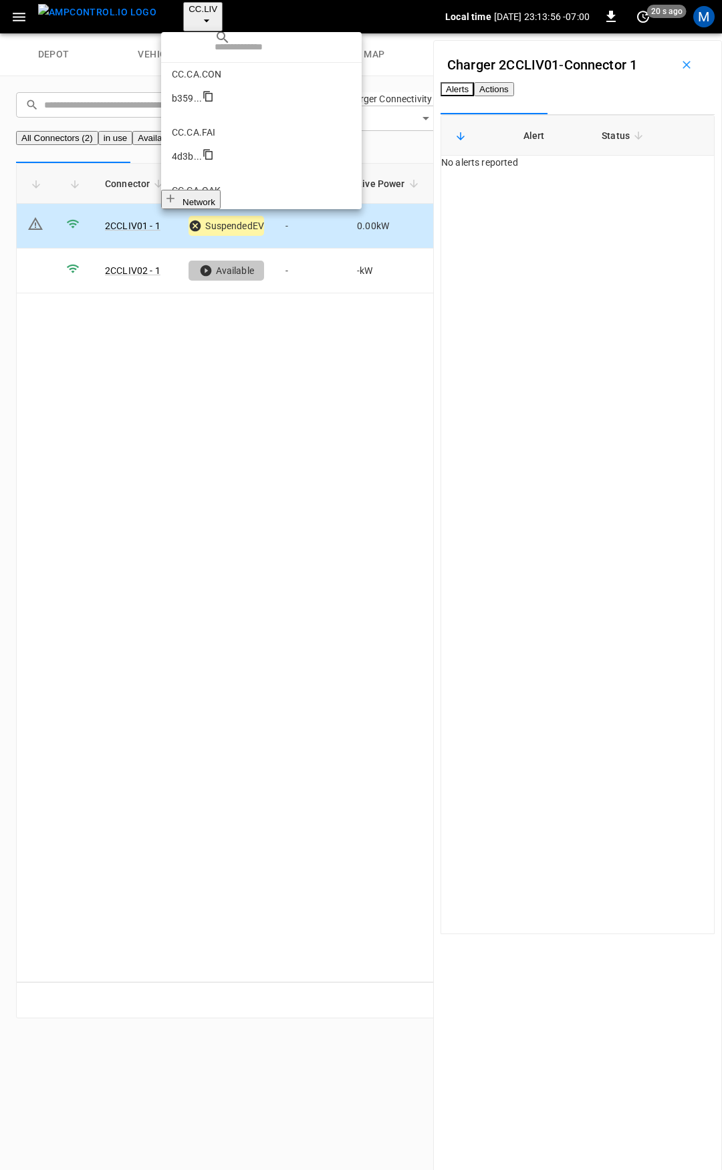
click at [235, 533] on p "CC.MOD" at bounding box center [261, 539] width 179 height 13
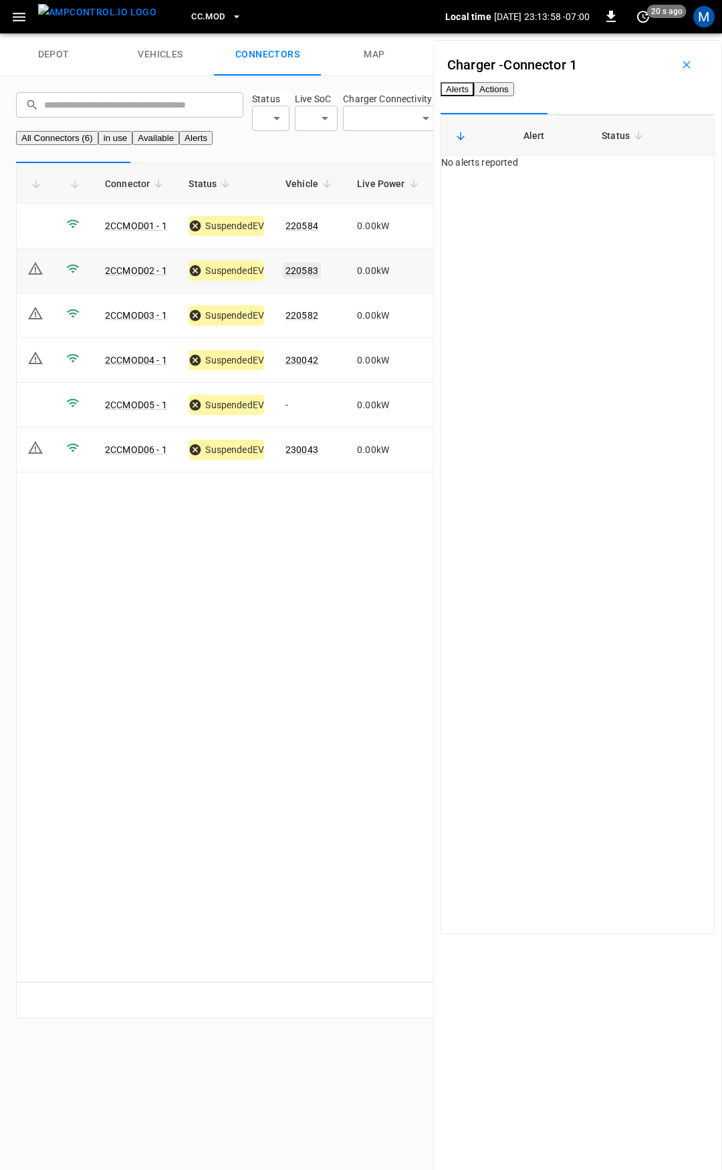
click at [311, 279] on link "220583" at bounding box center [302, 271] width 38 height 16
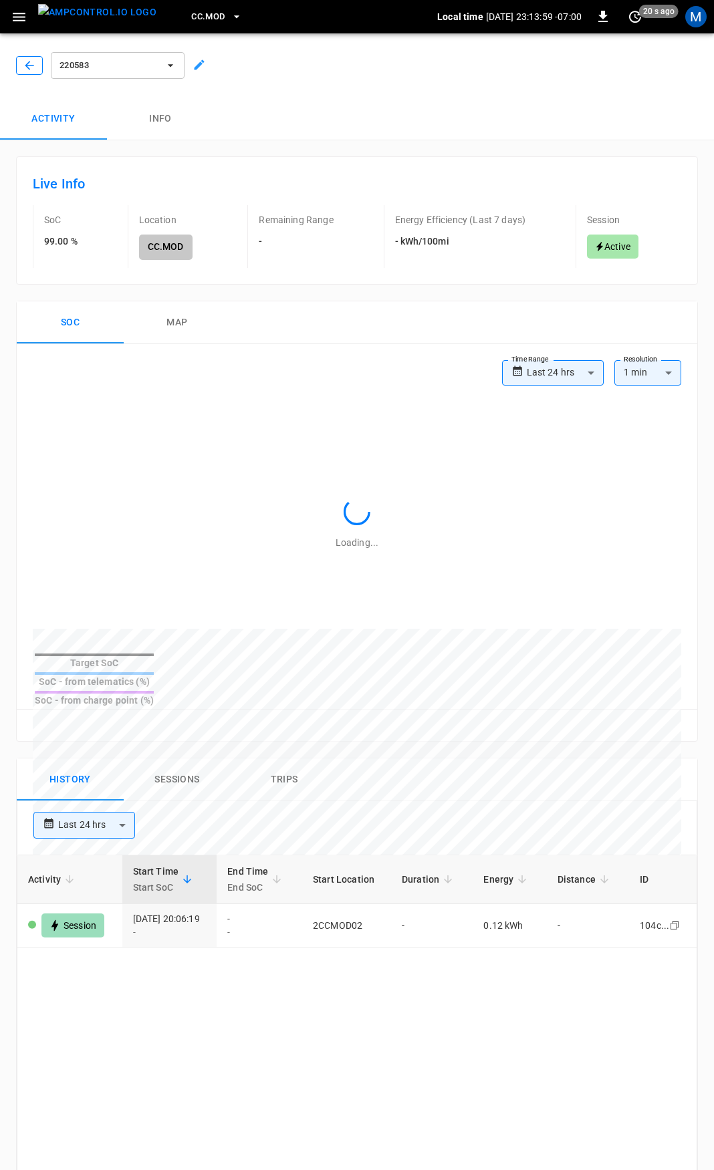
click at [32, 67] on icon "button" at bounding box center [29, 65] width 13 height 13
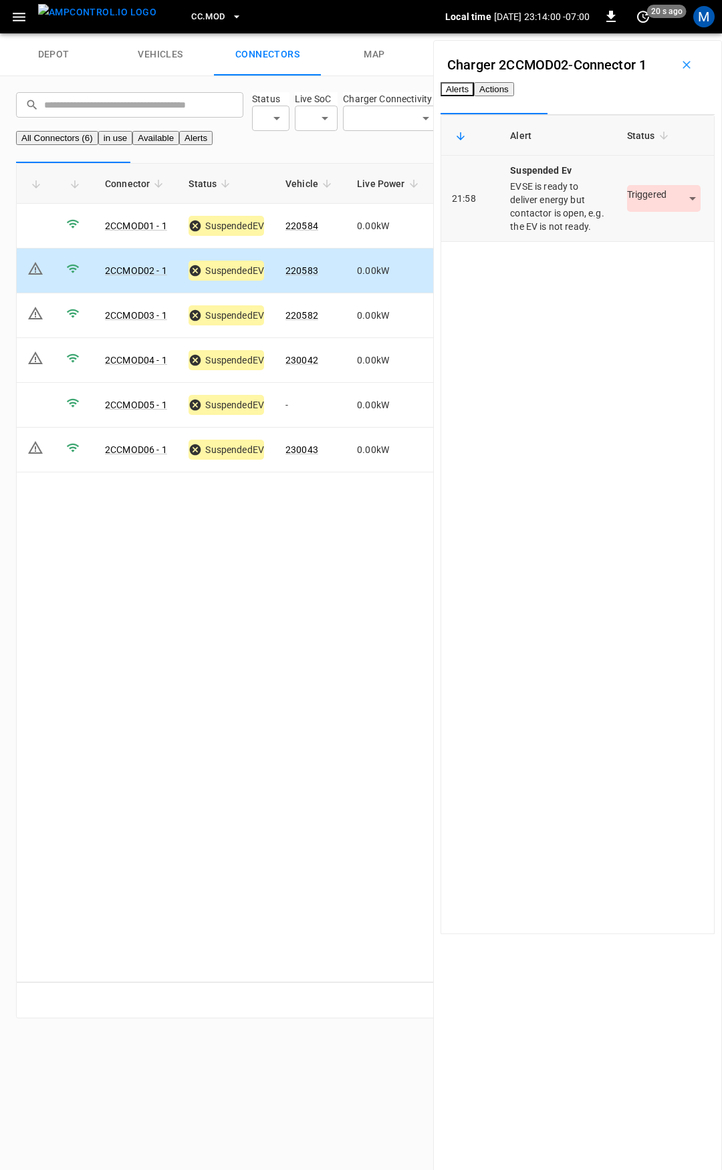
click at [641, 247] on body "CC.MOD Local time 2025-09-12 23:14:00 -07:00 0 20 s ago M depot vehicles connec…" at bounding box center [361, 517] width 722 height 1034
click at [641, 273] on li "Resolved" at bounding box center [637, 273] width 84 height 22
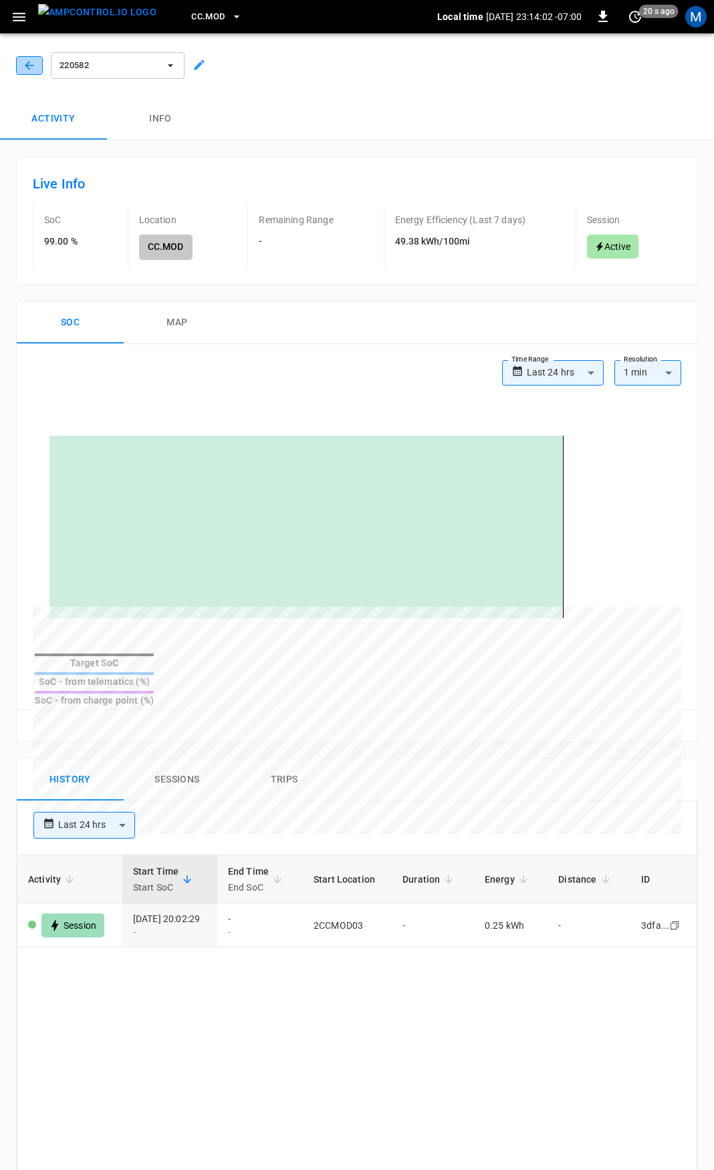
click at [33, 65] on icon "button" at bounding box center [29, 65] width 9 height 9
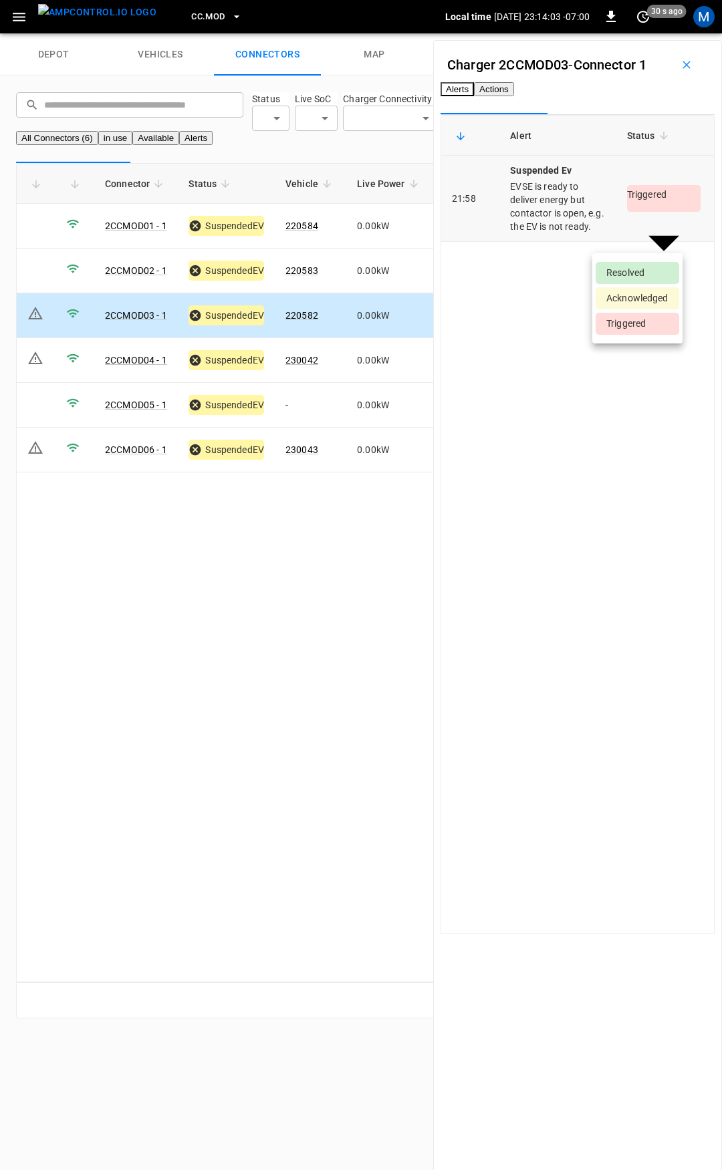
click at [608, 242] on body "CC.MOD Local time 2025-09-12 23:14:03 -07:00 0 30 s ago M depot vehicles connec…" at bounding box center [361, 517] width 722 height 1034
click at [605, 274] on li "Resolved" at bounding box center [637, 273] width 84 height 22
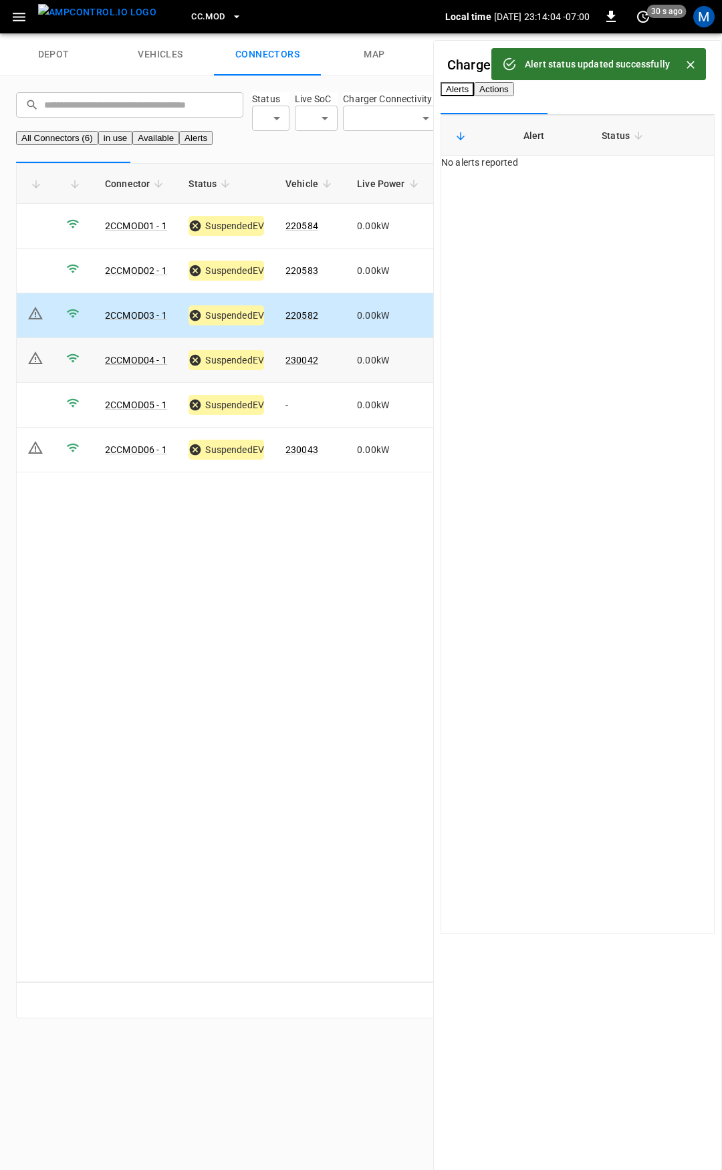
click at [307, 365] on link "230042" at bounding box center [301, 360] width 33 height 11
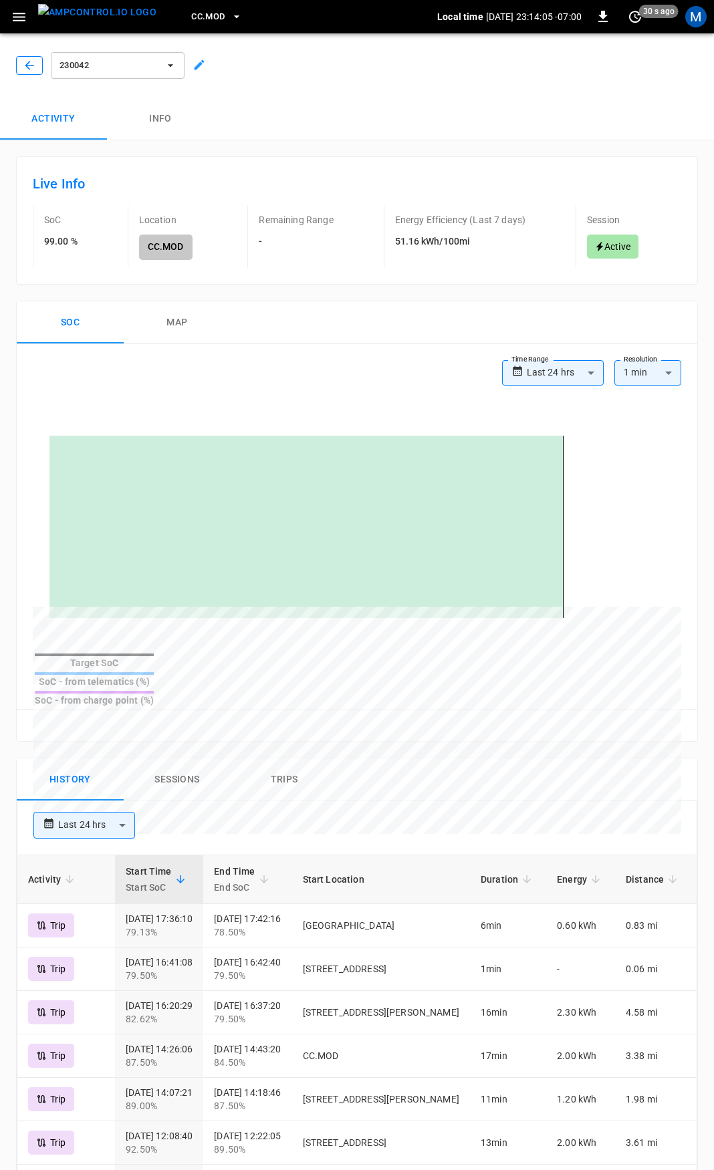
click at [33, 65] on icon "button" at bounding box center [29, 65] width 9 height 9
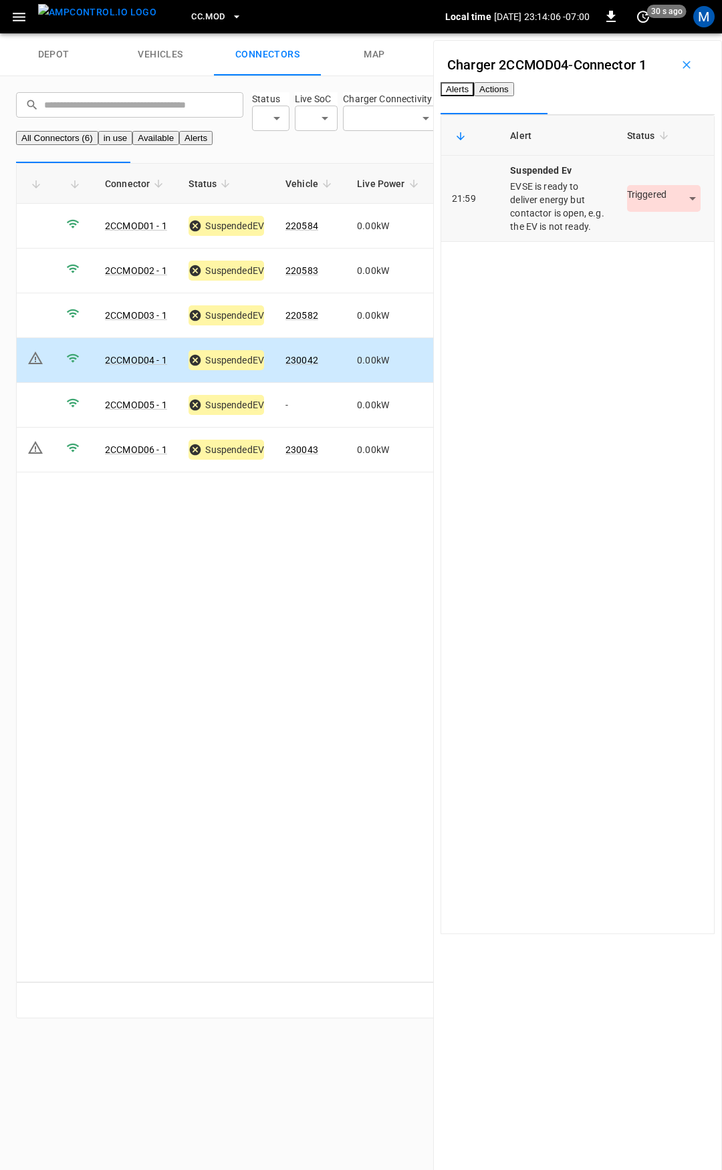
click at [678, 242] on td "Triggered *********" at bounding box center [665, 199] width 98 height 86
click at [647, 237] on body "CC.MOD Local time 2025-09-12 23:14:06 -07:00 0 30 s ago M depot vehicles connec…" at bounding box center [361, 517] width 722 height 1034
click at [636, 277] on li "Resolved" at bounding box center [637, 273] width 84 height 22
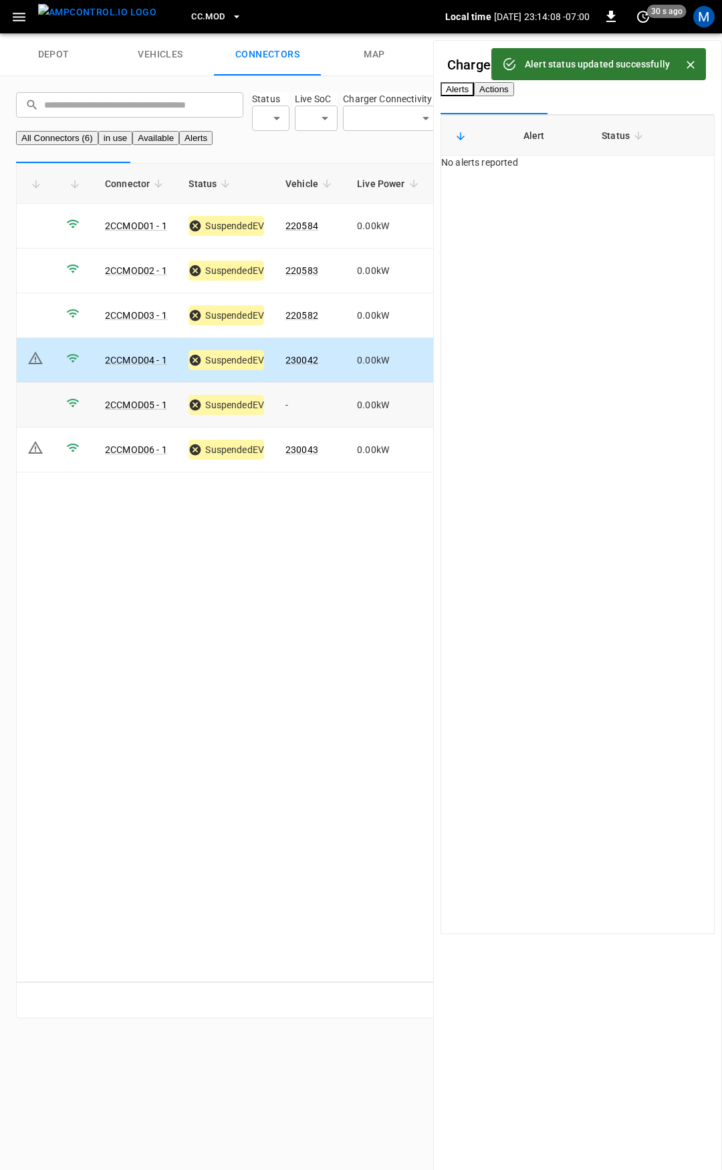
click at [303, 428] on td "-" at bounding box center [310, 405] width 71 height 45
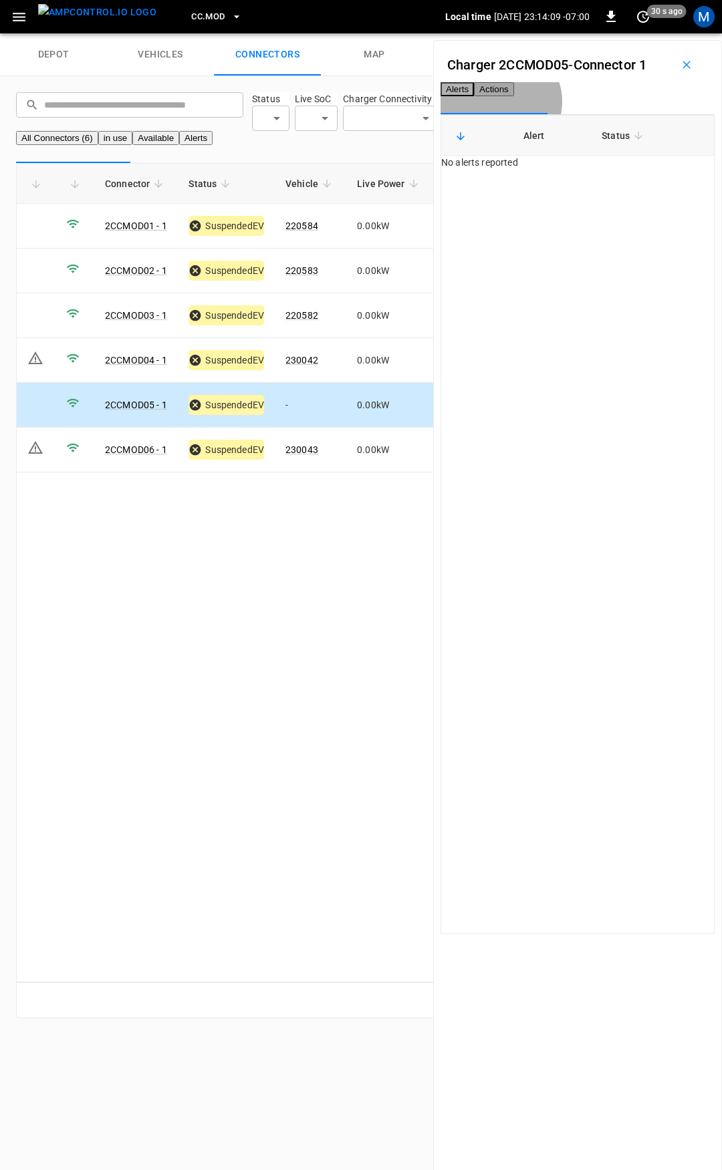
click at [514, 96] on button "Actions" at bounding box center [494, 89] width 40 height 14
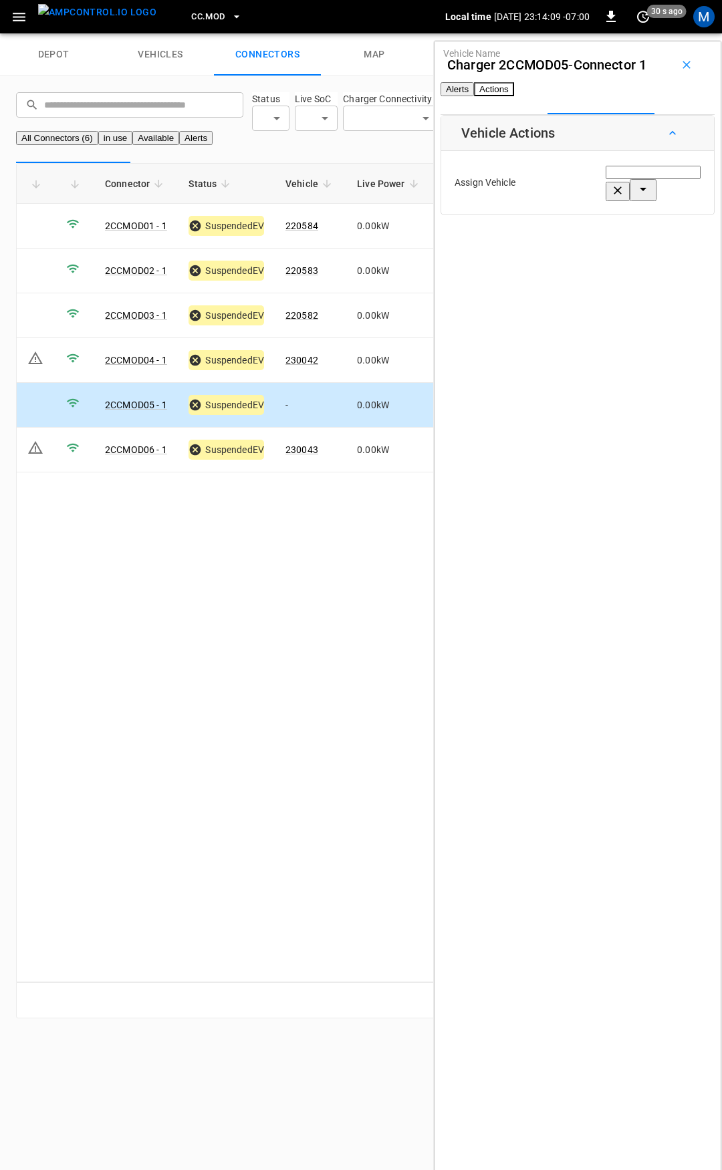
click at [605, 194] on div "Vehicle Name Vehicle Name" at bounding box center [652, 182] width 95 height 37
click at [500, 61] on label "Vehicle Name" at bounding box center [471, 54] width 57 height 14
click at [605, 179] on input "Vehicle Name" at bounding box center [652, 172] width 95 height 13
type input "***"
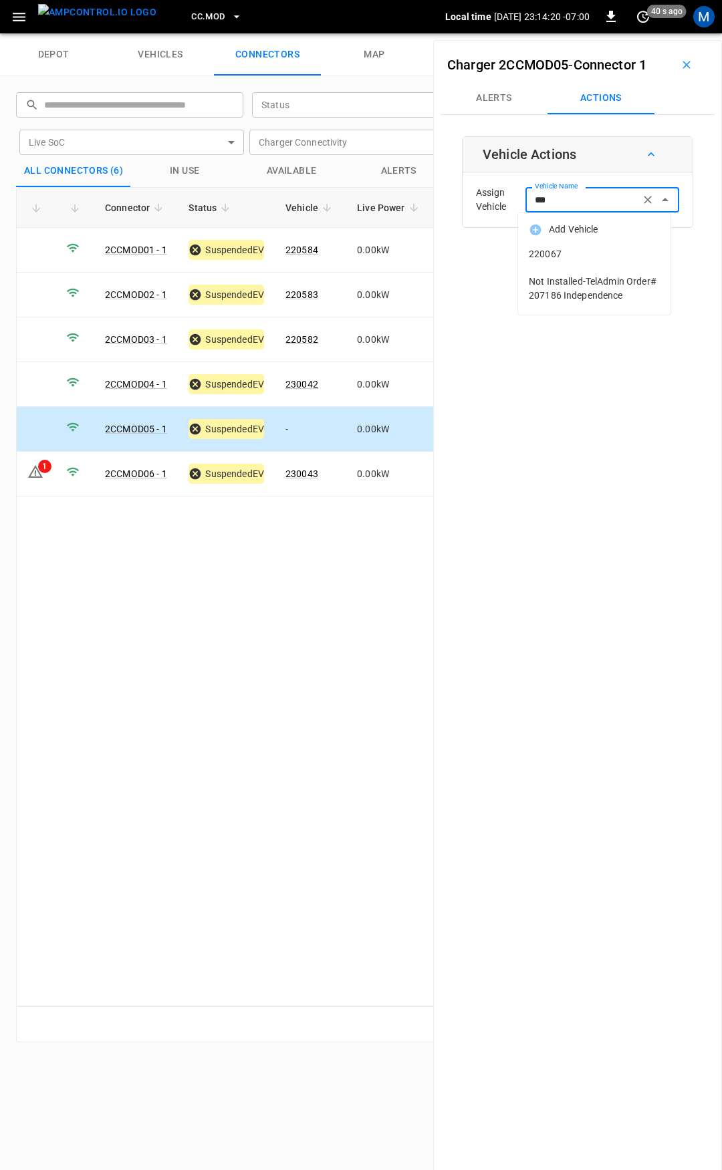
click at [559, 247] on span "220067" at bounding box center [594, 254] width 131 height 14
type input "******"
click at [637, 256] on button "Save" at bounding box center [657, 253] width 45 height 25
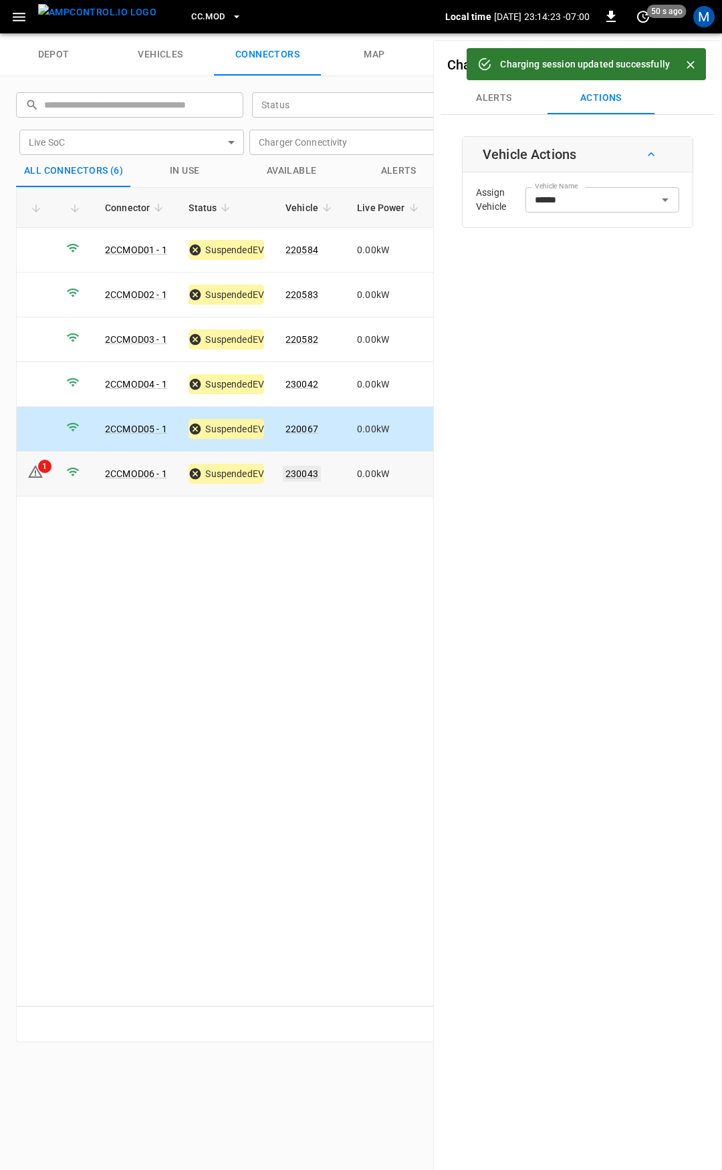
click at [297, 467] on link "230043" at bounding box center [302, 474] width 38 height 16
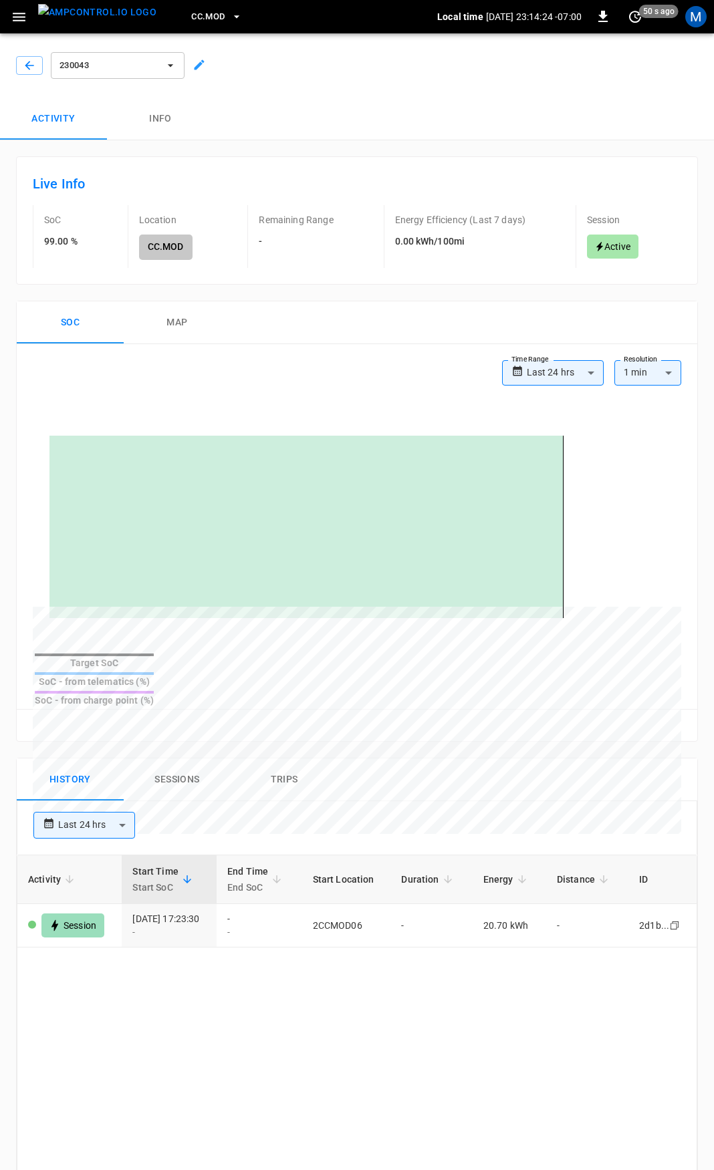
drag, startPoint x: 37, startPoint y: 53, endPoint x: 37, endPoint y: 72, distance: 19.4
click at [37, 54] on div at bounding box center [27, 63] width 32 height 24
click at [38, 72] on button "button" at bounding box center [29, 65] width 27 height 19
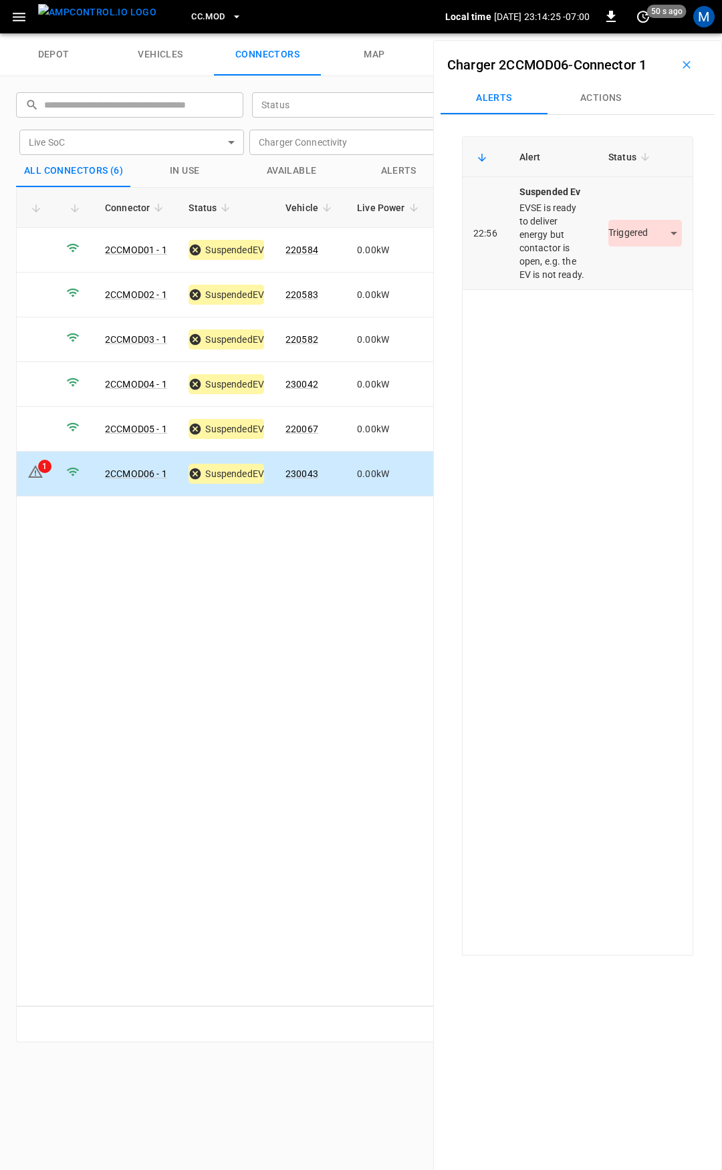
click at [624, 33] on body "CC.MOD Local time [DATE] 23:14:25 -07:00 0 50 s ago M depot vehicles connectors…" at bounding box center [361, 16] width 722 height 33
click at [633, 275] on li "Resolved" at bounding box center [637, 273] width 84 height 22
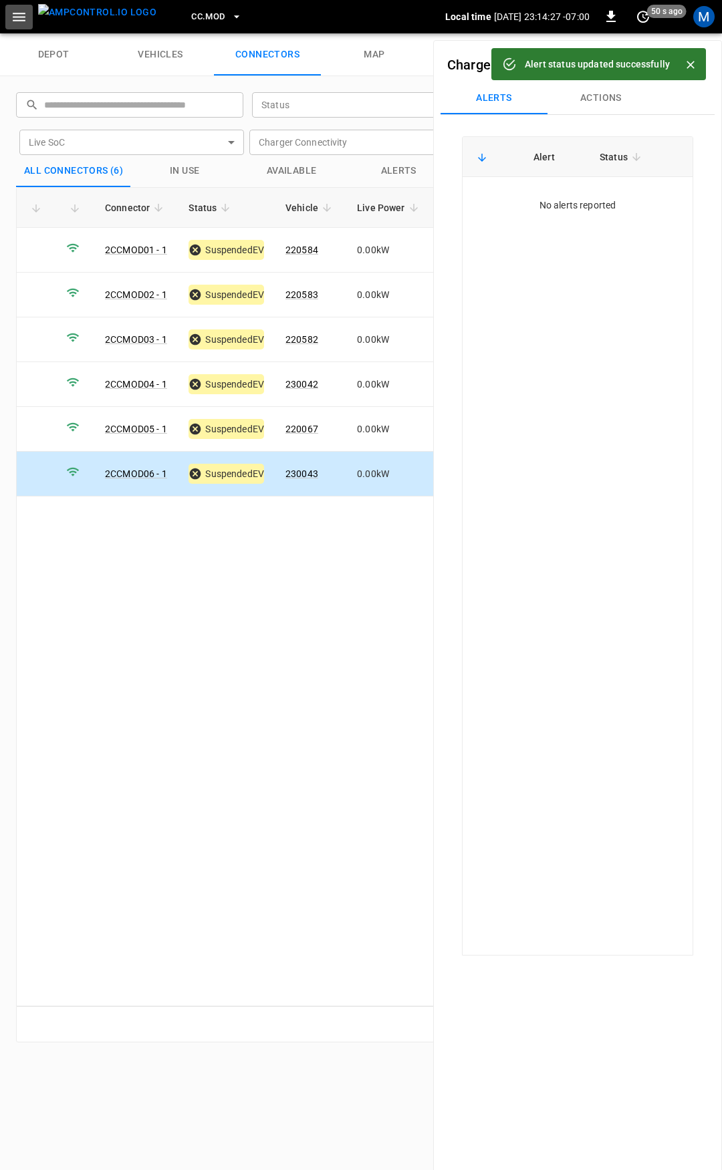
click at [15, 13] on icon "button" at bounding box center [19, 17] width 13 height 9
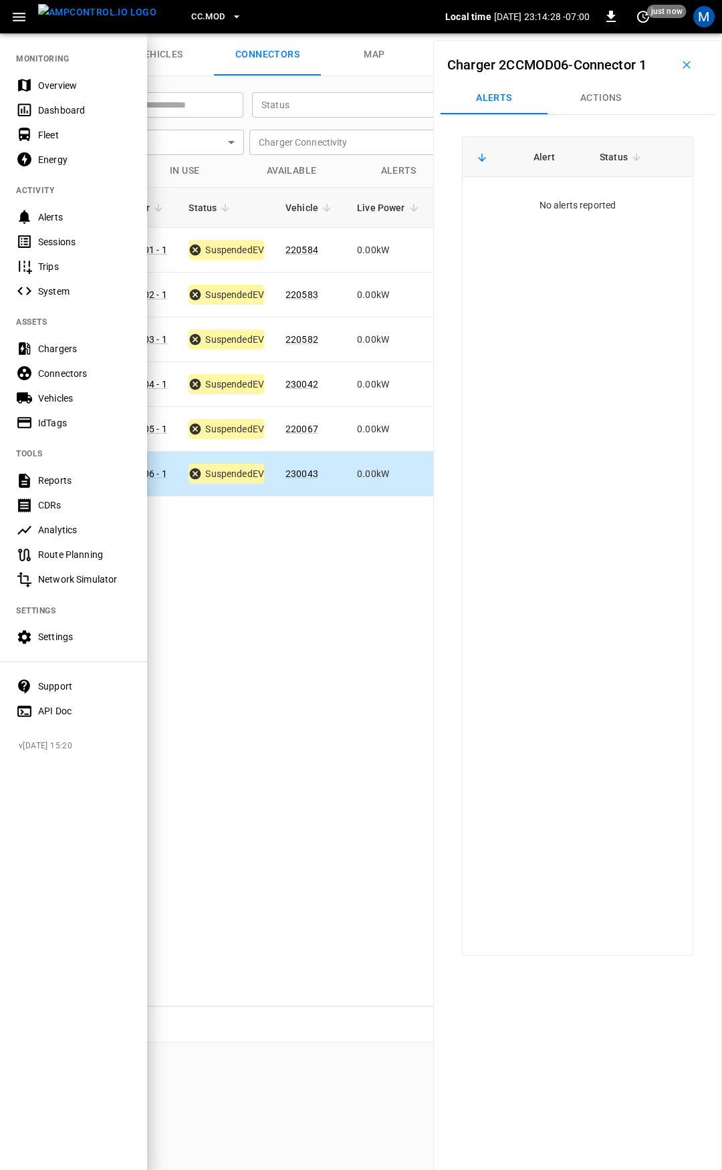
click at [205, 13] on button "CC.MOD" at bounding box center [216, 17] width 61 height 26
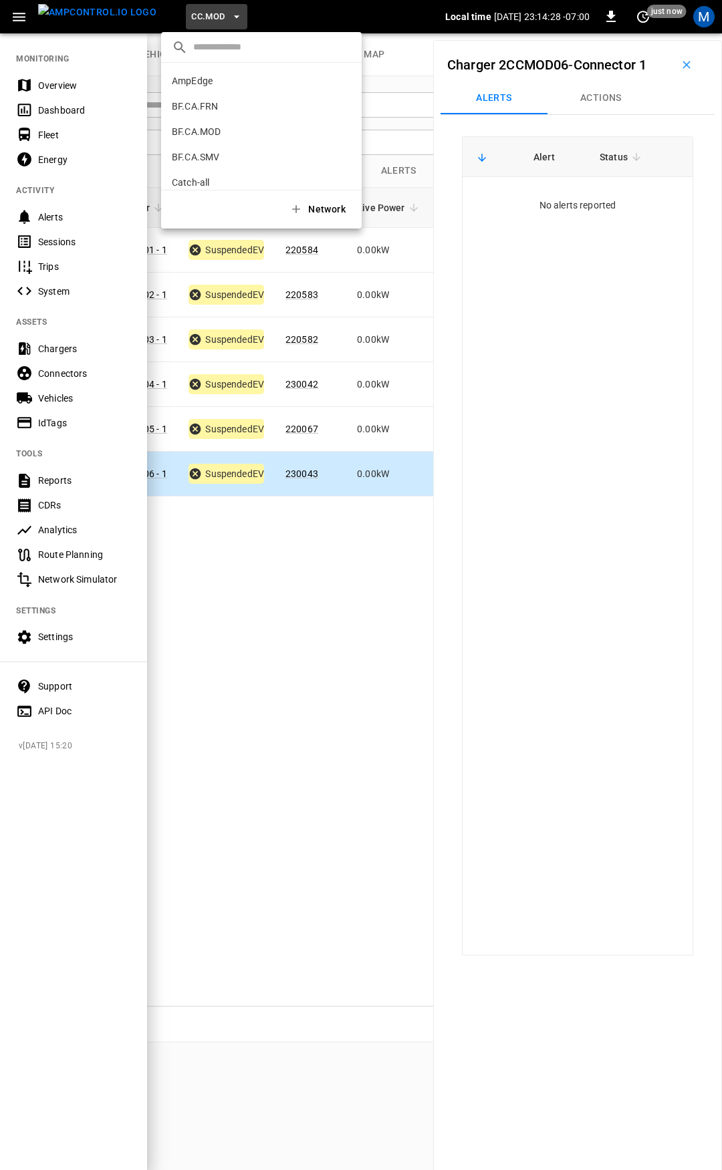
scroll to position [326, 0]
click at [226, 114] on p "CC.SAC" at bounding box center [237, 110] width 131 height 13
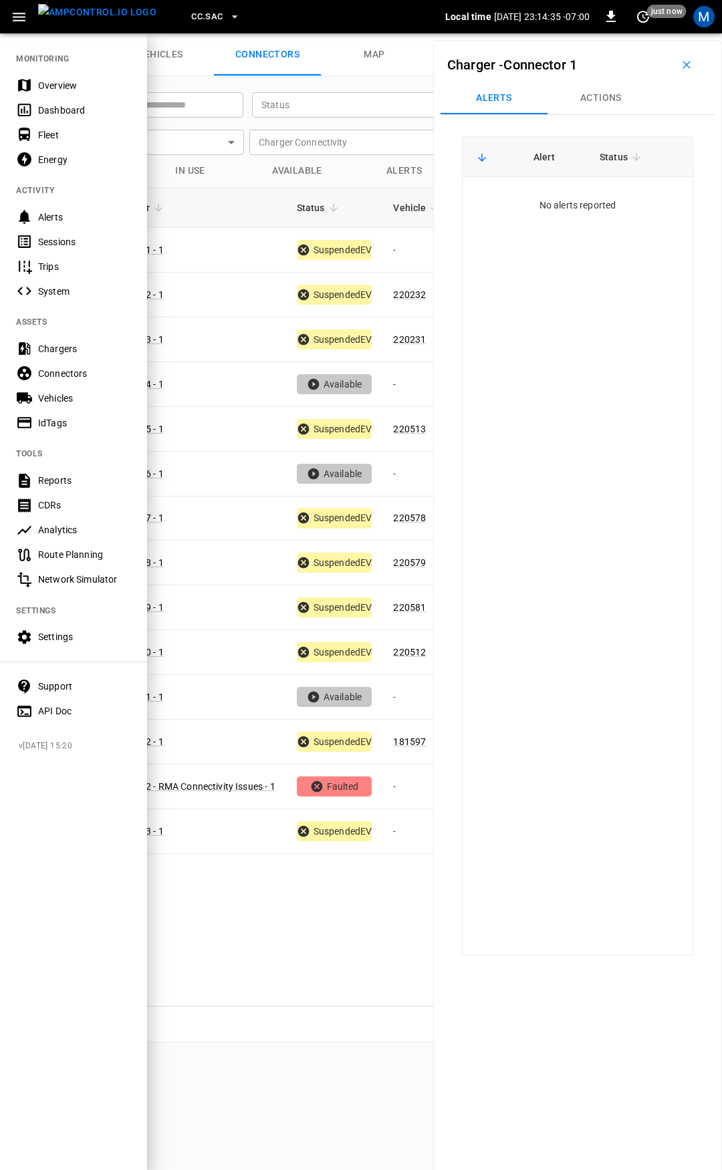
click at [416, 260] on div at bounding box center [361, 585] width 722 height 1170
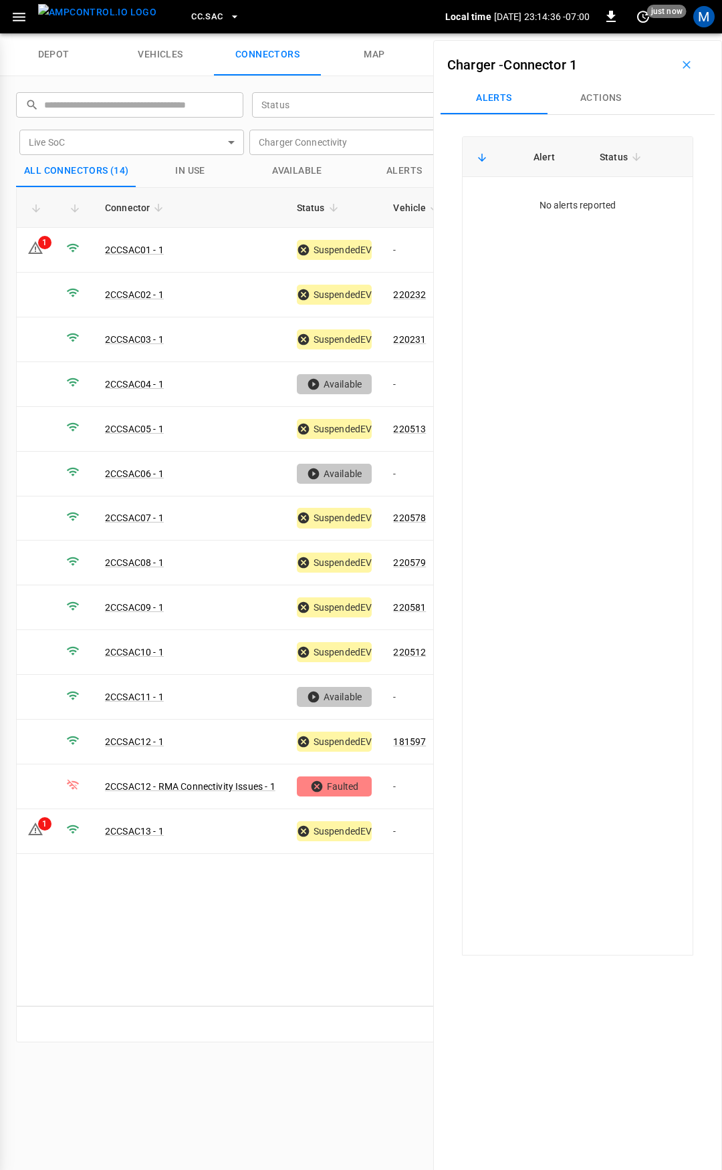
click at [408, 251] on div at bounding box center [361, 585] width 722 height 1170
click at [406, 251] on td "-" at bounding box center [417, 250] width 71 height 45
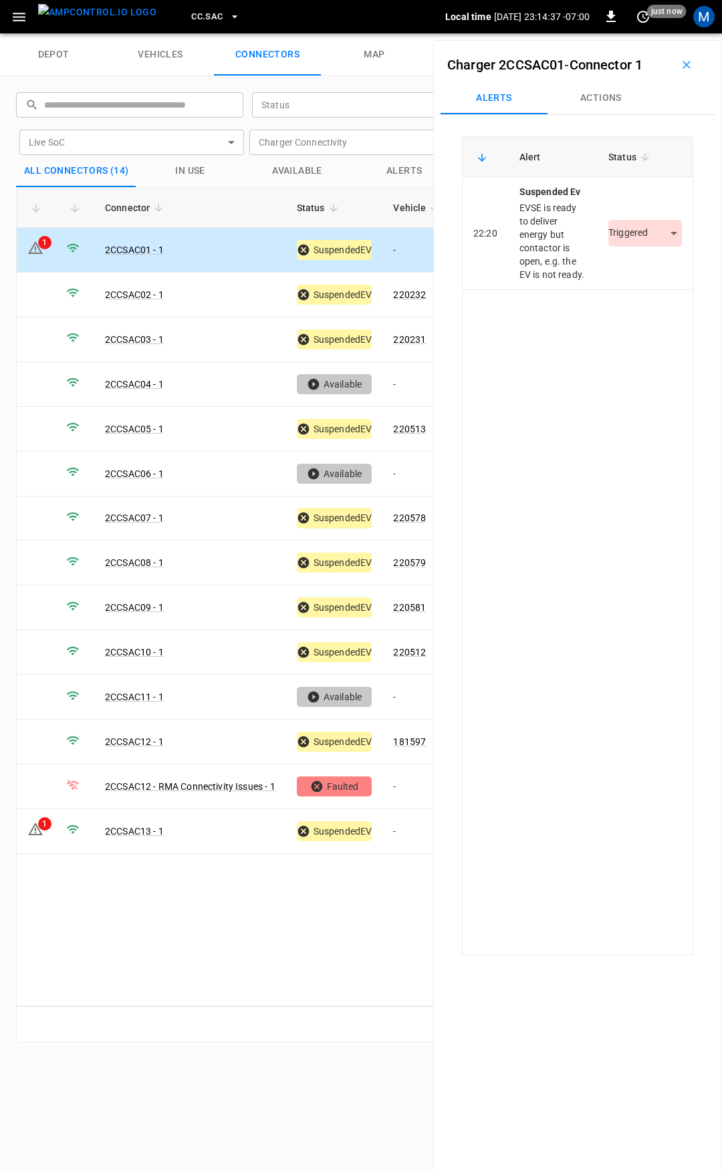
click at [591, 104] on button "Actions" at bounding box center [600, 98] width 107 height 32
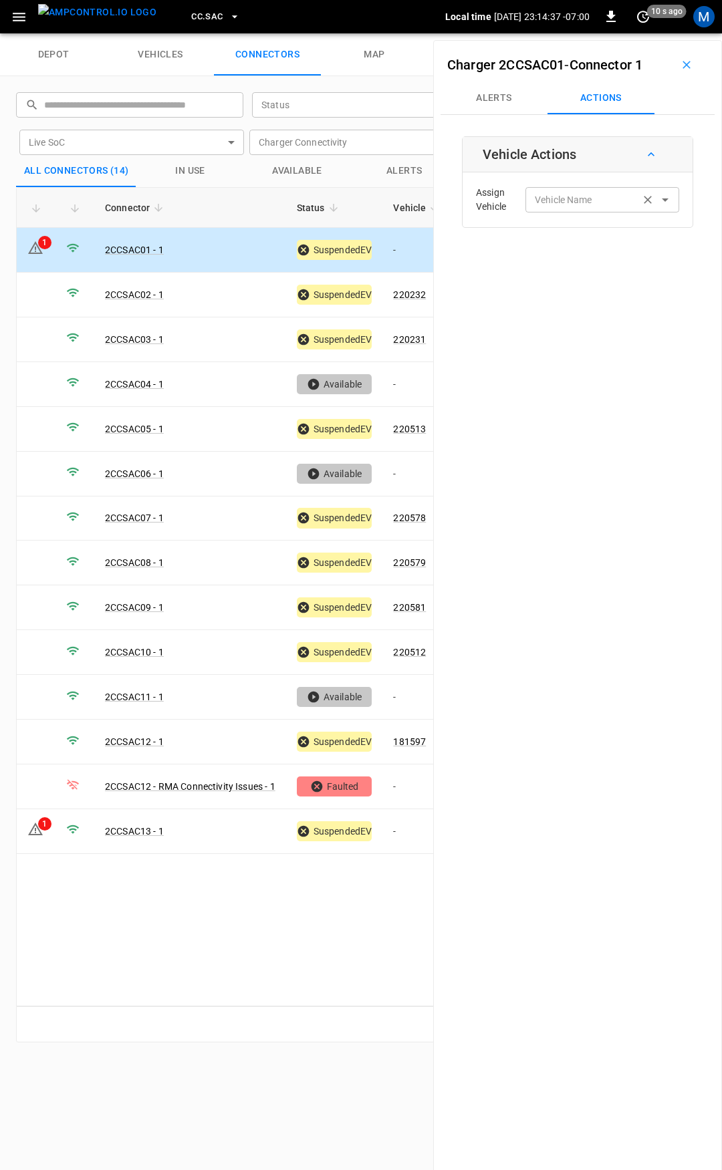
click at [594, 204] on input "Vehicle Name" at bounding box center [582, 199] width 106 height 17
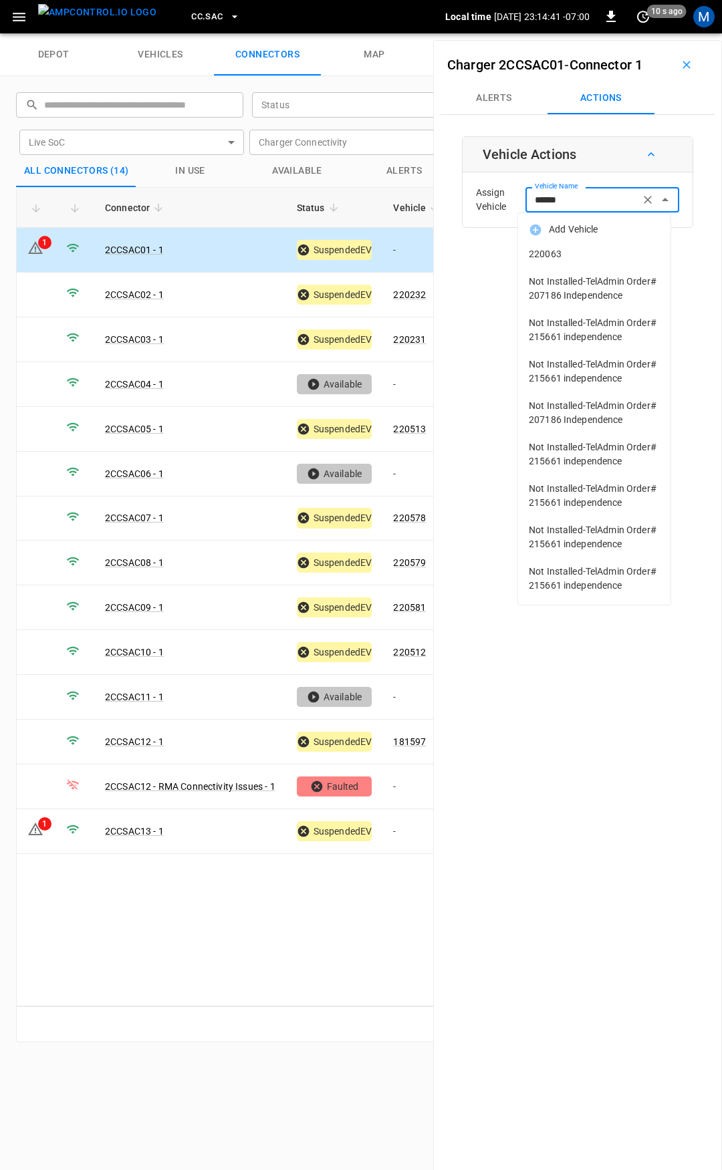
click at [597, 256] on span "220063" at bounding box center [594, 254] width 131 height 14
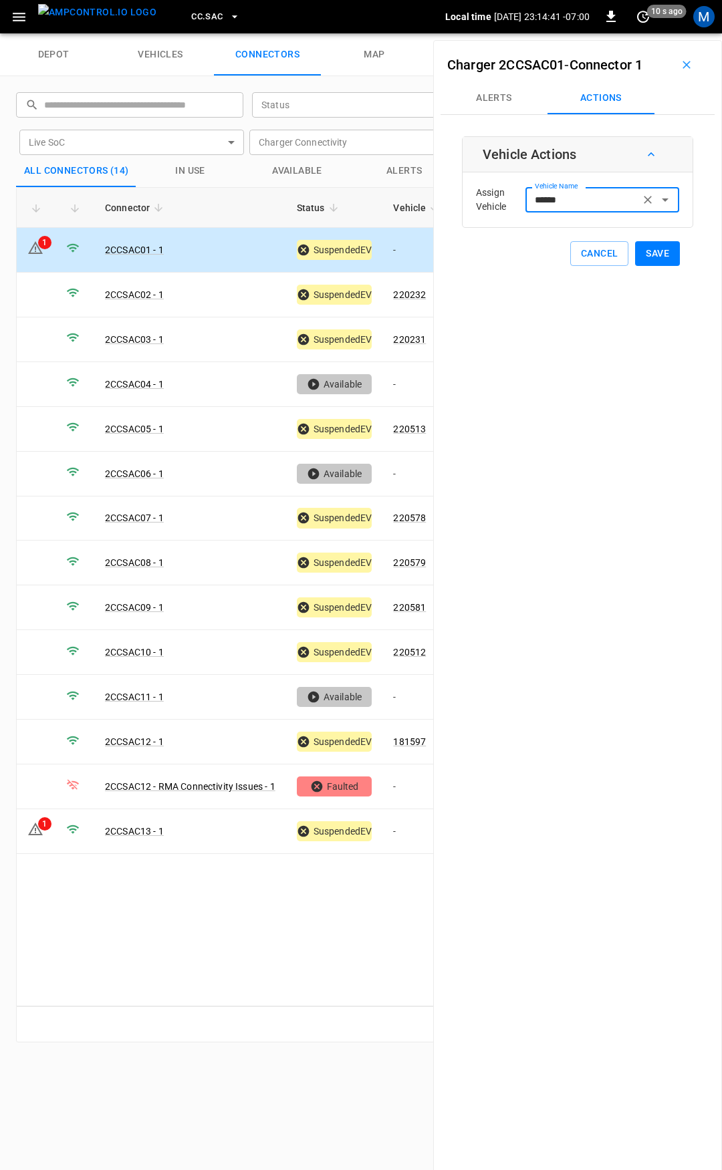
type input "******"
click at [645, 258] on button "Save" at bounding box center [657, 253] width 45 height 25
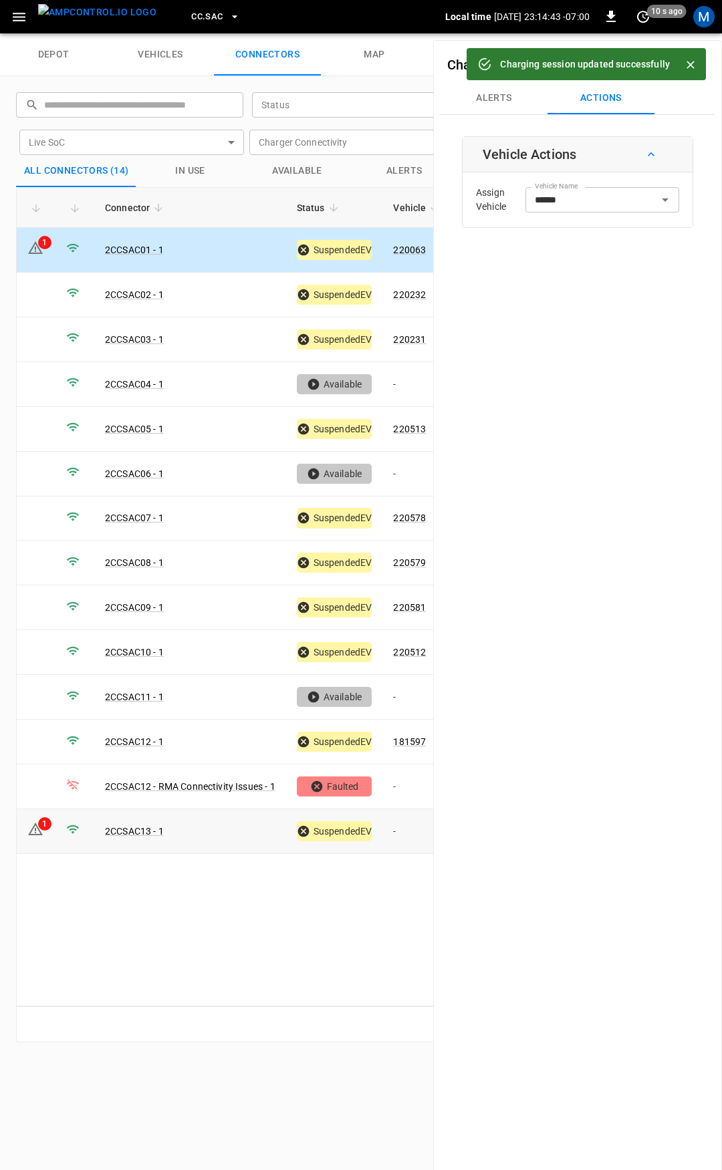
click at [410, 838] on td "-" at bounding box center [417, 831] width 71 height 45
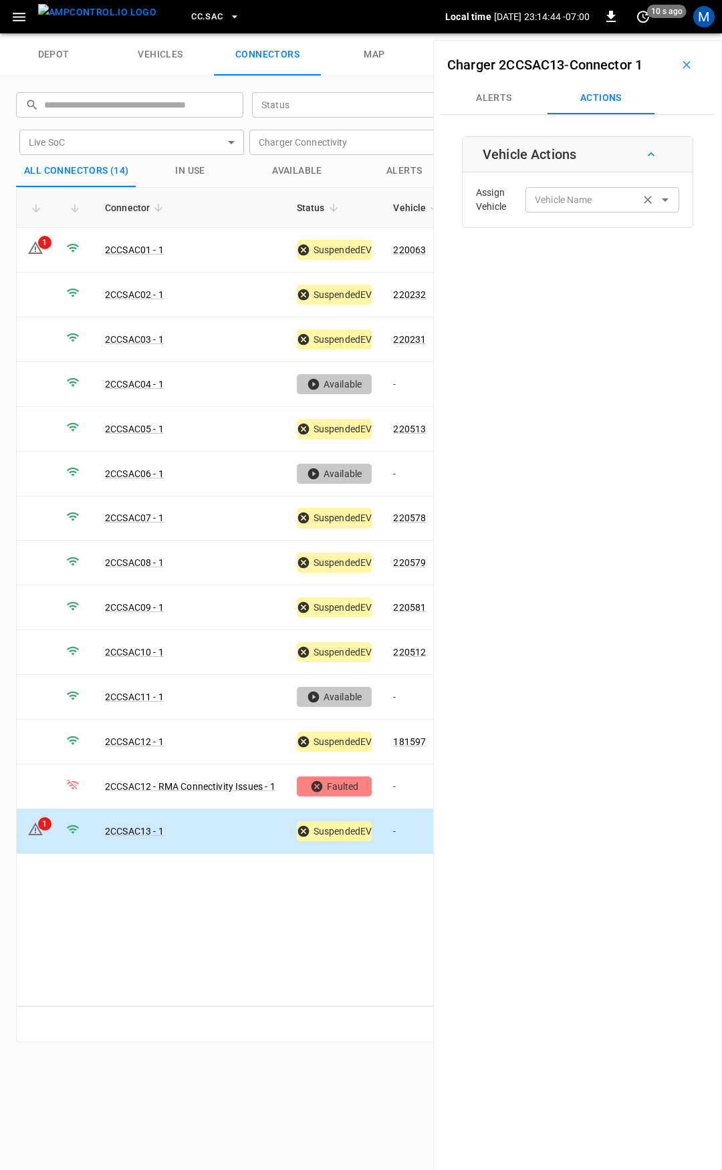
click at [578, 209] on div "Vehicle Name" at bounding box center [602, 199] width 154 height 25
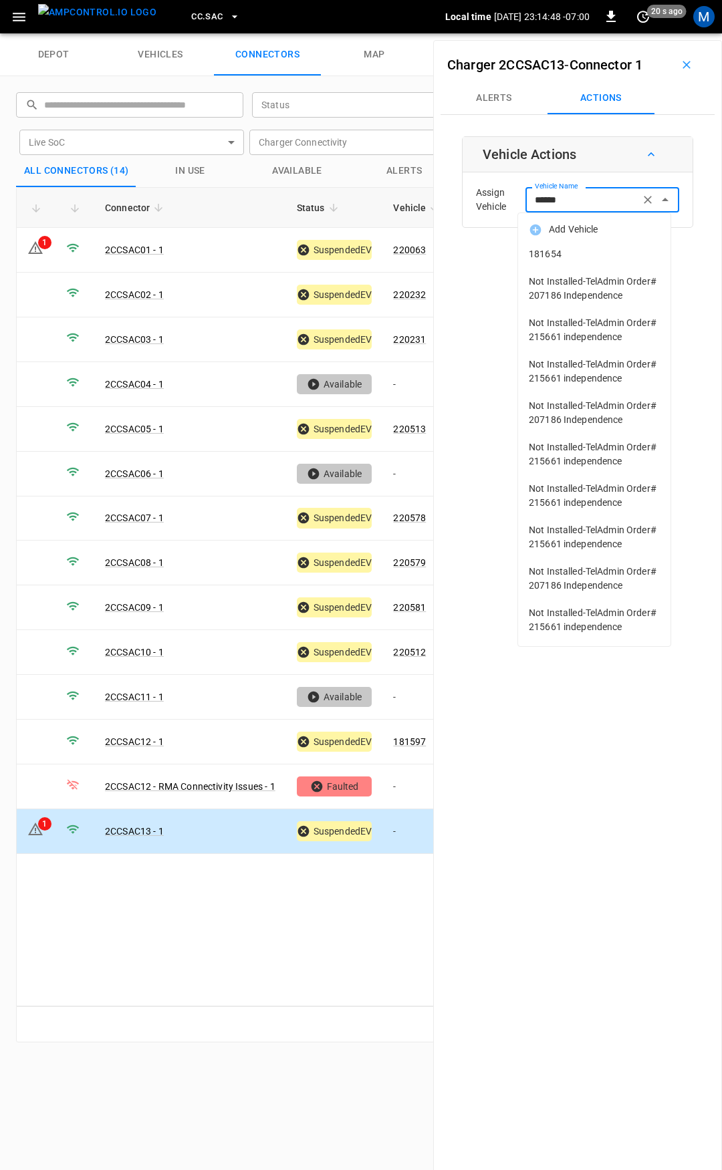
click at [577, 250] on span "181654" at bounding box center [594, 254] width 131 height 14
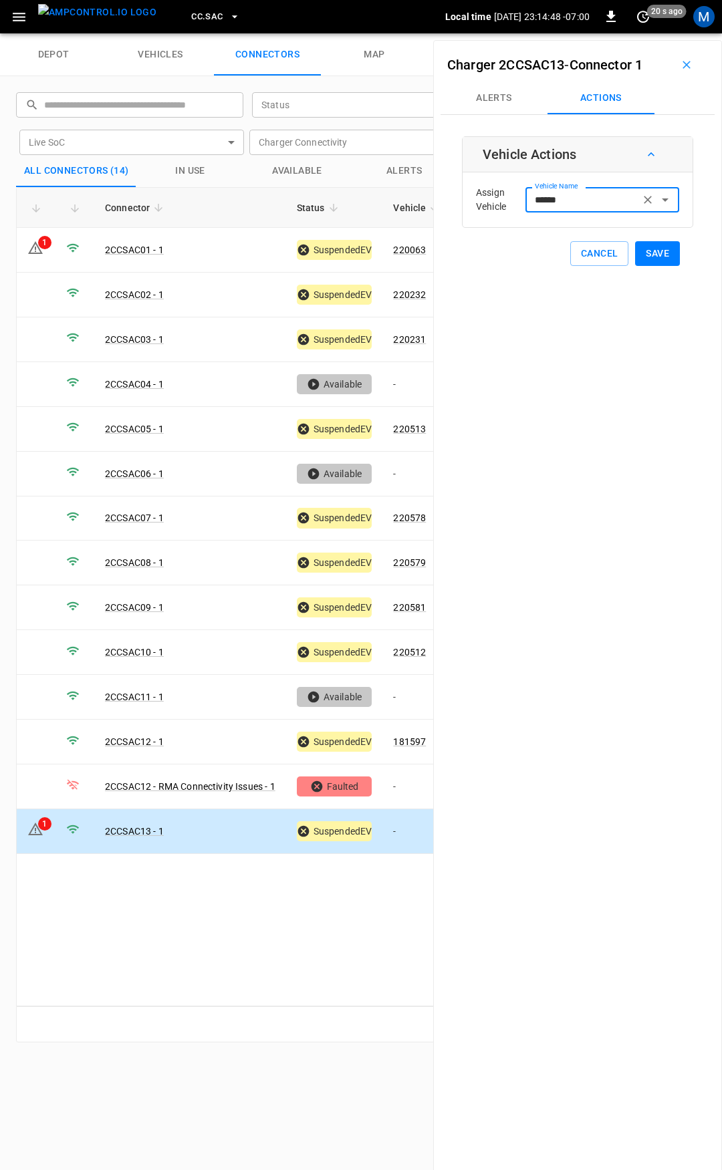
type input "******"
click at [644, 253] on button "Save" at bounding box center [657, 253] width 45 height 25
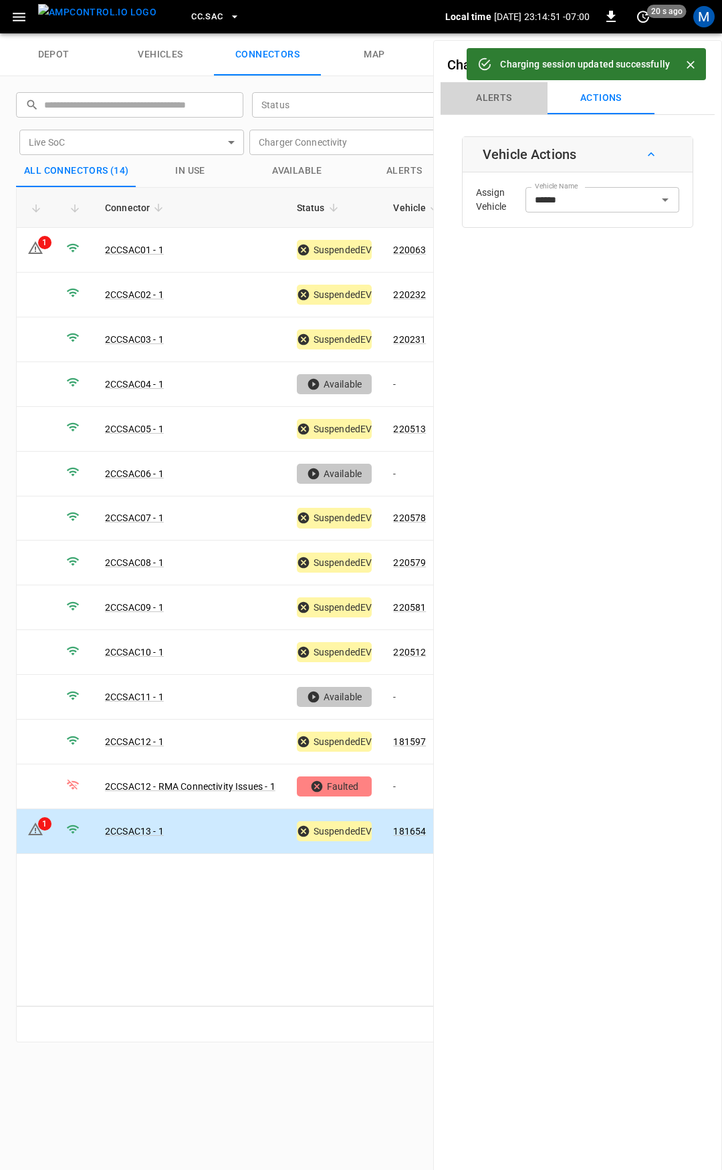
click at [498, 104] on button "Alerts" at bounding box center [493, 98] width 107 height 32
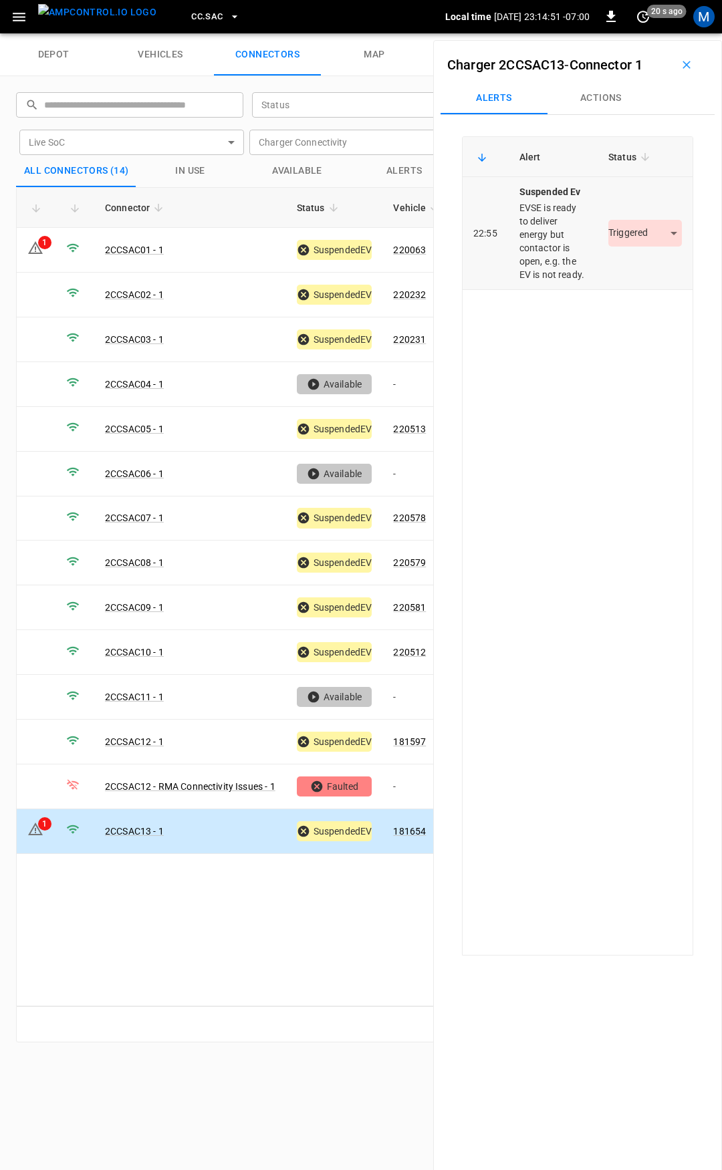
click at [642, 33] on body "CC.SAC Local time [DATE] 23:14:51 -07:00 0 20 s ago M depot vehicles connectors…" at bounding box center [361, 16] width 722 height 33
click at [642, 269] on li "Resolved" at bounding box center [637, 273] width 84 height 22
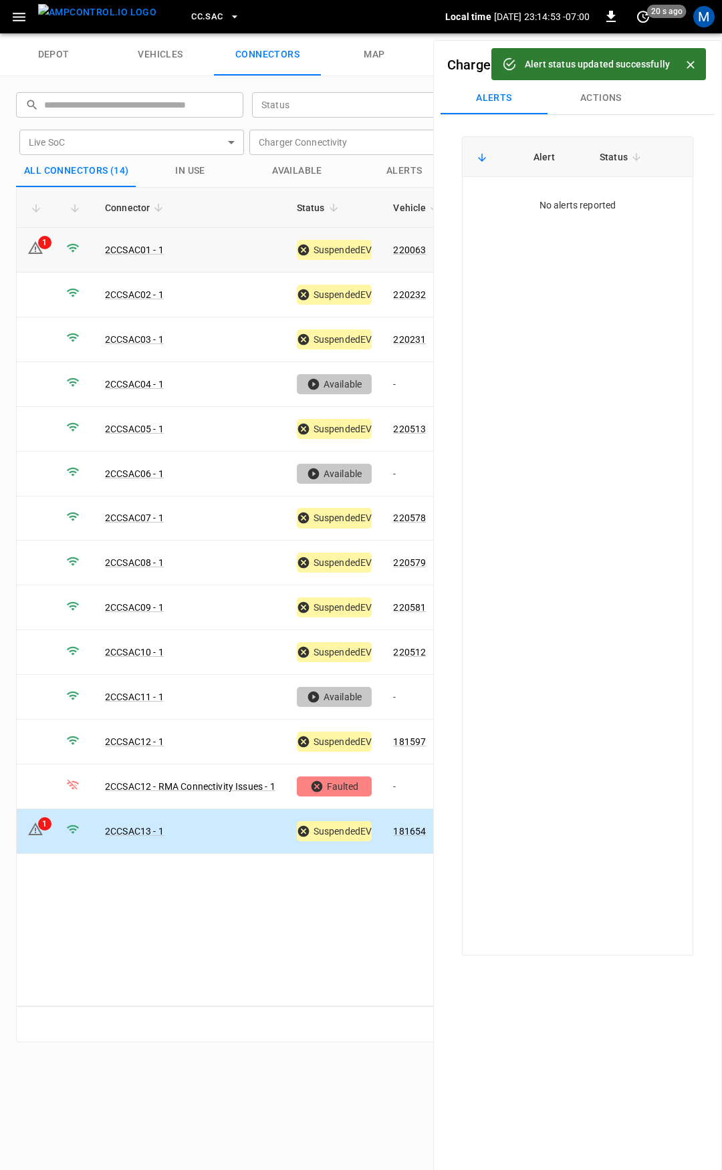
click at [37, 242] on icon at bounding box center [35, 248] width 16 height 16
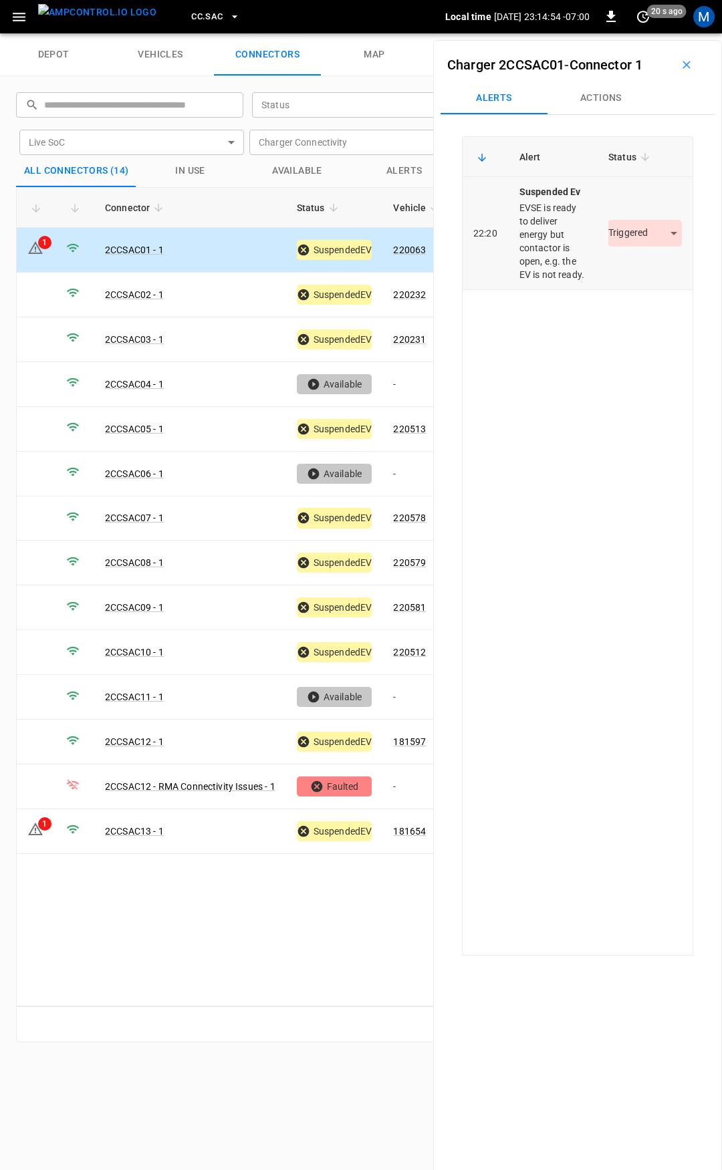
click at [647, 231] on td "Triggered *********" at bounding box center [644, 233] width 95 height 113
click at [645, 33] on body "CC.SAC Local time [DATE] 23:14:54 -07:00 0 20 s ago M depot vehicles connectors…" at bounding box center [361, 16] width 722 height 33
click at [639, 272] on li "Resolved" at bounding box center [637, 273] width 84 height 22
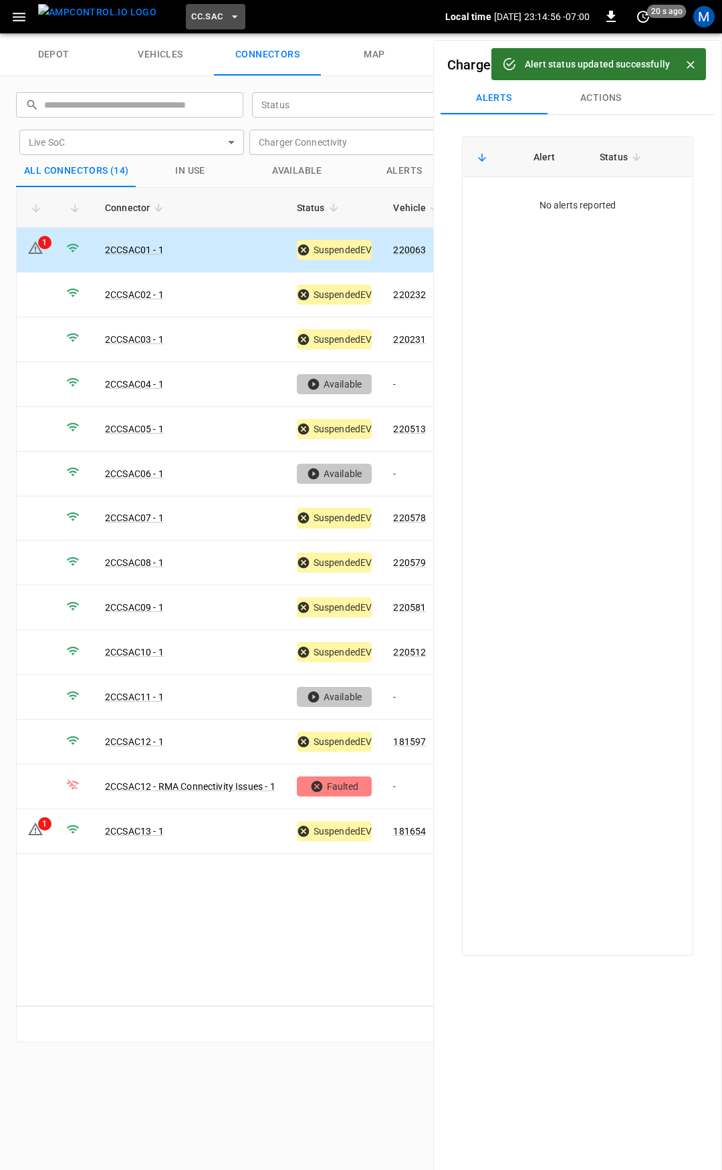
click at [191, 13] on span "CC.SAC" at bounding box center [206, 16] width 31 height 15
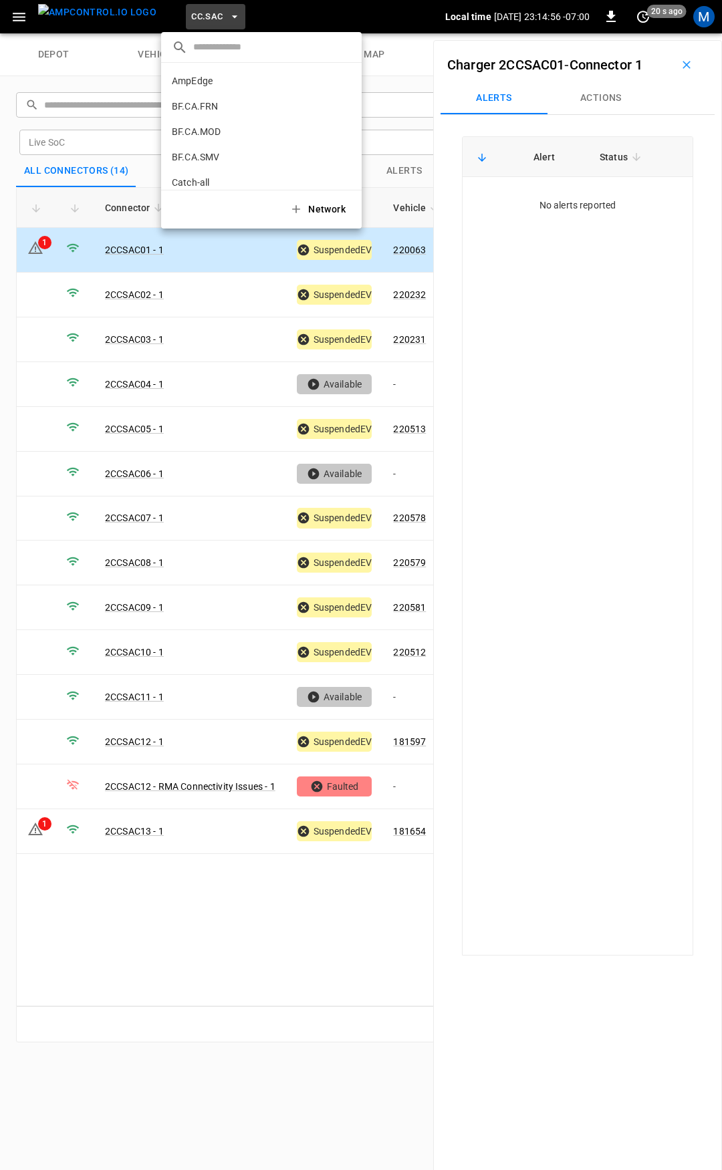
scroll to position [351, 0]
click at [207, 110] on p "CC.STK" at bounding box center [237, 110] width 131 height 13
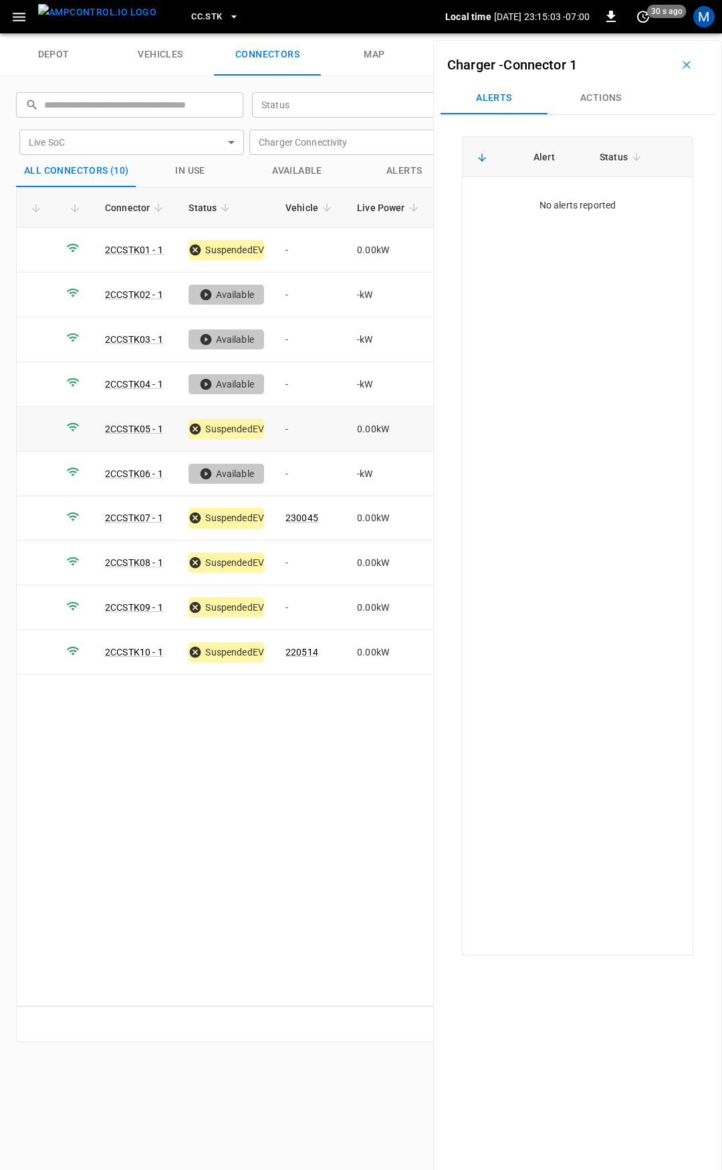
click at [294, 428] on td "-" at bounding box center [310, 429] width 71 height 45
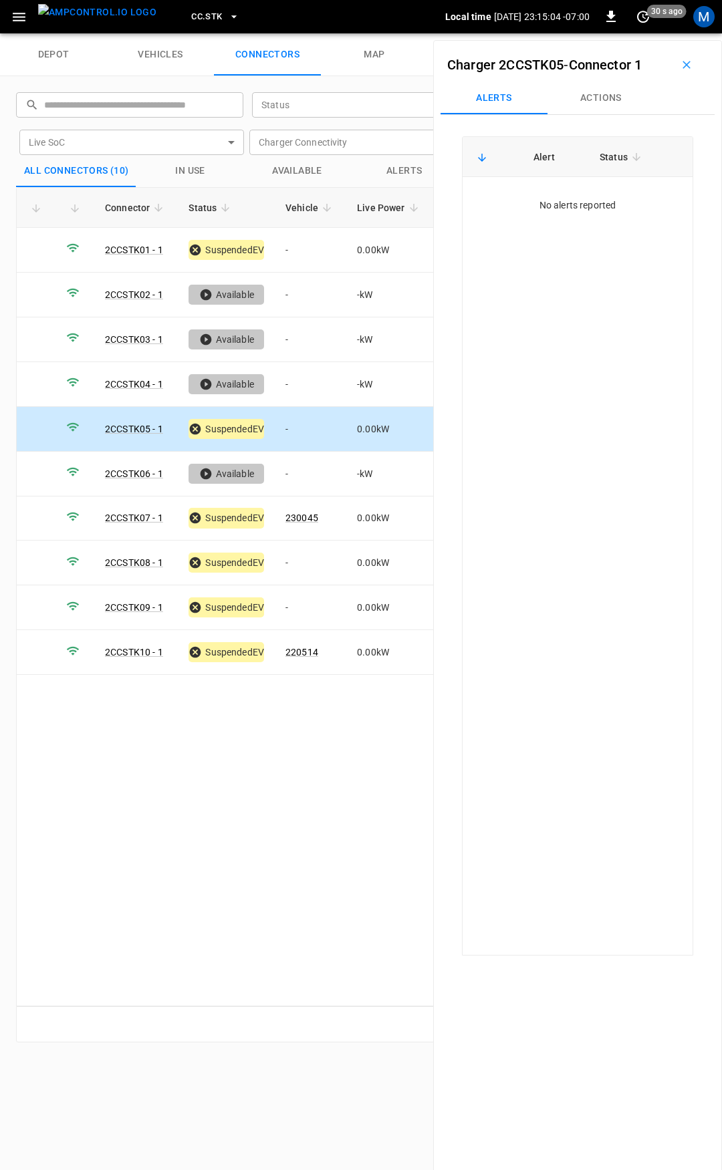
click at [598, 106] on button "Actions" at bounding box center [600, 98] width 107 height 32
click at [579, 201] on input "Vehicle Name" at bounding box center [582, 199] width 106 height 17
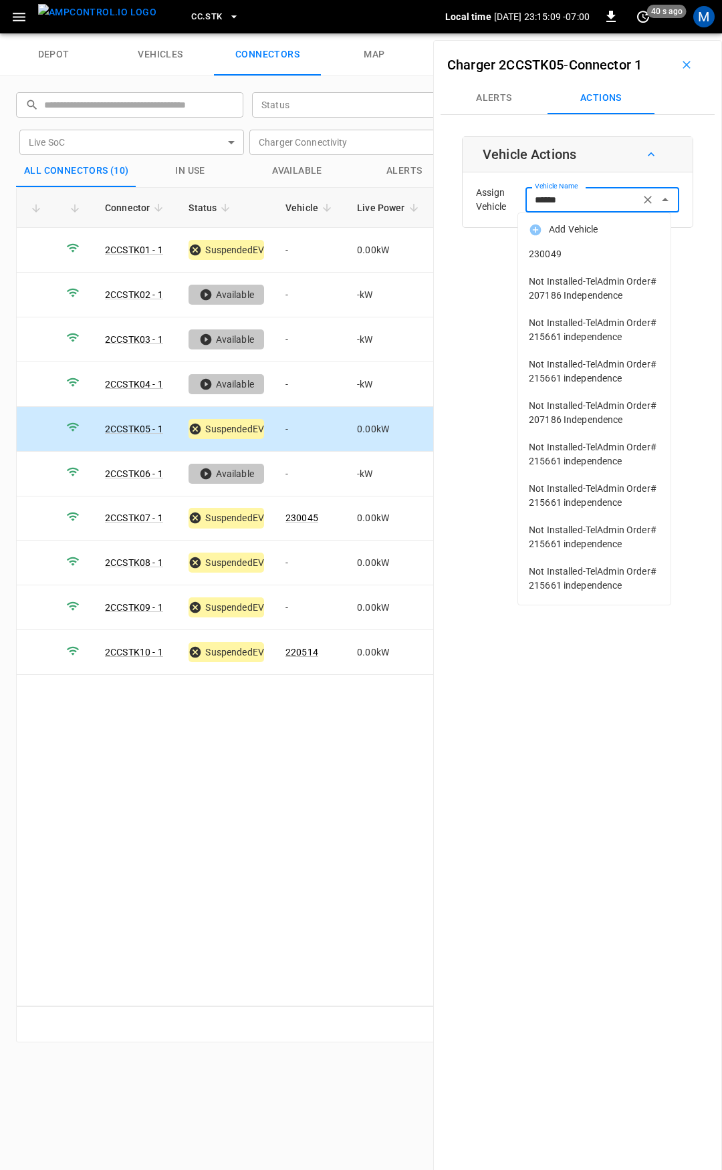
click at [591, 261] on li "230049" at bounding box center [594, 254] width 152 height 27
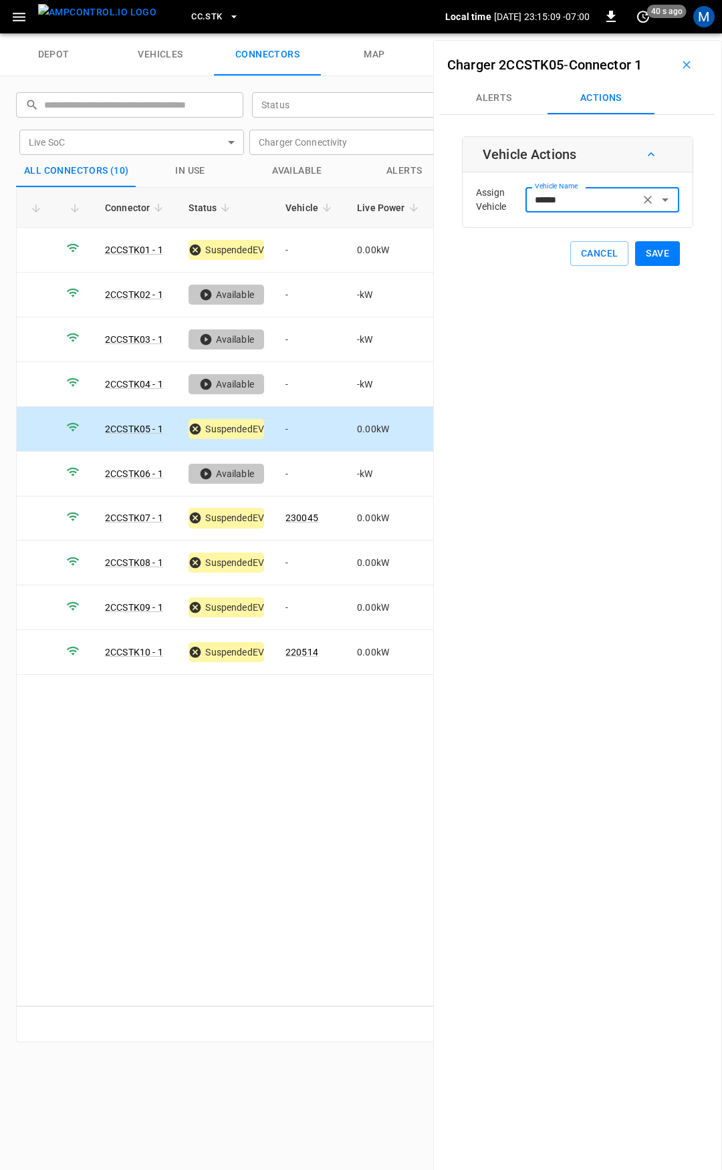
type input "******"
drag, startPoint x: 647, startPoint y: 254, endPoint x: 600, endPoint y: 298, distance: 64.3
click at [646, 253] on button "Save" at bounding box center [657, 253] width 45 height 25
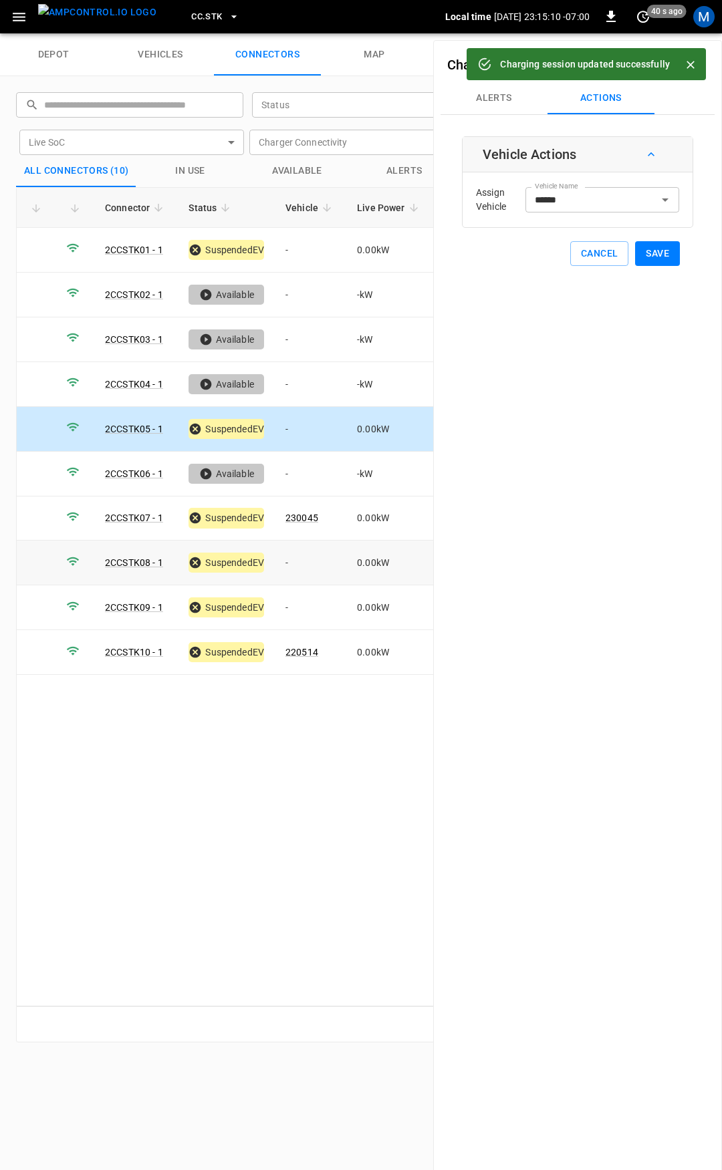
click at [303, 554] on td "-" at bounding box center [310, 563] width 71 height 45
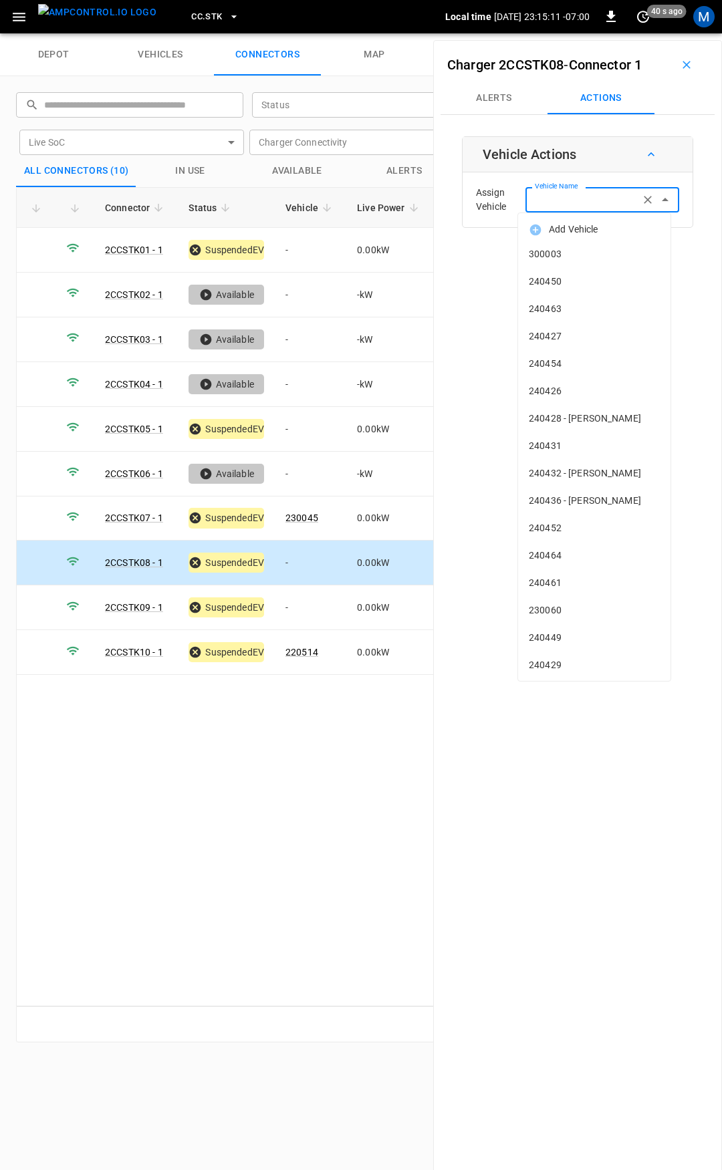
click at [563, 200] on div "Vehicle Name Vehicle Name" at bounding box center [602, 199] width 154 height 25
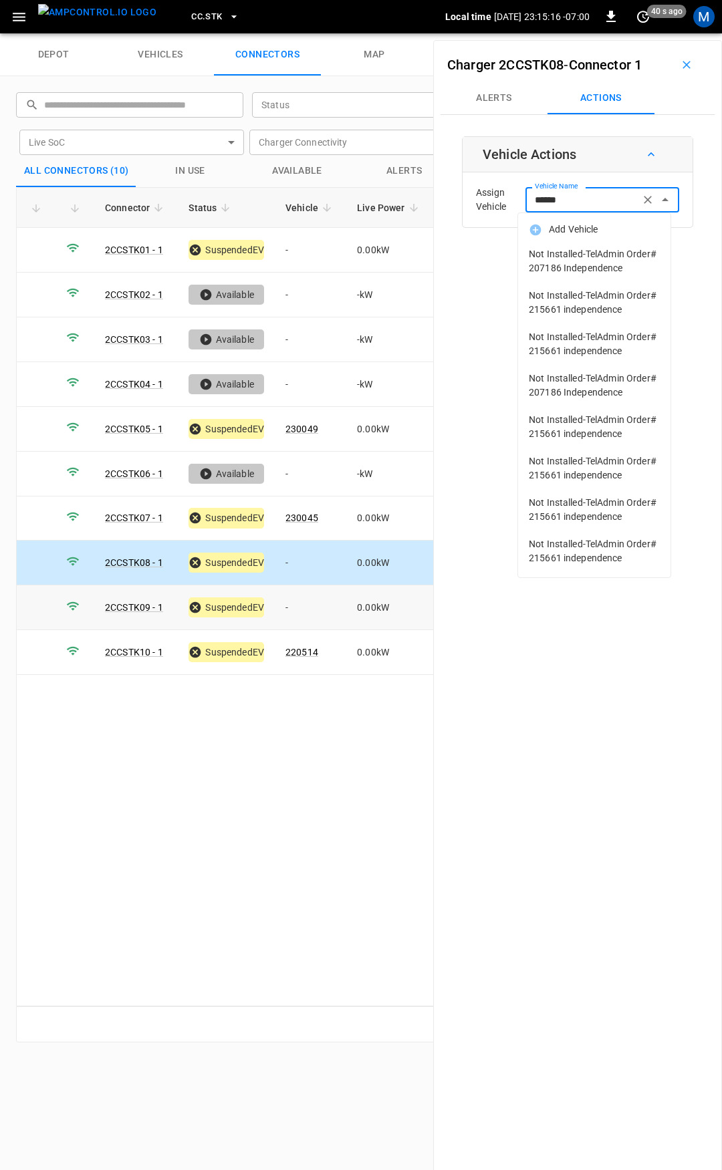
type input "******"
click at [303, 606] on td "-" at bounding box center [310, 607] width 71 height 45
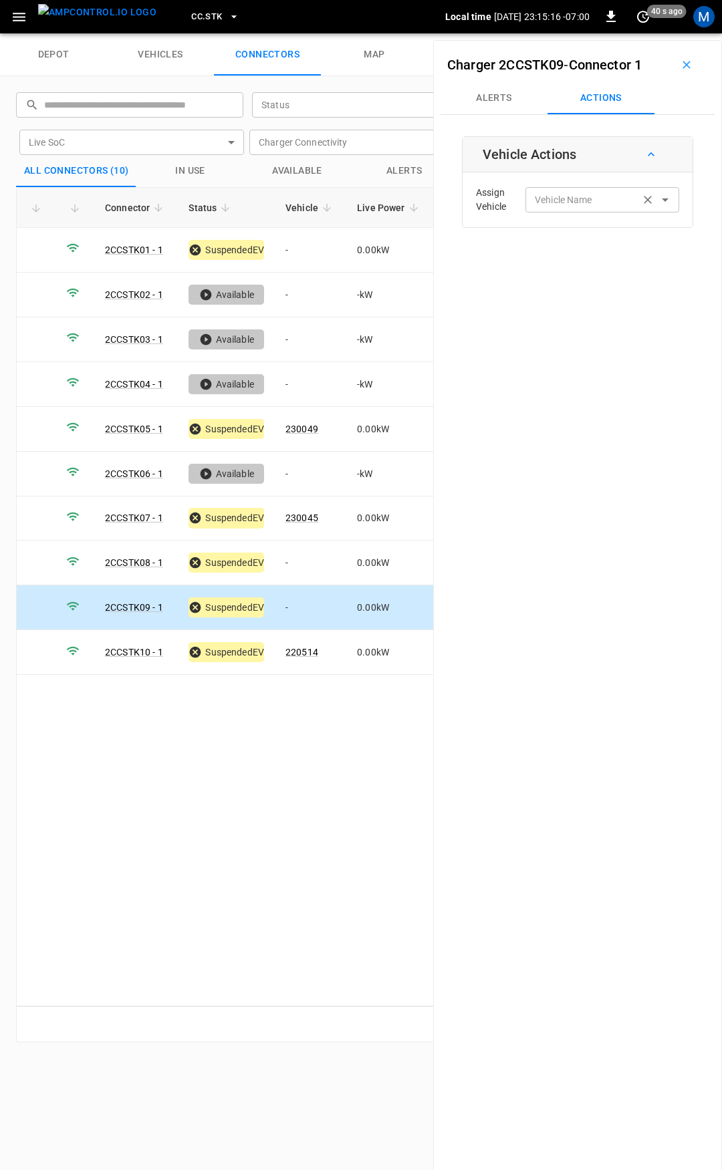
click at [607, 198] on input "Vehicle Name" at bounding box center [582, 199] width 106 height 17
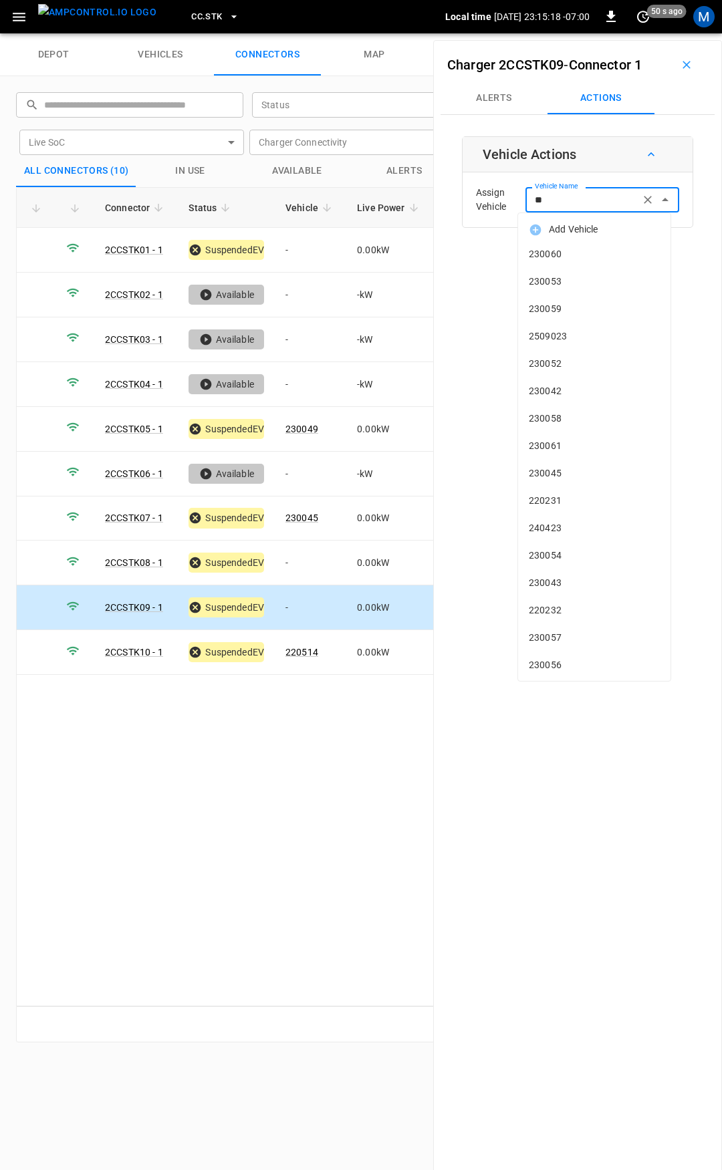
type input "***"
type input "*"
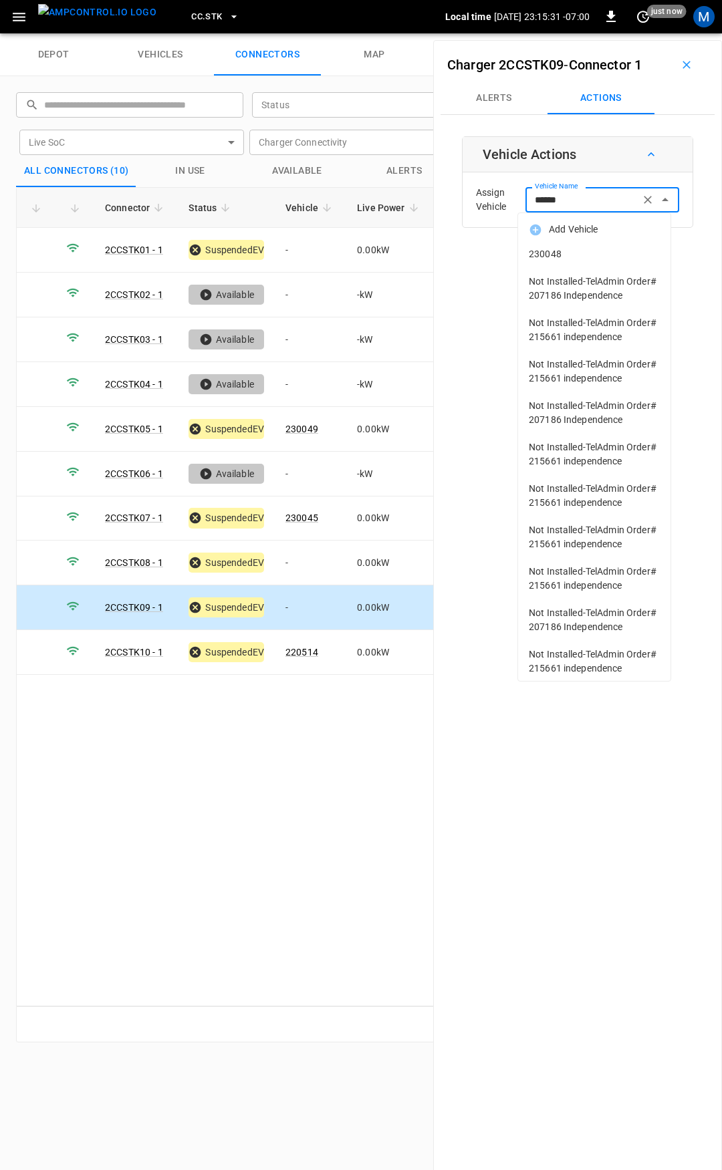
click at [584, 248] on span "230048" at bounding box center [594, 254] width 131 height 14
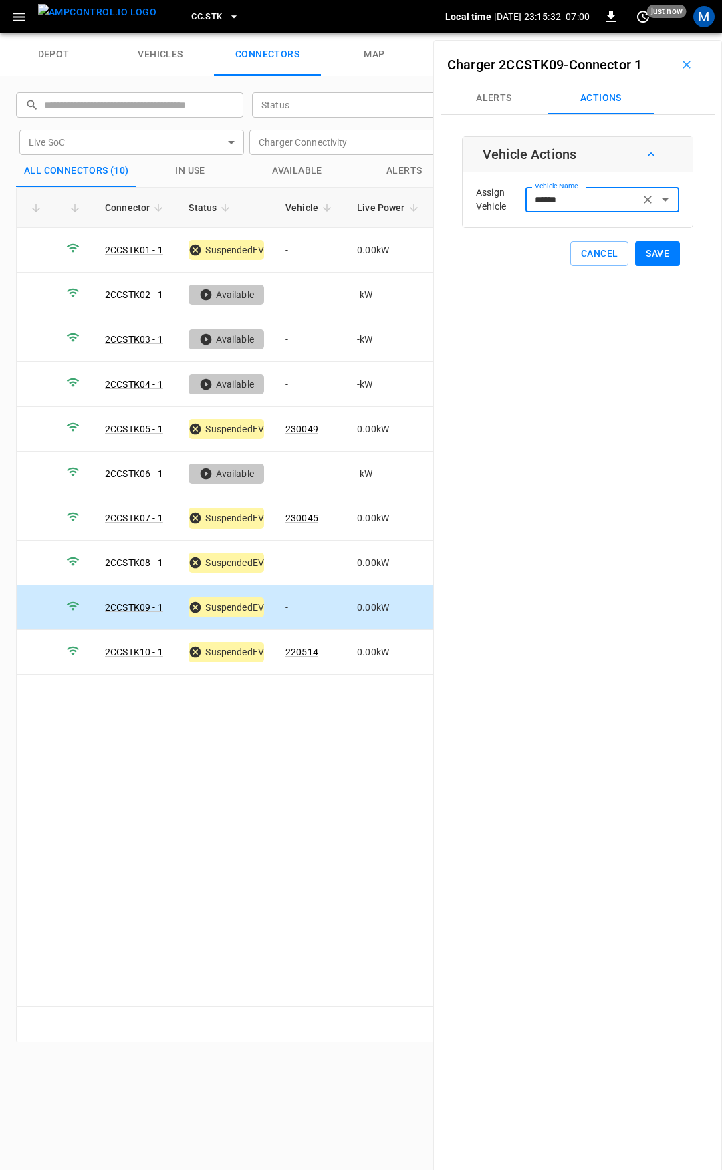
type input "******"
click at [643, 248] on button "Save" at bounding box center [657, 253] width 45 height 25
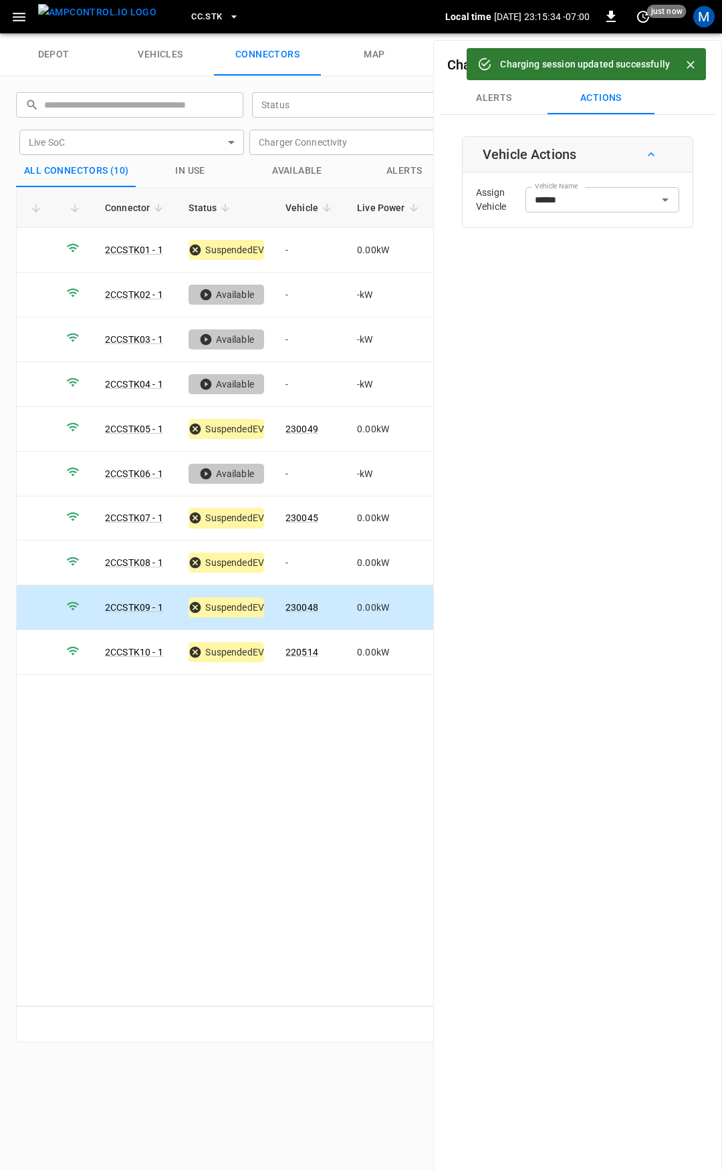
click at [198, 22] on span "CC.STK" at bounding box center [206, 16] width 31 height 15
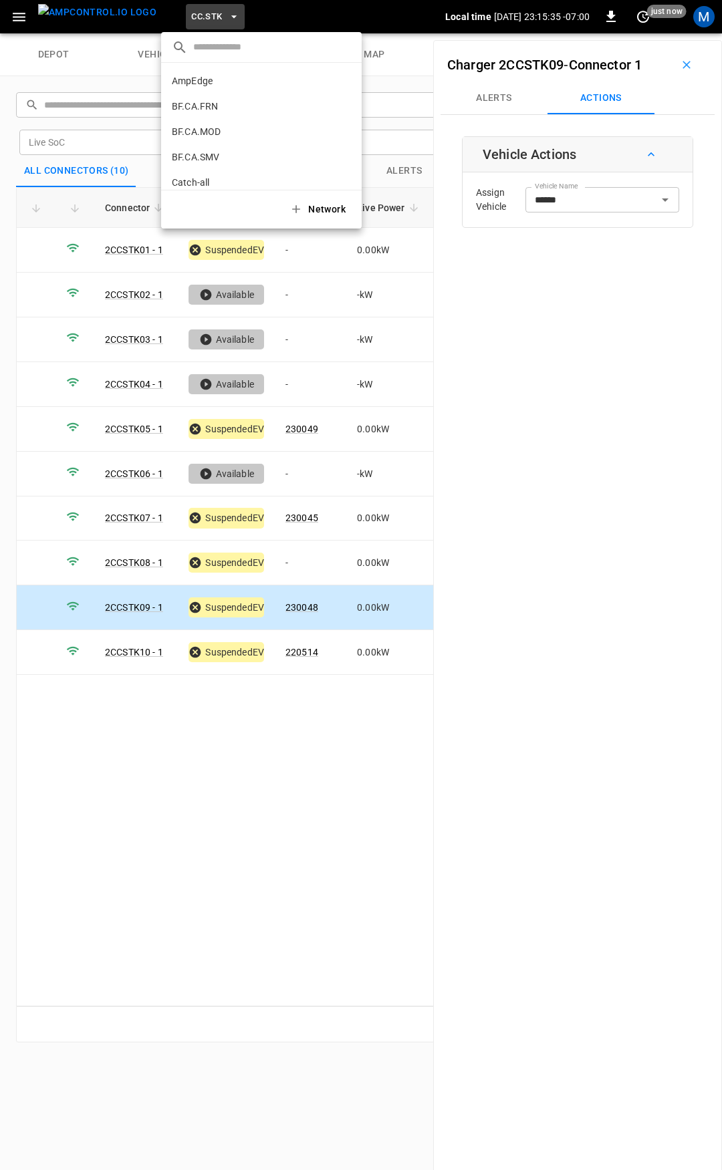
scroll to position [377, 0]
click at [9, 19] on div at bounding box center [361, 585] width 722 height 1170
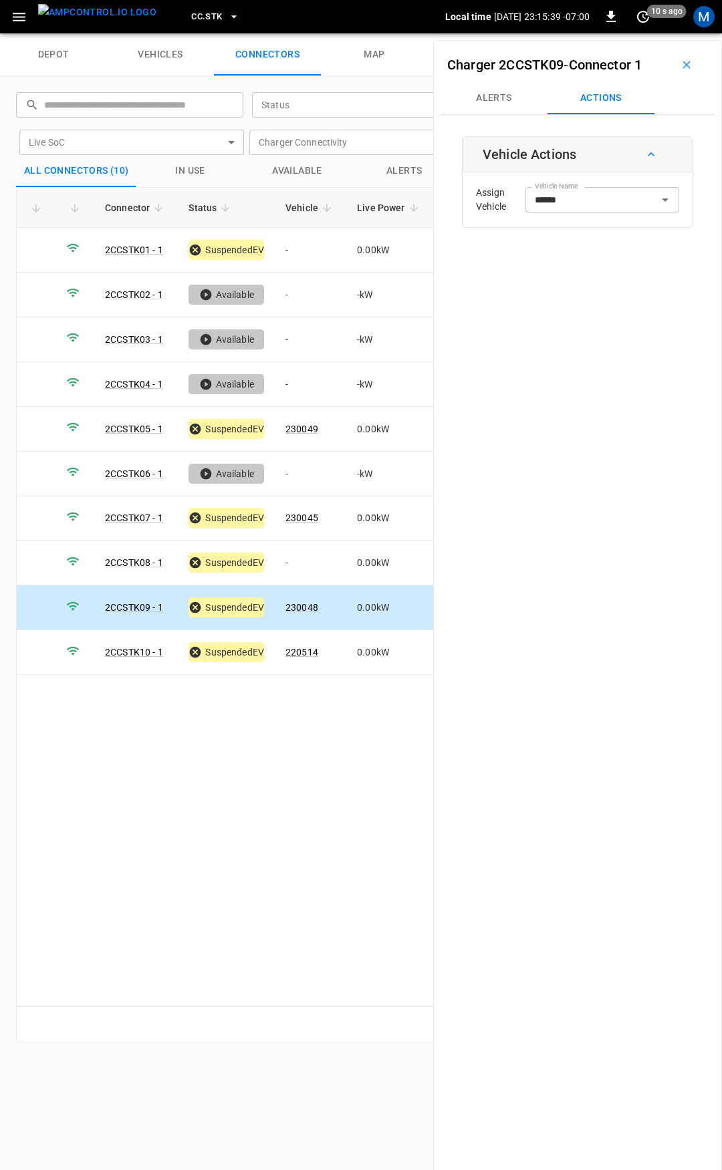
click at [25, 14] on icon "button" at bounding box center [19, 17] width 17 height 17
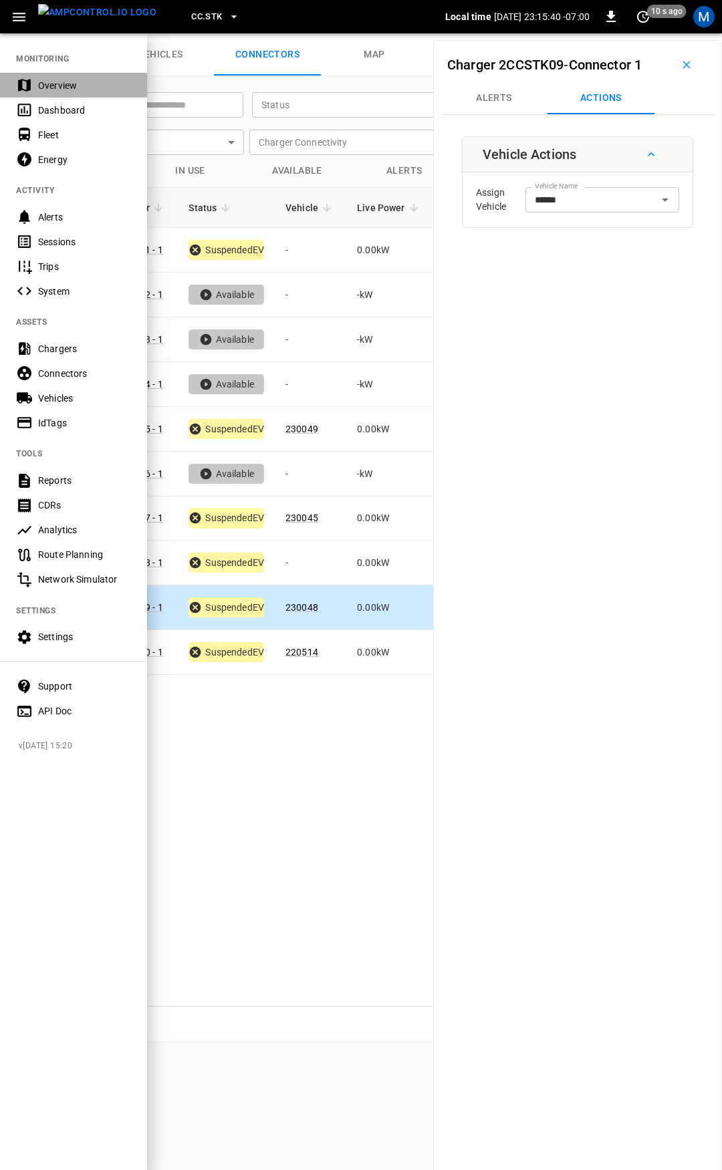
click at [56, 86] on div "Overview" at bounding box center [84, 85] width 93 height 13
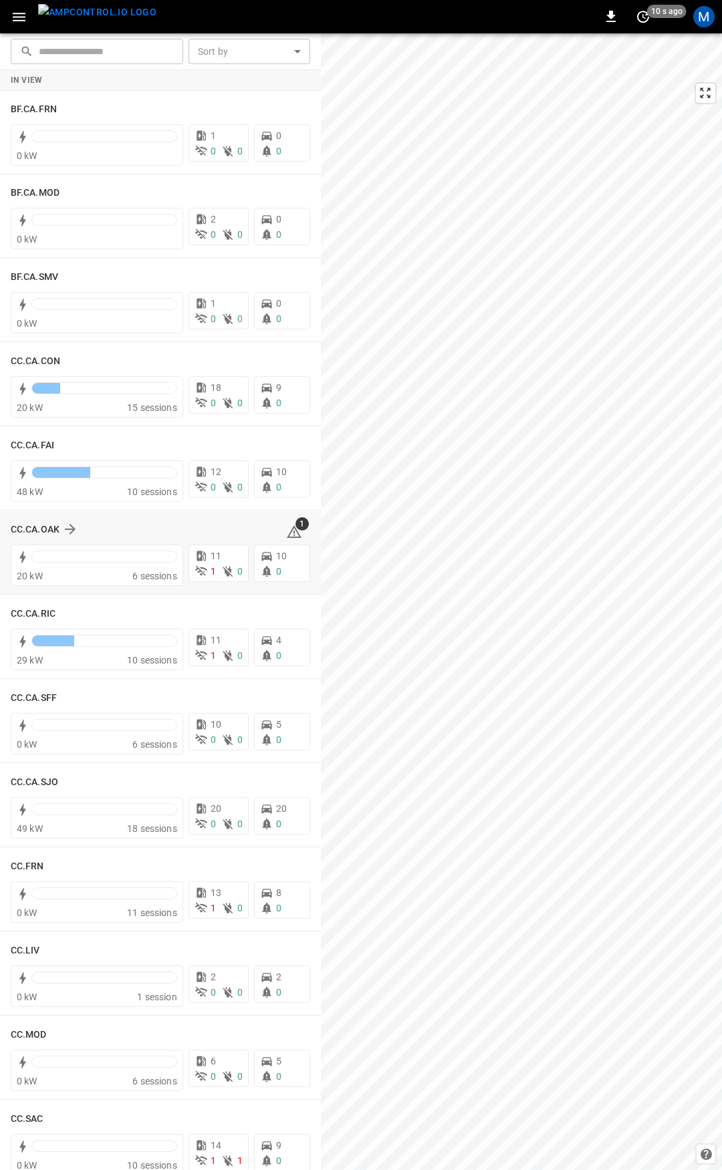
click at [294, 536] on div "1" at bounding box center [298, 529] width 24 height 21
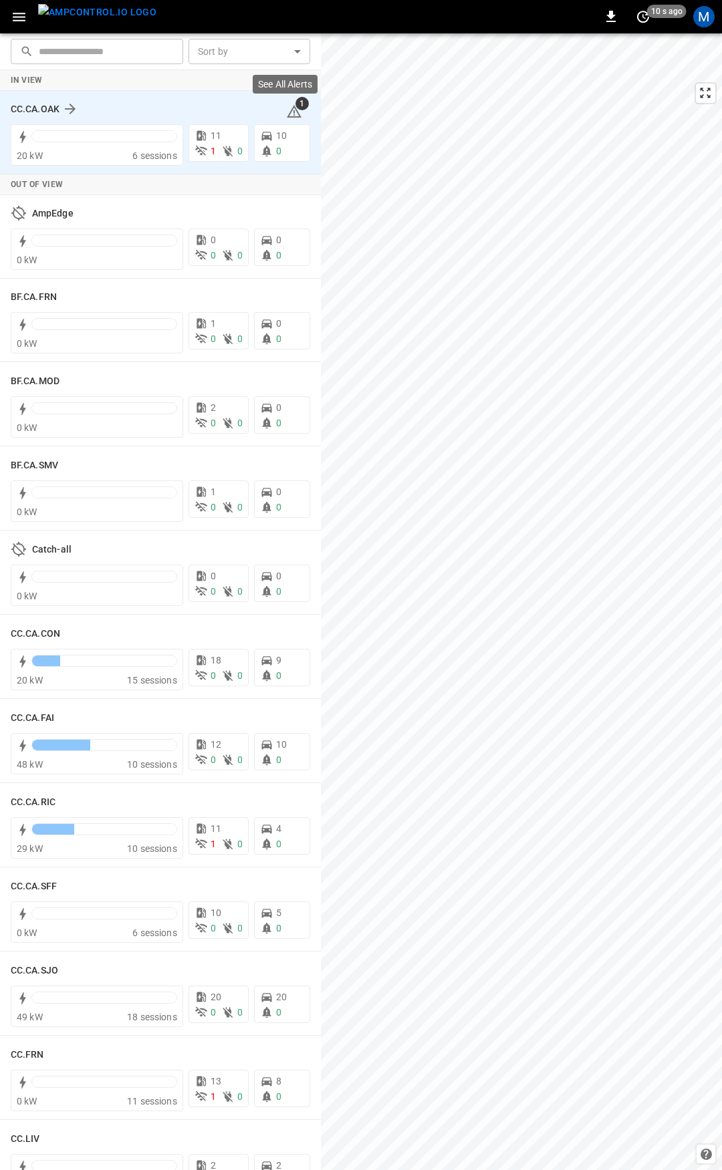
click at [295, 105] on span "1" at bounding box center [301, 103] width 13 height 13
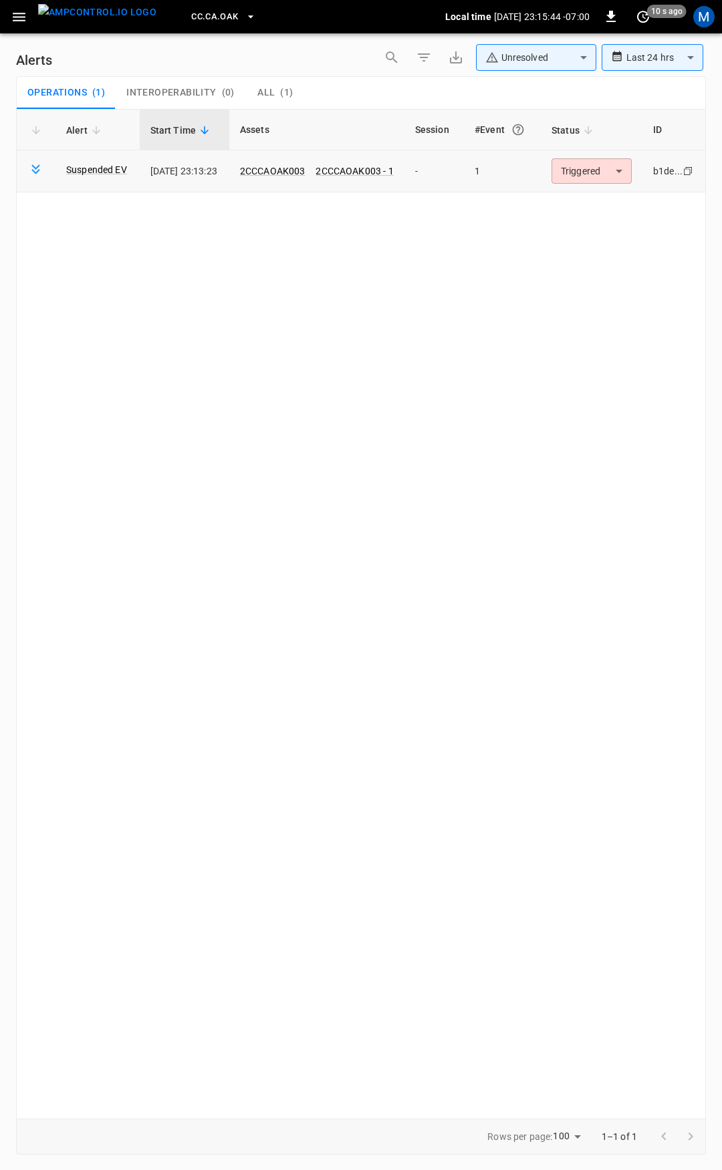
click at [596, 180] on body "**********" at bounding box center [361, 582] width 722 height 1165
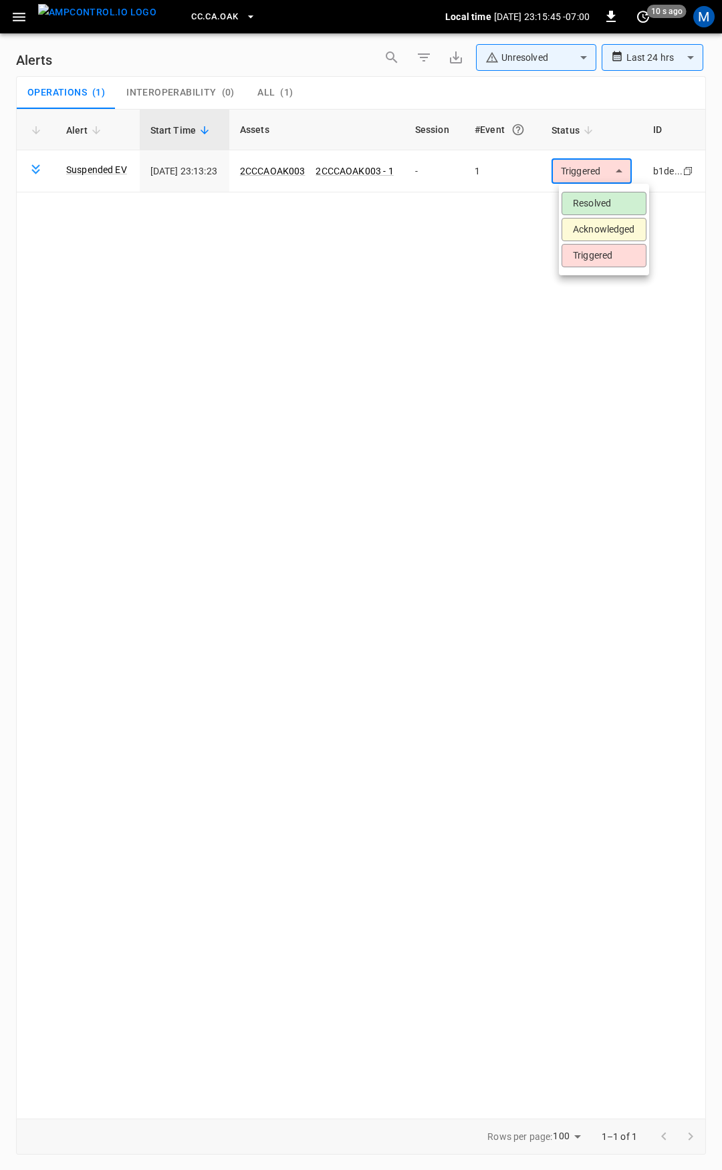
click at [599, 196] on li "Resolved" at bounding box center [603, 203] width 85 height 23
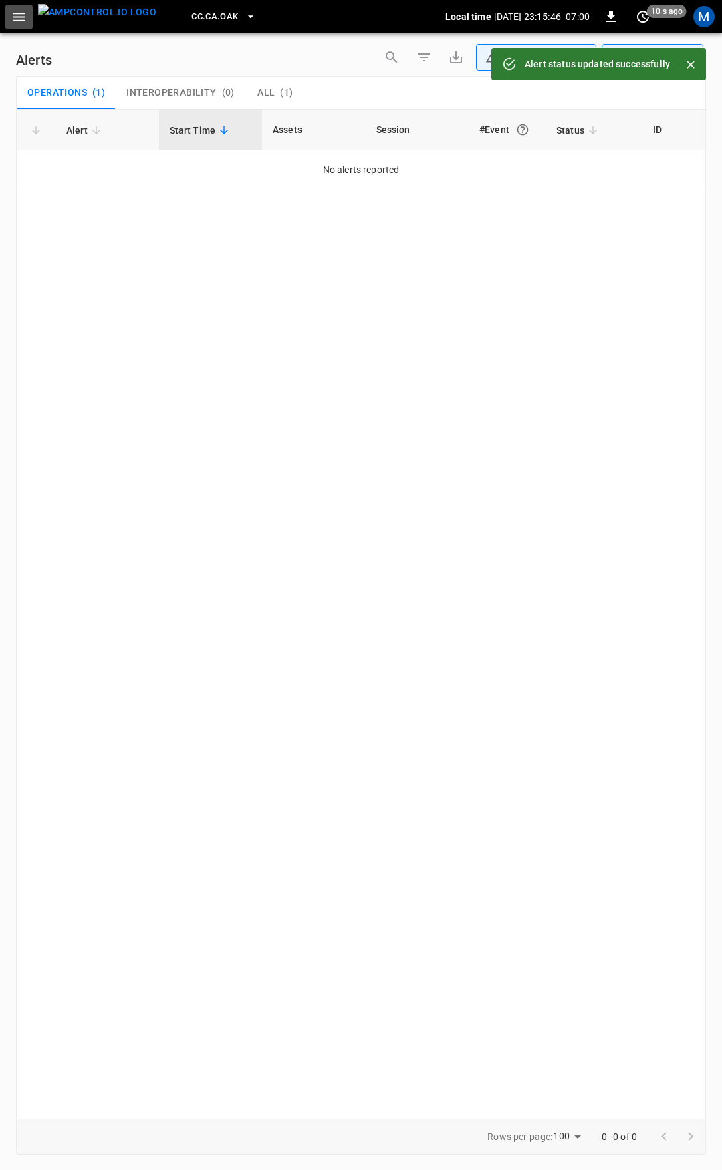
drag, startPoint x: 19, startPoint y: 16, endPoint x: 21, endPoint y: 29, distance: 12.9
click at [19, 17] on icon "button" at bounding box center [19, 17] width 13 height 9
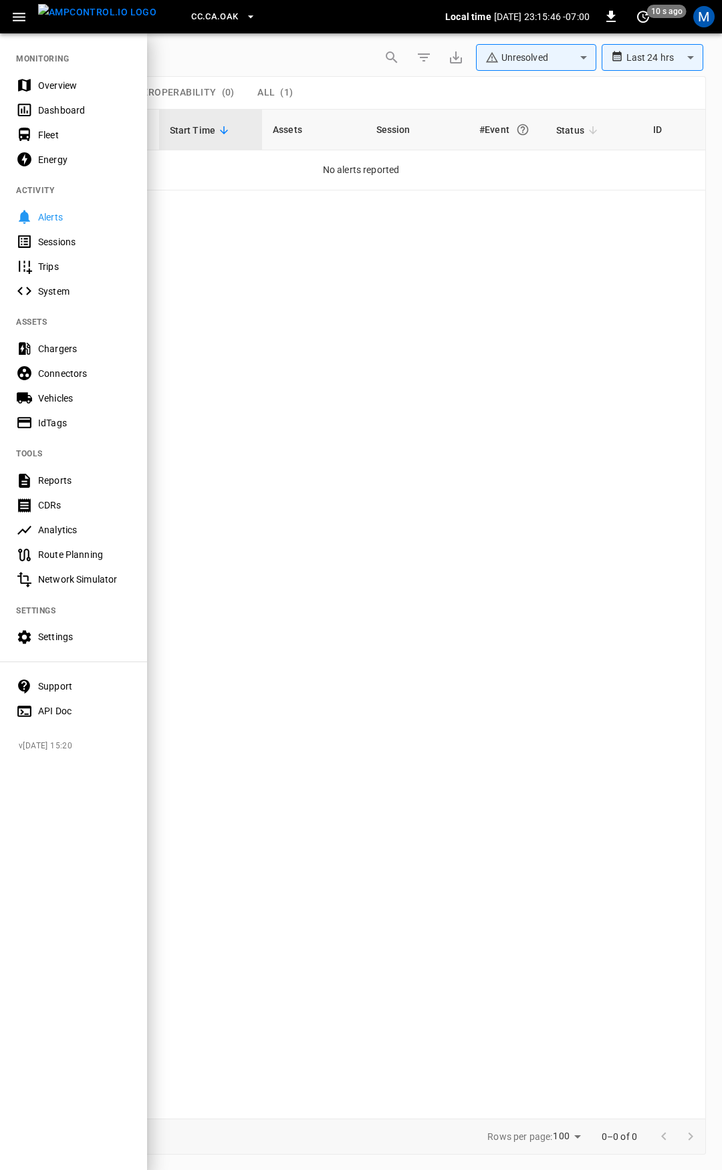
drag, startPoint x: 55, startPoint y: 83, endPoint x: 69, endPoint y: 48, distance: 37.2
click at [56, 83] on div "Overview" at bounding box center [84, 85] width 93 height 13
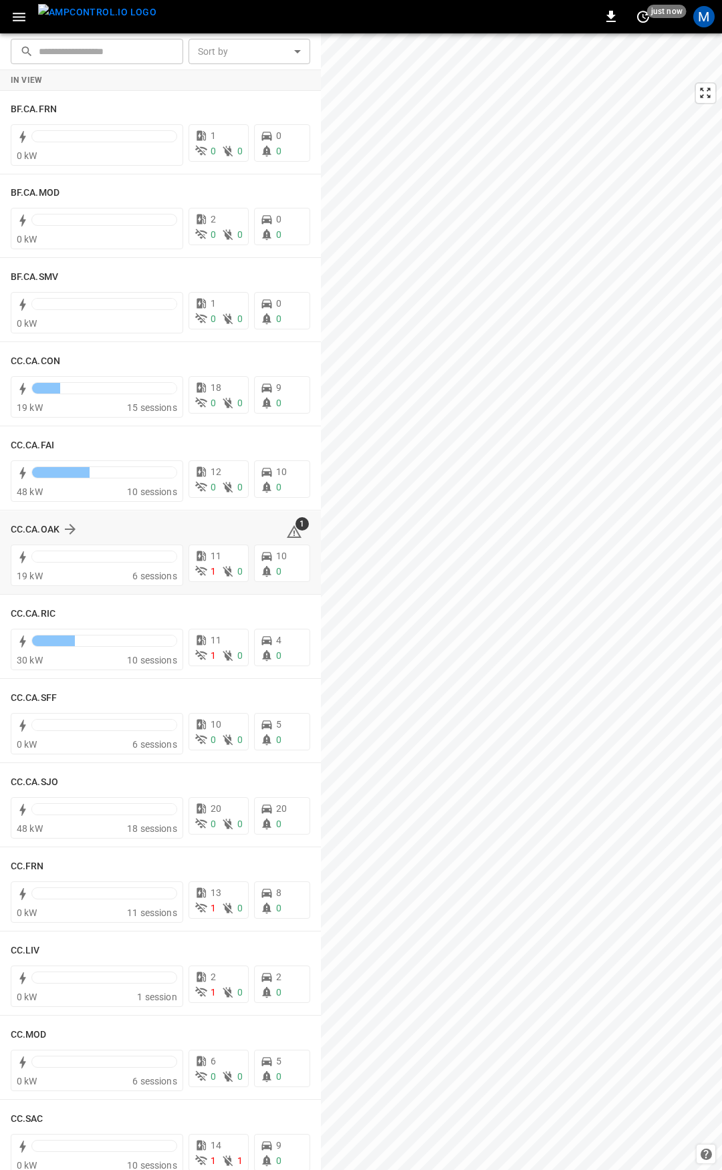
click at [280, 540] on div "CC.CA.OAK 1" at bounding box center [160, 529] width 299 height 25
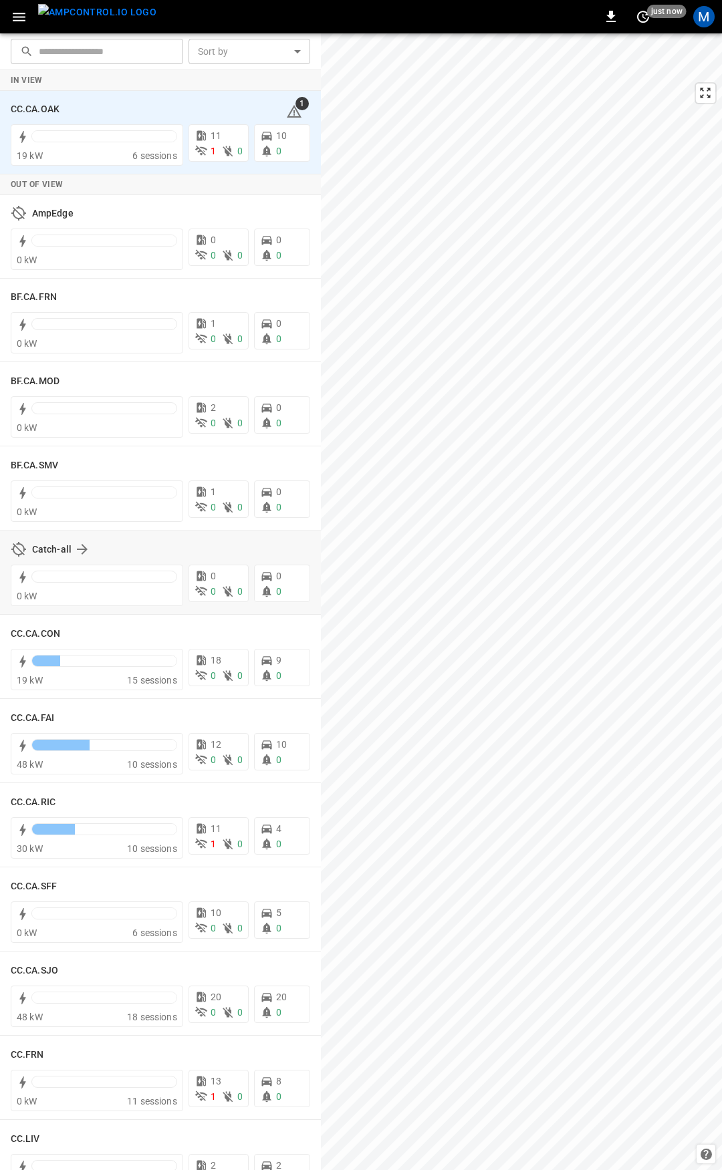
click at [283, 531] on div "Catch-all 0 kW 0 0 0 0 0" at bounding box center [160, 573] width 321 height 84
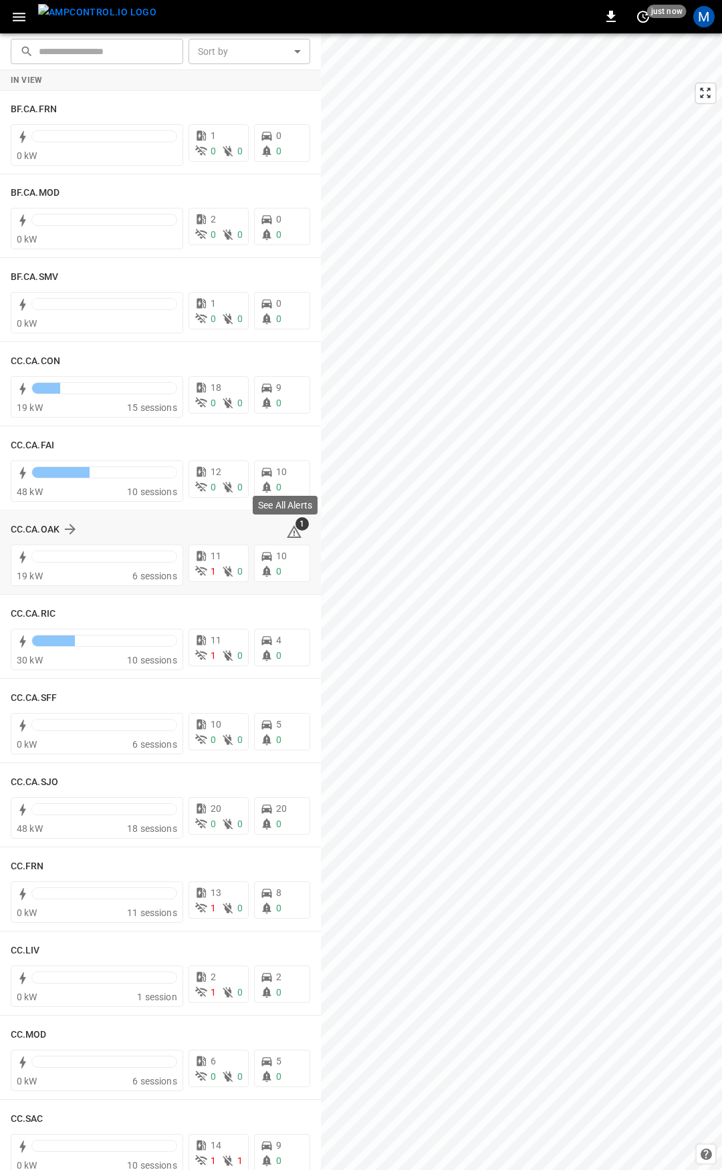
click at [287, 538] on icon at bounding box center [294, 531] width 15 height 13
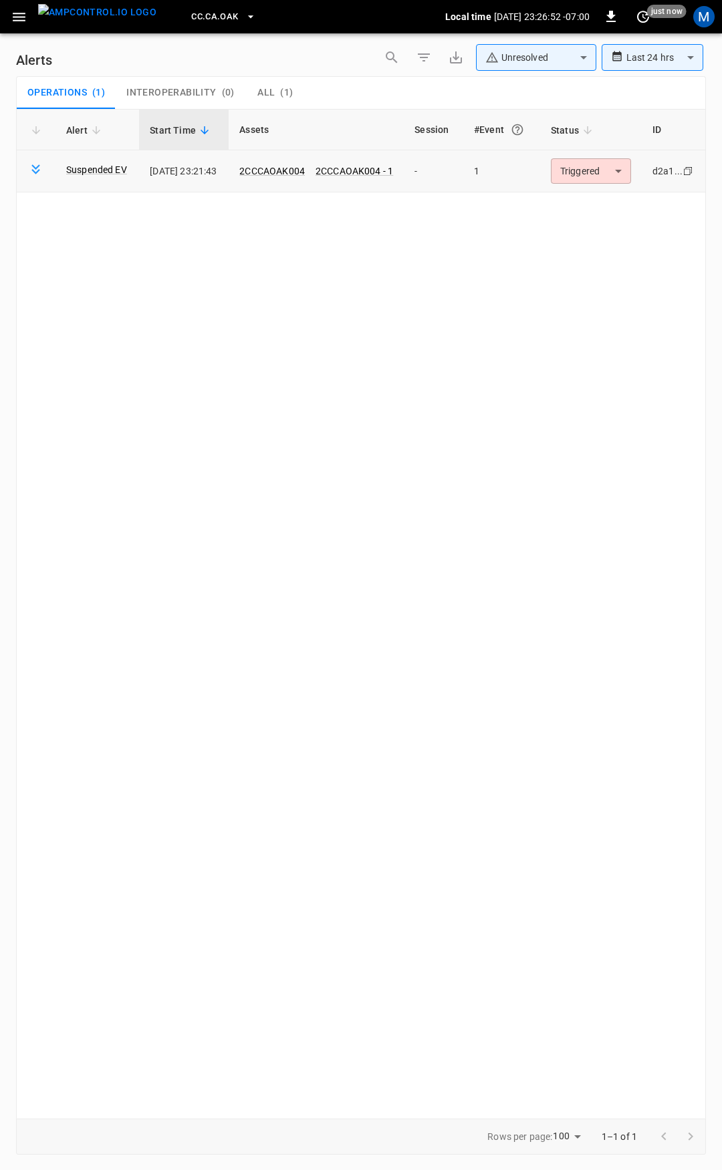
click at [615, 169] on body "**********" at bounding box center [361, 582] width 722 height 1165
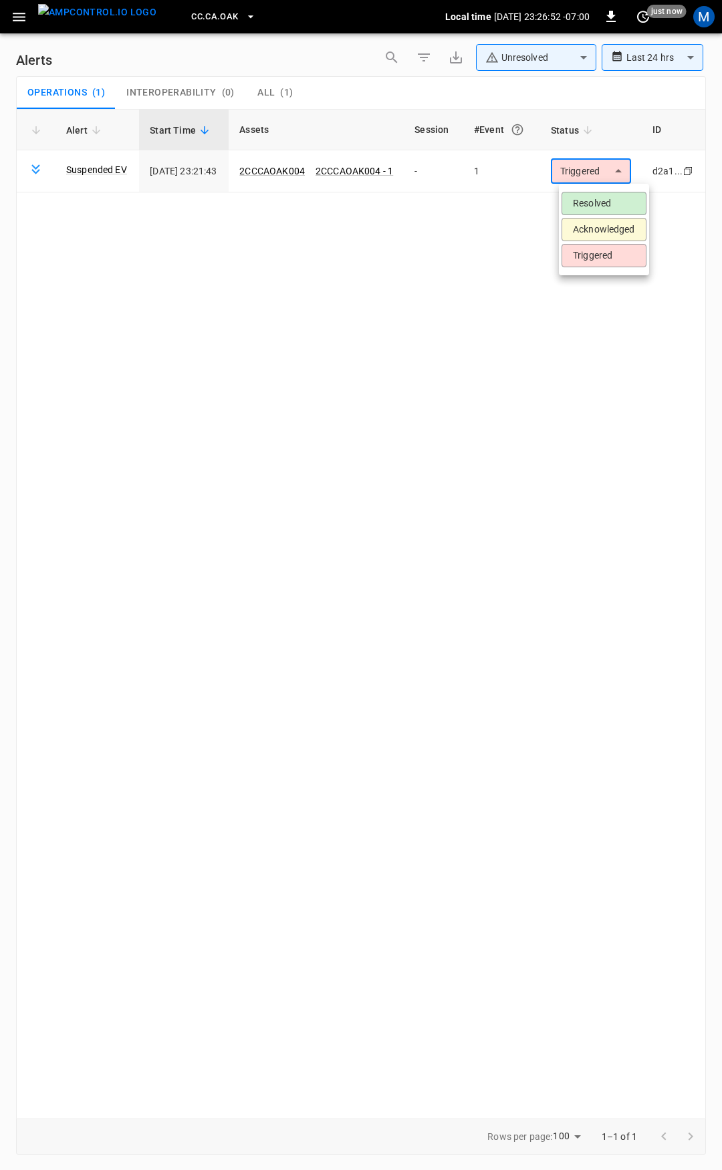
click at [613, 207] on li "Resolved" at bounding box center [603, 203] width 85 height 23
